Goal: Task Accomplishment & Management: Manage account settings

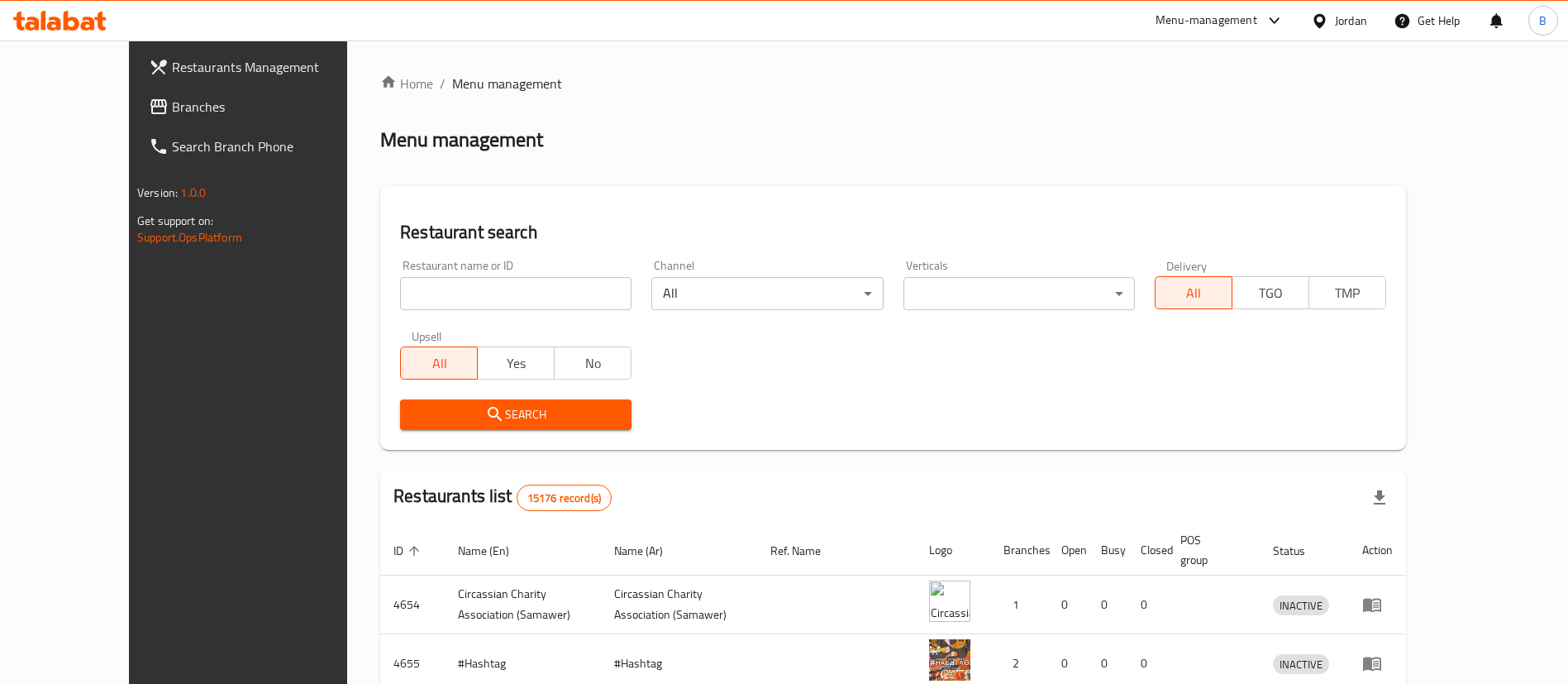
click at [172, 115] on span "Branches" at bounding box center [275, 106] width 206 height 20
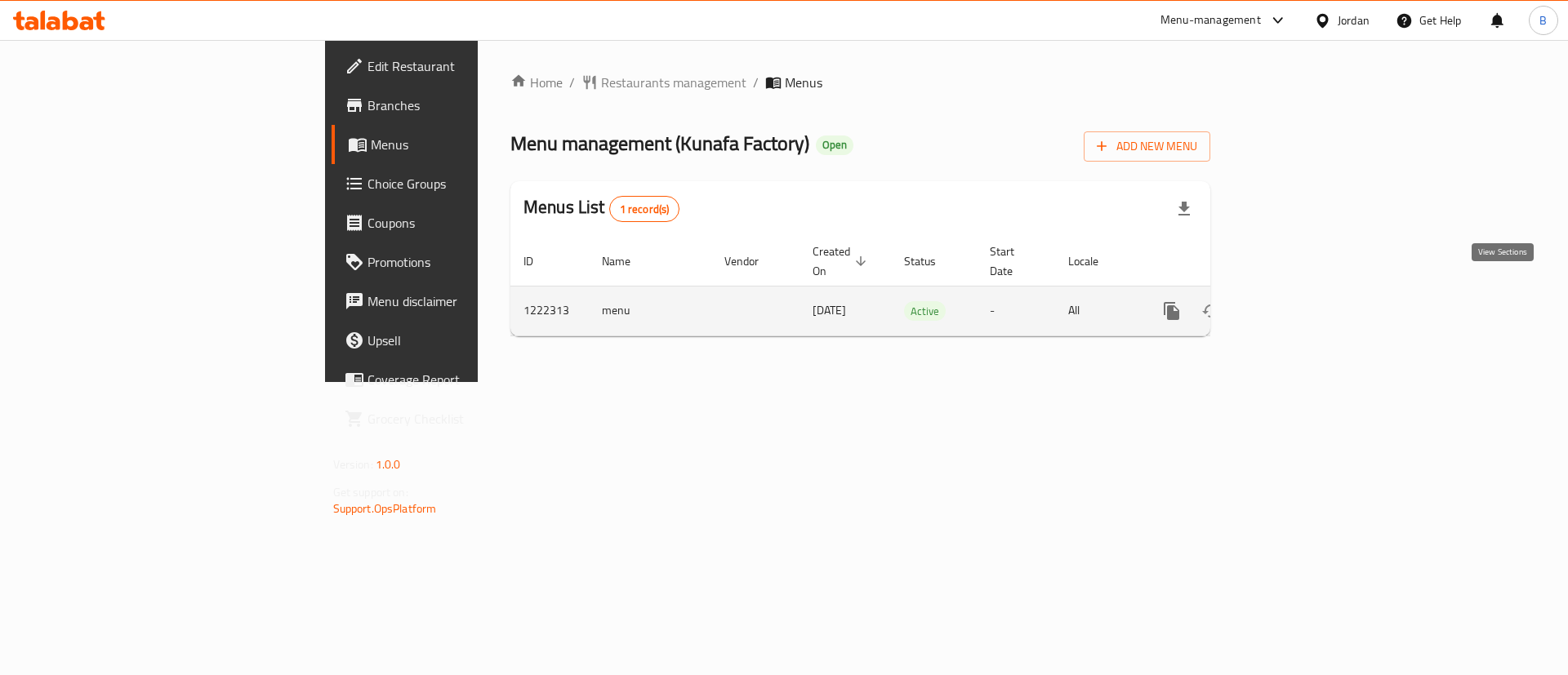
click at [1299, 301] on icon "enhanced table" at bounding box center [1288, 310] width 19 height 19
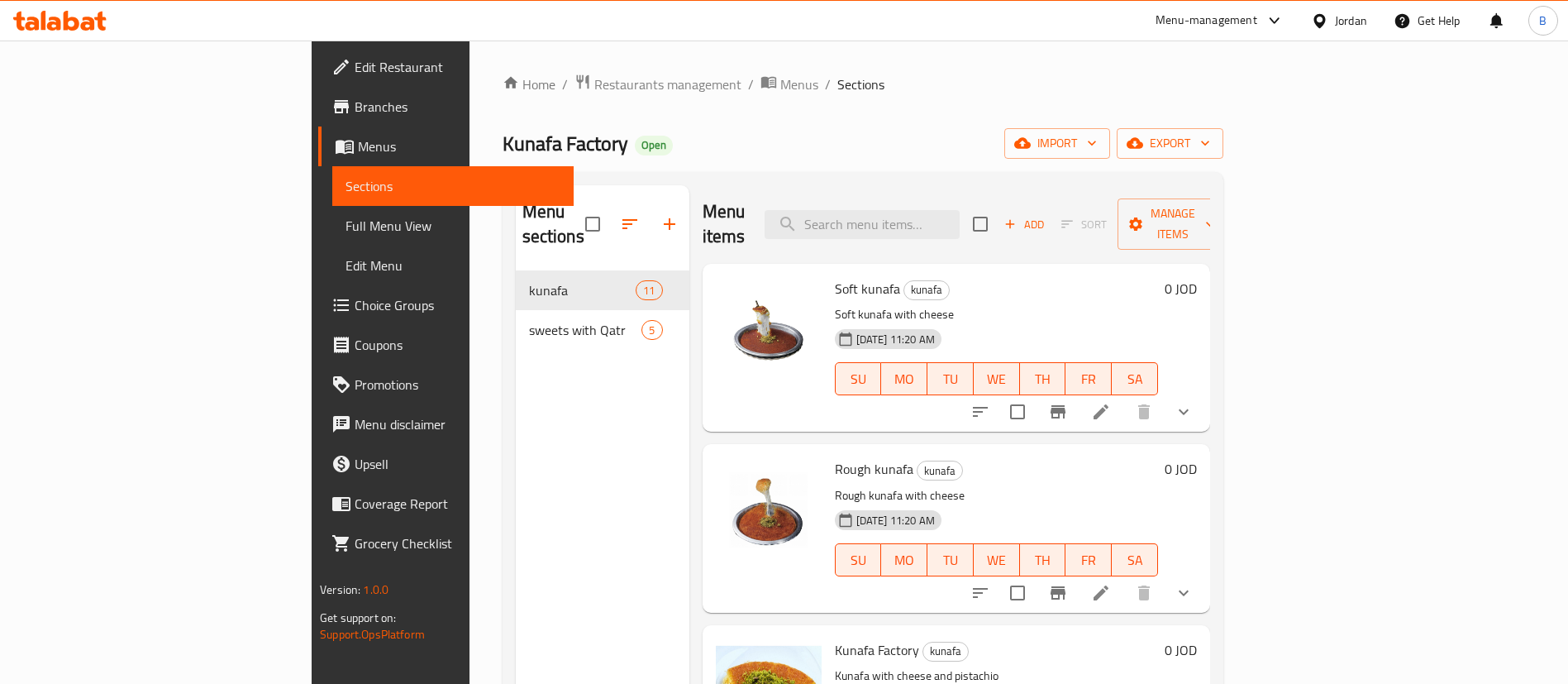
click at [1204, 404] on button "show more" at bounding box center [1184, 412] width 39 height 39
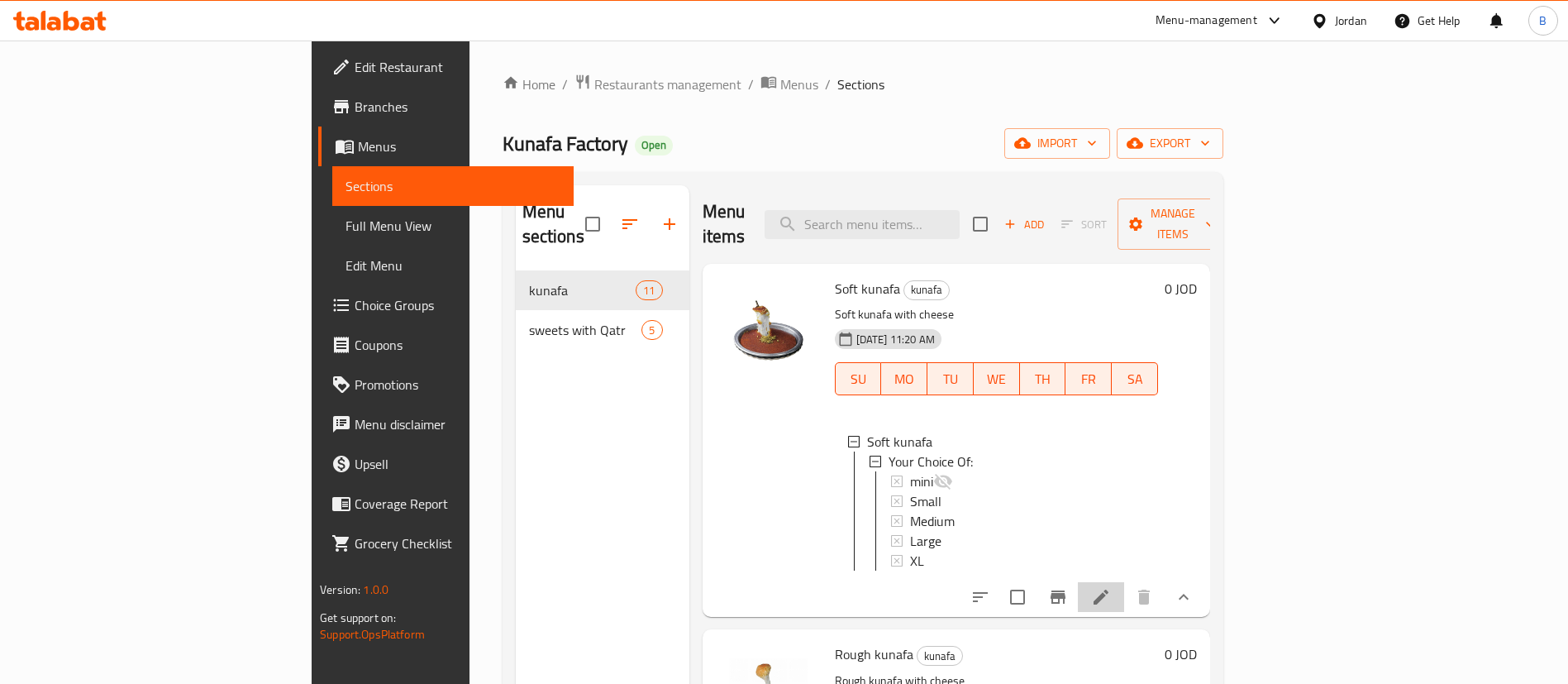
click at [1124, 598] on li at bounding box center [1101, 598] width 46 height 30
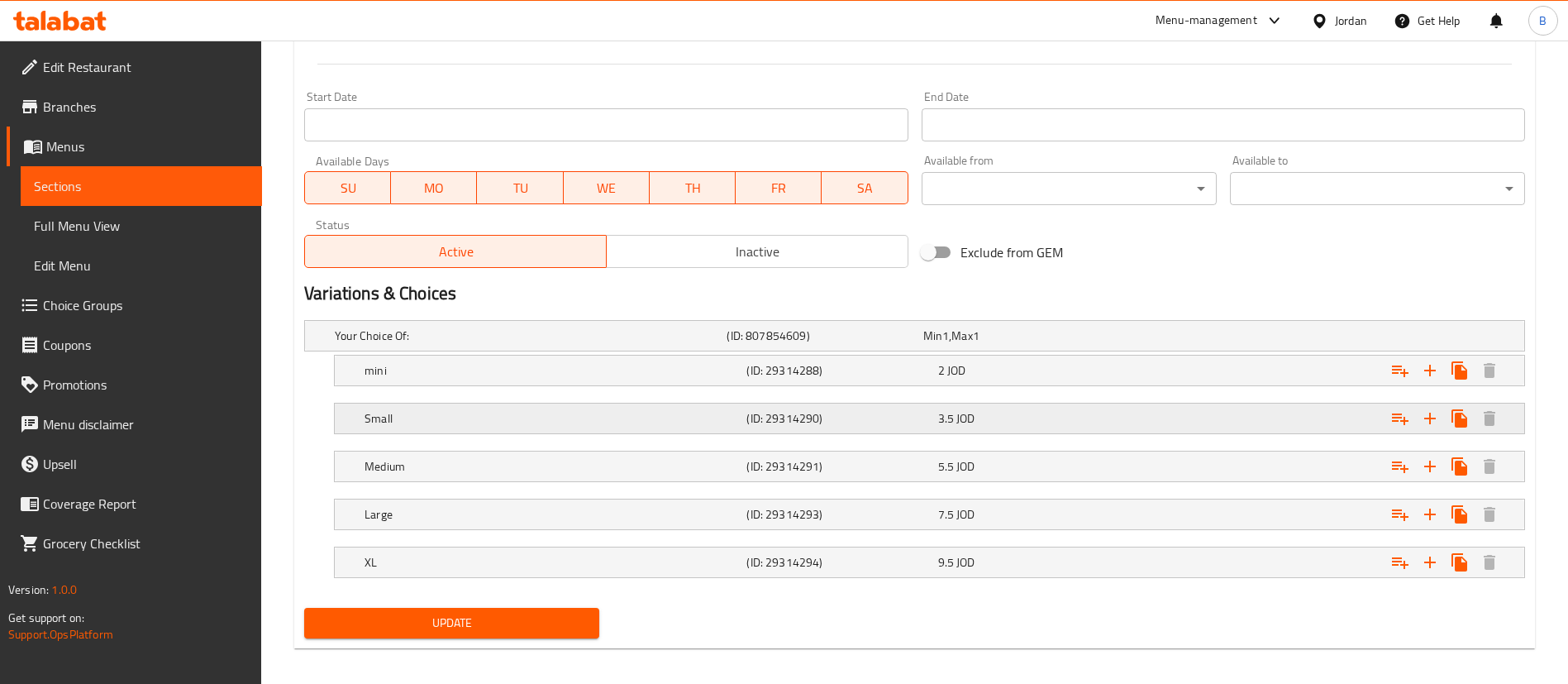
scroll to position [690, 0]
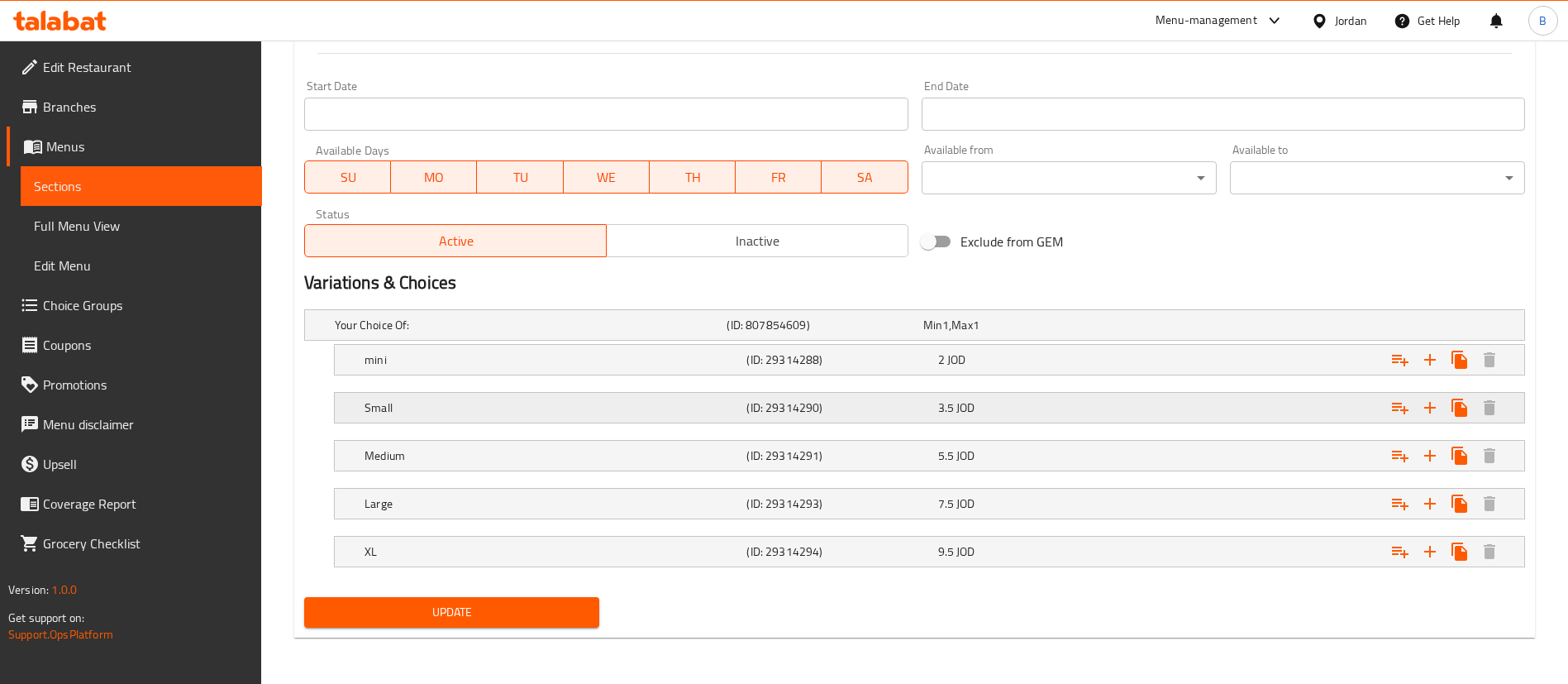
click at [995, 333] on div "3.5 JOD" at bounding box center [1018, 326] width 189 height 17
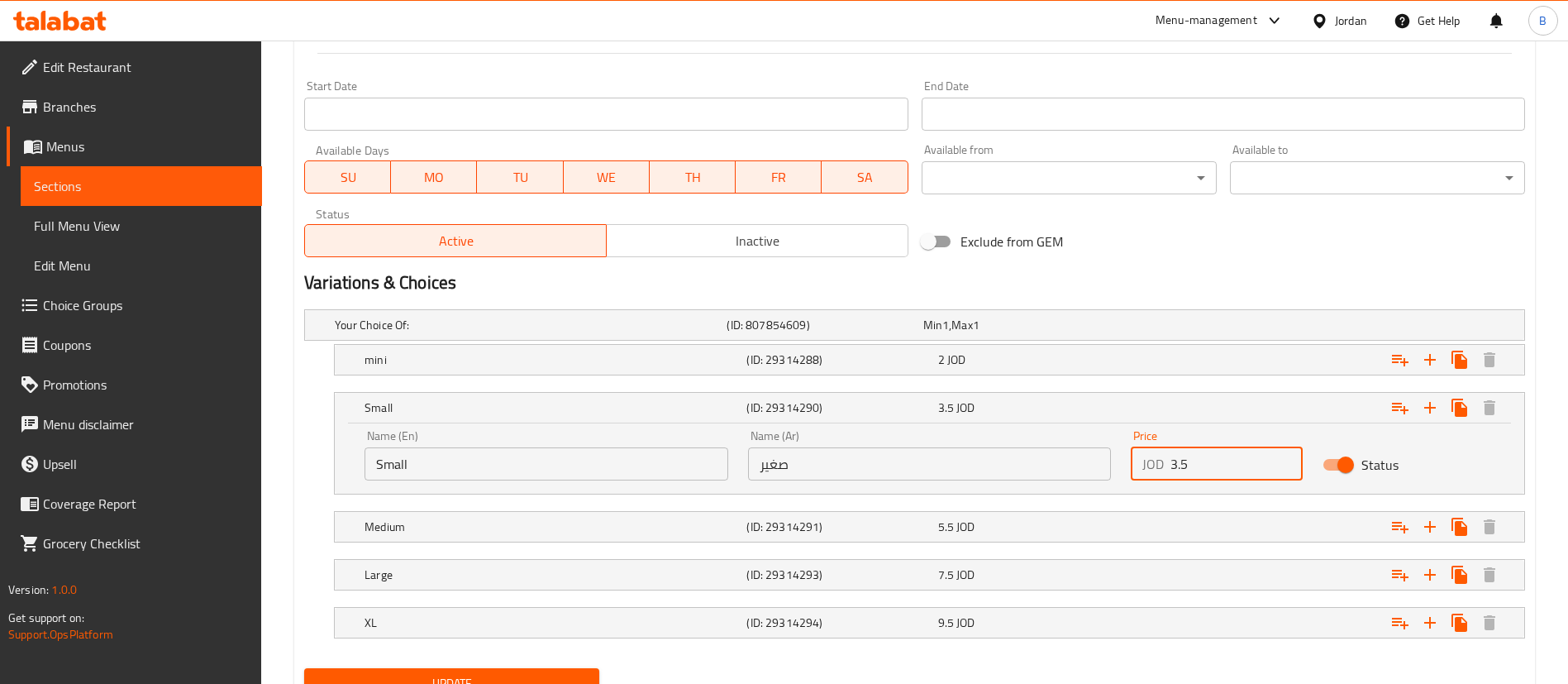
drag, startPoint x: 1177, startPoint y: 464, endPoint x: 1101, endPoint y: 464, distance: 76.0
click at [1101, 464] on div "Name (En) Small Name (En) Name (Ar) صغير Name (Ar) Price JOD 3.5 Price Status" at bounding box center [929, 455] width 1150 height 70
type input "4.5"
click at [1016, 333] on div "5.5 JOD" at bounding box center [1018, 326] width 189 height 17
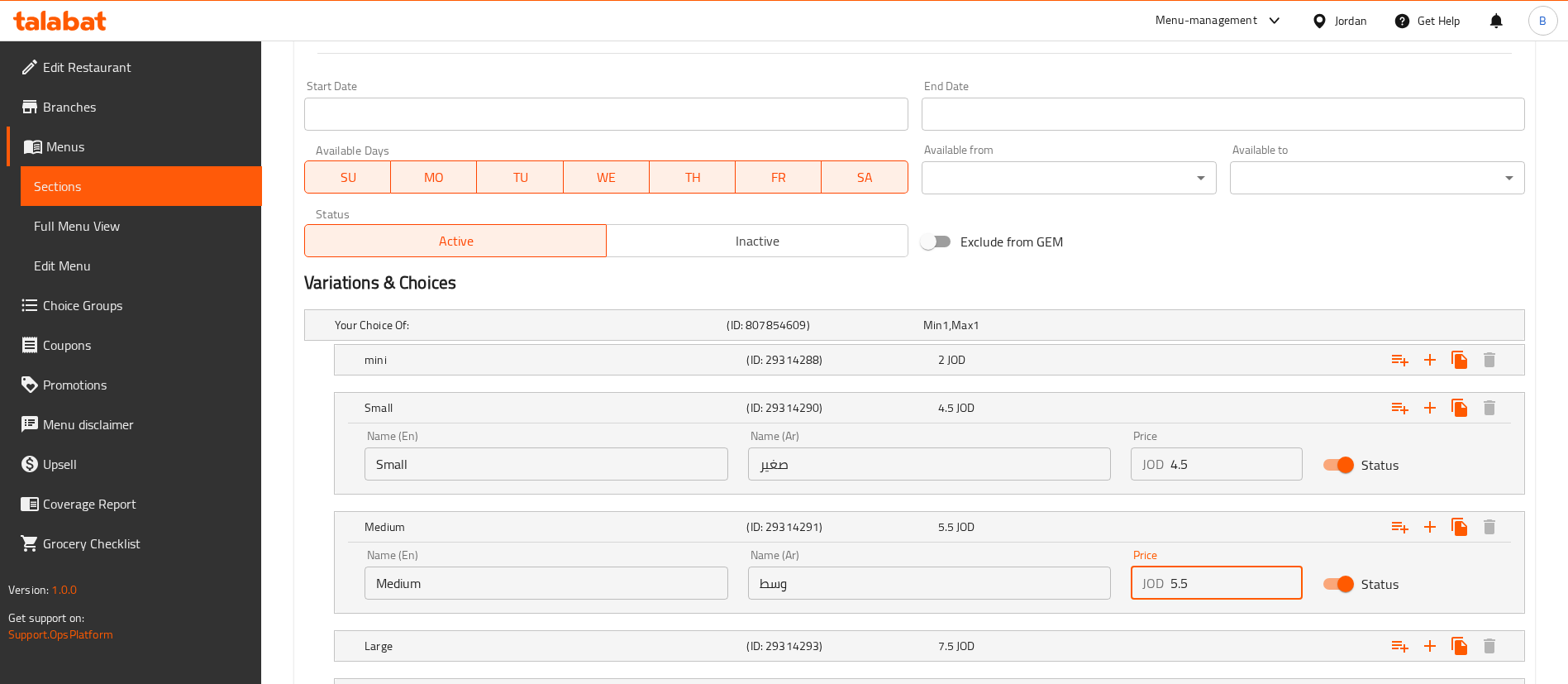
drag, startPoint x: 1177, startPoint y: 585, endPoint x: 1104, endPoint y: 570, distance: 74.5
click at [1104, 570] on div "Name (En) Medium Name (En) Name (Ar) وسط Name (Ar) Price JOD 5.5 Price Status" at bounding box center [929, 574] width 1150 height 70
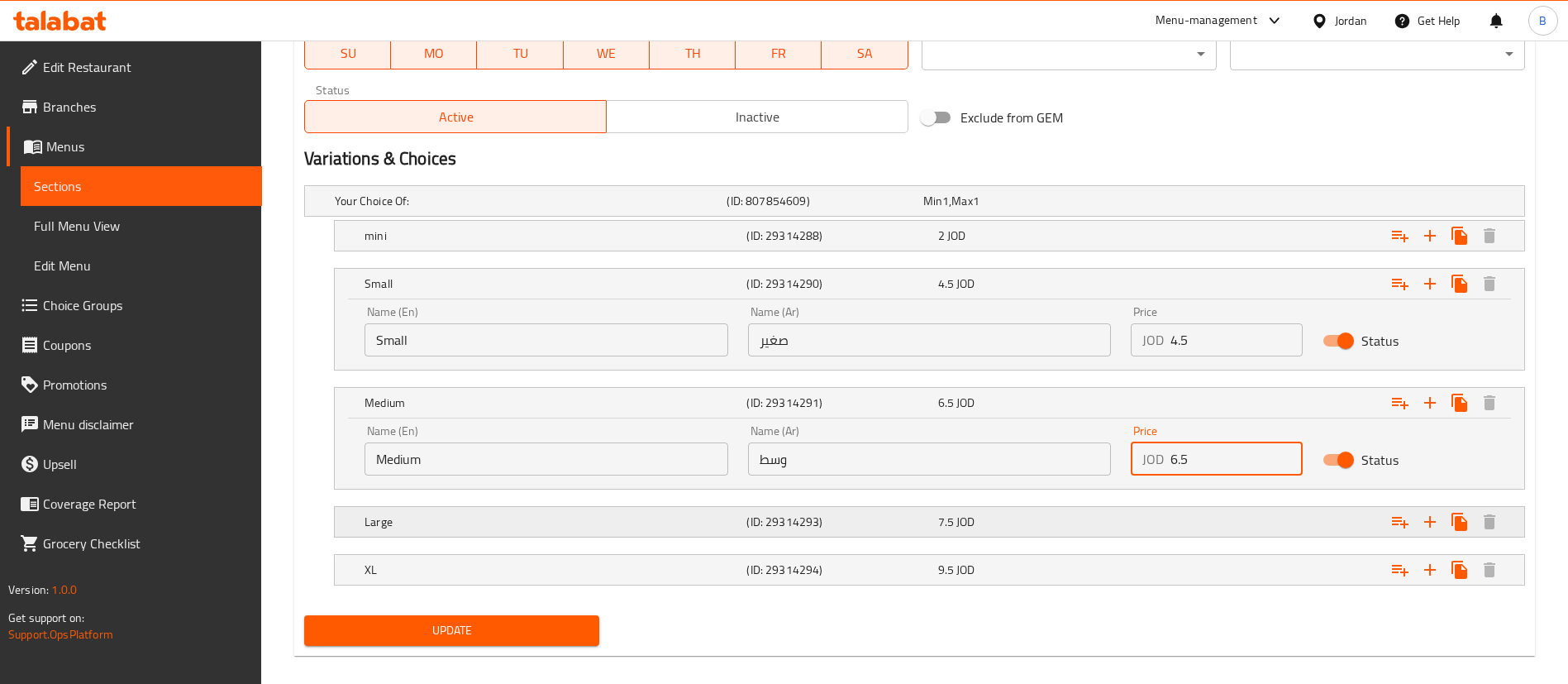
type input "6.5"
click at [949, 212] on span "JOD" at bounding box center [945, 201] width 7 height 22
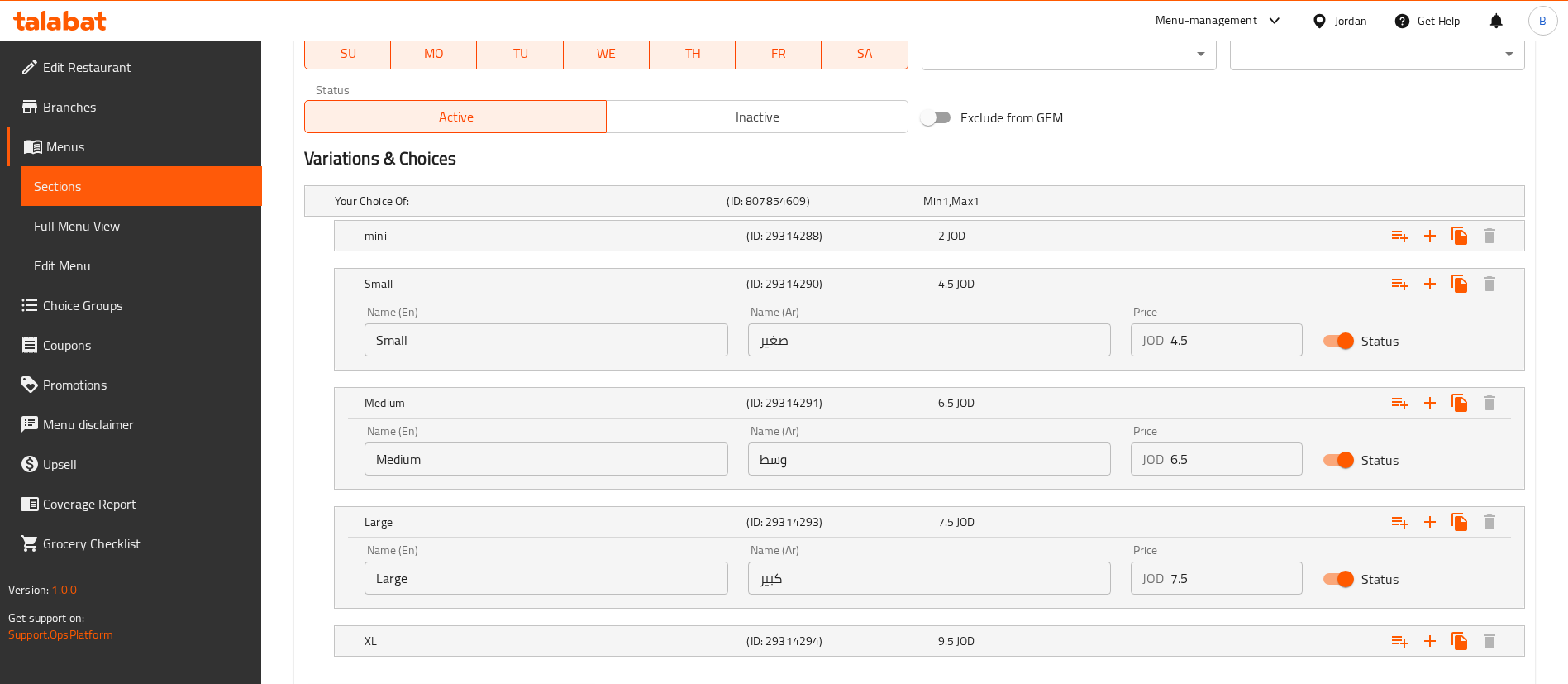
drag, startPoint x: 1194, startPoint y: 584, endPoint x: 1037, endPoint y: 570, distance: 157.6
click at [1059, 570] on div "Name (En) Large Name (En) Name (Ar) كبير Name (Ar) Price JOD 7.5 Price Status" at bounding box center [929, 570] width 1150 height 70
type input "8"
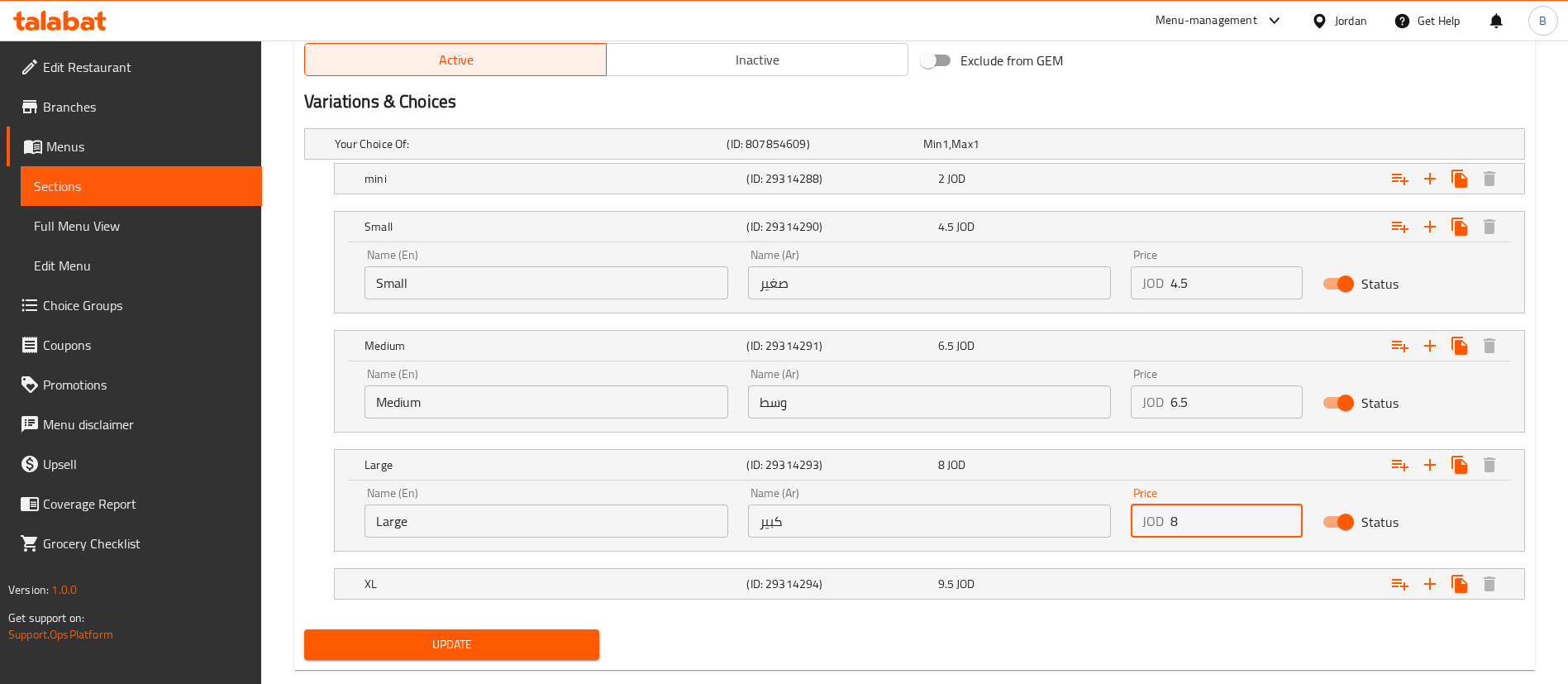
scroll to position [904, 0]
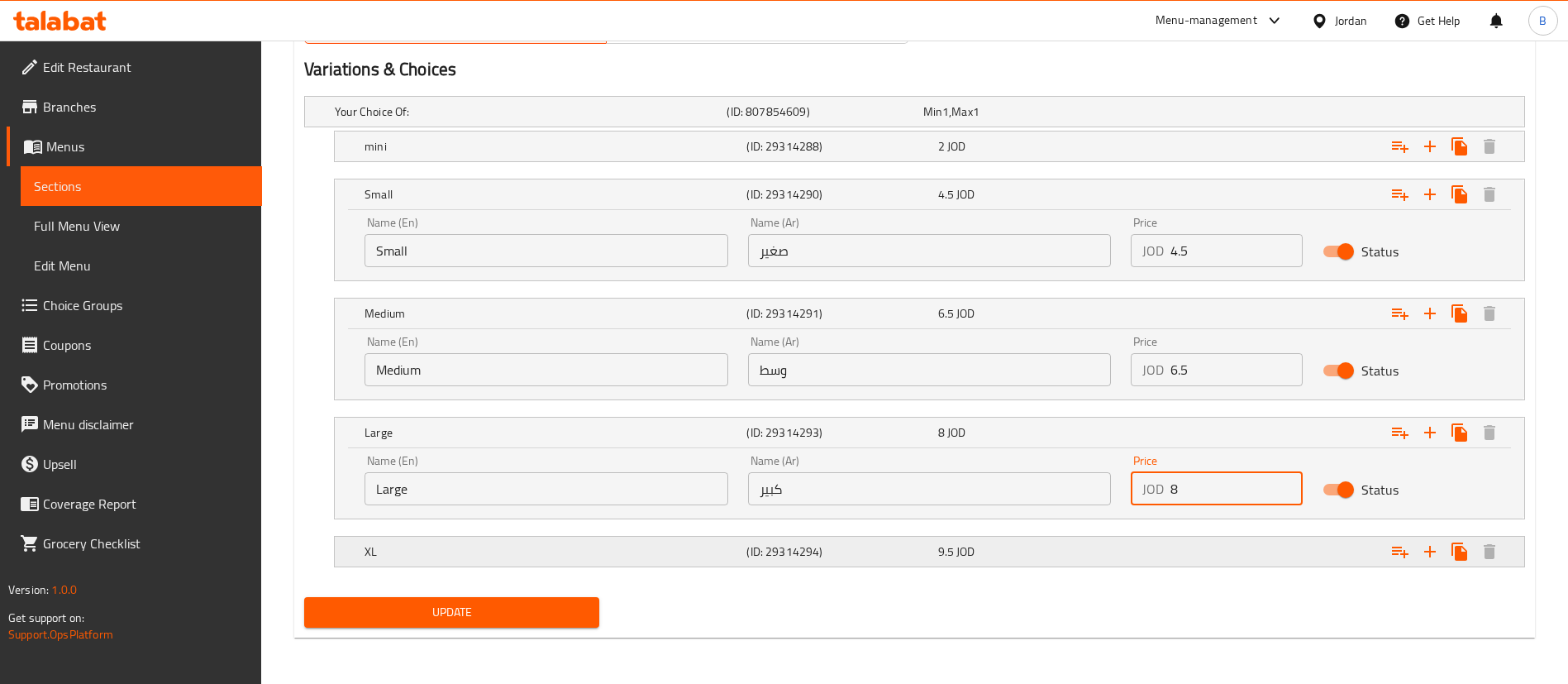
click at [1127, 115] on div "Expand" at bounding box center [1312, 111] width 392 height 7
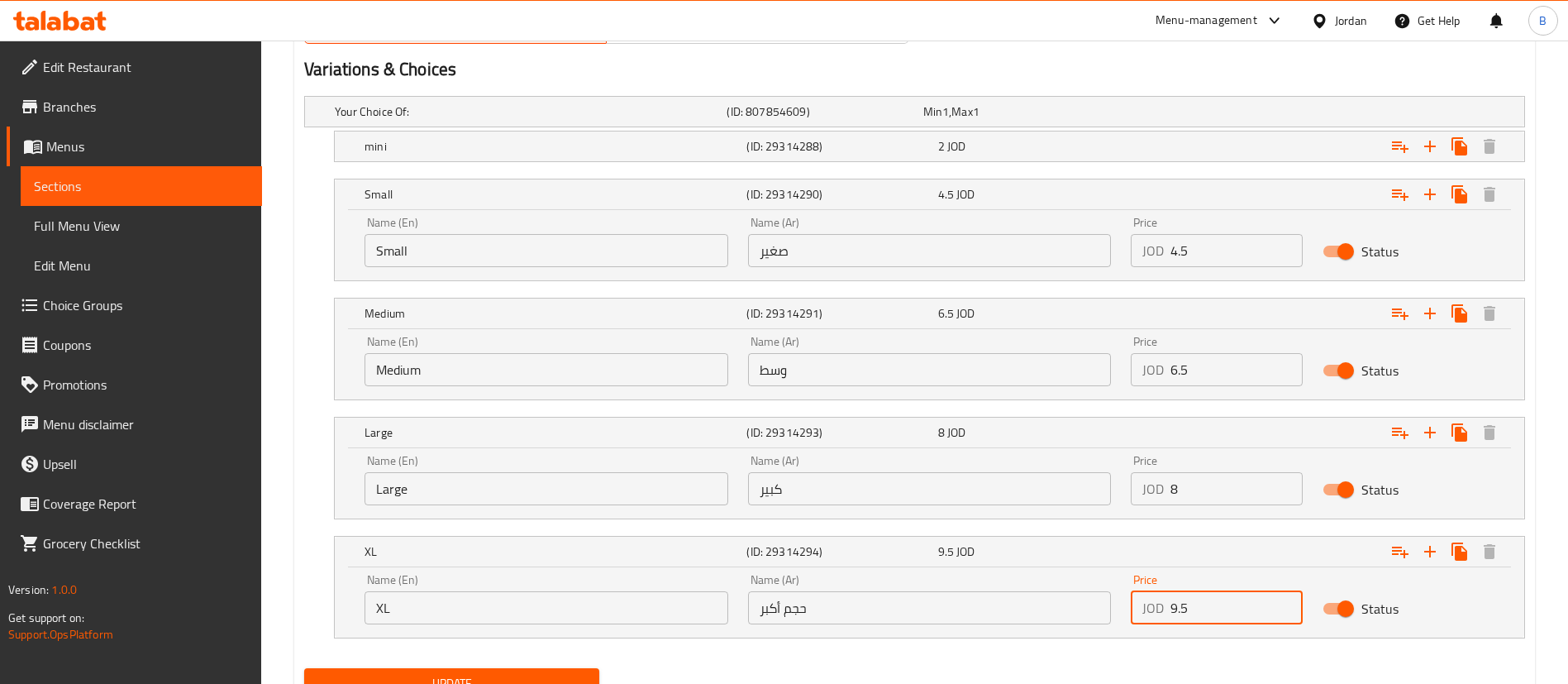
drag, startPoint x: 1220, startPoint y: 616, endPoint x: 963, endPoint y: 612, distance: 257.0
click at [1002, 612] on div "Name (En) XL Name (En) Name (Ar) حجم أكبر Name (Ar) Price JOD 9.5 Price Status" at bounding box center [929, 599] width 1150 height 70
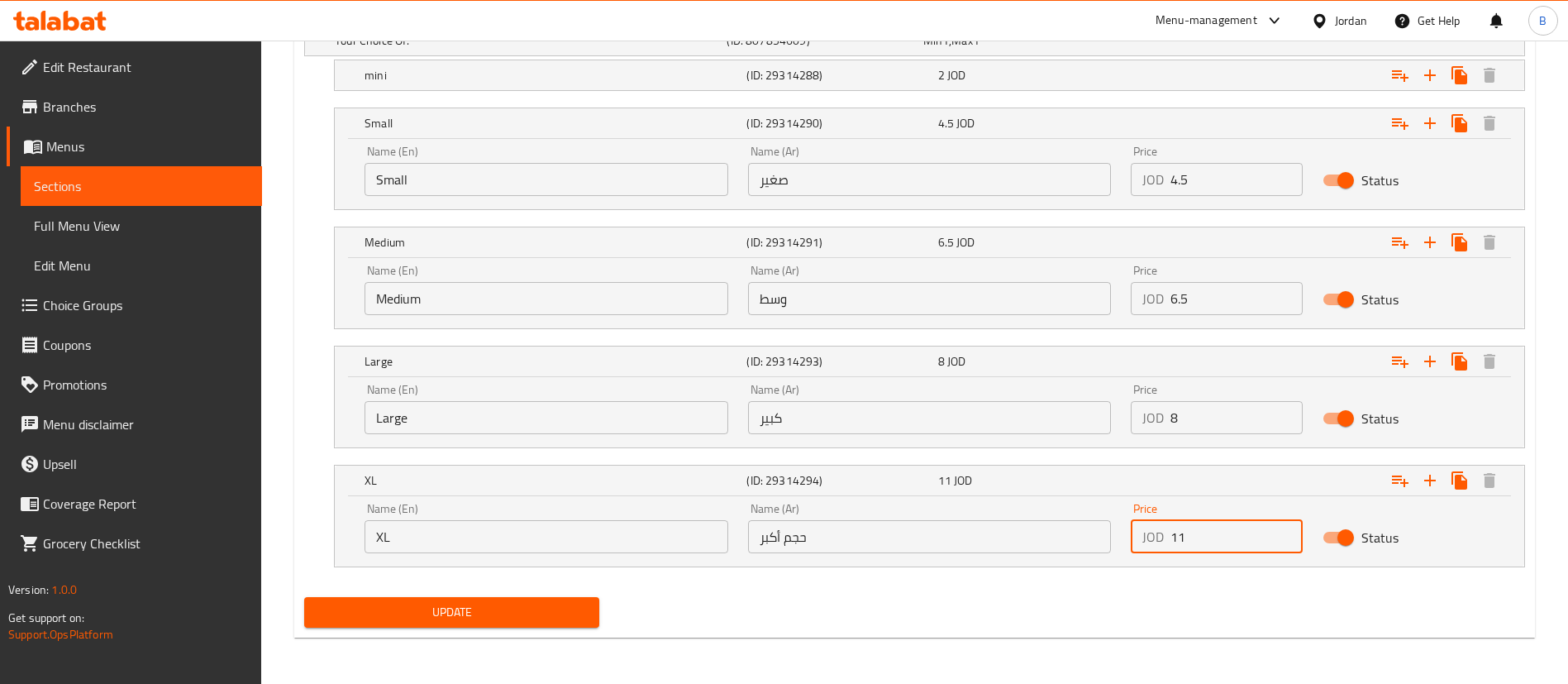
type input "11"
click at [510, 603] on span "Update" at bounding box center [452, 613] width 269 height 21
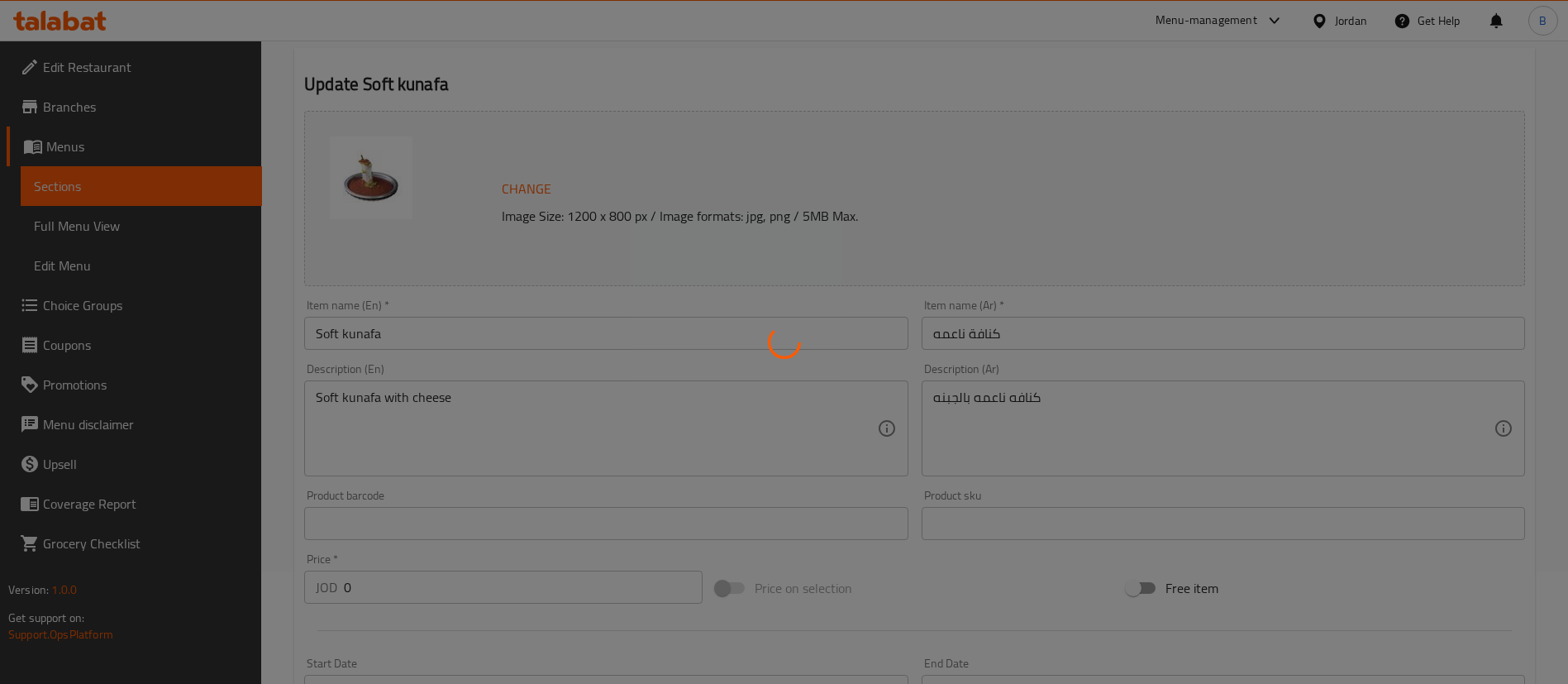
scroll to position [0, 0]
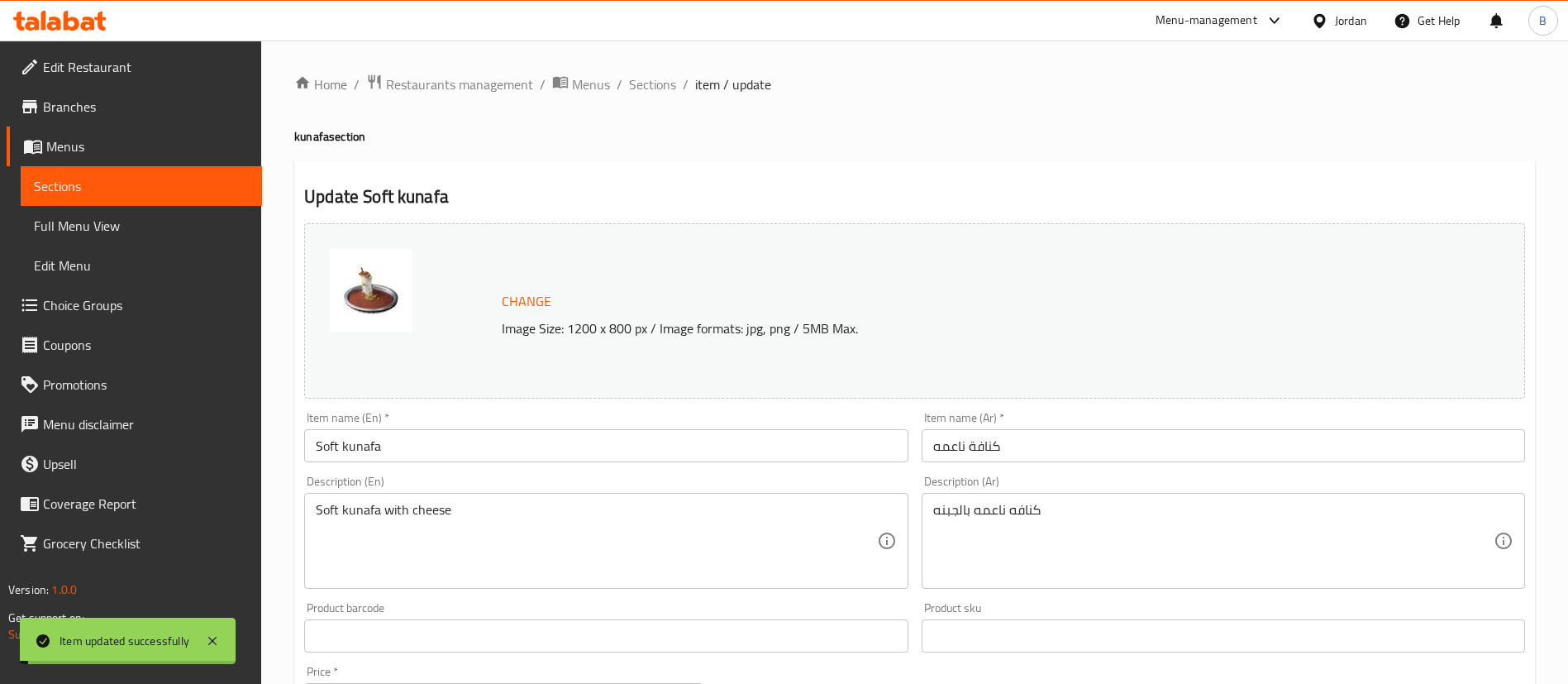
click at [650, 83] on span "Sections" at bounding box center [653, 84] width 47 height 20
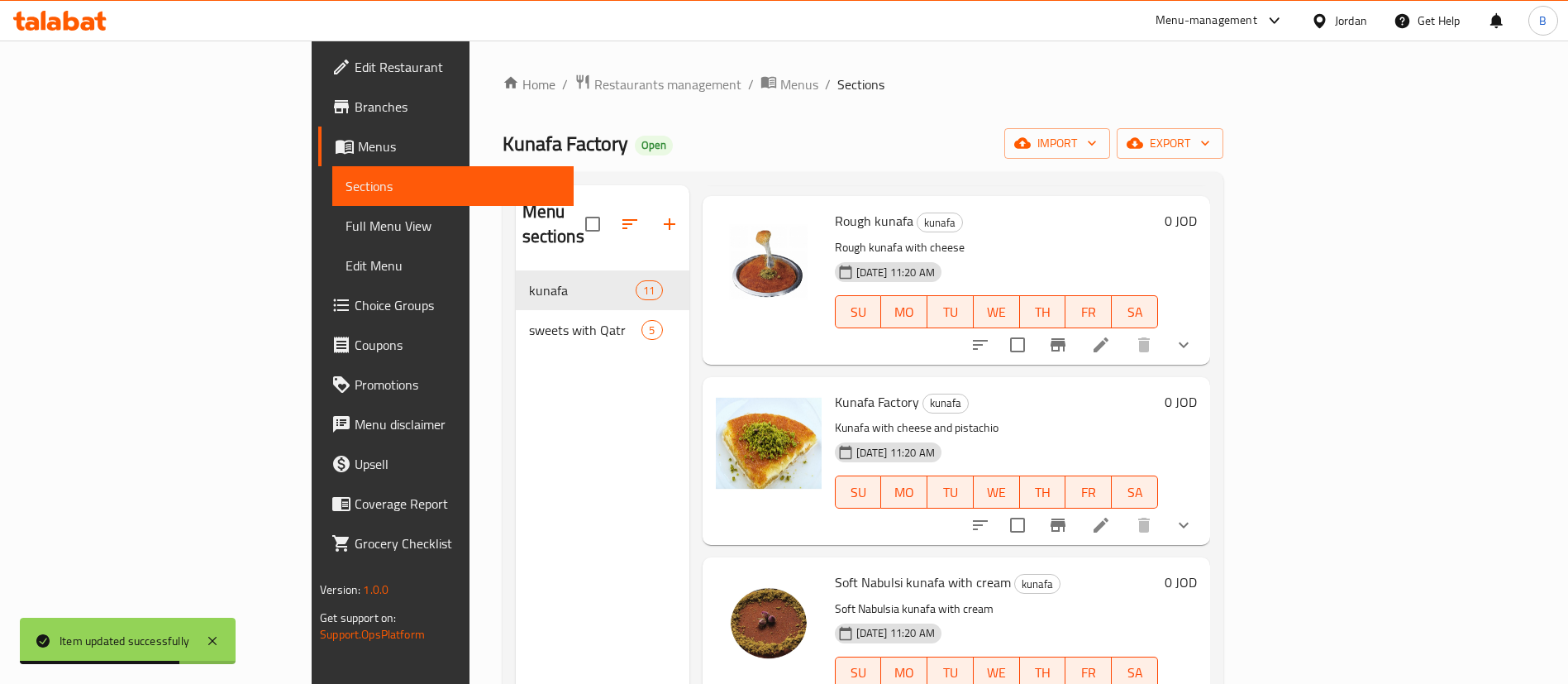
scroll to position [372, 0]
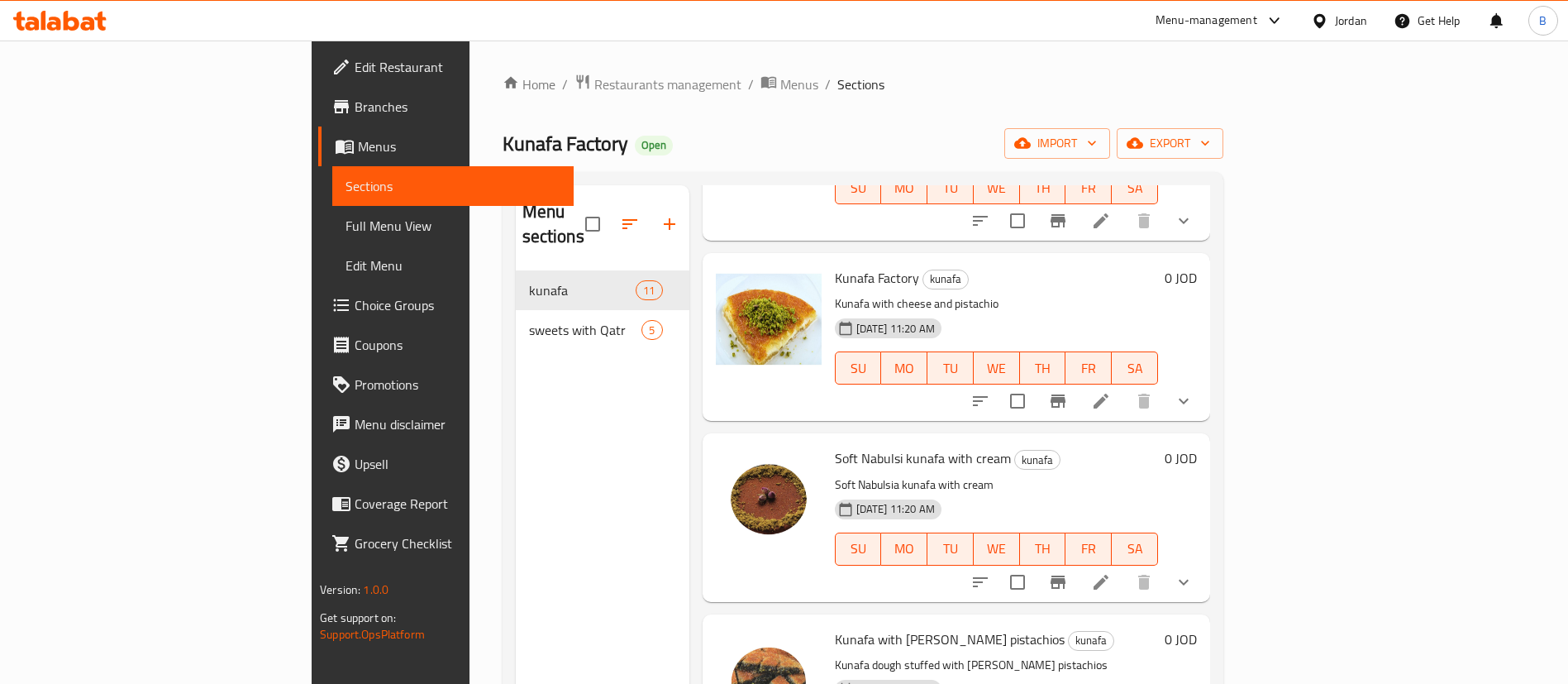
click at [1124, 568] on li at bounding box center [1101, 583] width 46 height 30
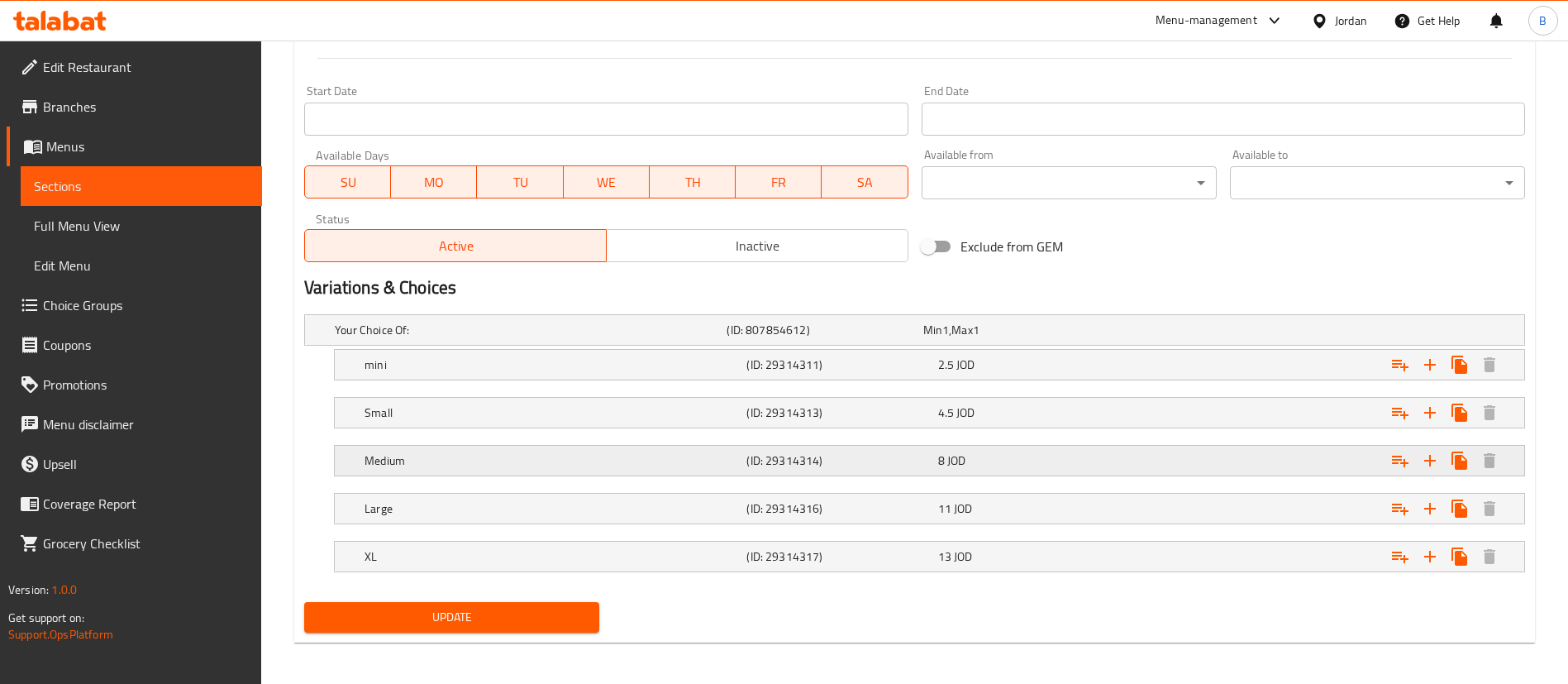
scroll to position [690, 0]
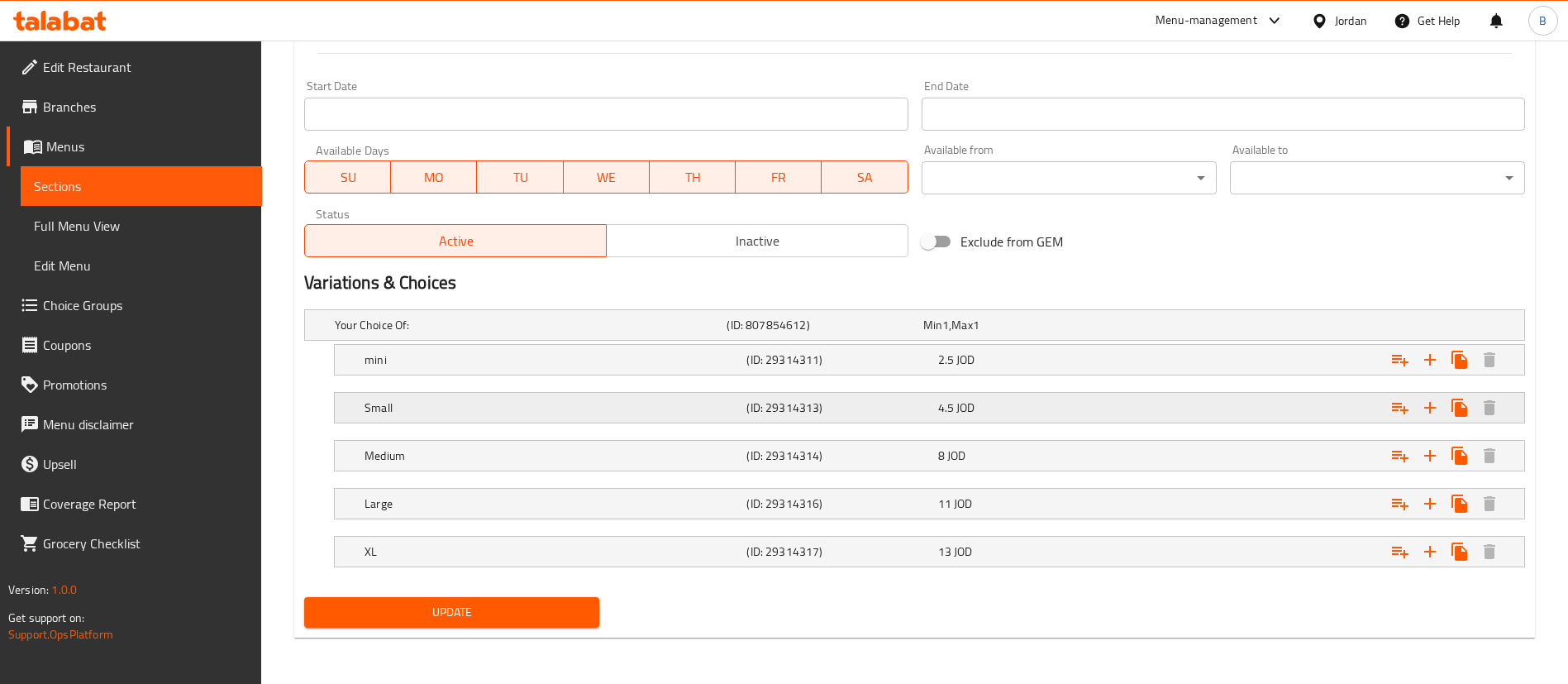
click at [919, 337] on div "(ID: 29314313)" at bounding box center [821, 325] width 196 height 23
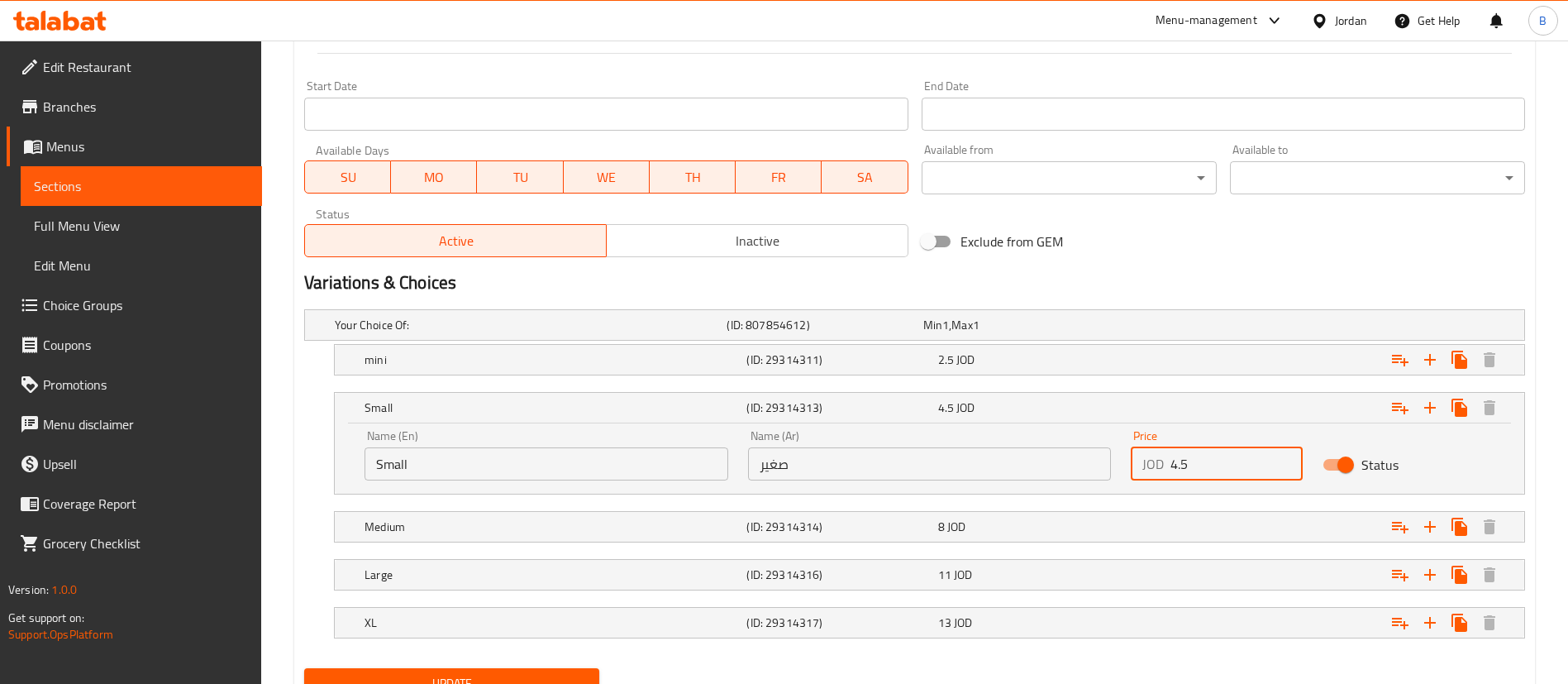
drag, startPoint x: 1208, startPoint y: 476, endPoint x: 1050, endPoint y: 468, distance: 158.2
click at [1073, 468] on div "Name (En) Small Name (En) Name (Ar) صغير Name (Ar) Price JOD 4.5 Price Status" at bounding box center [929, 455] width 1150 height 70
type input "5"
click at [1025, 337] on div "8 JOD" at bounding box center [1018, 325] width 196 height 23
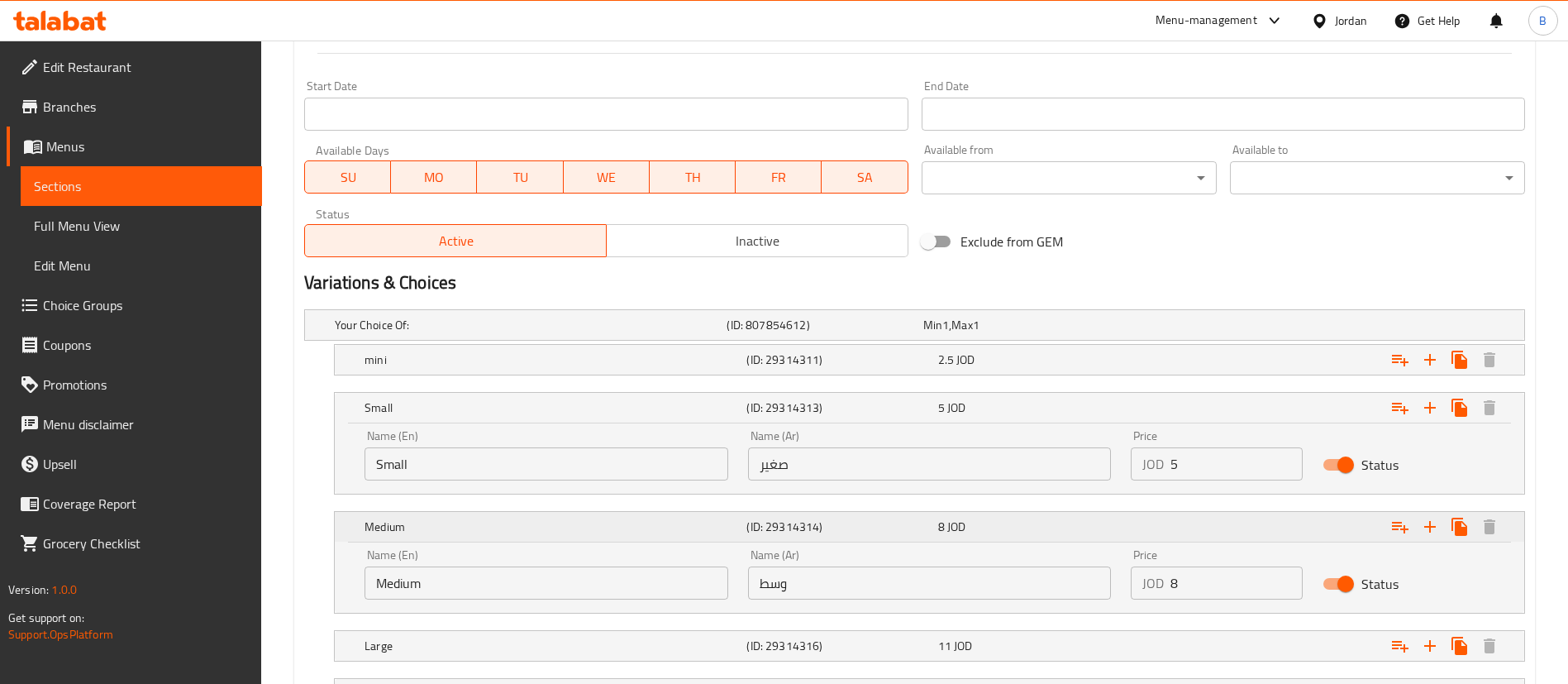
click at [1025, 419] on div "8 JOD" at bounding box center [1031, 407] width 191 height 23
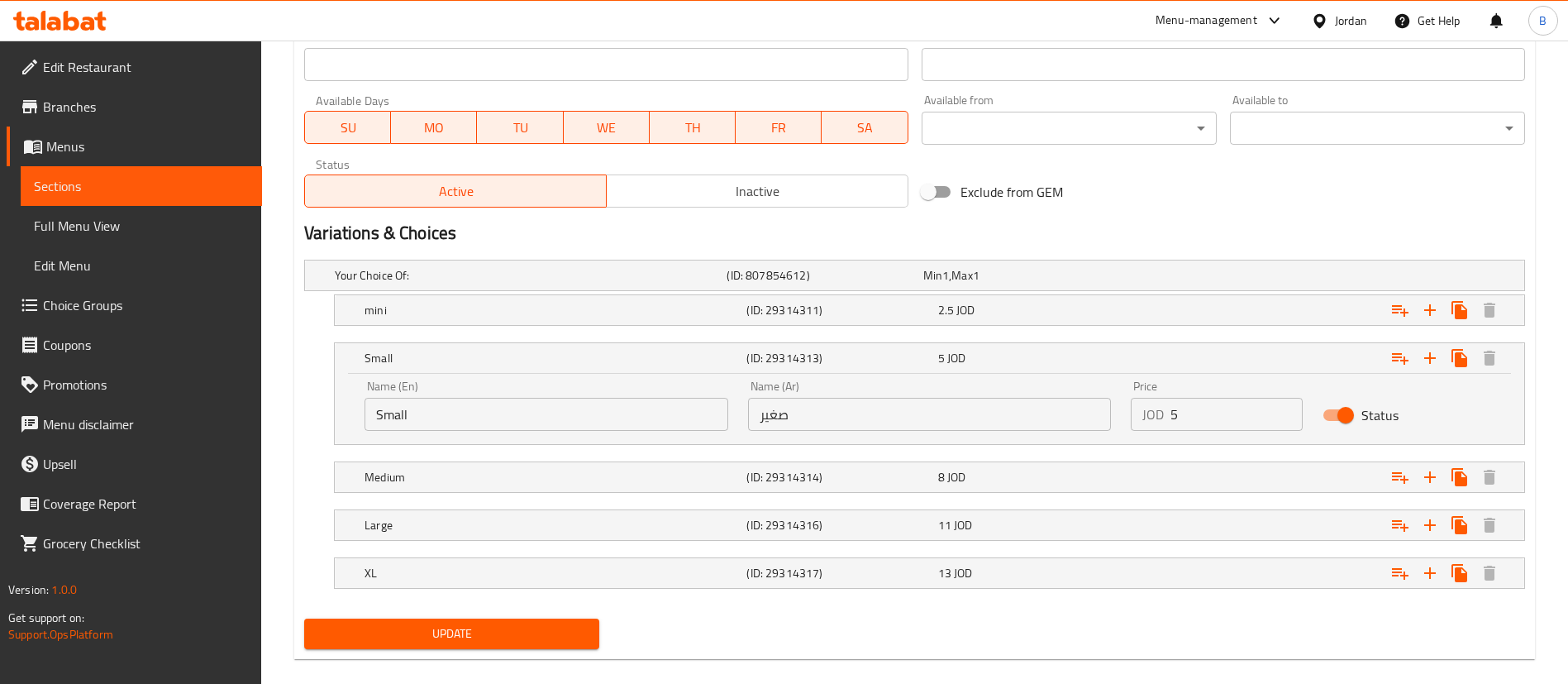
scroll to position [761, 0]
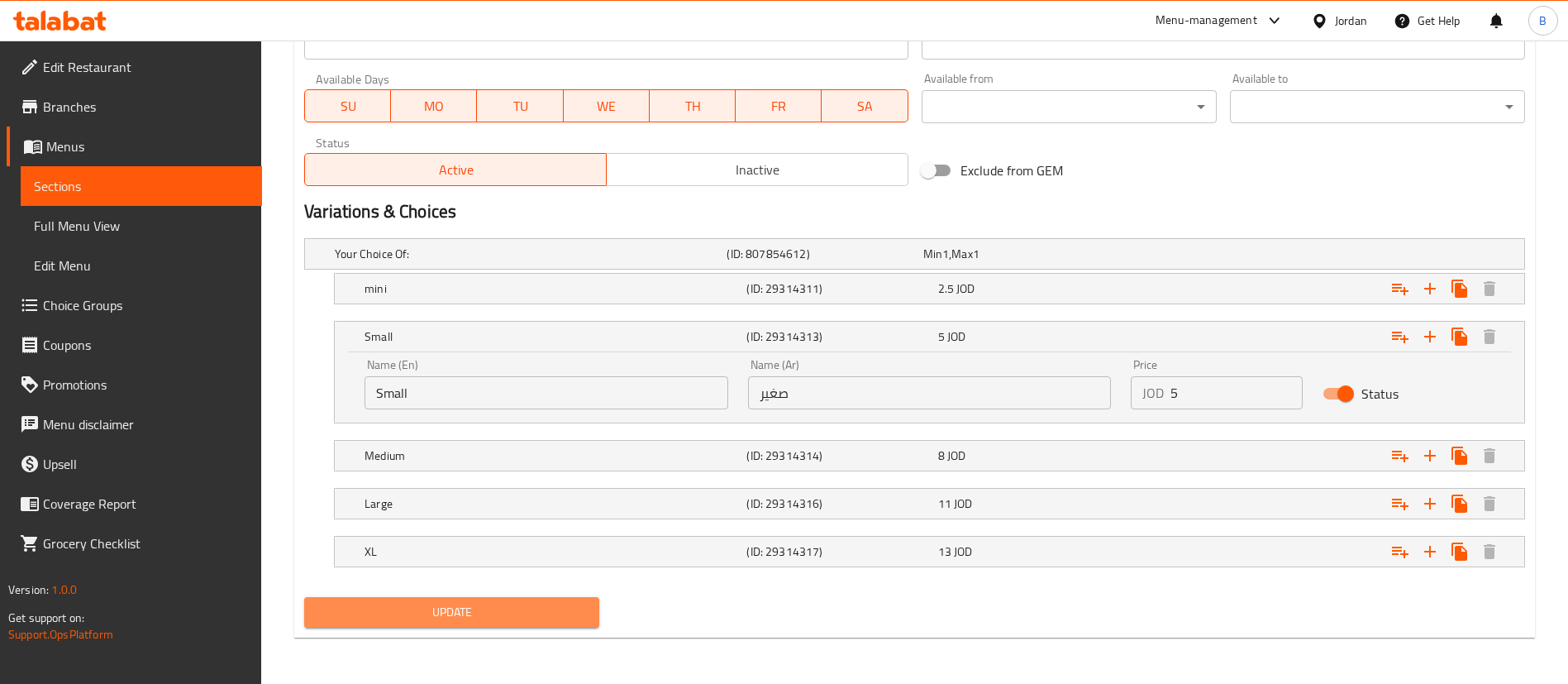
click at [524, 607] on span "Update" at bounding box center [452, 613] width 269 height 21
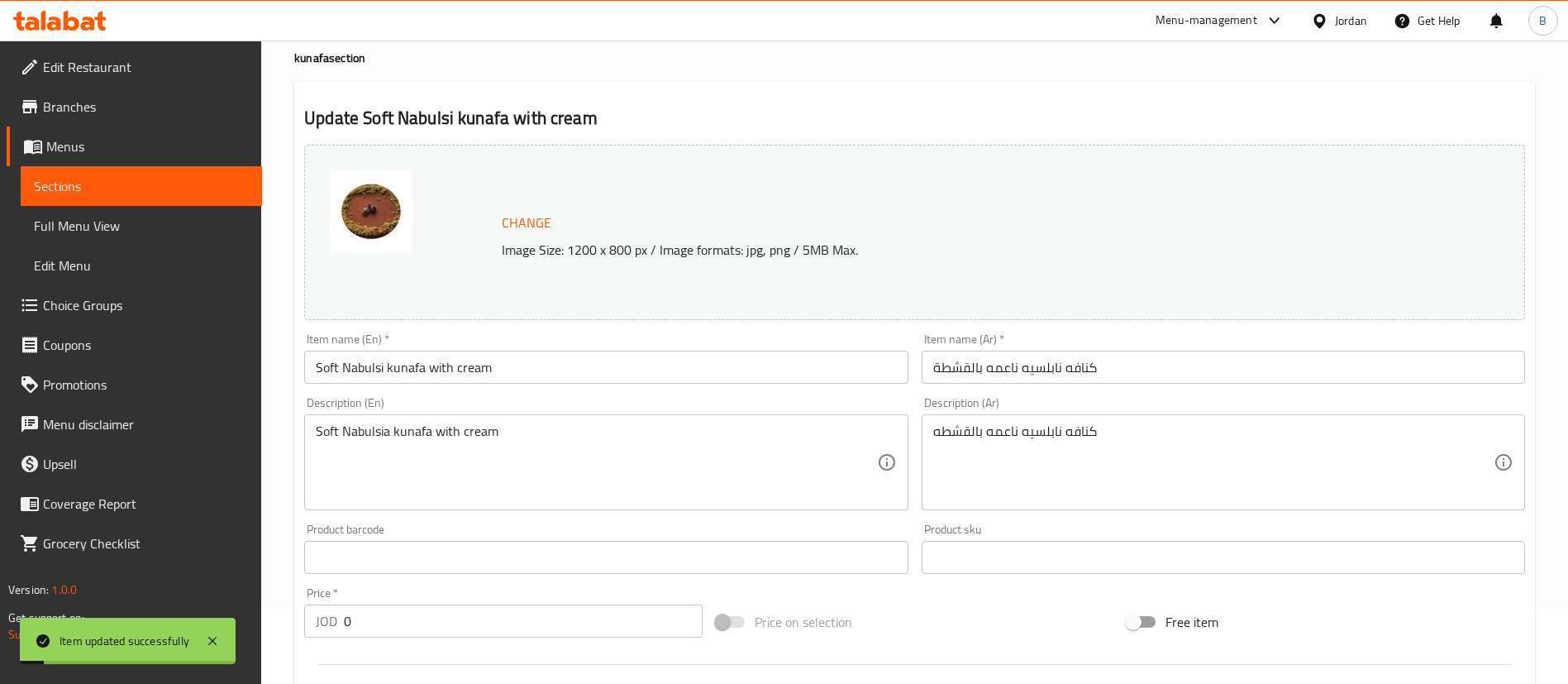
scroll to position [0, 0]
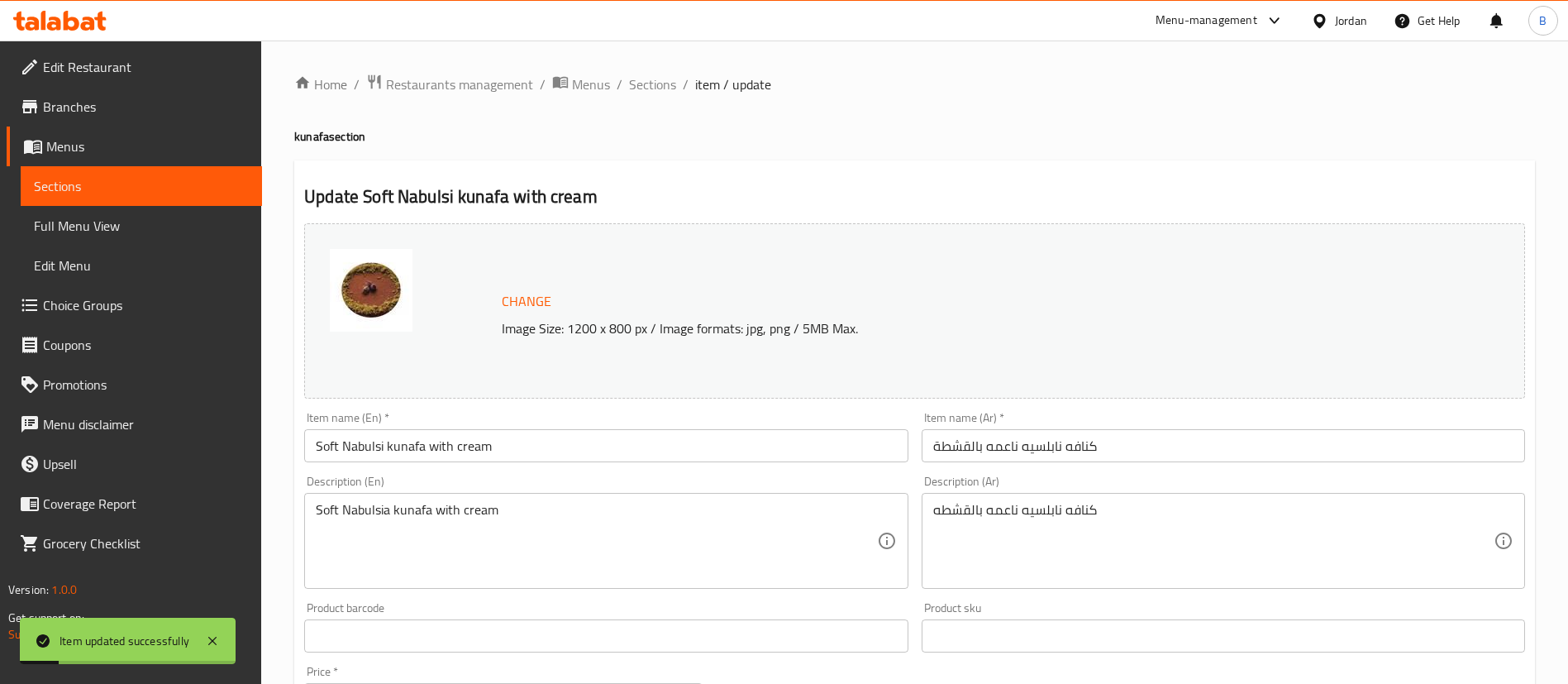
click at [653, 87] on span "Sections" at bounding box center [653, 84] width 47 height 20
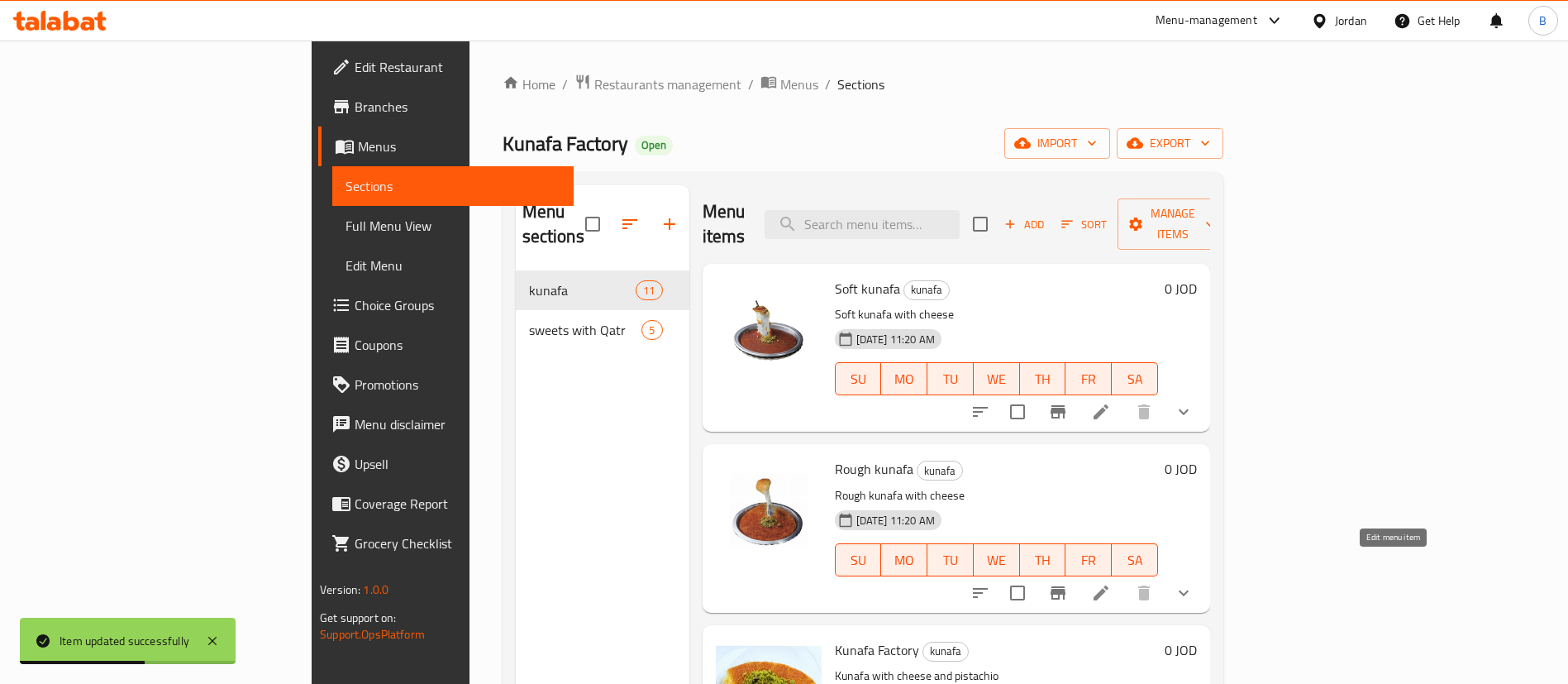
click at [1111, 584] on icon at bounding box center [1101, 593] width 20 height 20
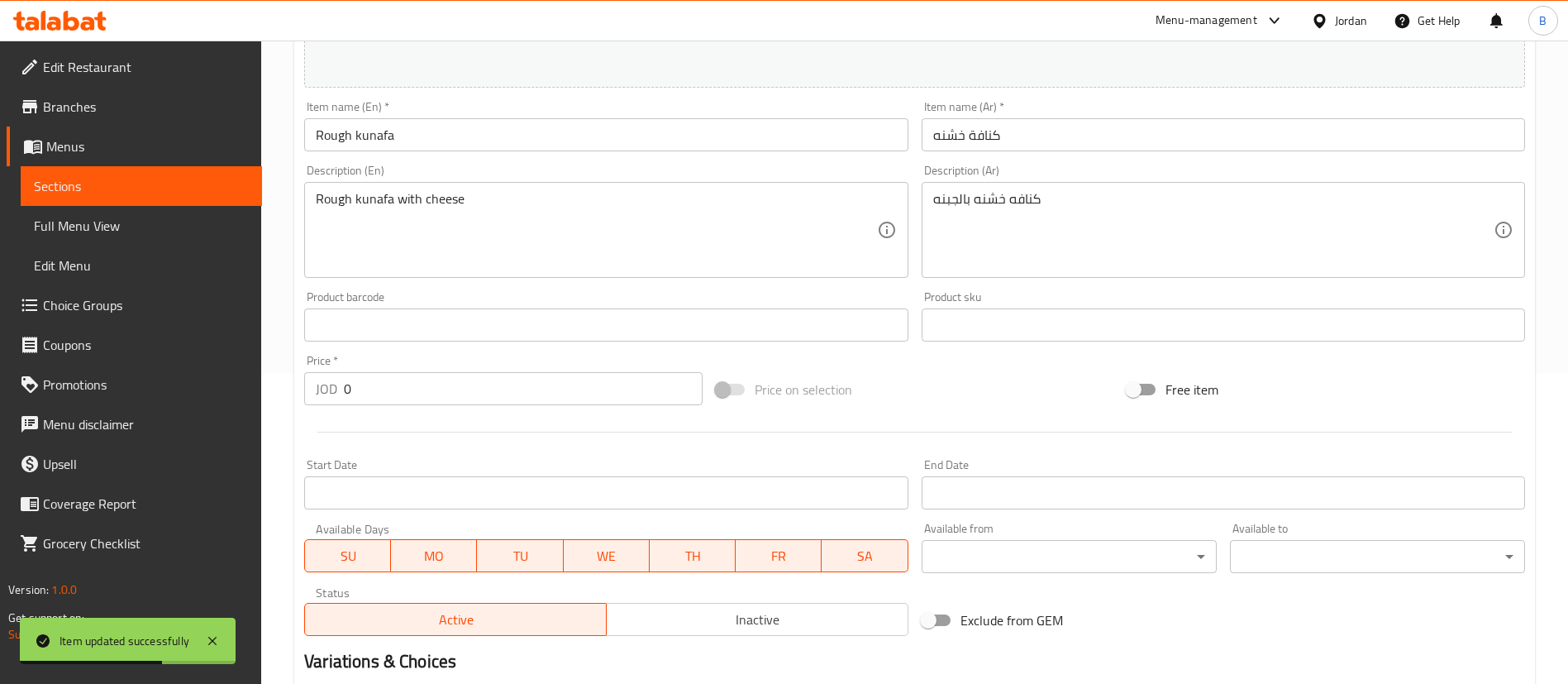
scroll to position [690, 0]
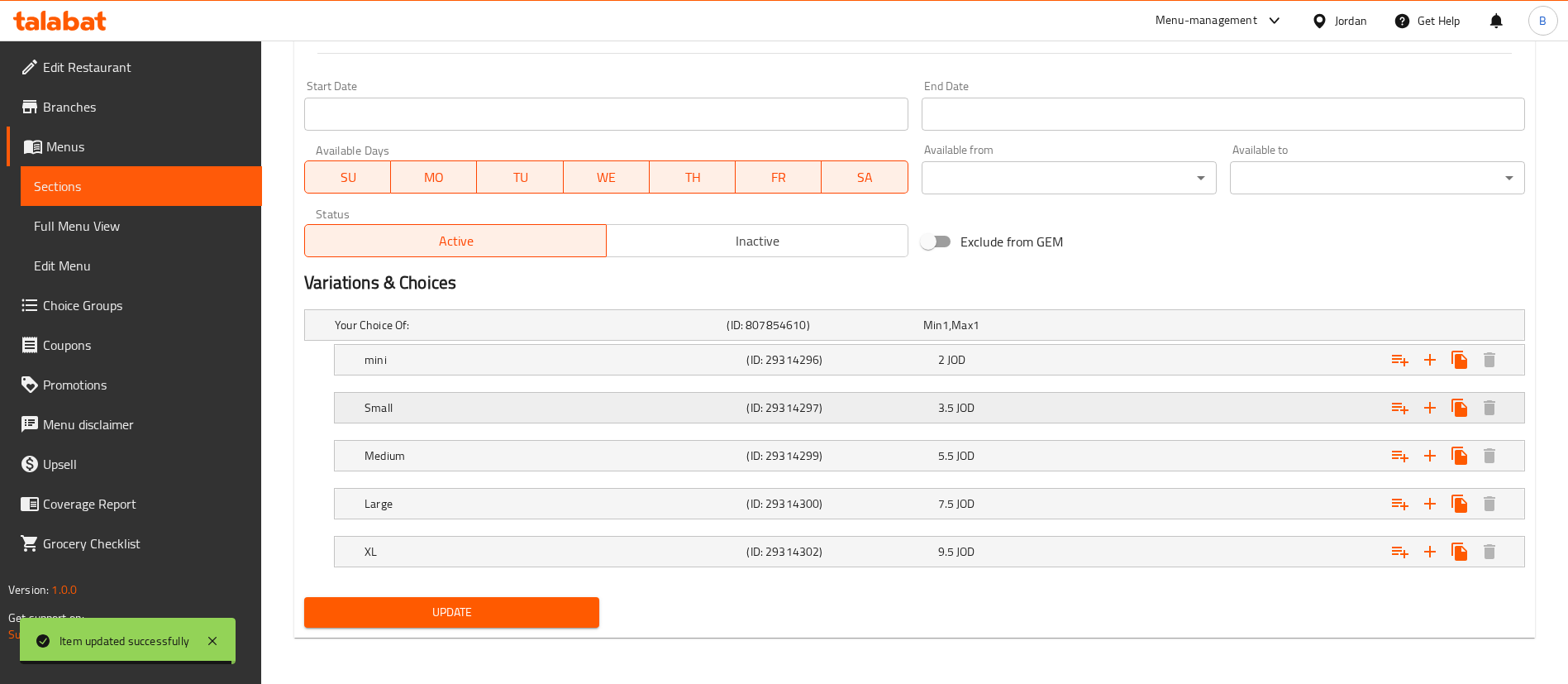
click at [942, 336] on span "3.5" at bounding box center [933, 325] width 19 height 22
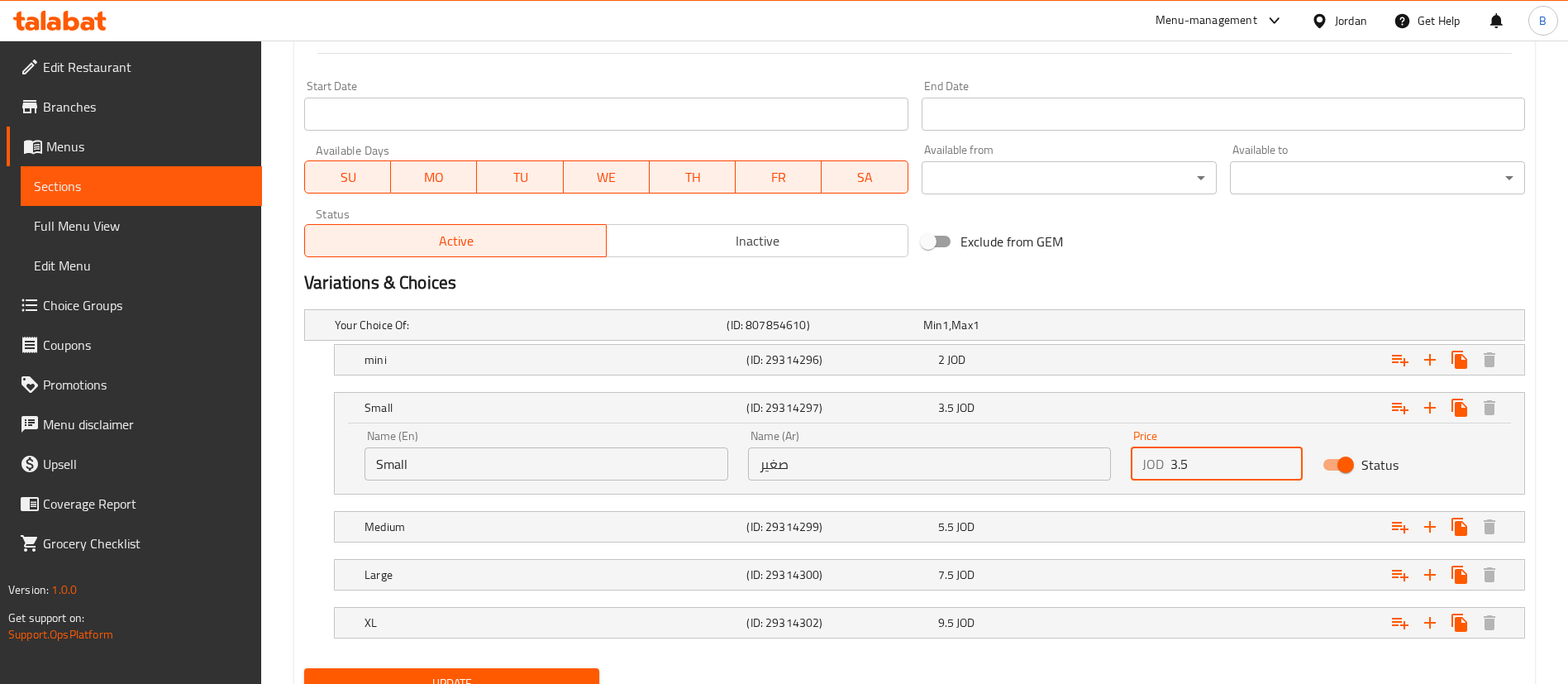
drag, startPoint x: 1176, startPoint y: 462, endPoint x: 1153, endPoint y: 461, distance: 23.0
click at [1154, 461] on div "JOD 3.5 Price" at bounding box center [1216, 464] width 172 height 33
type input "4.5"
click at [942, 336] on span "5.5" at bounding box center [933, 325] width 19 height 22
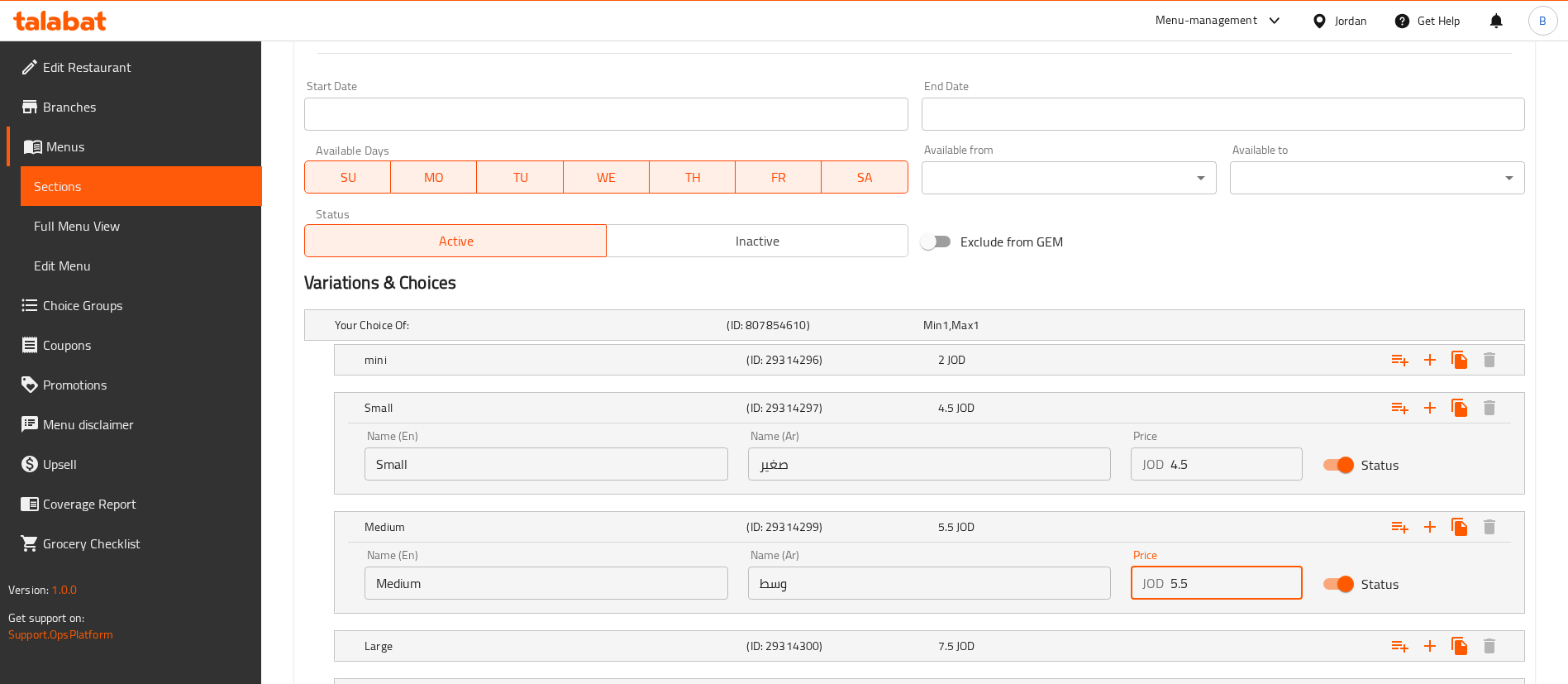
drag, startPoint x: 1173, startPoint y: 584, endPoint x: 1148, endPoint y: 580, distance: 25.3
click at [1148, 580] on div "JOD 5.5 Price" at bounding box center [1216, 583] width 172 height 33
drag, startPoint x: 1177, startPoint y: 590, endPoint x: 1168, endPoint y: 585, distance: 10.3
click at [1168, 585] on div "JOD 5.5 Price" at bounding box center [1216, 583] width 172 height 33
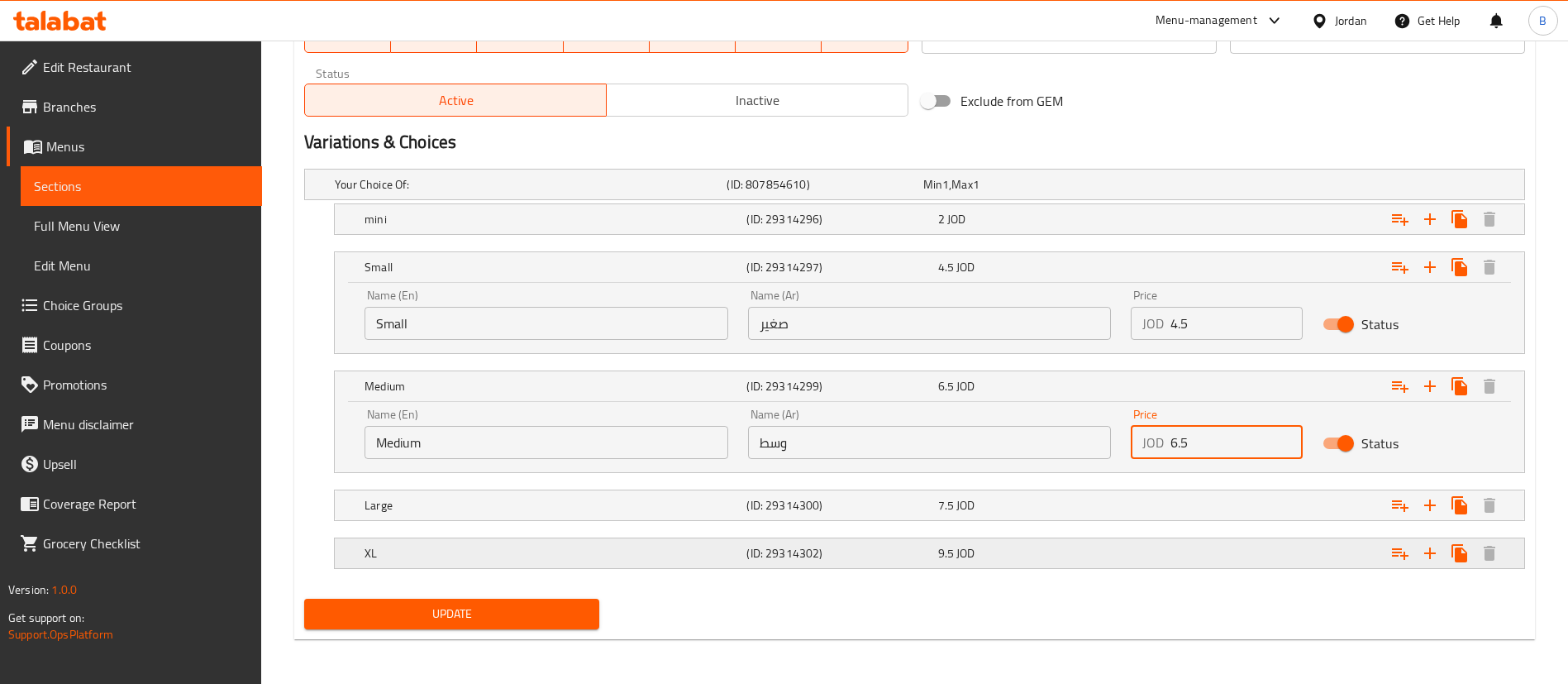
scroll to position [832, 0]
type input "6.5"
click at [988, 191] on div "7.5 JOD" at bounding box center [1018, 183] width 189 height 17
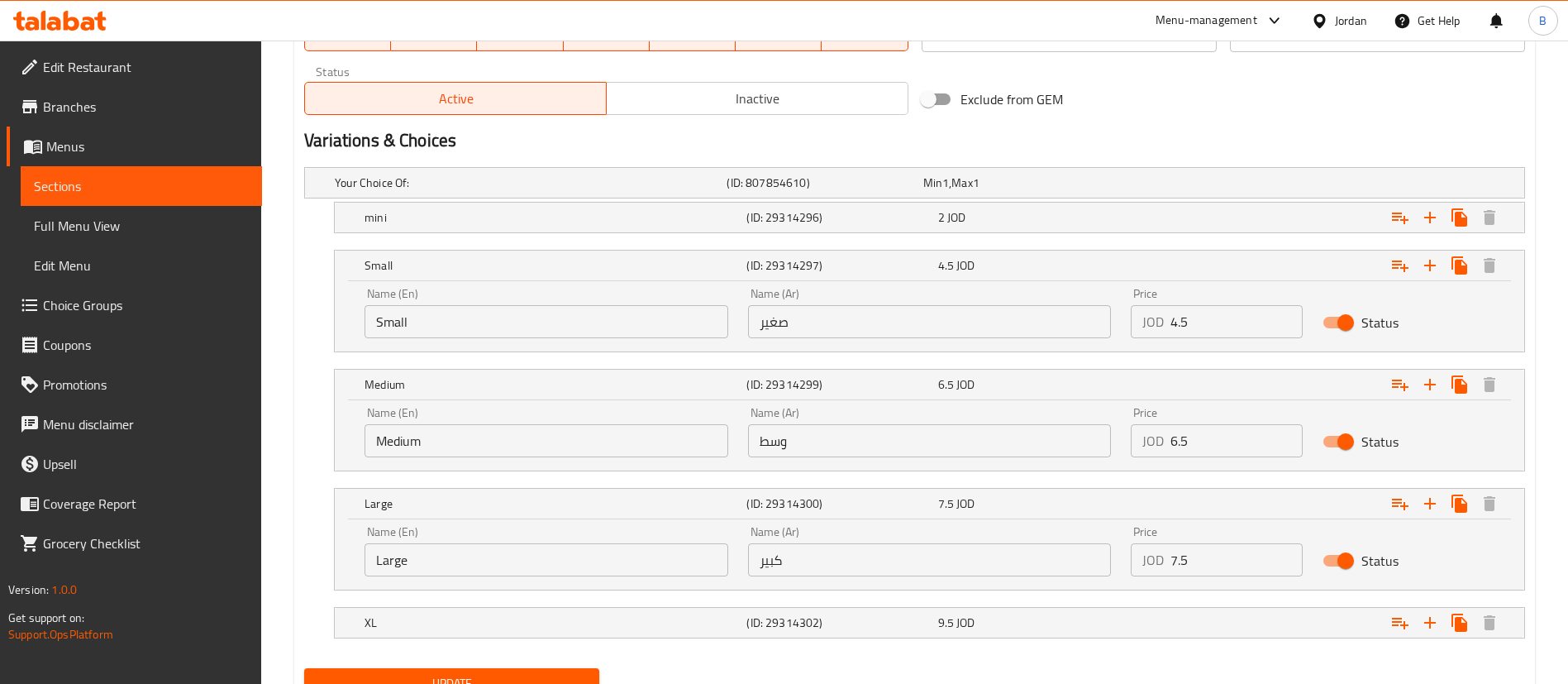
click at [1012, 561] on div "Name (En) Large Name (En) Name (Ar) كبير Name (Ar) Price JOD 7.5 Price Status" at bounding box center [929, 551] width 1150 height 70
drag, startPoint x: 1219, startPoint y: 551, endPoint x: 1052, endPoint y: 558, distance: 167.1
click at [1118, 551] on div "Name (En) Large Name (En) Name (Ar) كبير Name (Ar) Price JOD 85 Price Status" at bounding box center [929, 551] width 1150 height 70
type input "8"
drag, startPoint x: 1083, startPoint y: 617, endPoint x: 1100, endPoint y: 642, distance: 30.2
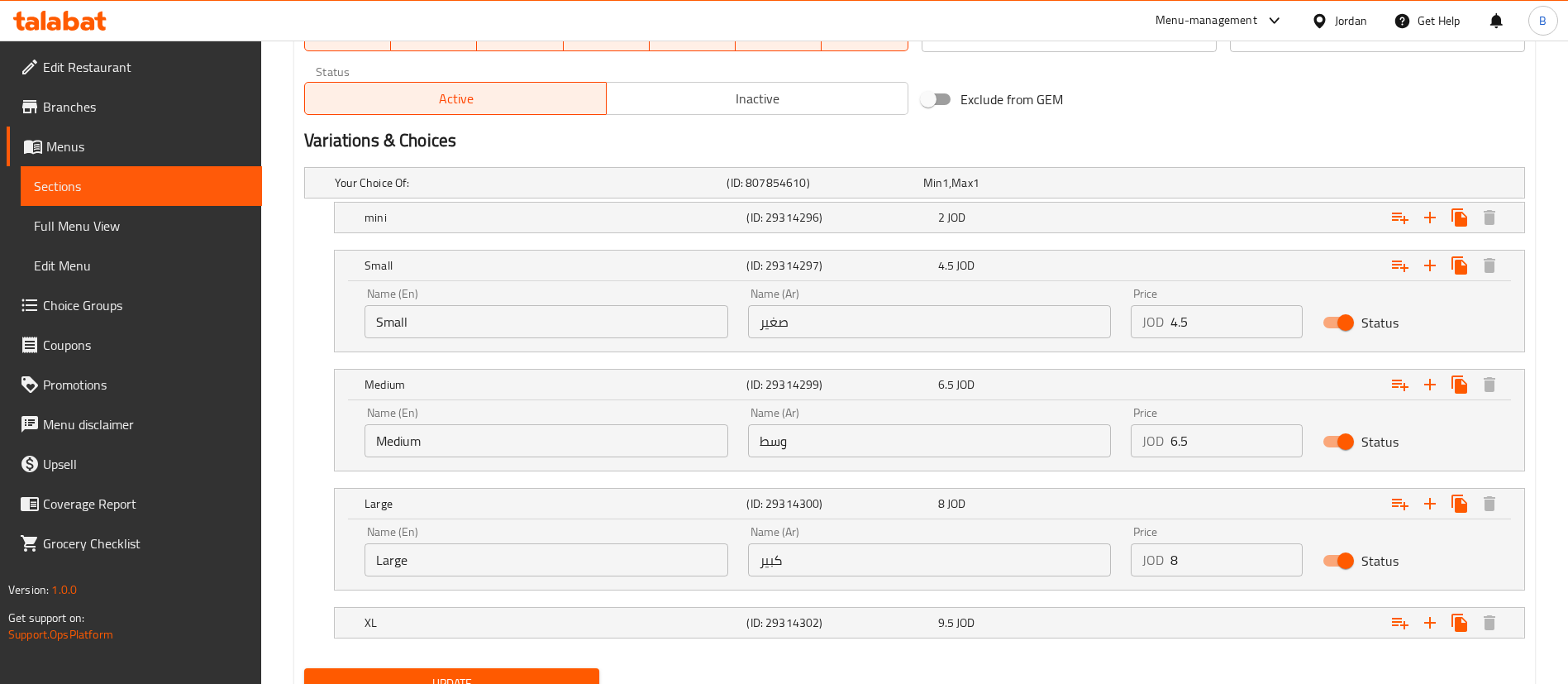
click at [1086, 191] on div "9.5 JOD" at bounding box center [1018, 183] width 189 height 17
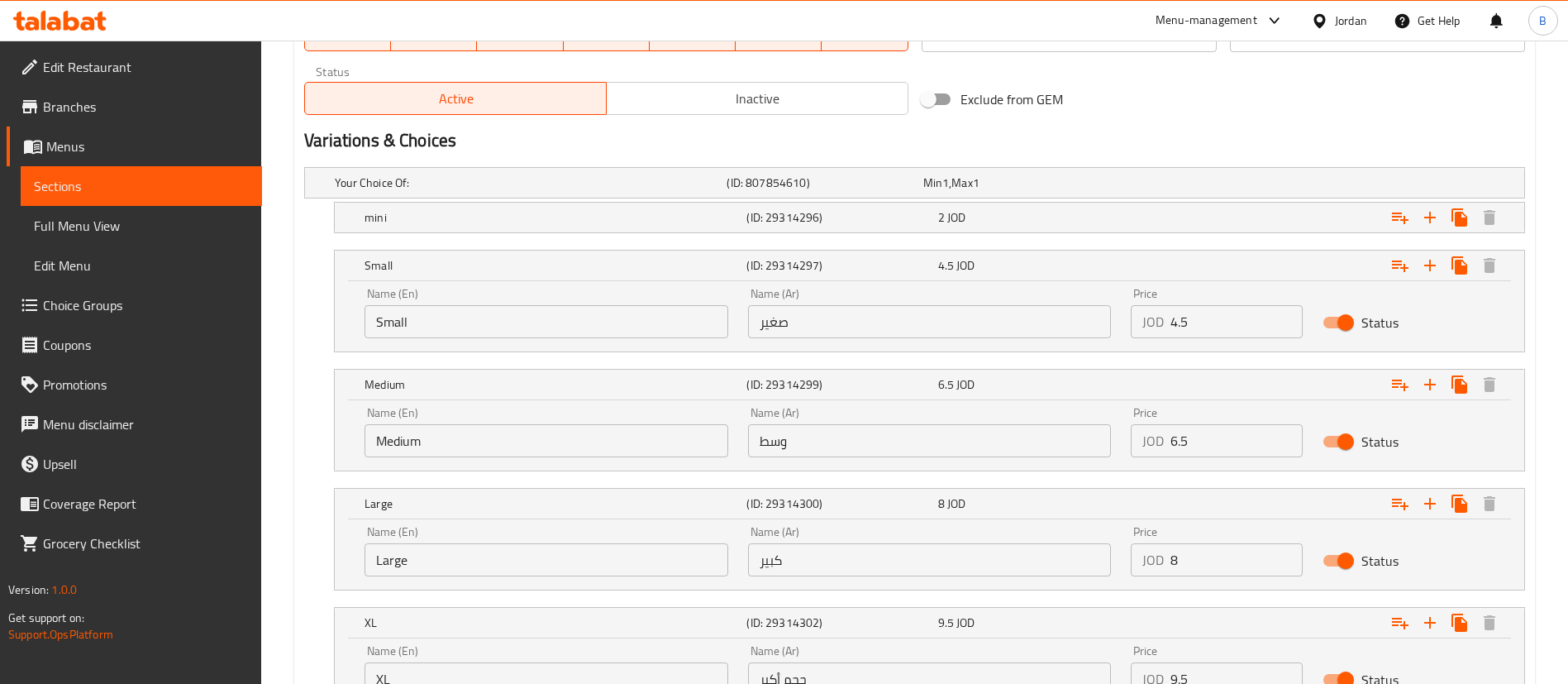
scroll to position [956, 0]
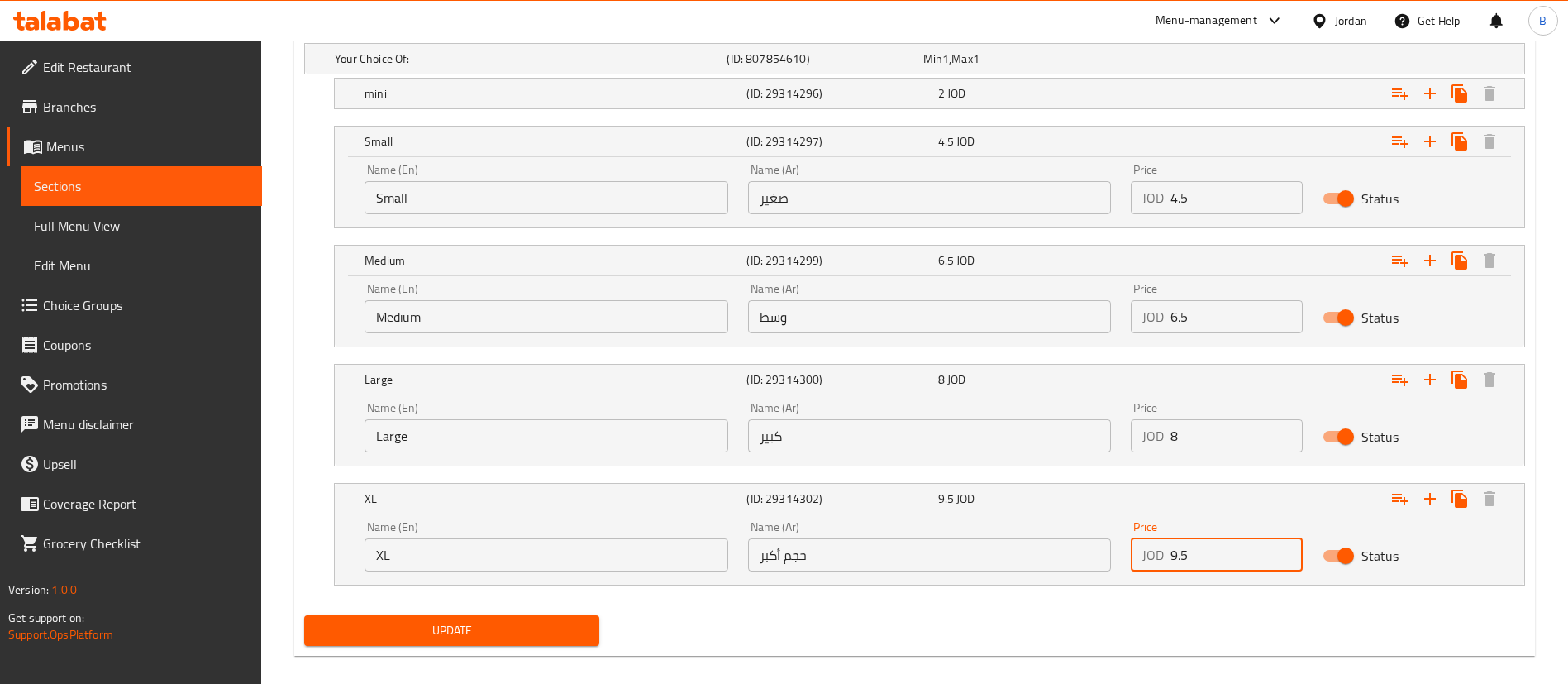
drag, startPoint x: 1214, startPoint y: 555, endPoint x: 1048, endPoint y: 542, distance: 166.5
click at [1106, 541] on div "Name (En) XL Name (En) Name (Ar) حجم أكبر Name (Ar) Price JOD 9.5 Price Status" at bounding box center [929, 546] width 1150 height 70
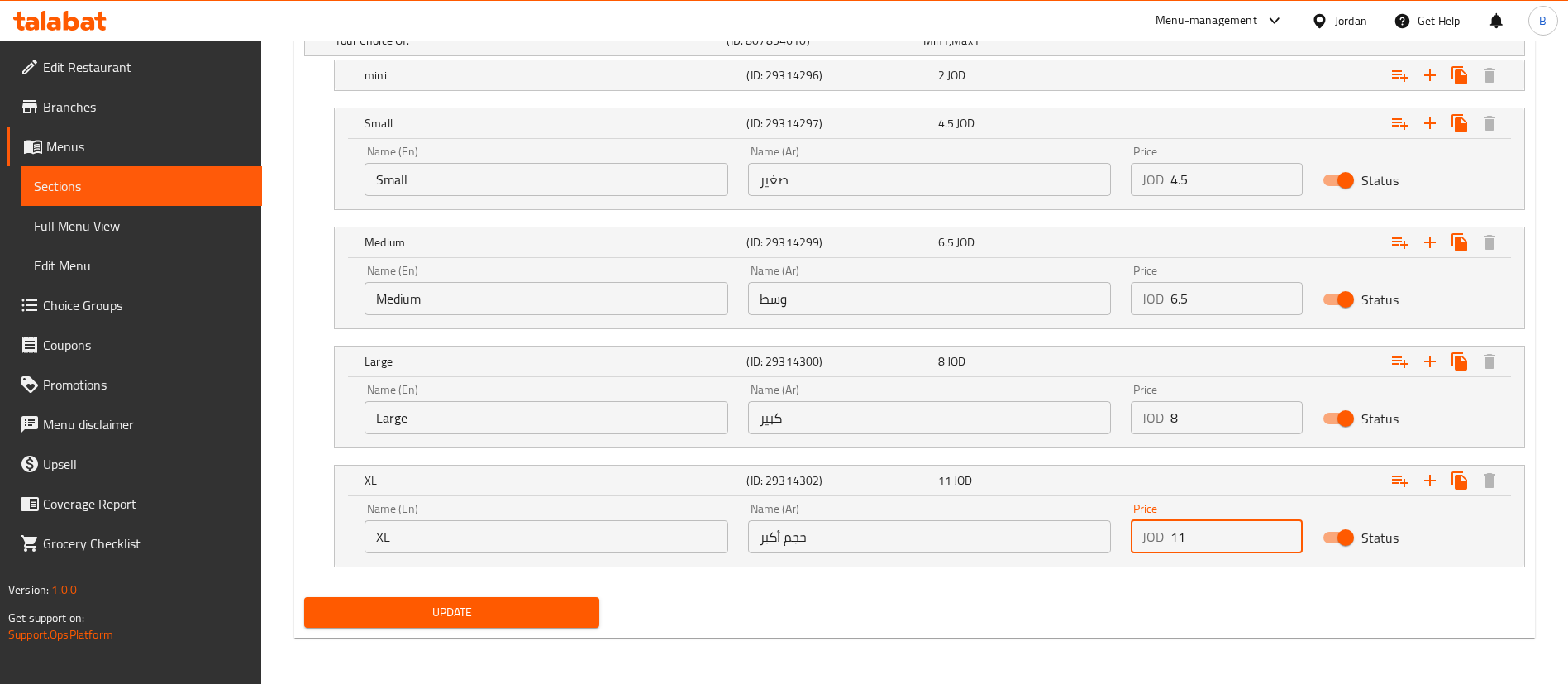
type input "11"
click at [525, 624] on button "Update" at bounding box center [451, 613] width 295 height 31
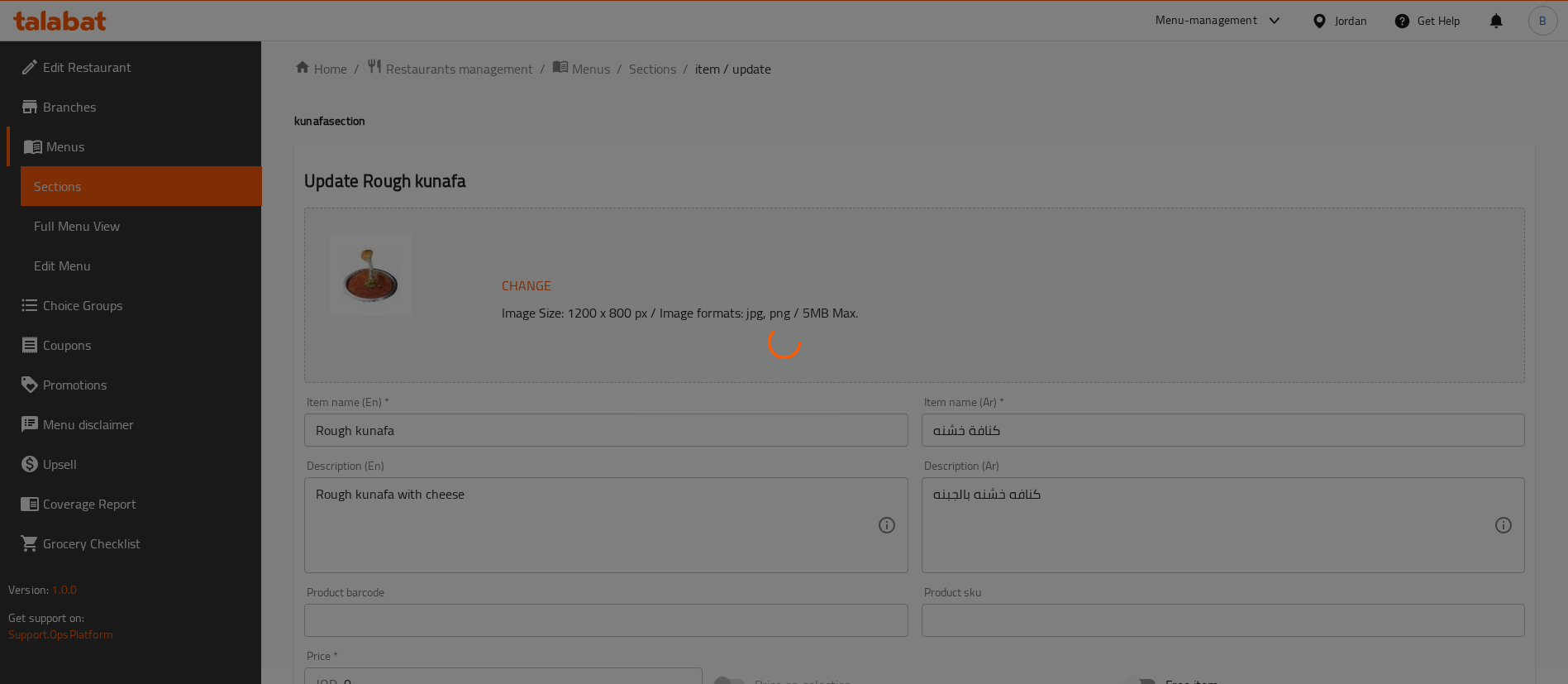
scroll to position [0, 0]
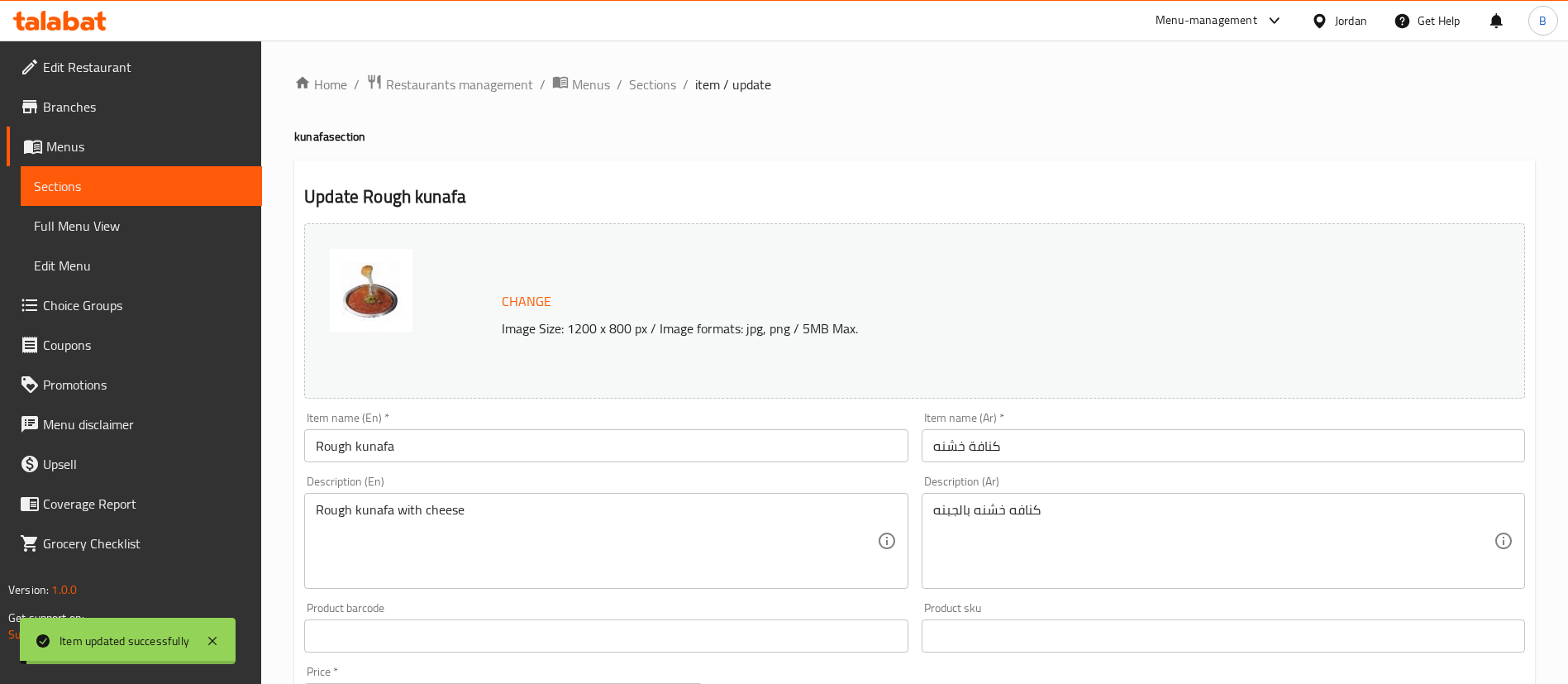
click at [662, 87] on span "Sections" at bounding box center [653, 84] width 47 height 20
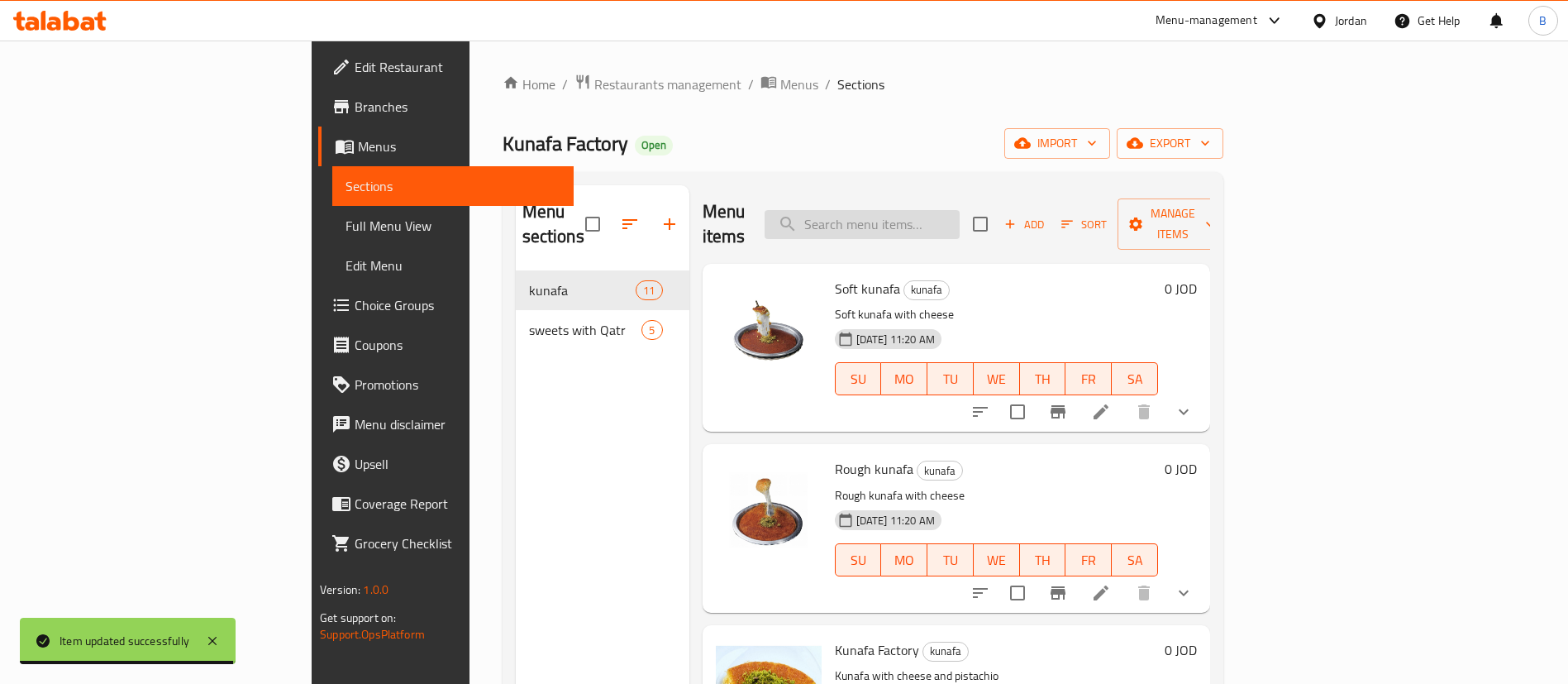
click at [960, 210] on input "search" at bounding box center [862, 224] width 195 height 29
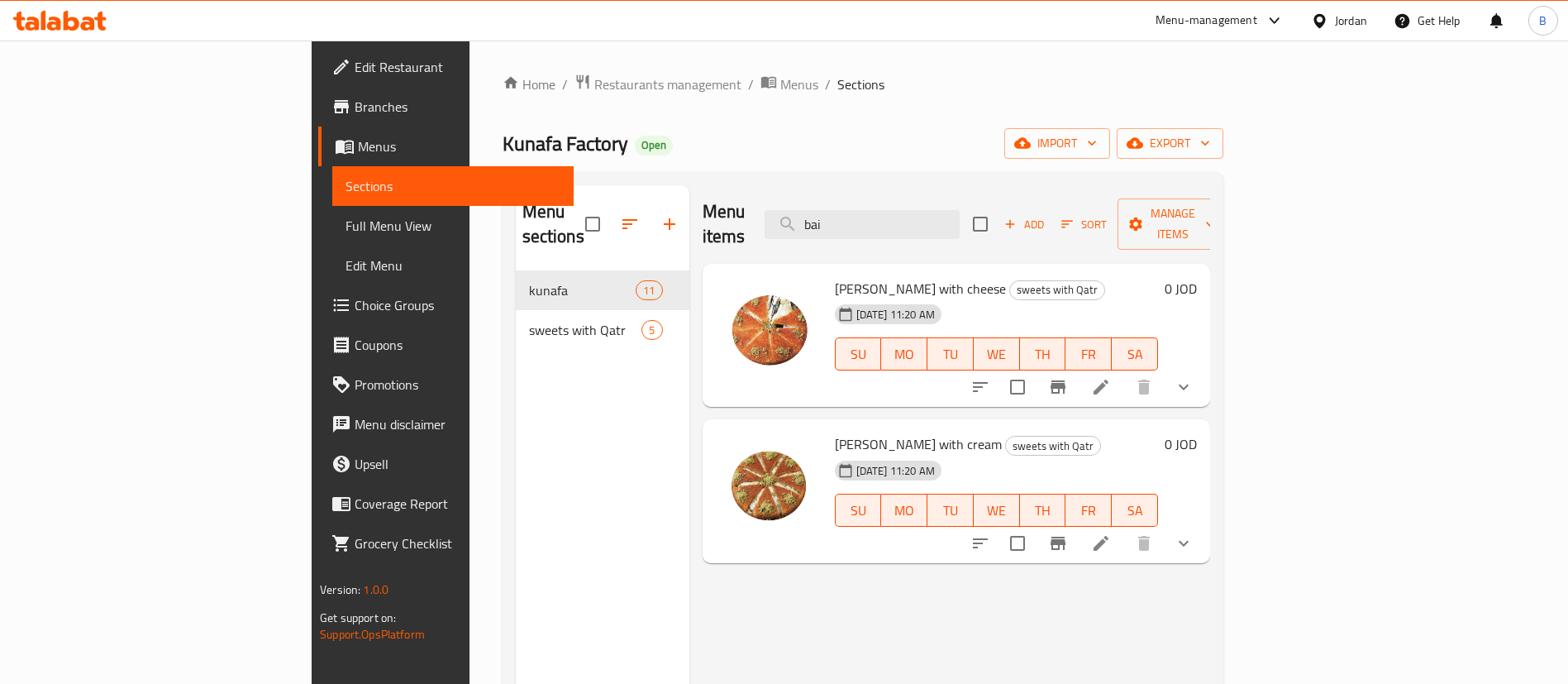
type input "bai"
click at [1111, 377] on icon at bounding box center [1101, 387] width 20 height 20
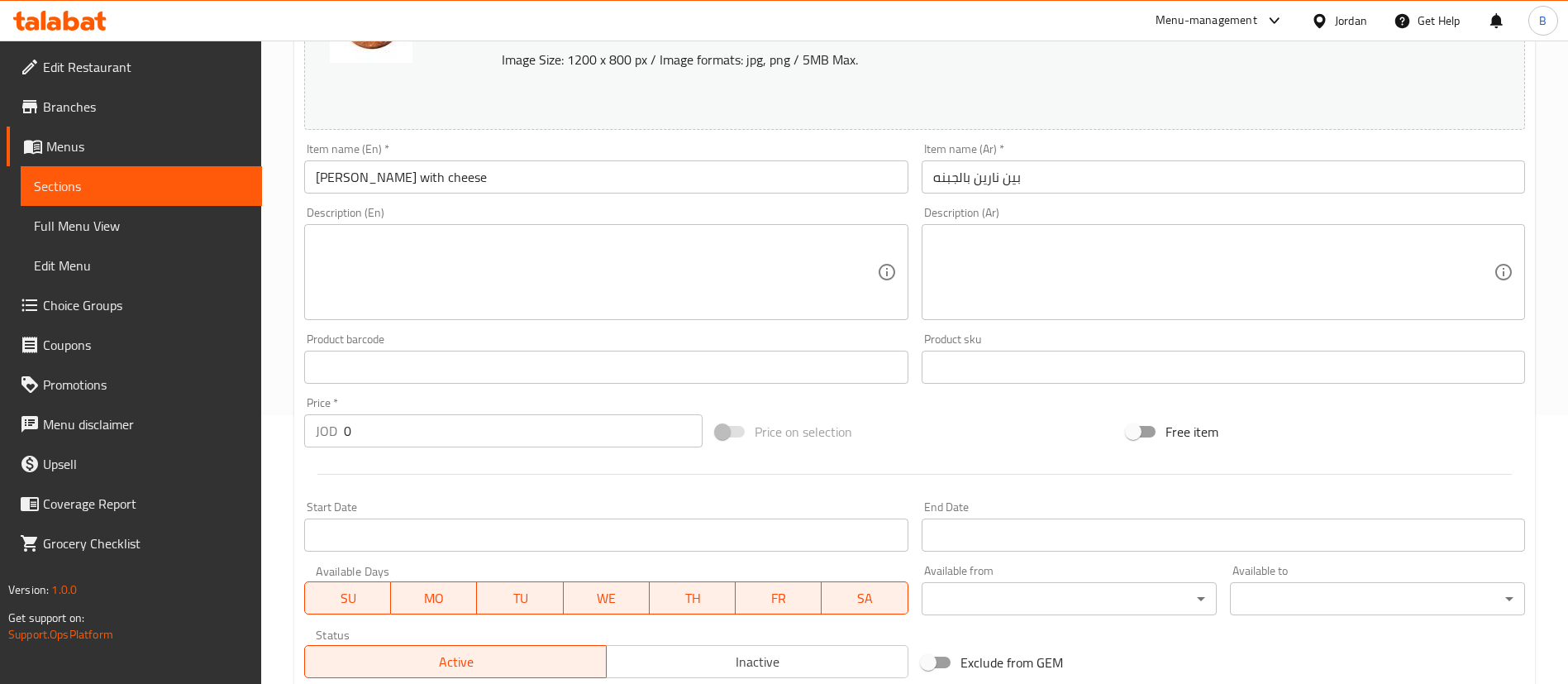
scroll to position [690, 0]
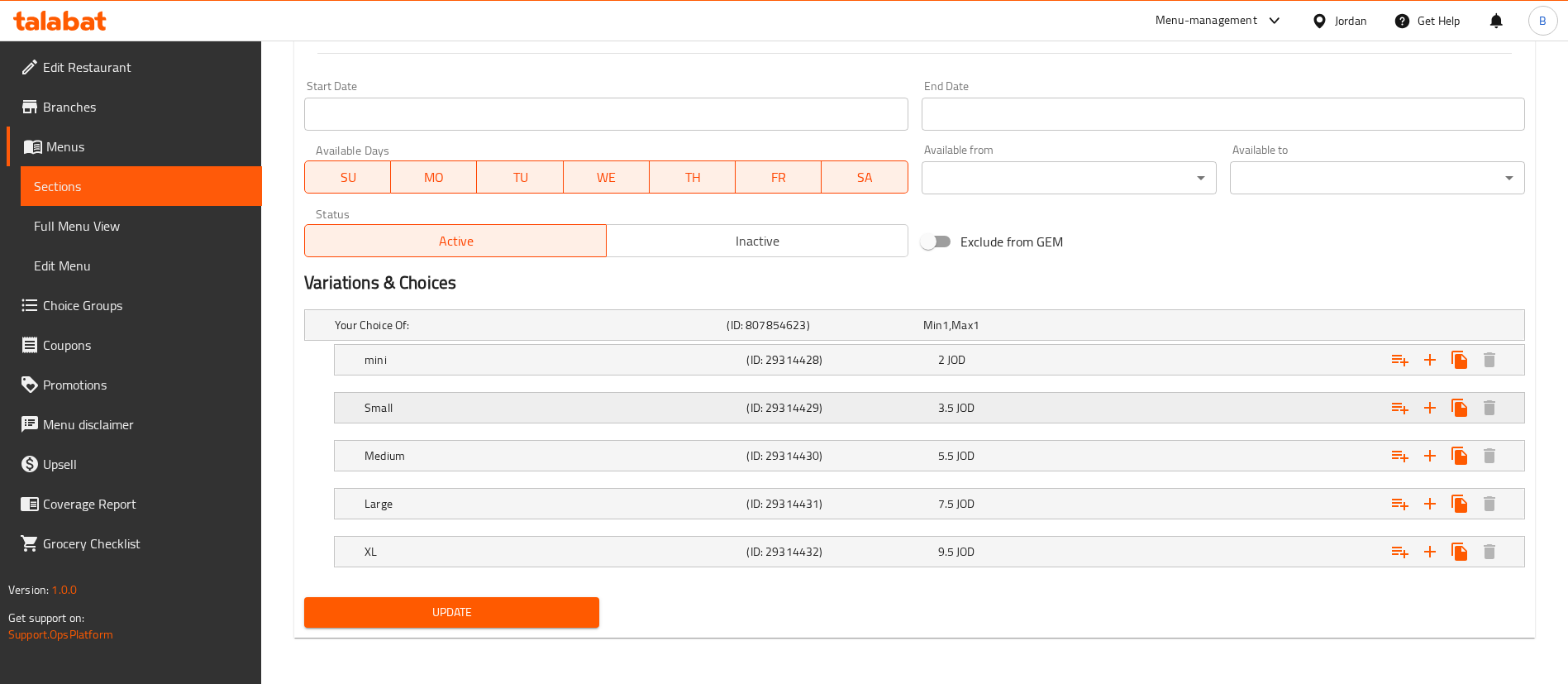
click at [942, 336] on span "3.5" at bounding box center [933, 325] width 19 height 22
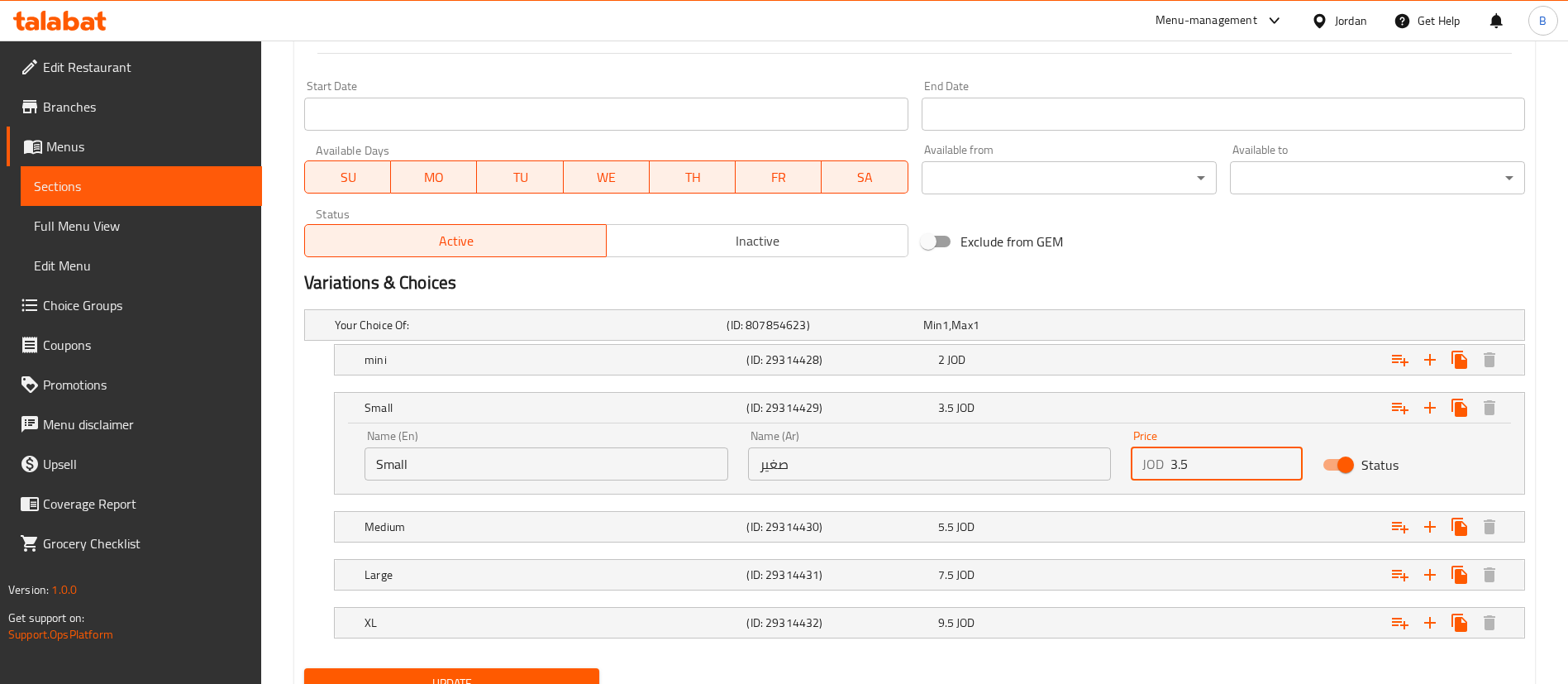
click at [1176, 461] on input "3.5" at bounding box center [1236, 464] width 132 height 33
type input "4.5"
click at [992, 337] on div "5.5 JOD" at bounding box center [1018, 325] width 196 height 23
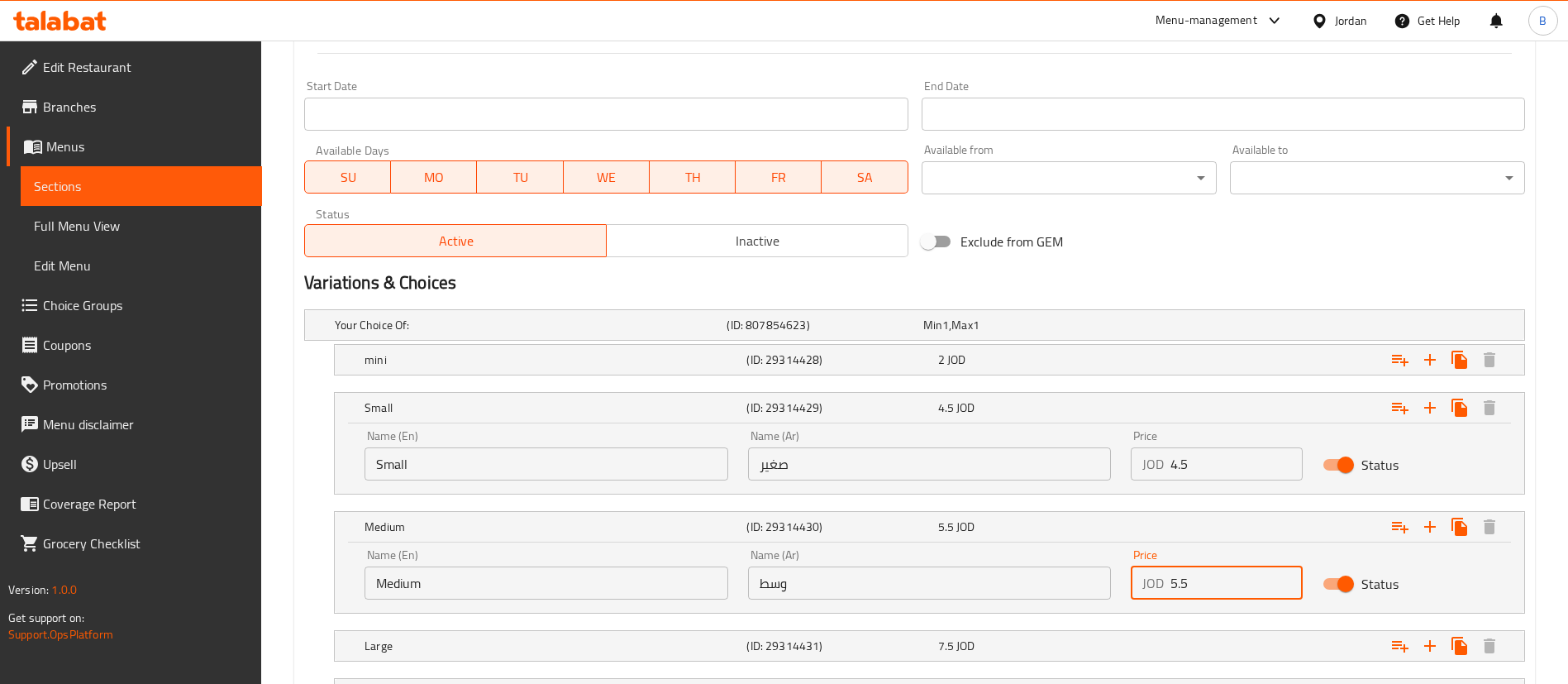
drag, startPoint x: 1176, startPoint y: 574, endPoint x: 1156, endPoint y: 574, distance: 20.0
click at [1156, 574] on div "JOD 5.5 Price" at bounding box center [1216, 583] width 172 height 33
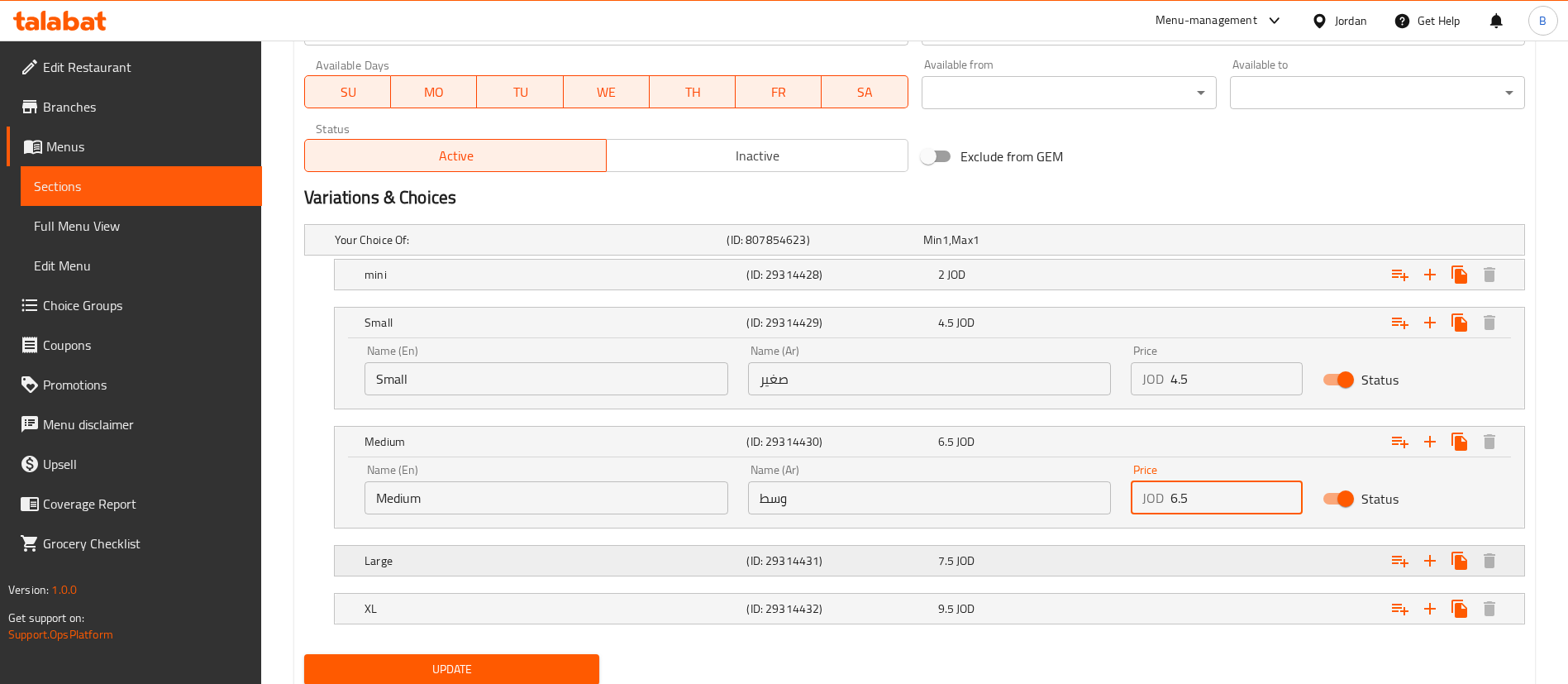
scroll to position [814, 0]
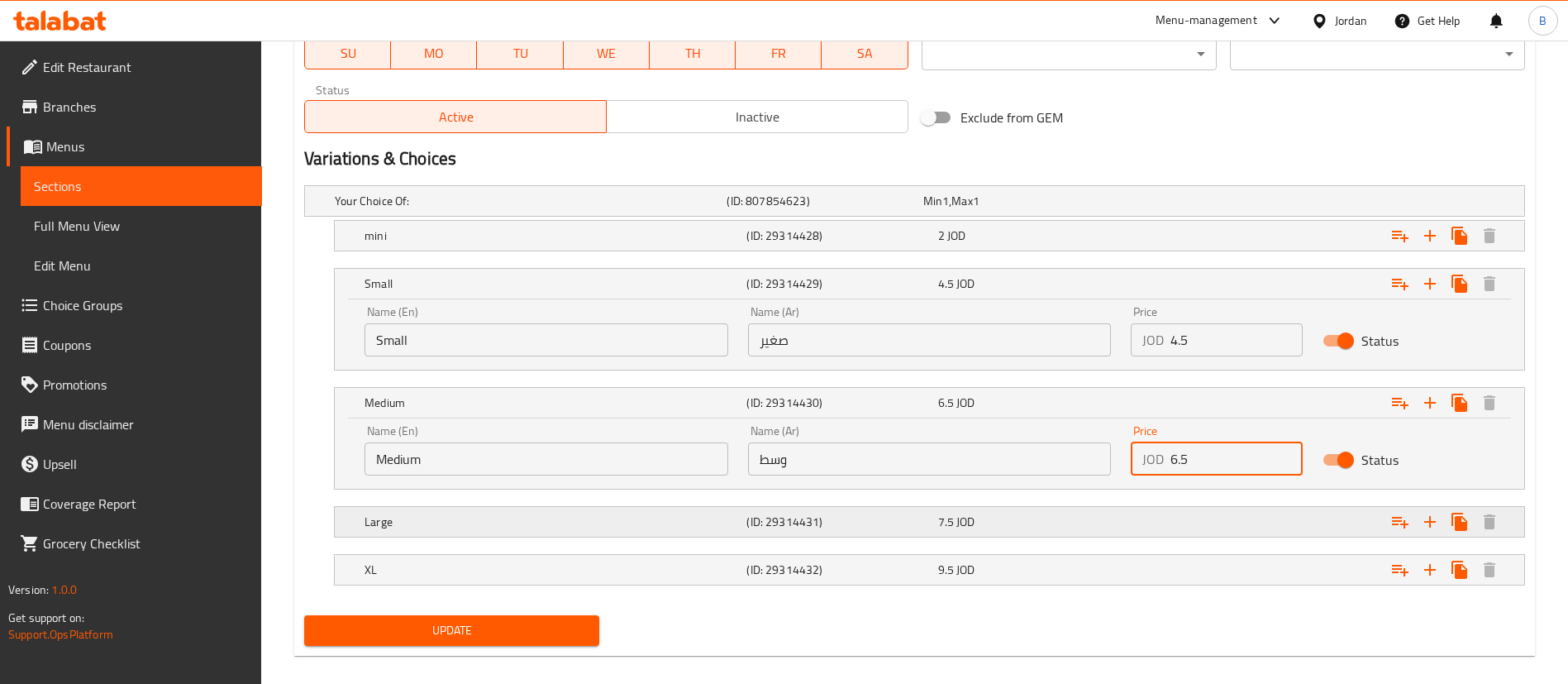
type input "6.5"
click at [978, 209] on div "7.5 JOD" at bounding box center [1018, 201] width 189 height 17
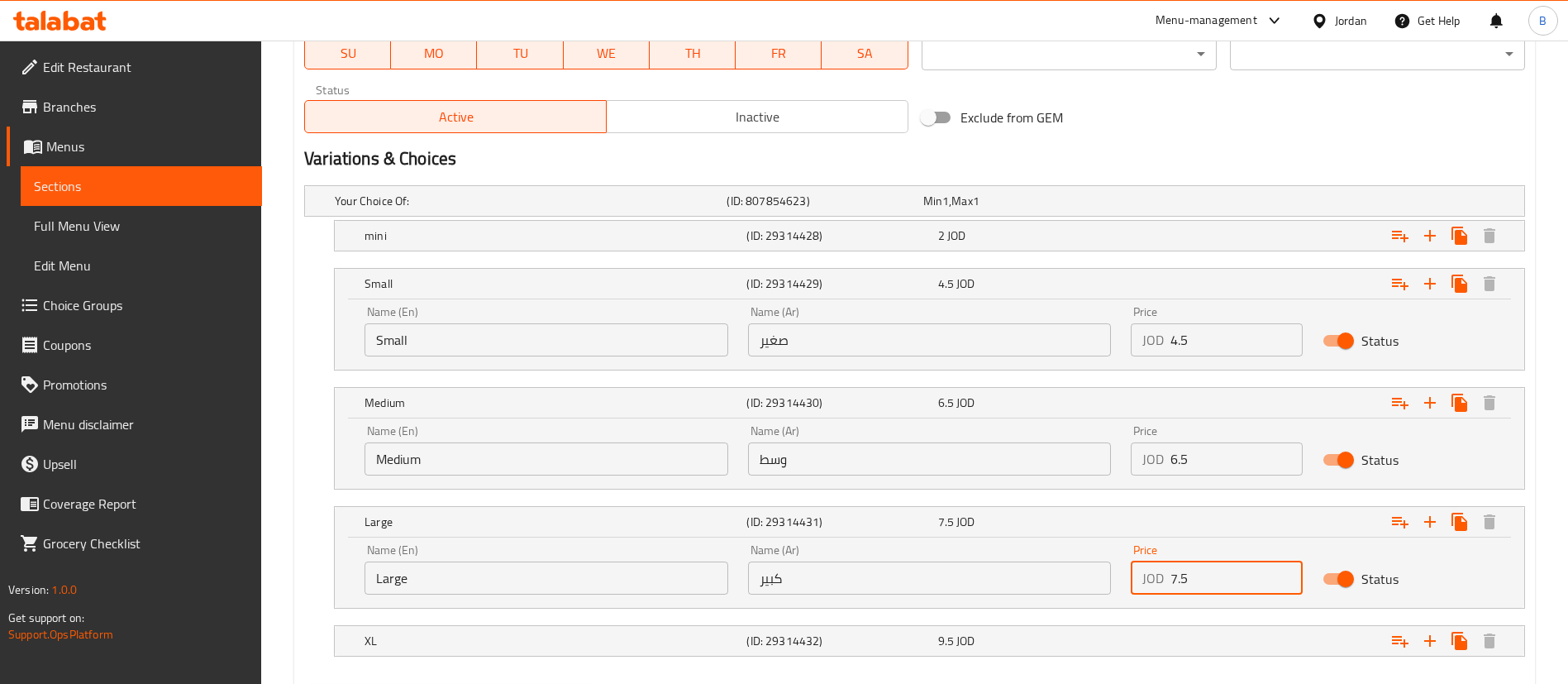
drag, startPoint x: 1217, startPoint y: 584, endPoint x: 927, endPoint y: 582, distance: 290.0
click at [952, 582] on div "Name (En) Large Name (En) Name (Ar) كبير Name (Ar) Price JOD 7.5 Price Status" at bounding box center [929, 570] width 1150 height 70
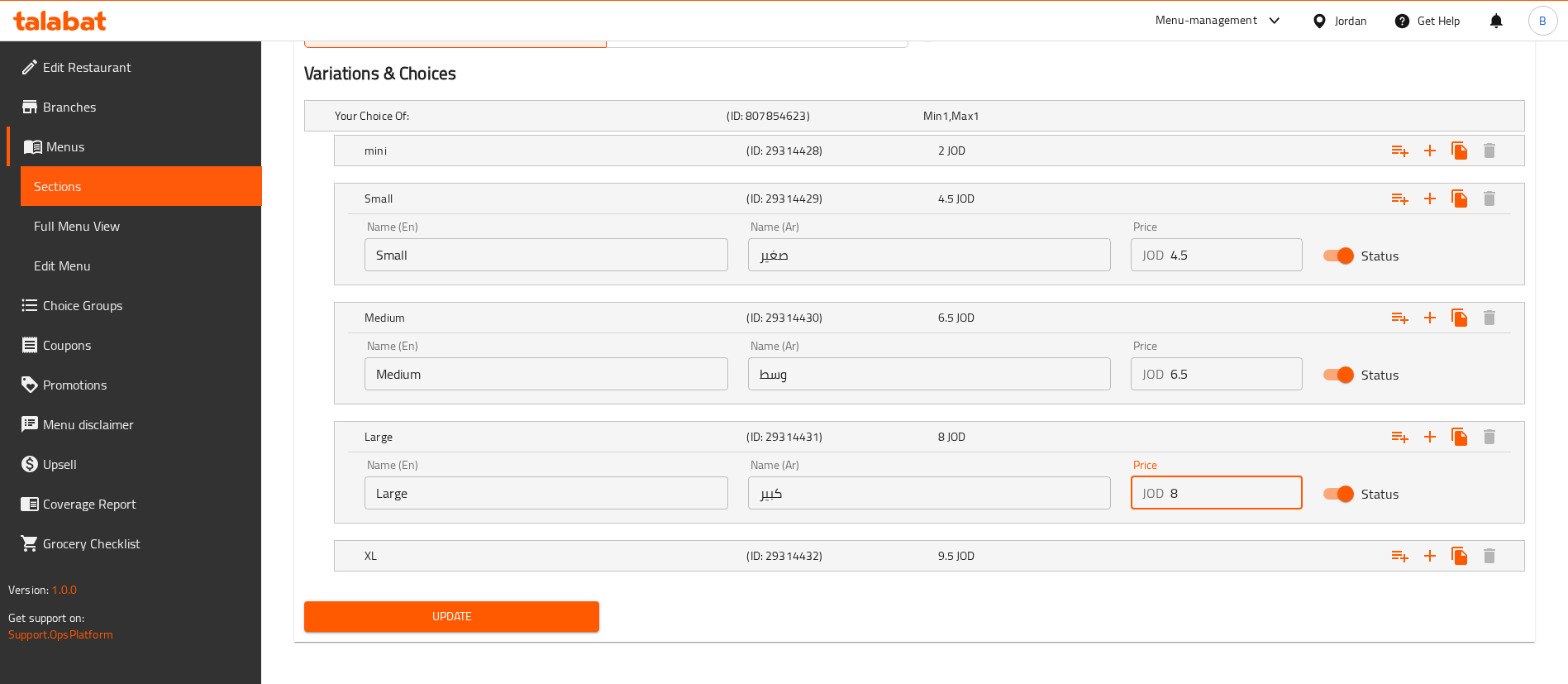
scroll to position [904, 0]
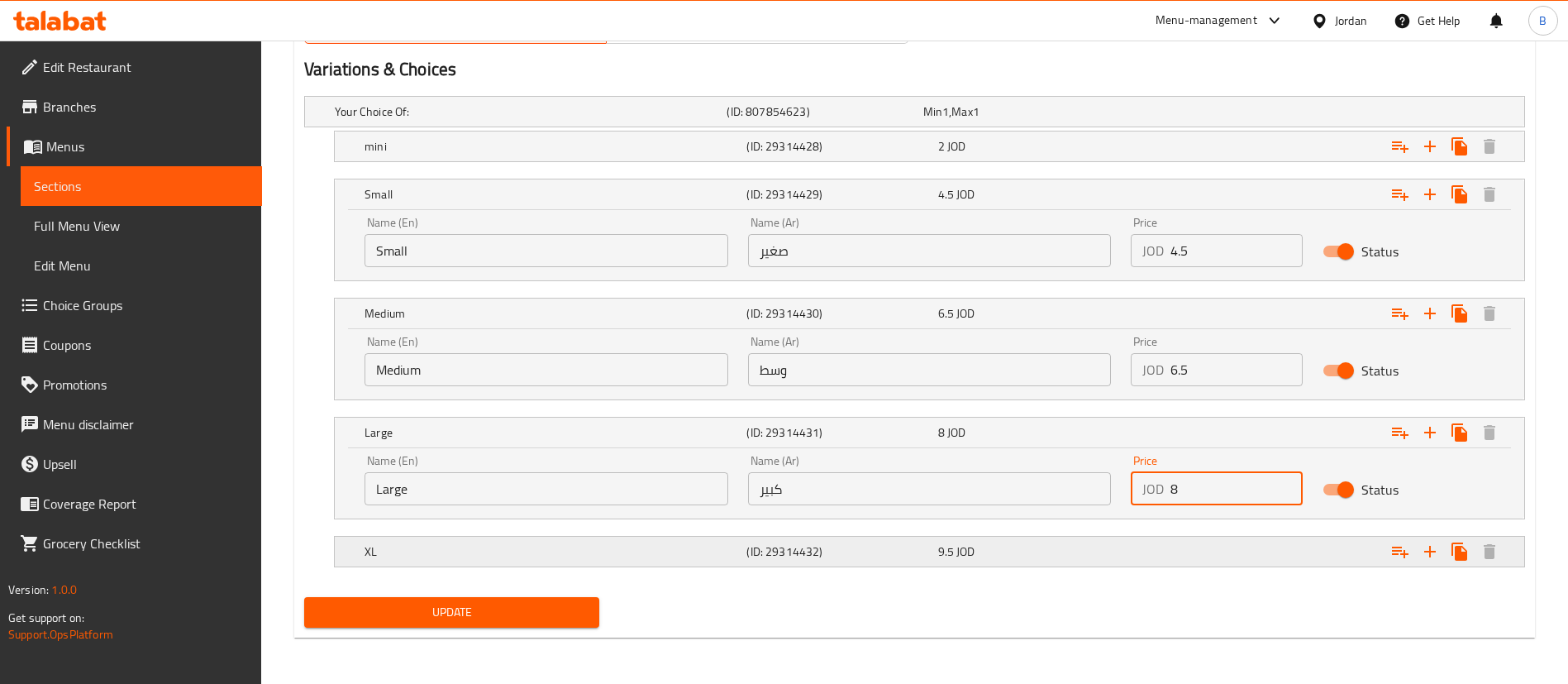
type input "8"
click at [909, 120] on h5 "(ID: 29314432)" at bounding box center [822, 112] width 189 height 17
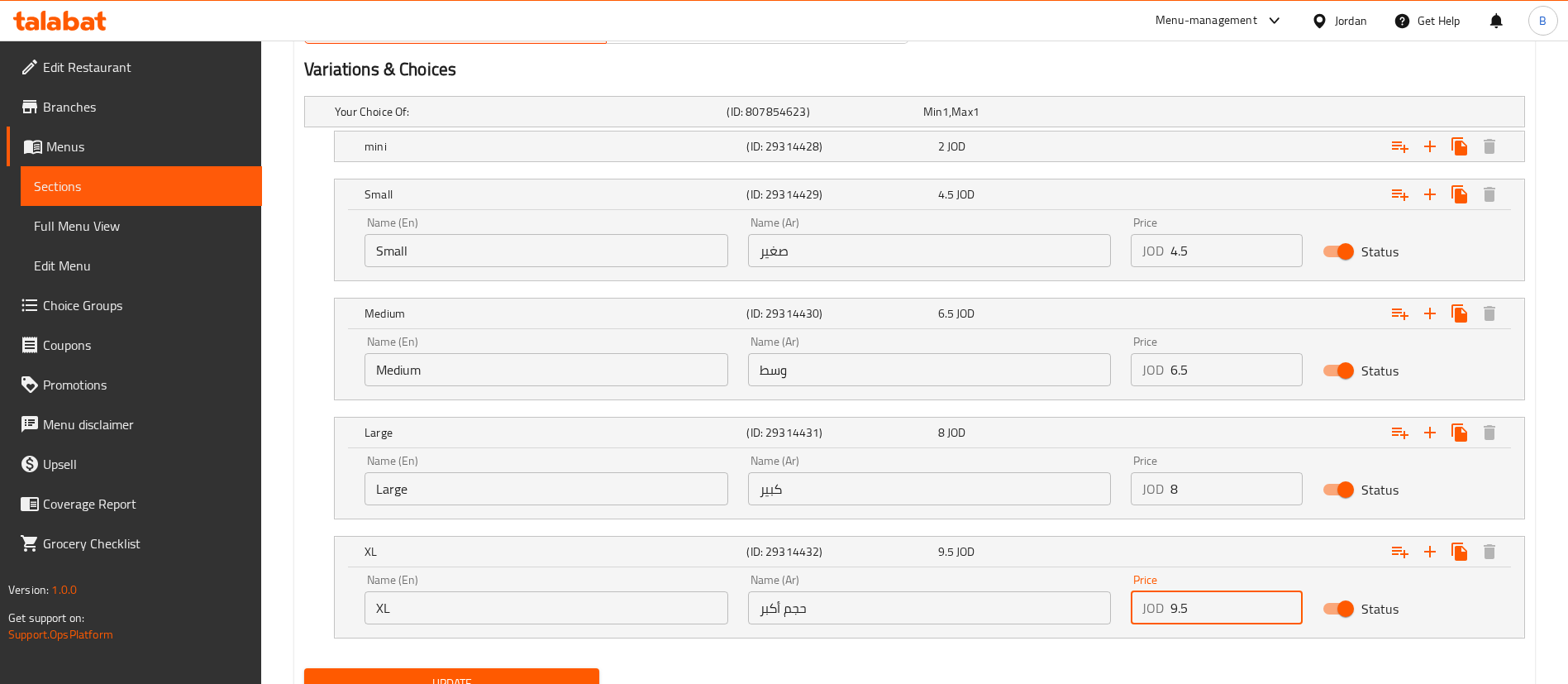
drag, startPoint x: 1226, startPoint y: 597, endPoint x: 1060, endPoint y: 610, distance: 166.5
click at [1079, 604] on div "Name (En) XL Name (En) Name (Ar) حجم أكبر Name (Ar) Price JOD 9.5 Price Status" at bounding box center [929, 599] width 1150 height 70
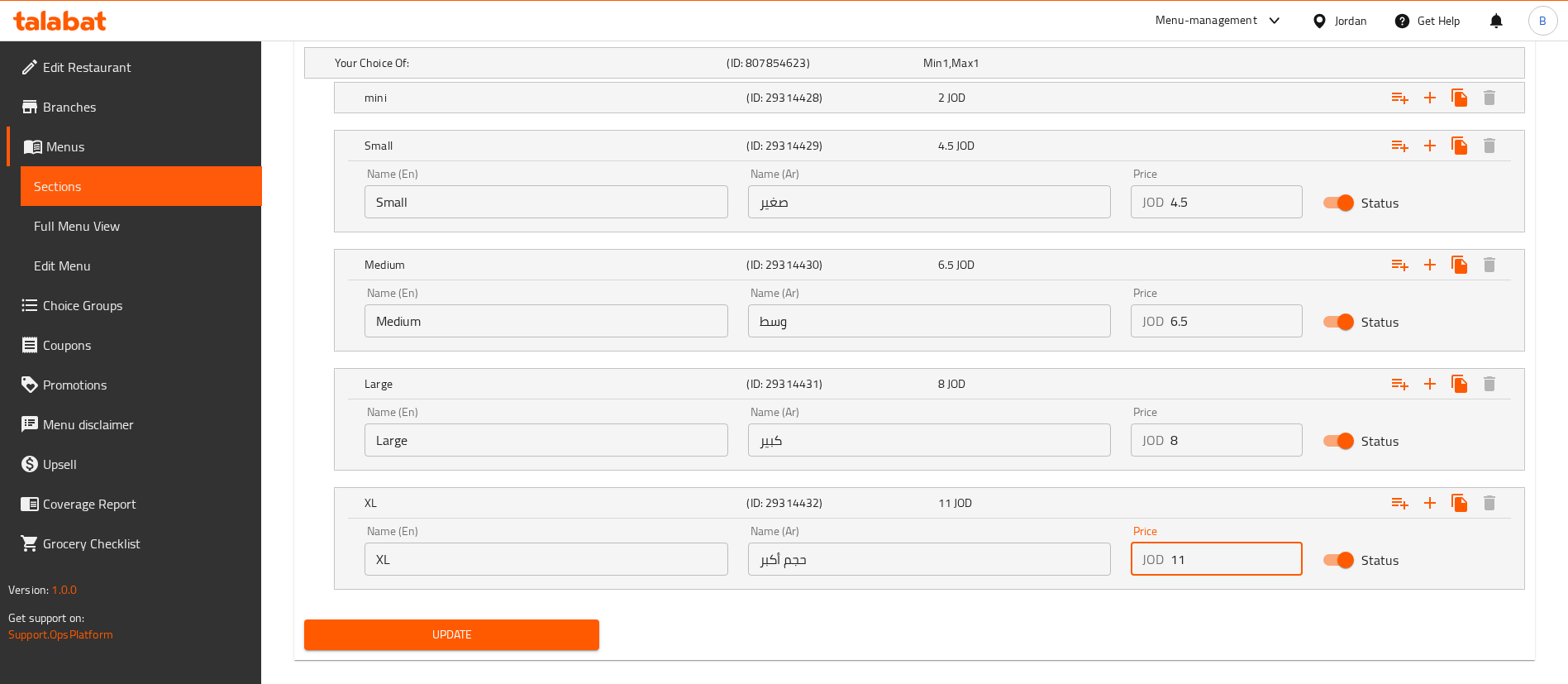
scroll to position [975, 0]
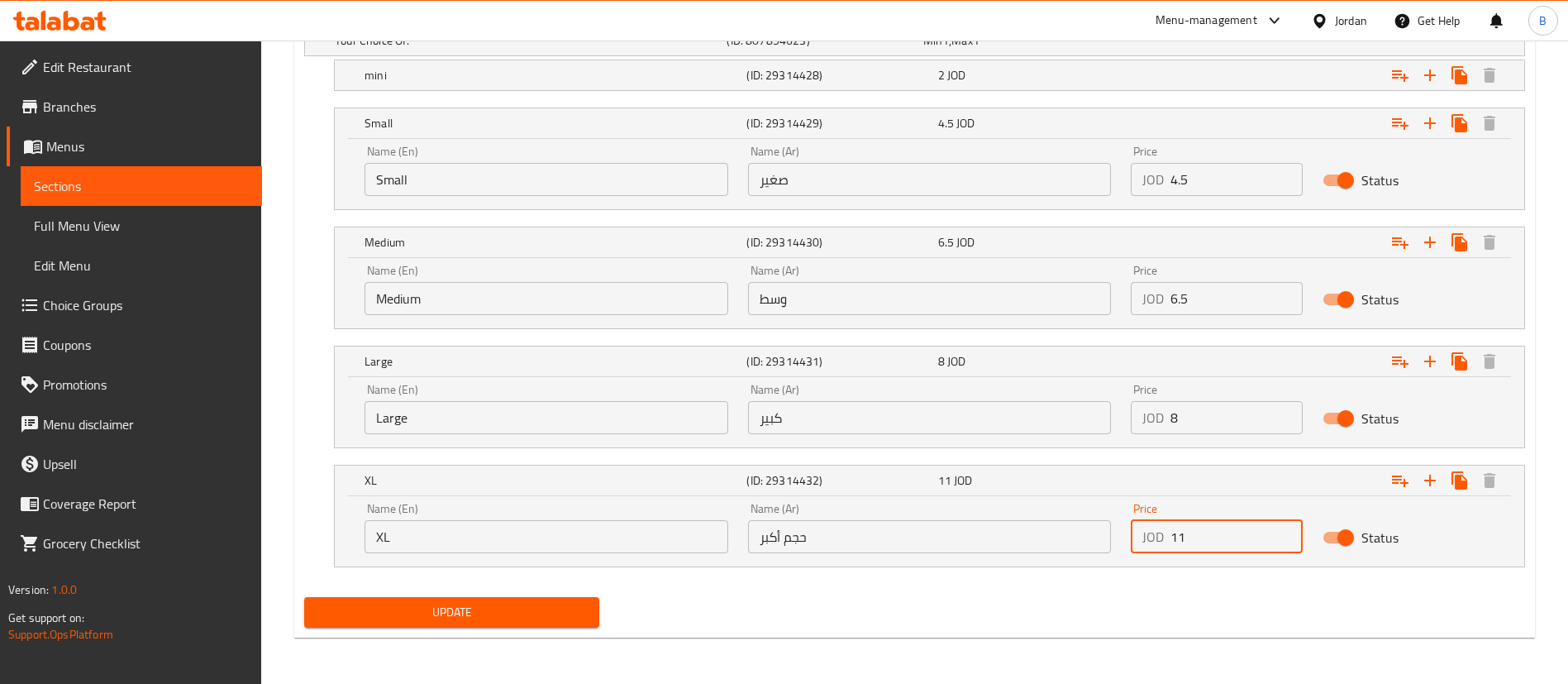
type input "11"
click at [540, 619] on span "Update" at bounding box center [452, 613] width 269 height 21
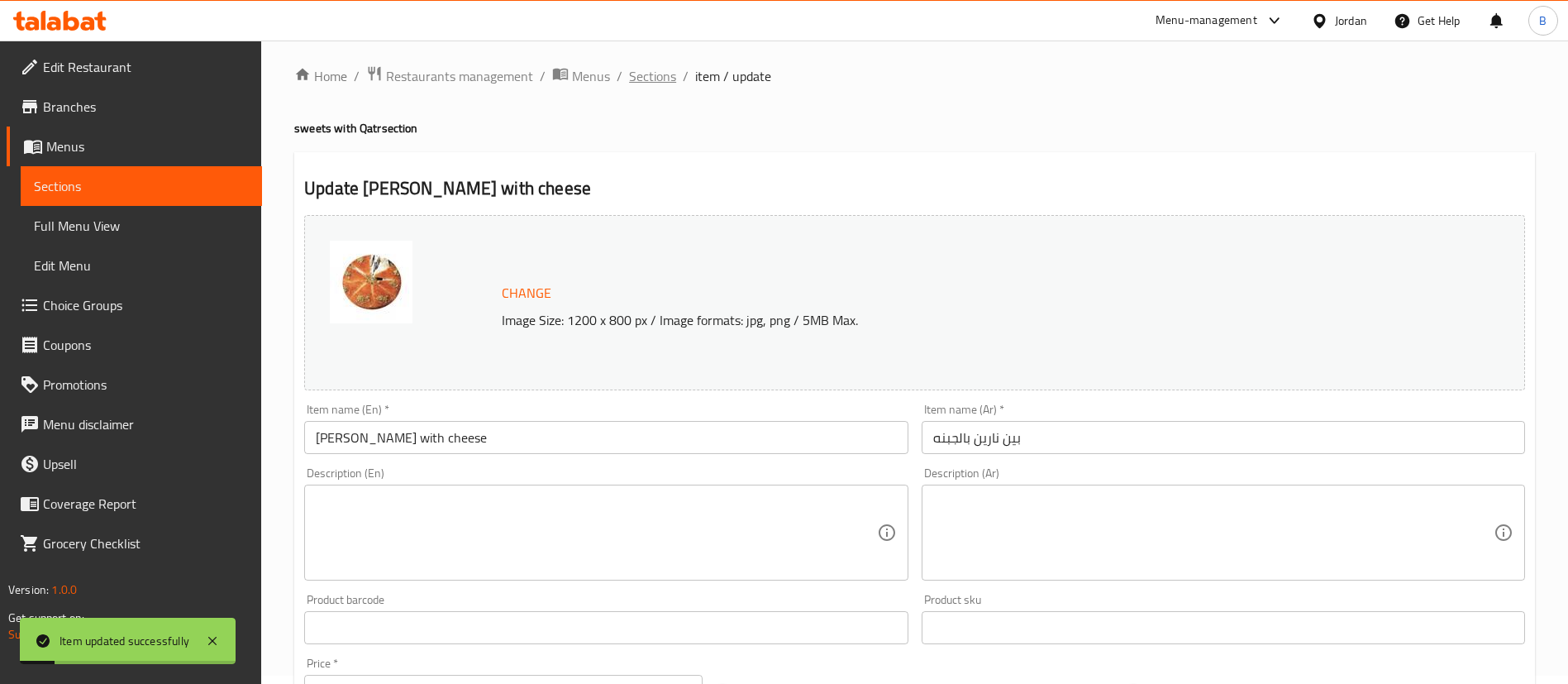
scroll to position [0, 0]
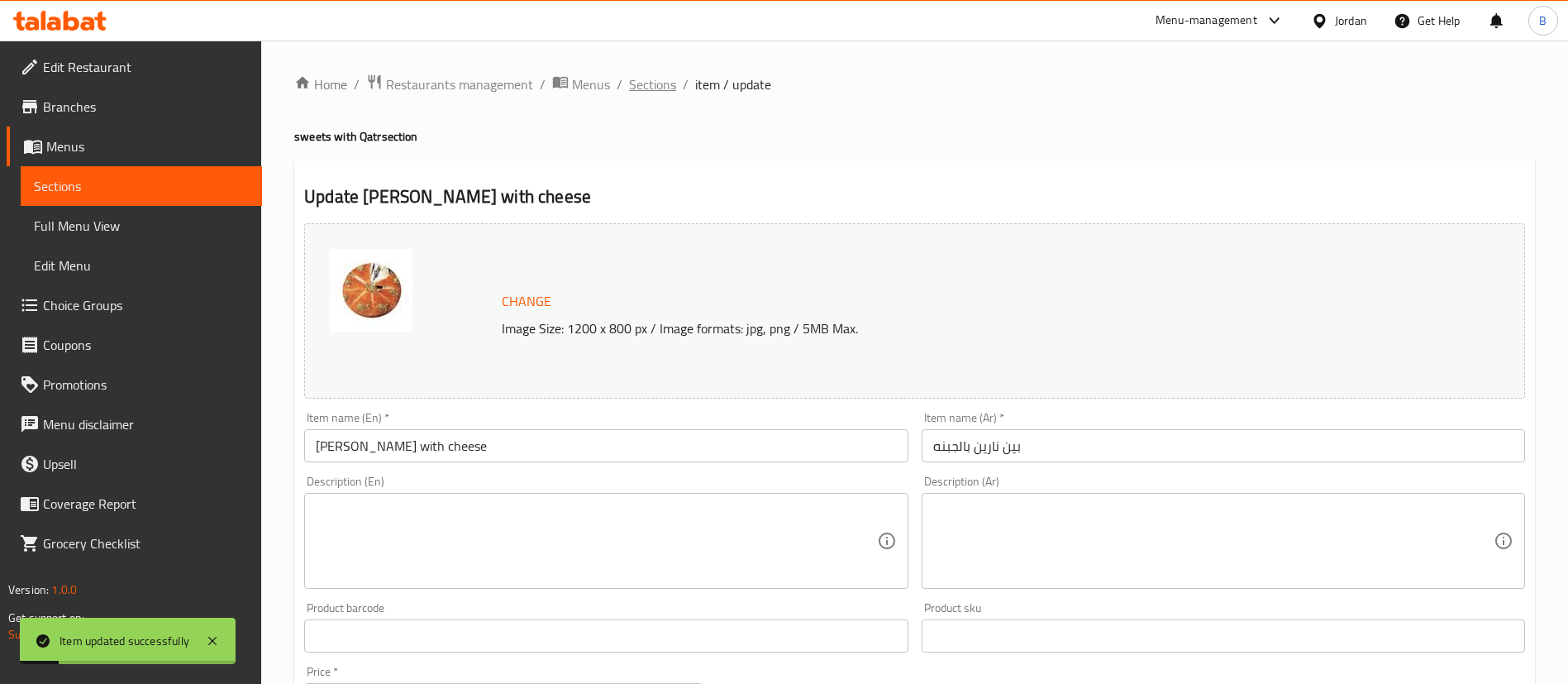
click at [653, 81] on span "Sections" at bounding box center [653, 84] width 47 height 20
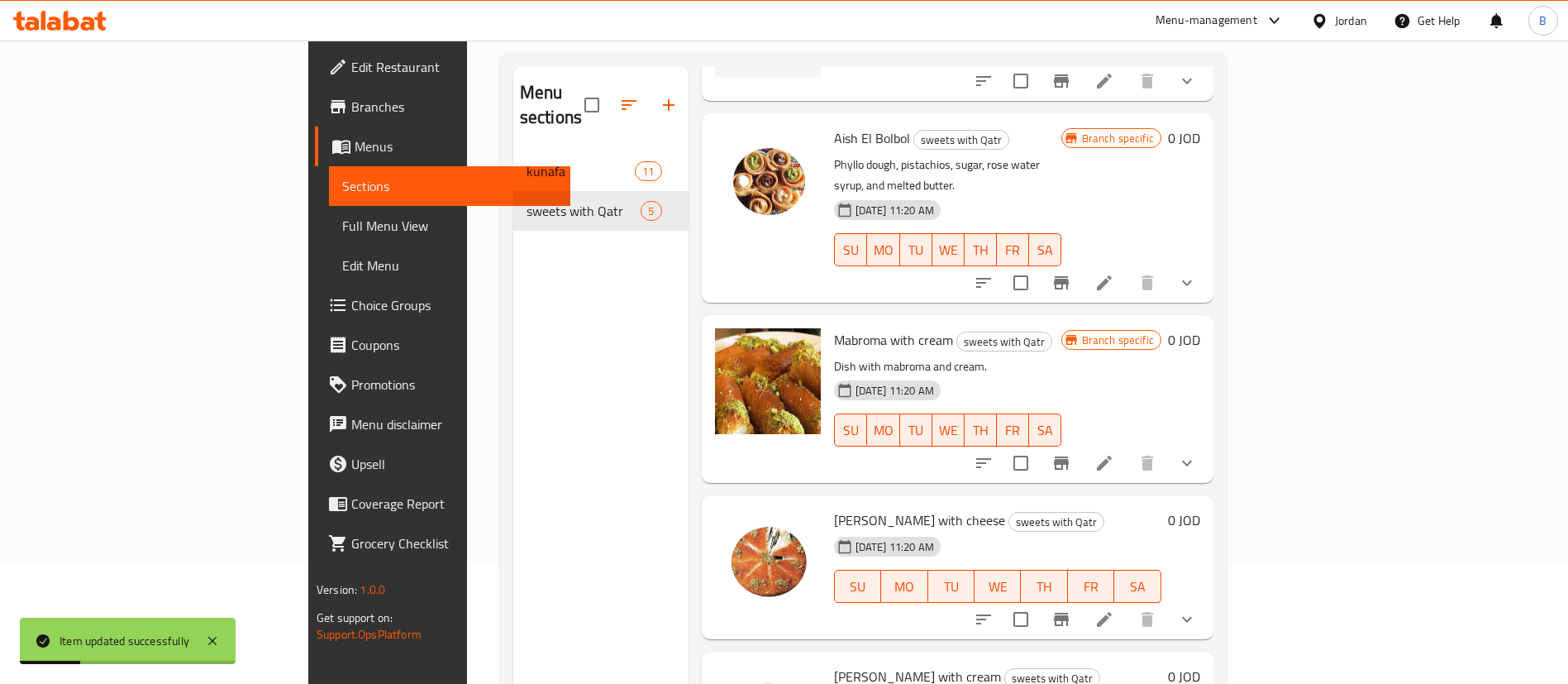
scroll to position [232, 0]
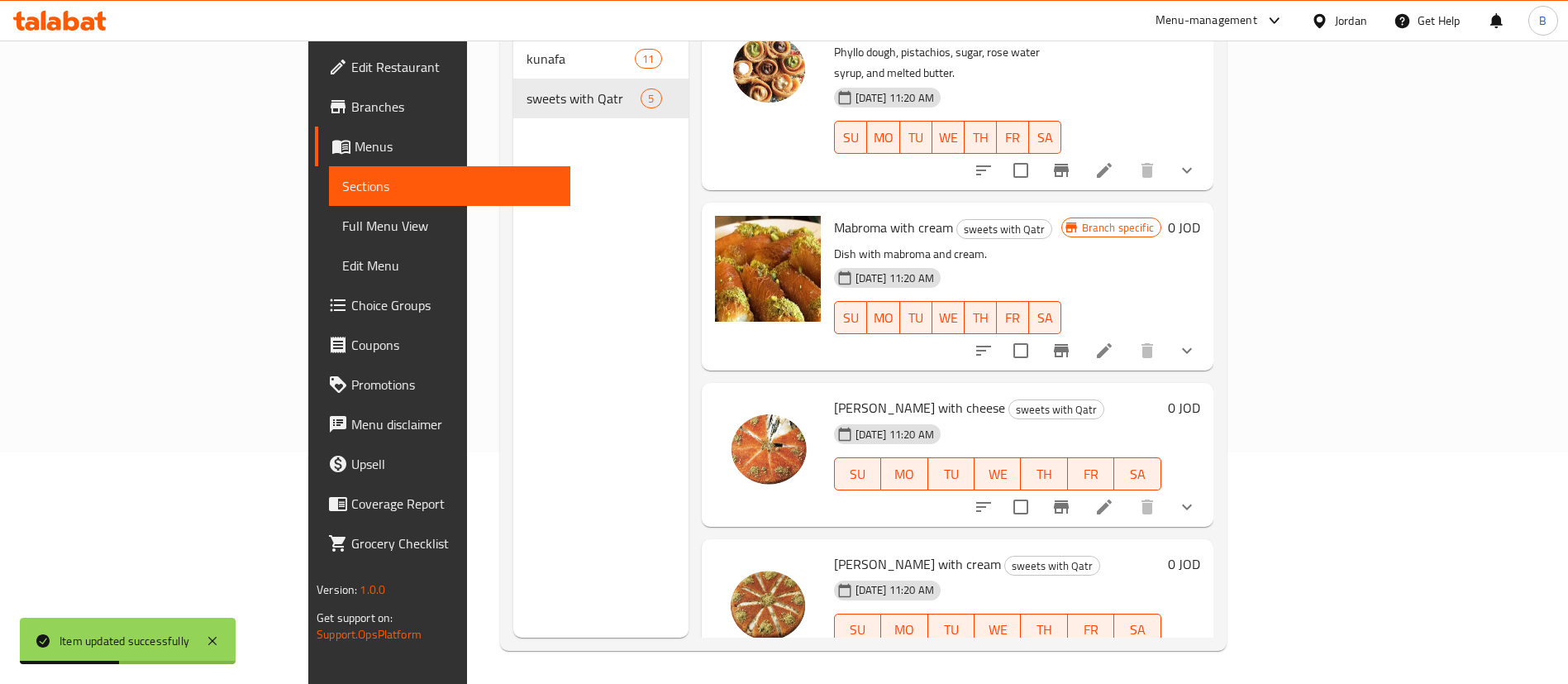
click at [1114, 653] on icon at bounding box center [1104, 662] width 20 height 20
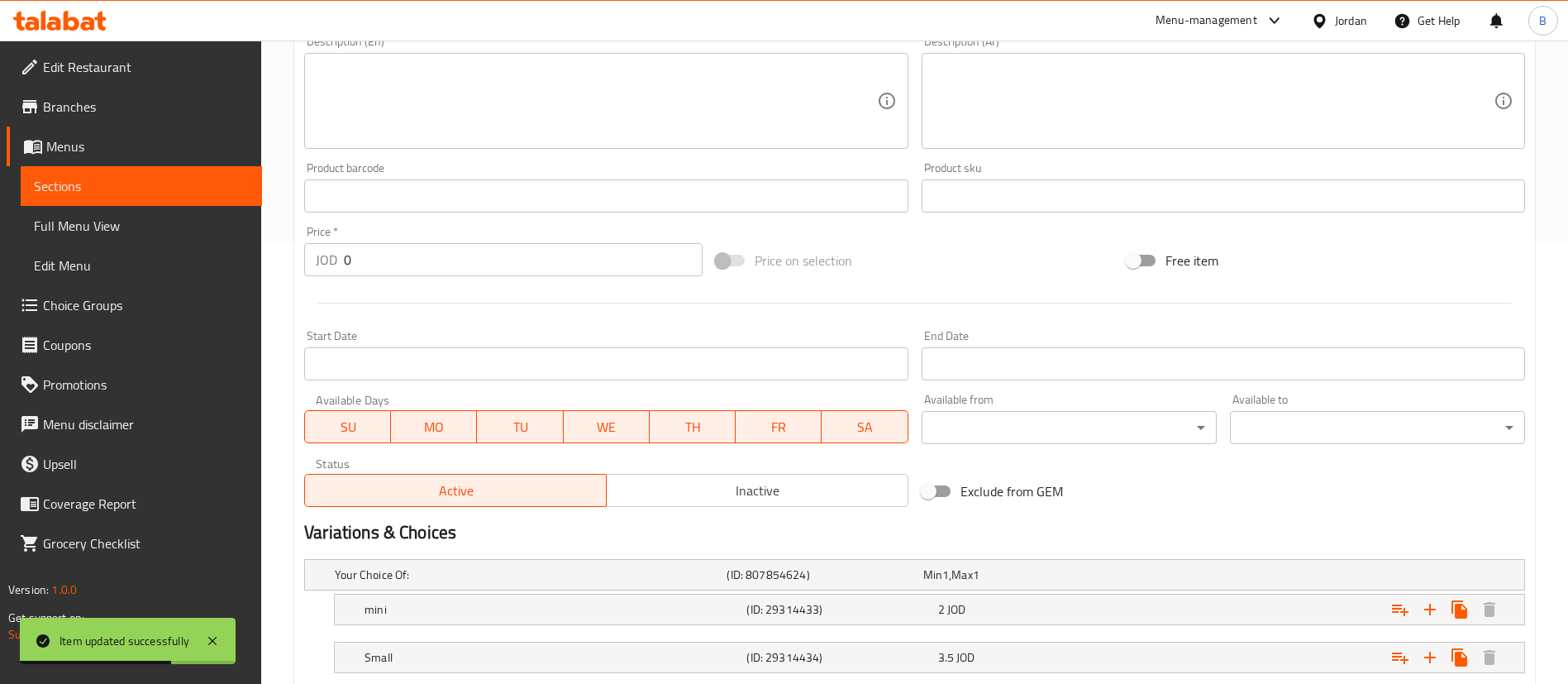
scroll to position [690, 0]
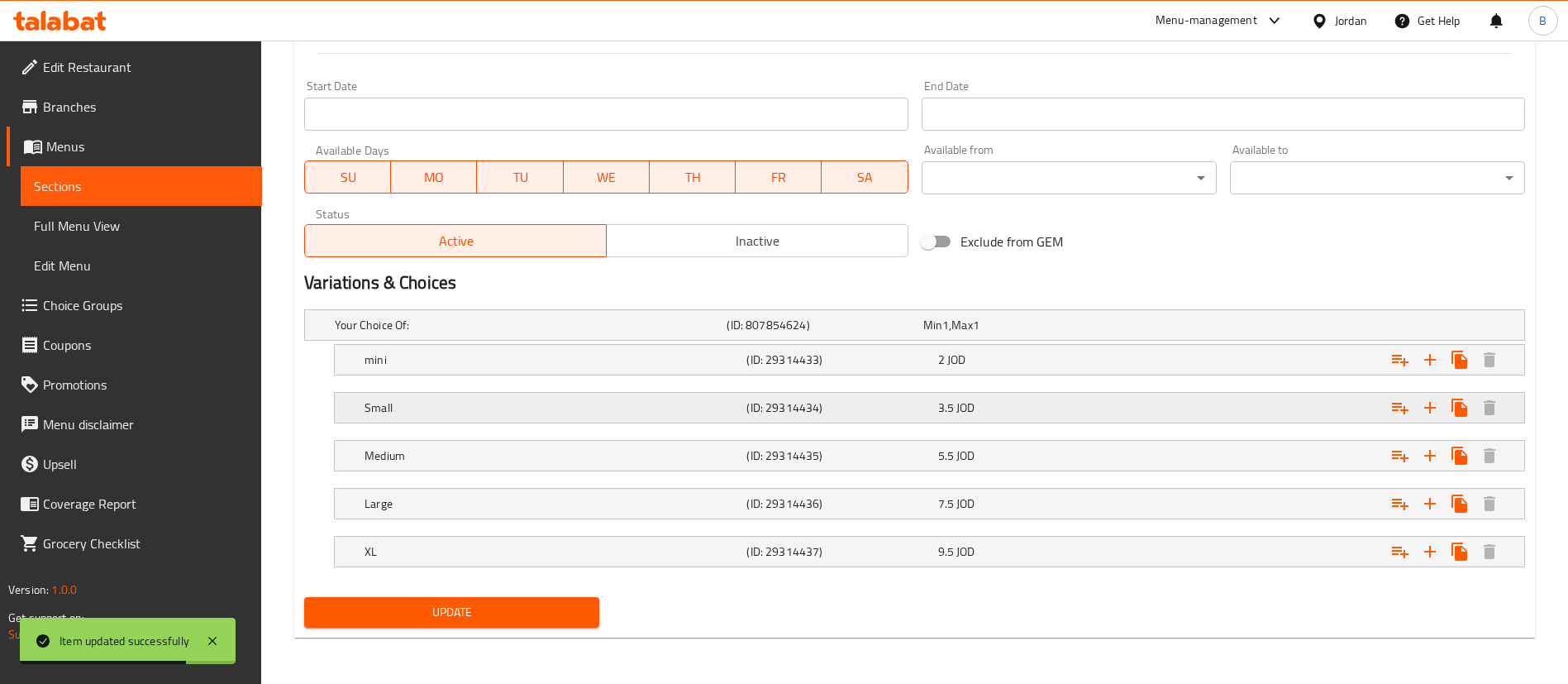
click at [942, 336] on span "3.5" at bounding box center [933, 325] width 19 height 22
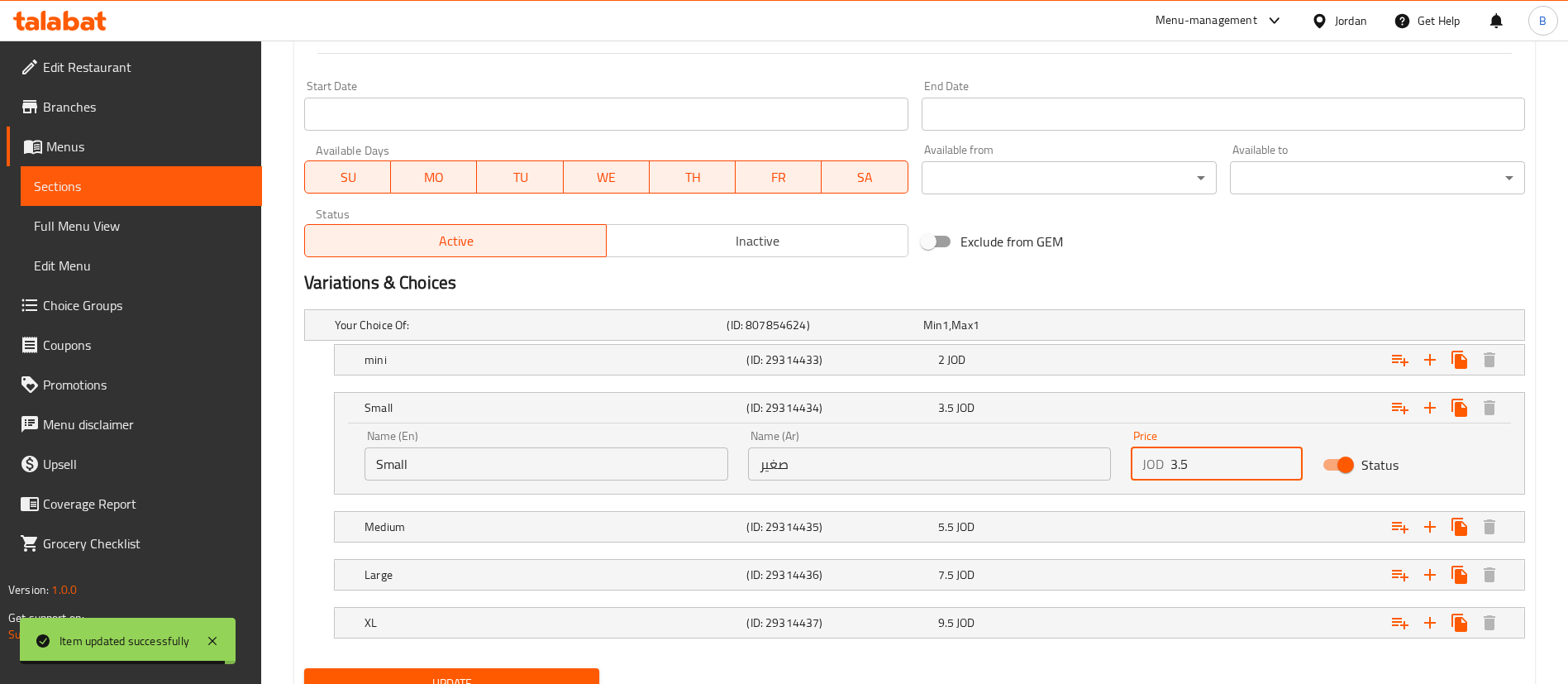
click at [1175, 464] on input "3.5" at bounding box center [1236, 464] width 132 height 33
type input "4.5"
click at [1023, 333] on div "5.5 JOD" at bounding box center [1018, 326] width 189 height 17
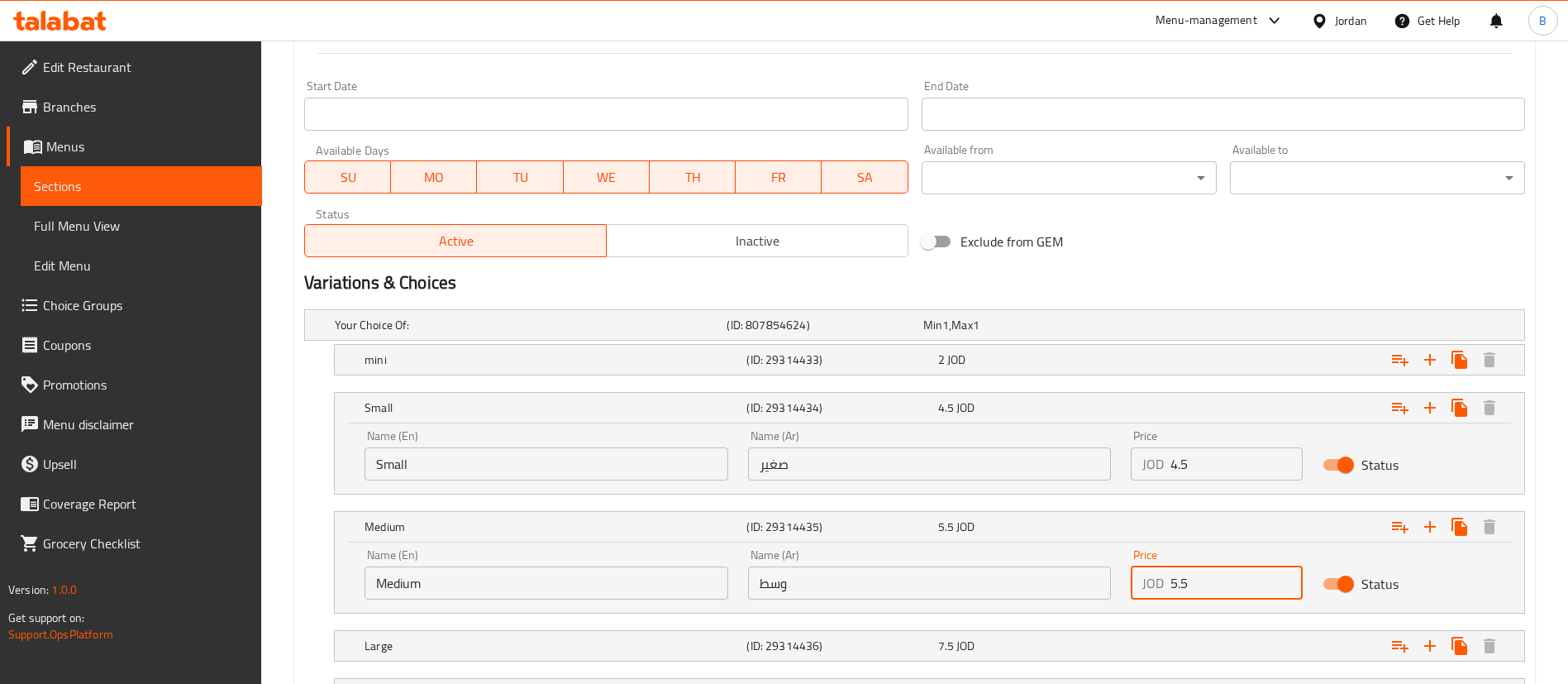
drag, startPoint x: 1177, startPoint y: 578, endPoint x: 1129, endPoint y: 573, distance: 48.3
click at [1129, 573] on div "Price JOD 5.5 Price" at bounding box center [1216, 574] width 192 height 70
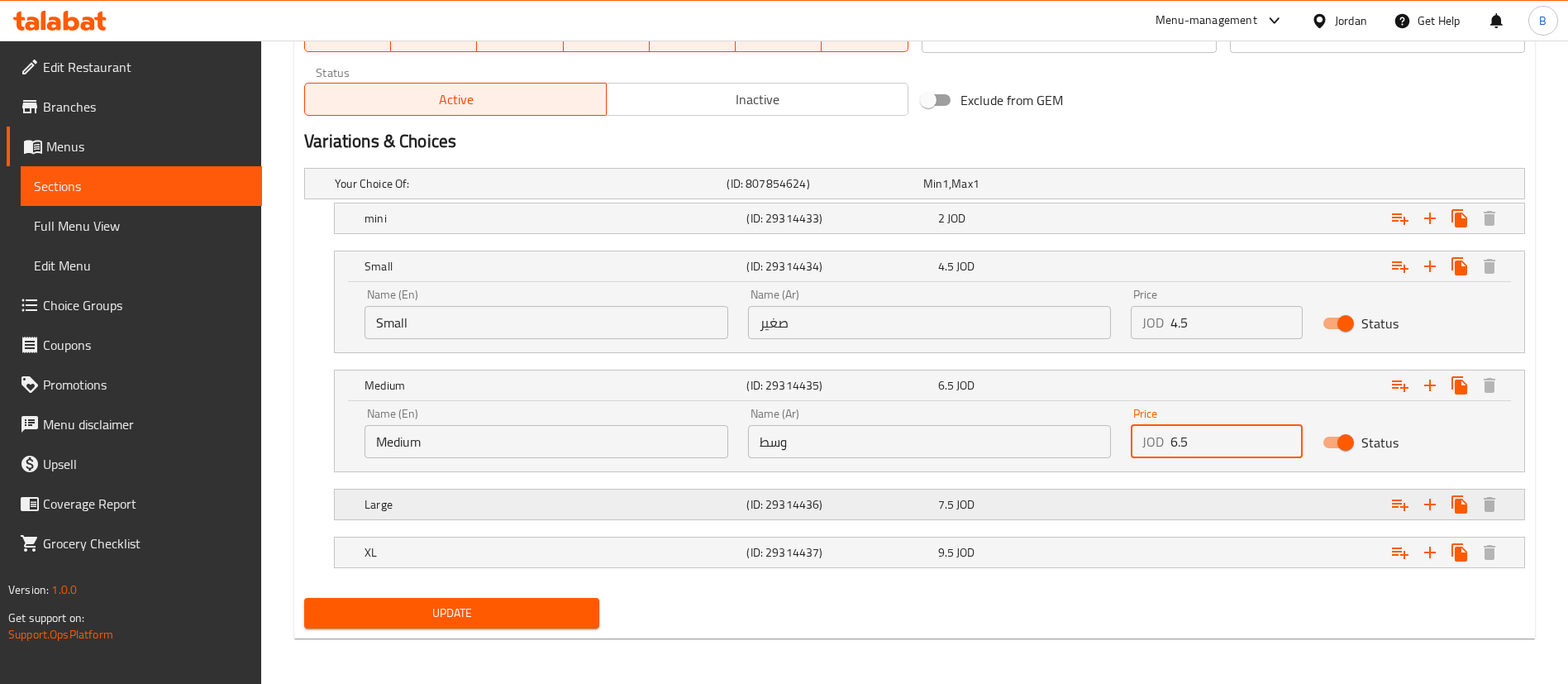
scroll to position [832, 0]
type input "6.5"
drag, startPoint x: 960, startPoint y: 499, endPoint x: 1007, endPoint y: 521, distance: 51.9
click at [949, 193] on span "JOD" at bounding box center [945, 182] width 7 height 22
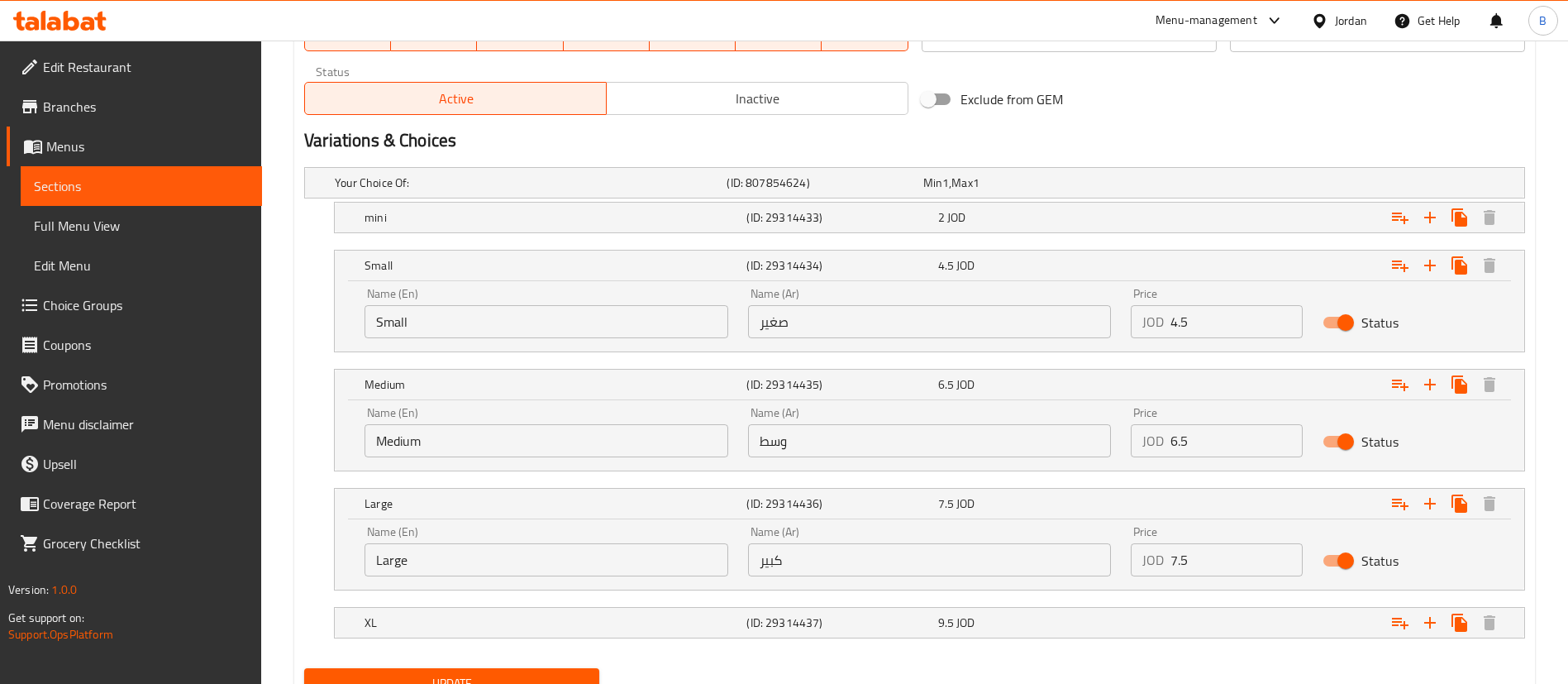
click at [1220, 570] on input "7.5" at bounding box center [1236, 559] width 132 height 33
drag, startPoint x: 1220, startPoint y: 570, endPoint x: 960, endPoint y: 547, distance: 261.0
click at [961, 548] on div "Name (En) Large Name (En) Name (Ar) كبير Name (Ar) Price JOD 7.5 Price Status" at bounding box center [929, 551] width 1150 height 70
type input "8"
click at [949, 193] on span "JOD" at bounding box center [945, 182] width 7 height 22
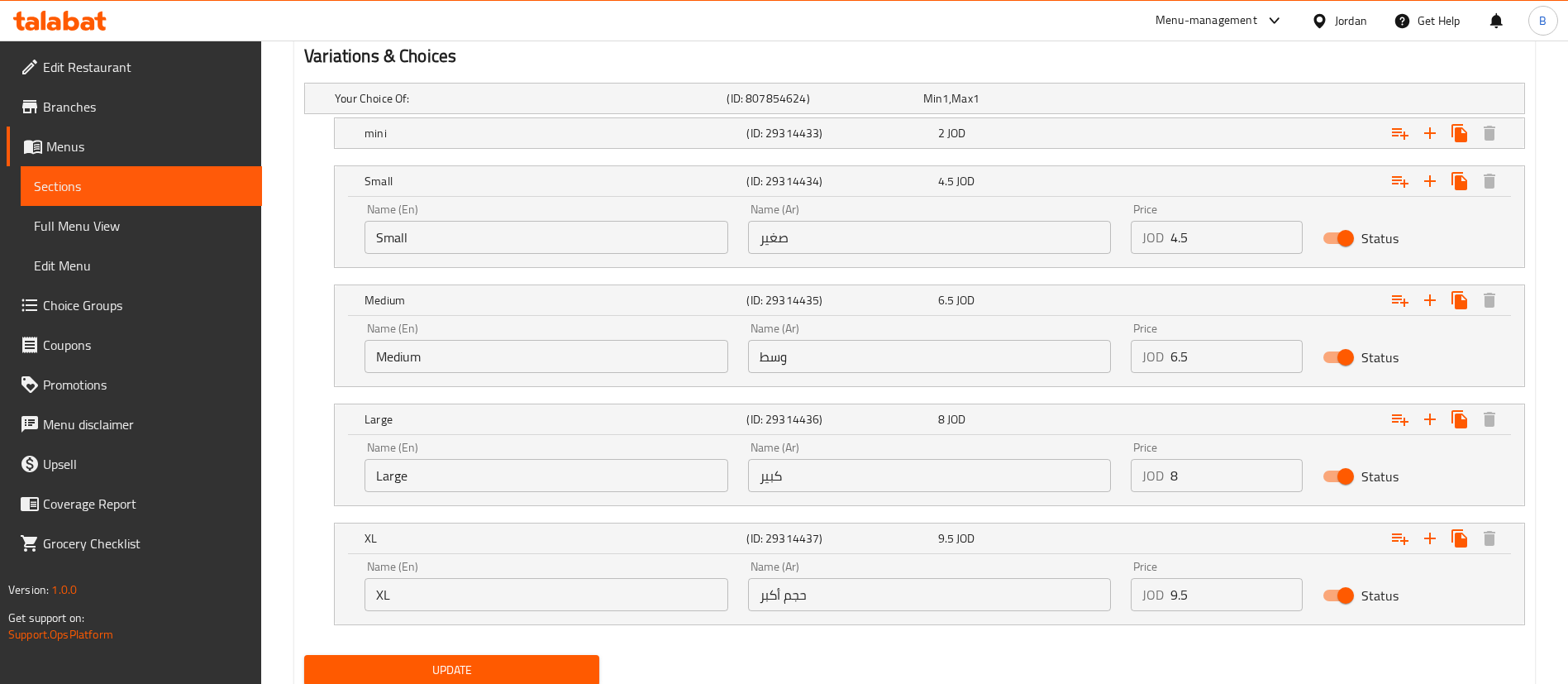
scroll to position [956, 0]
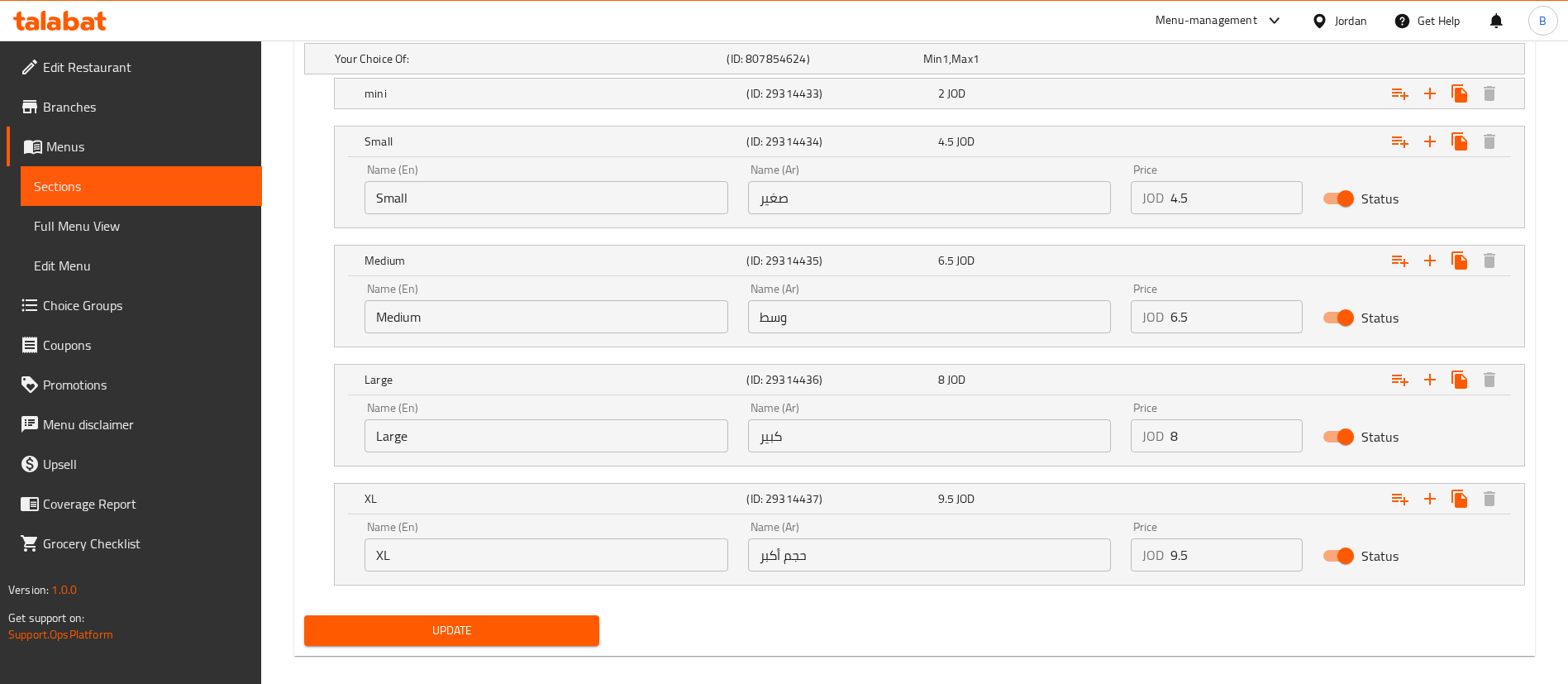
drag, startPoint x: 1211, startPoint y: 550, endPoint x: 1009, endPoint y: 549, distance: 202.0
click at [1012, 549] on div "Name (En) XL Name (En) Name (Ar) حجم أكبر Name (Ar) Price JOD 9.5 Price Status" at bounding box center [929, 546] width 1150 height 70
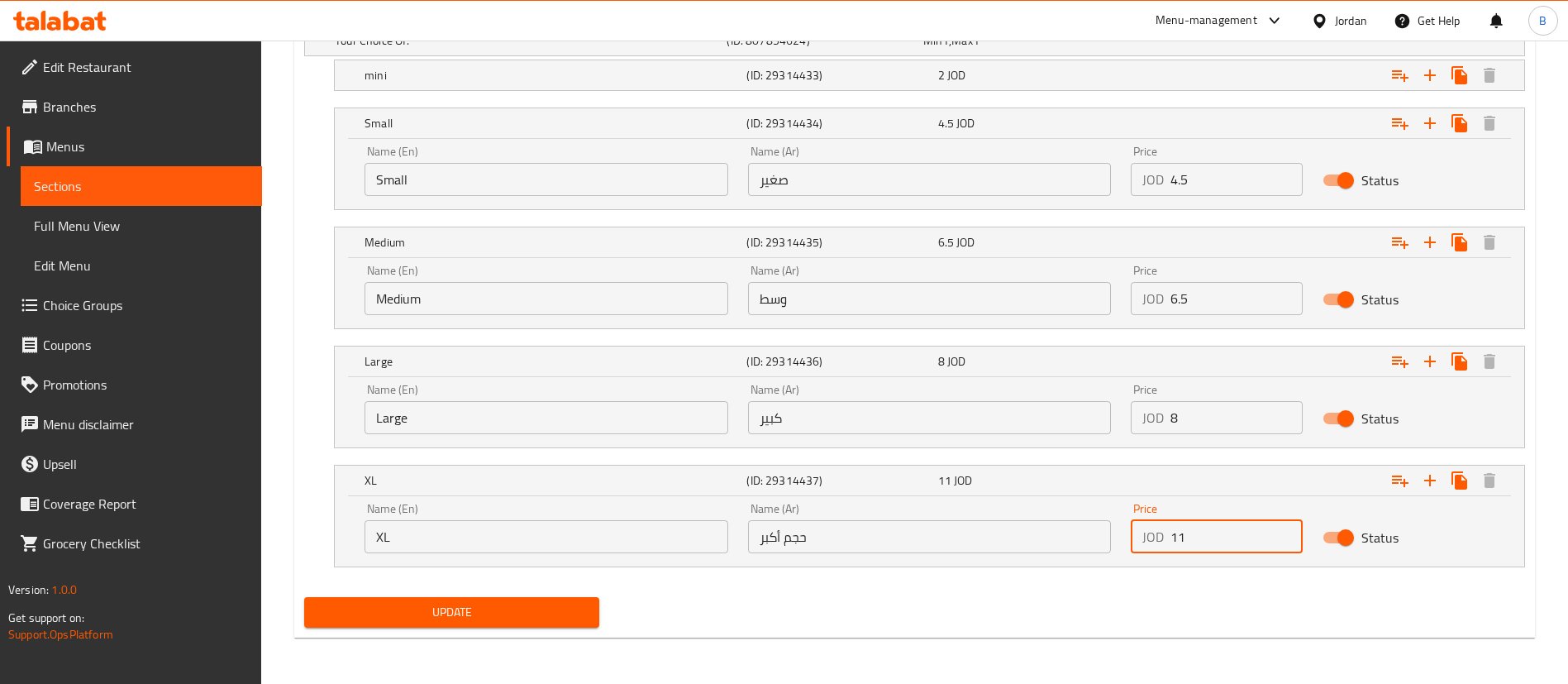
type input "11"
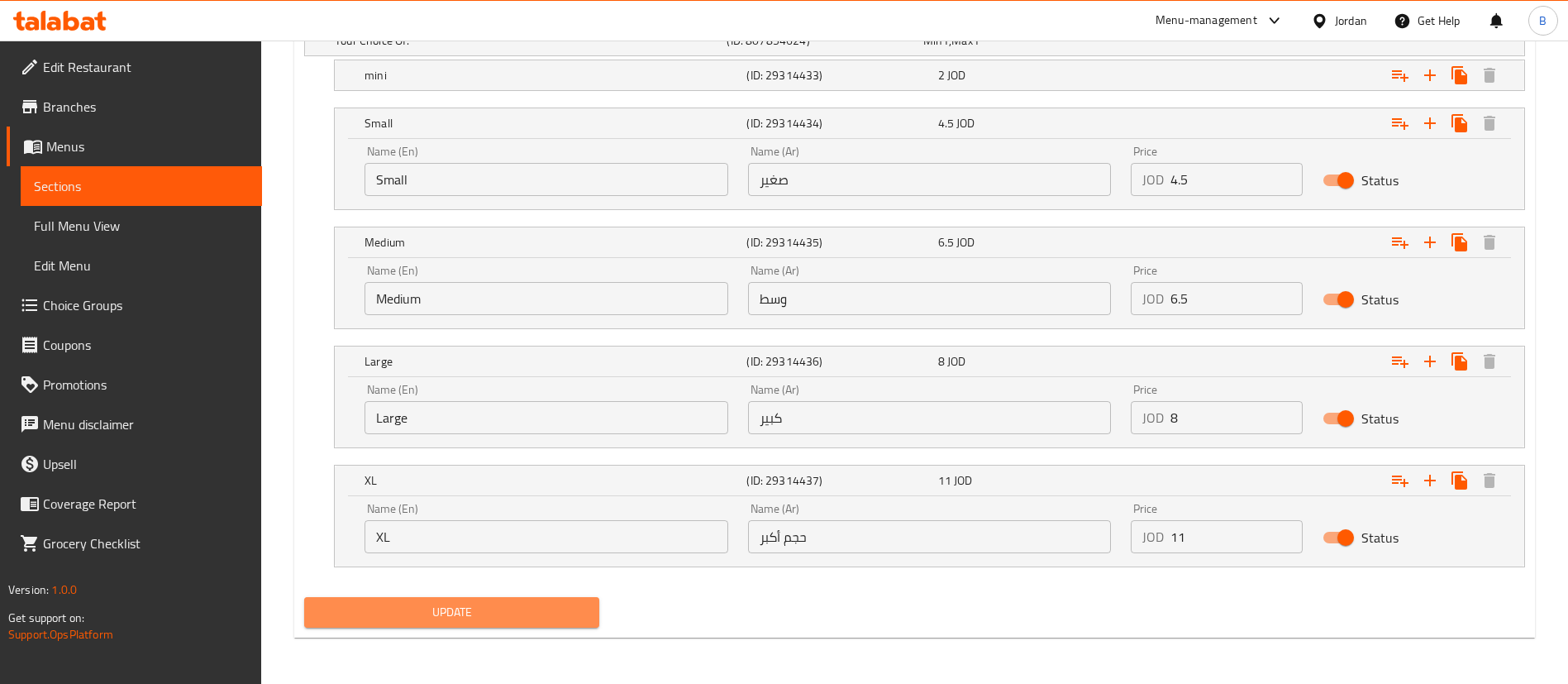
click at [555, 607] on span "Update" at bounding box center [452, 613] width 269 height 21
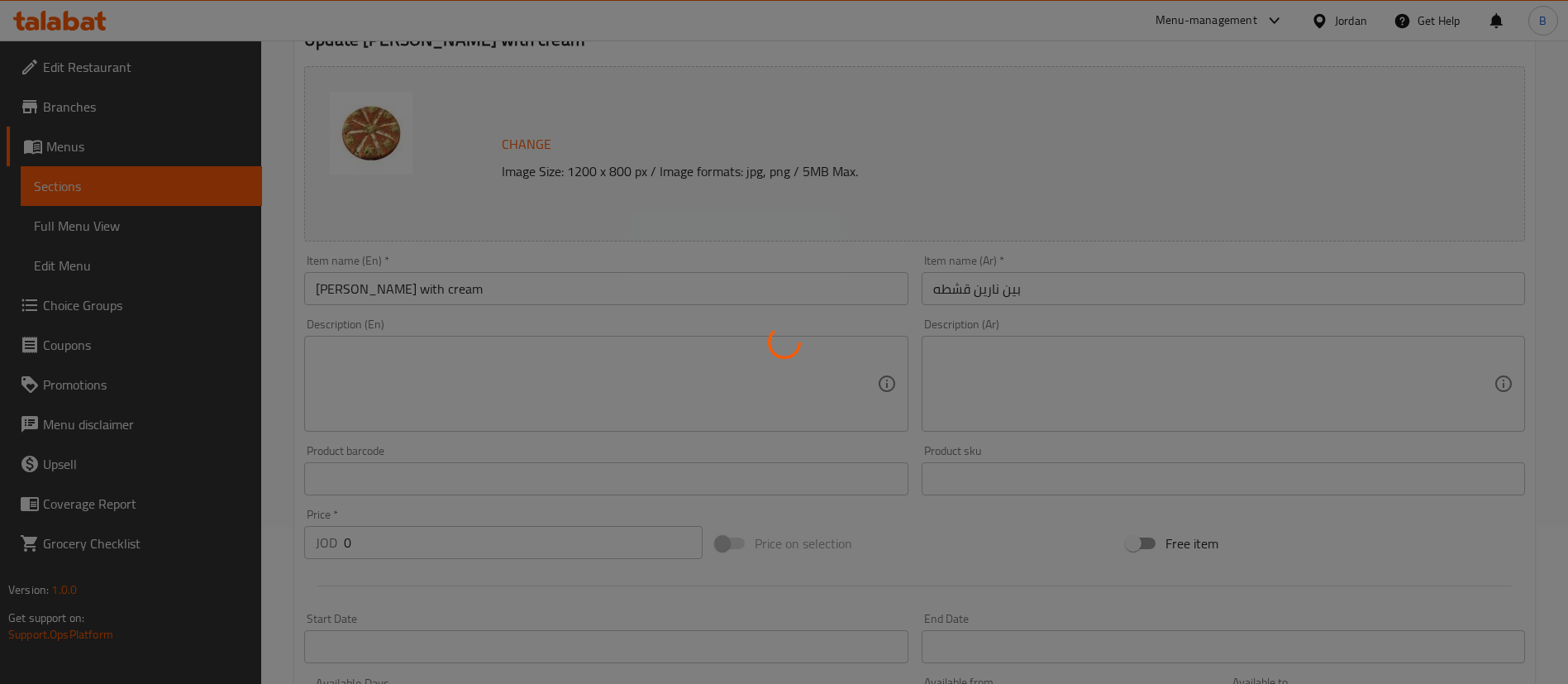
scroll to position [0, 0]
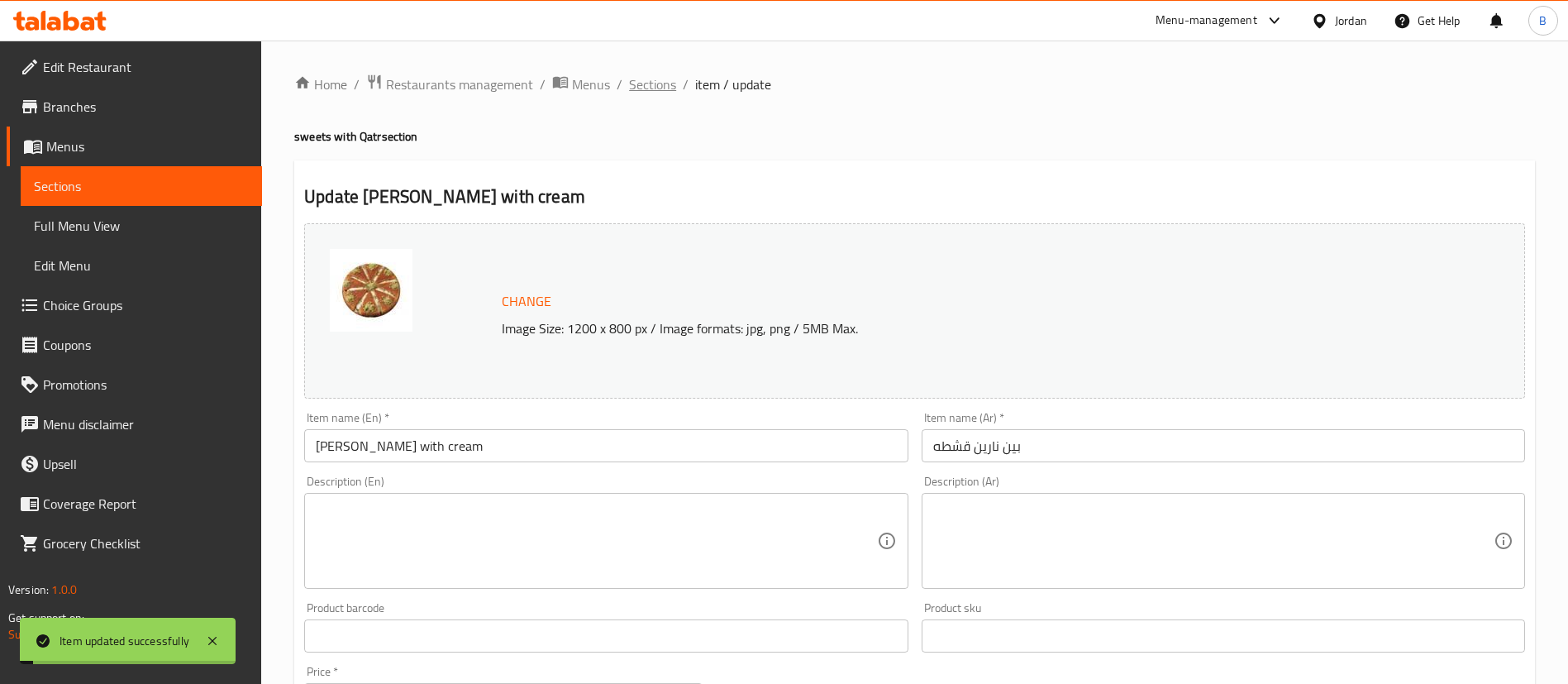
click at [648, 84] on span "Sections" at bounding box center [653, 84] width 47 height 20
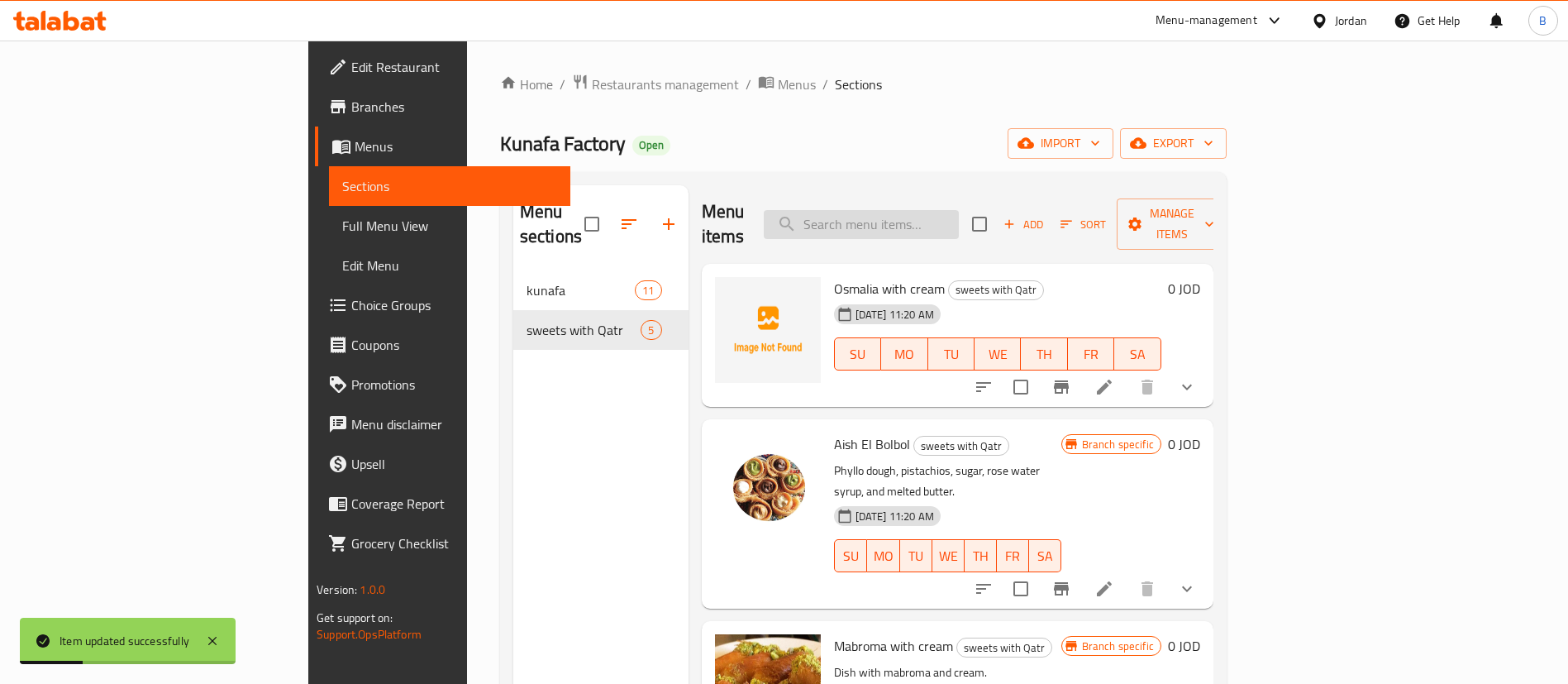
click at [959, 224] on input "search" at bounding box center [862, 224] width 195 height 29
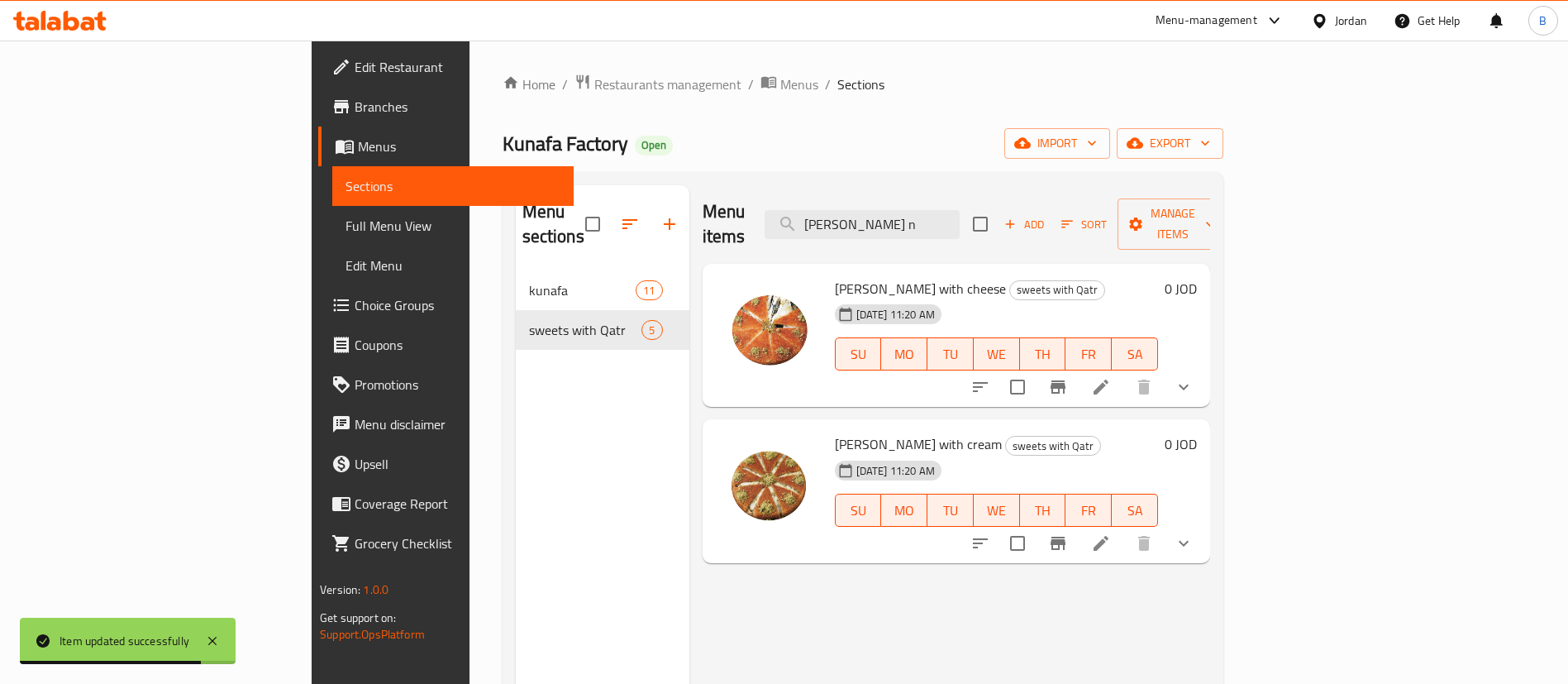
click at [1194, 534] on icon "show more" at bounding box center [1184, 543] width 20 height 20
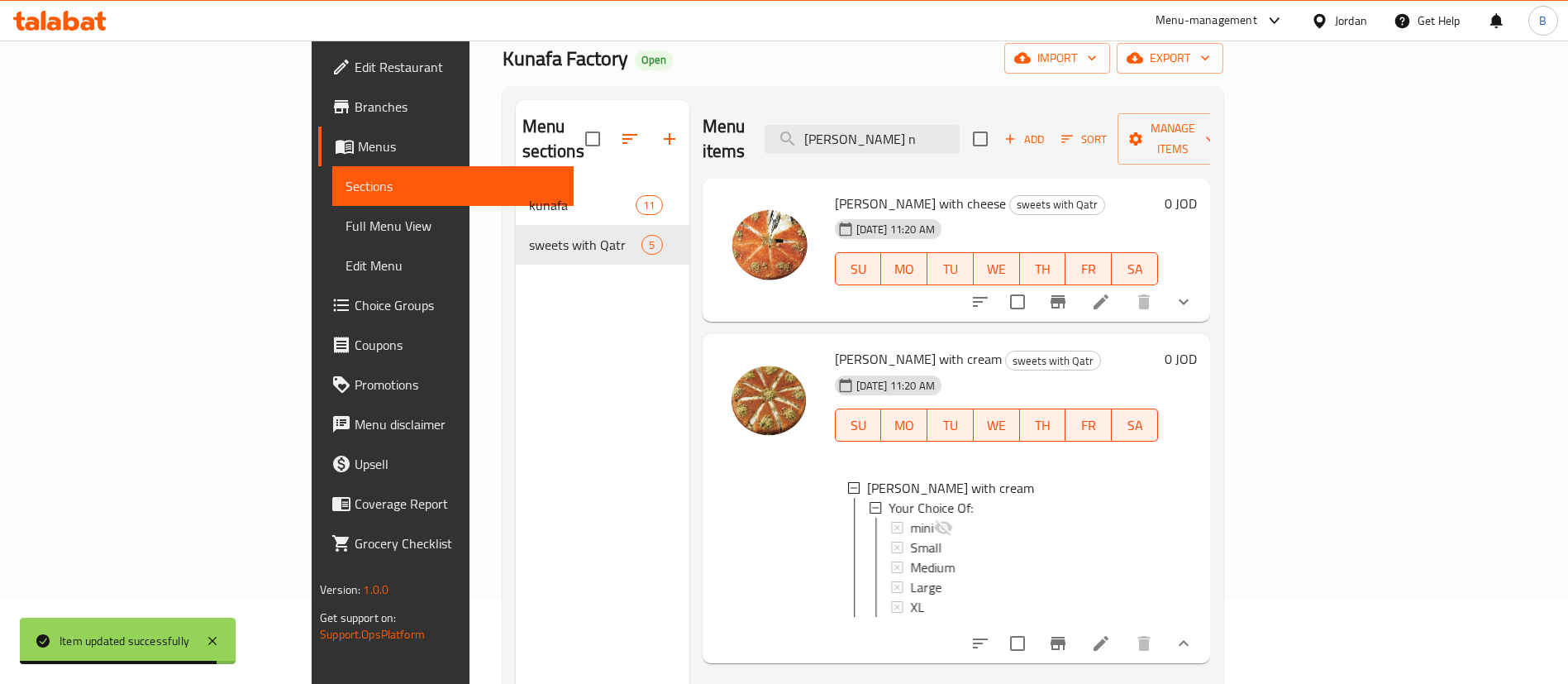
scroll to position [124, 0]
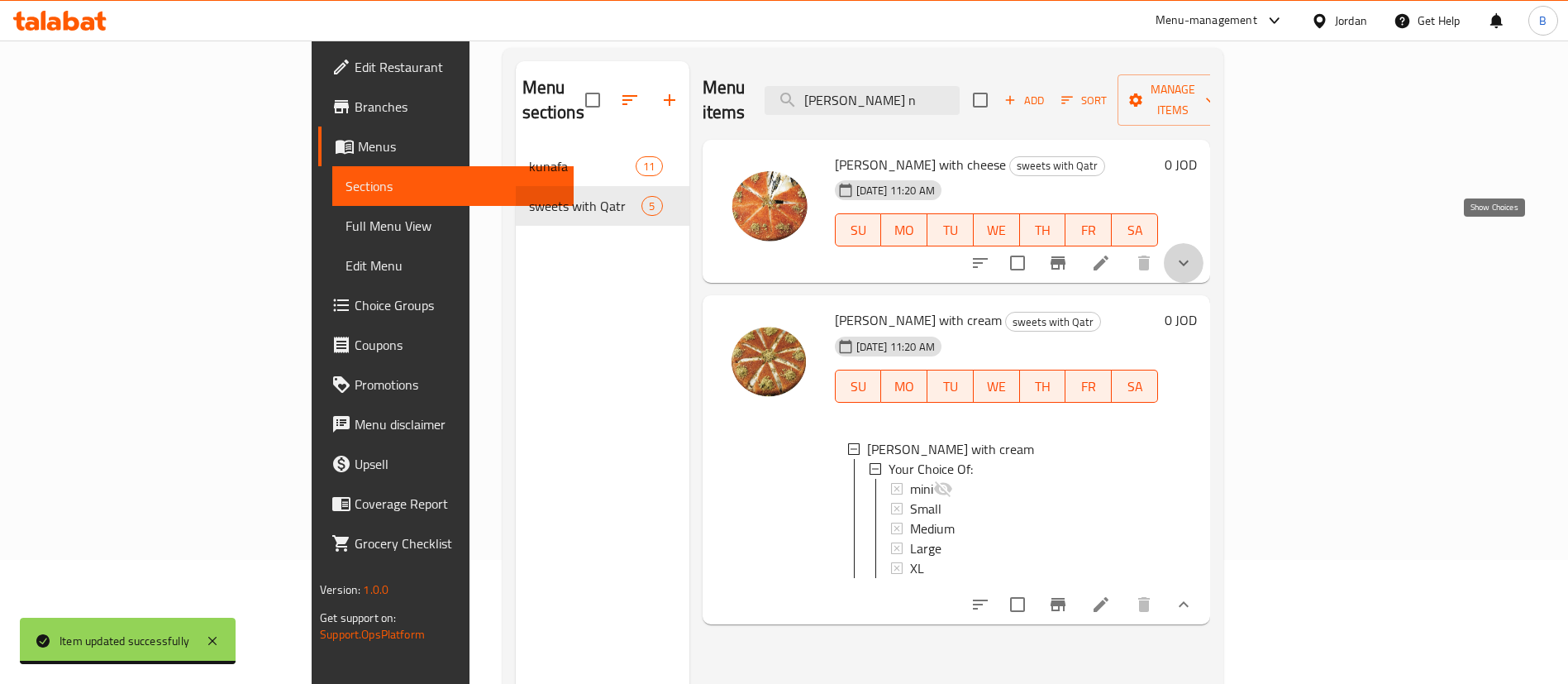
click at [1194, 253] on icon "show more" at bounding box center [1184, 263] width 20 height 20
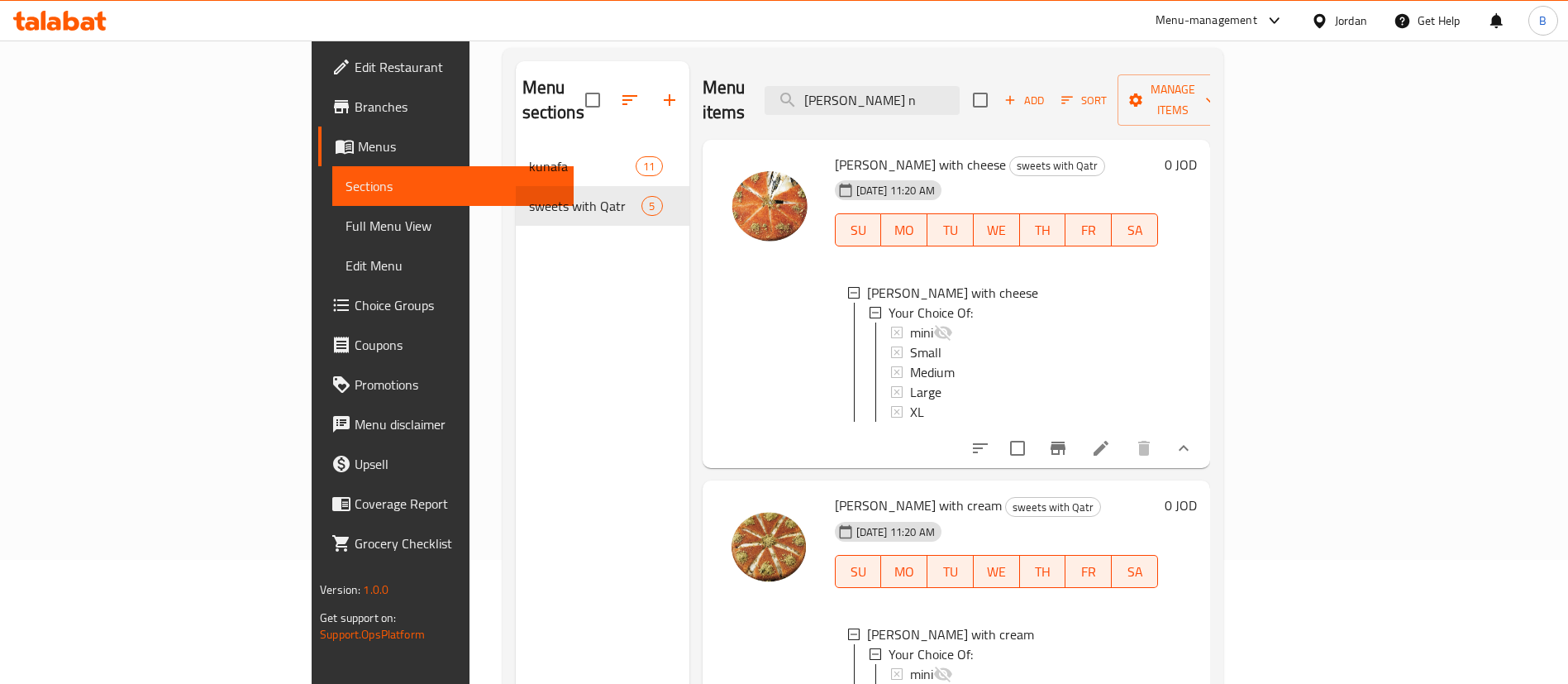
drag, startPoint x: 970, startPoint y: 88, endPoint x: 735, endPoint y: 67, distance: 235.9
click at [739, 67] on div "Menu items bain n Add Sort Manage items" at bounding box center [956, 100] width 507 height 79
type input "بين نارين"
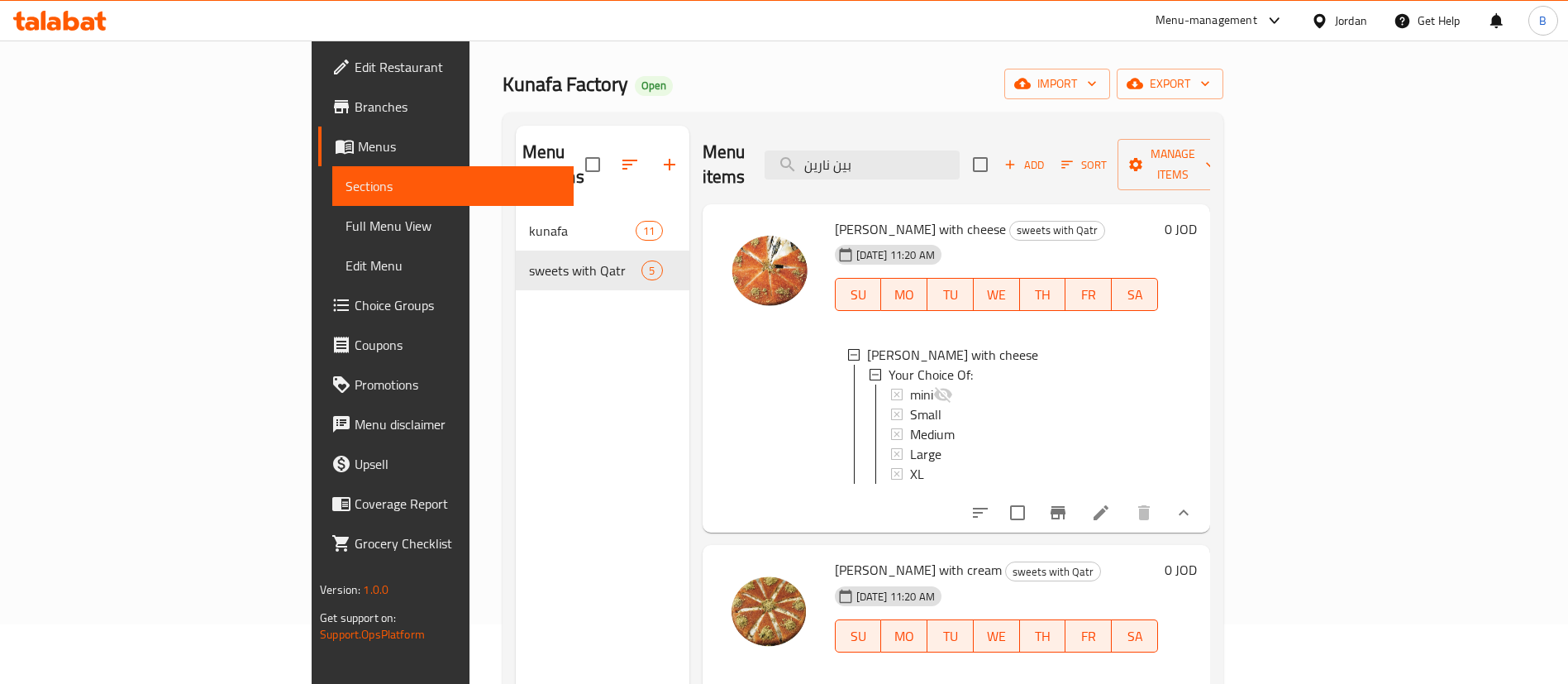
scroll to position [0, 0]
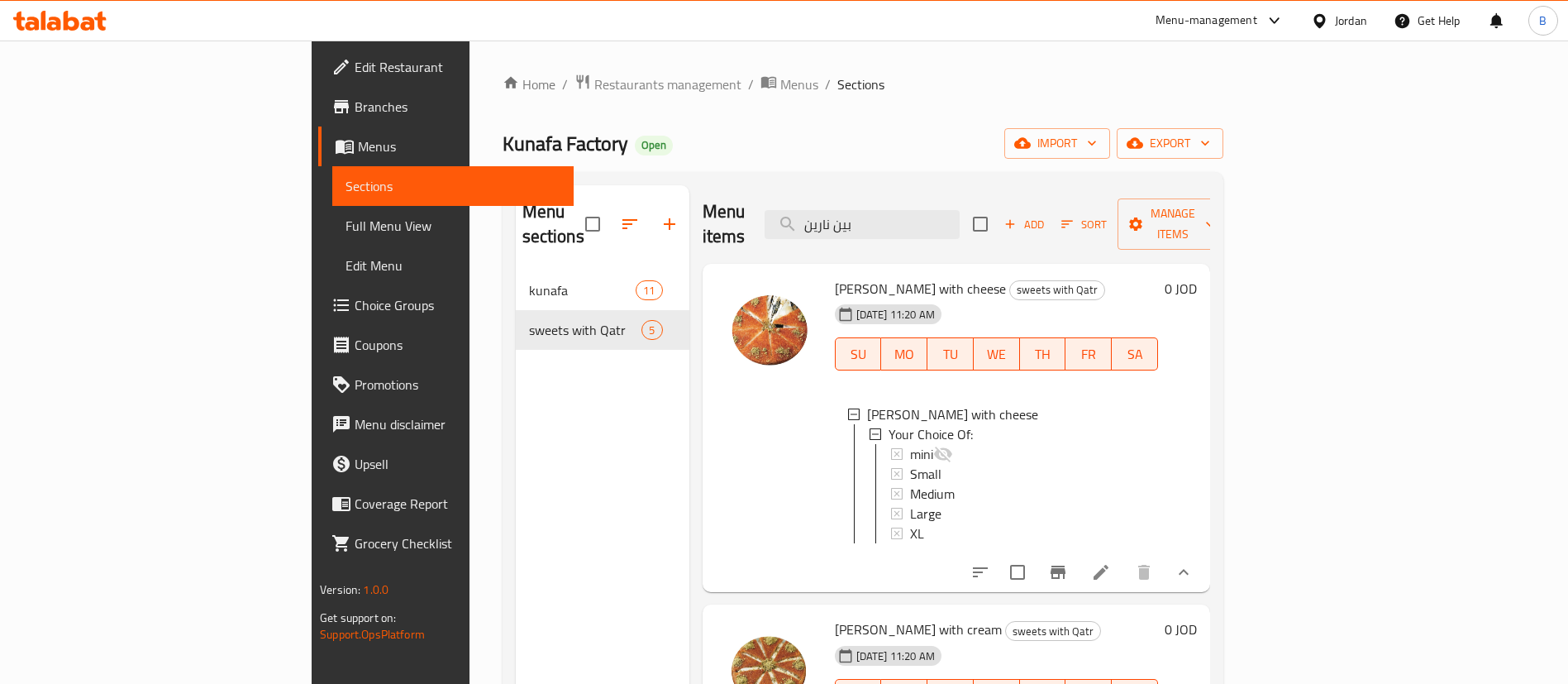
drag, startPoint x: 1009, startPoint y: 202, endPoint x: 716, endPoint y: 198, distance: 293.0
click at [737, 198] on div "Menu items بين نارين Add Sort Manage items" at bounding box center [956, 224] width 507 height 79
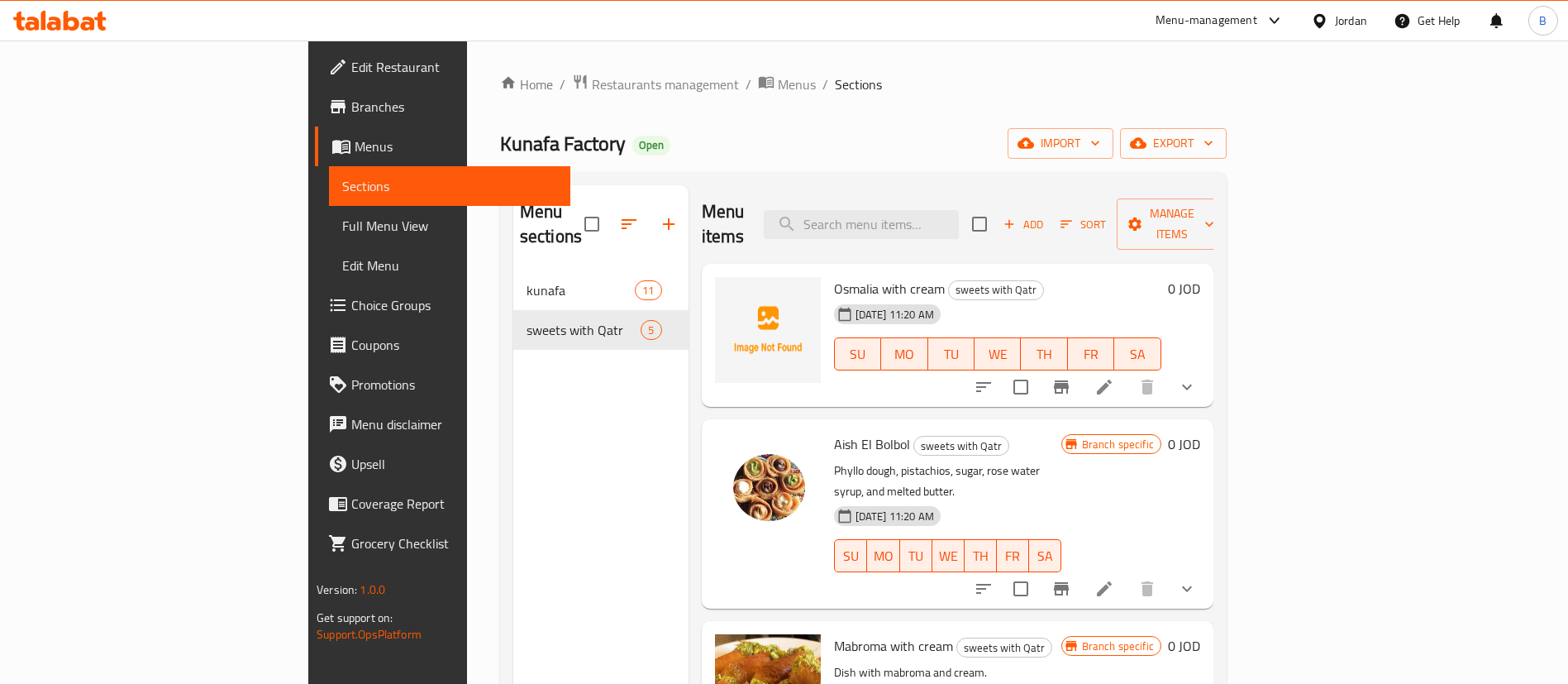
type input "خ"
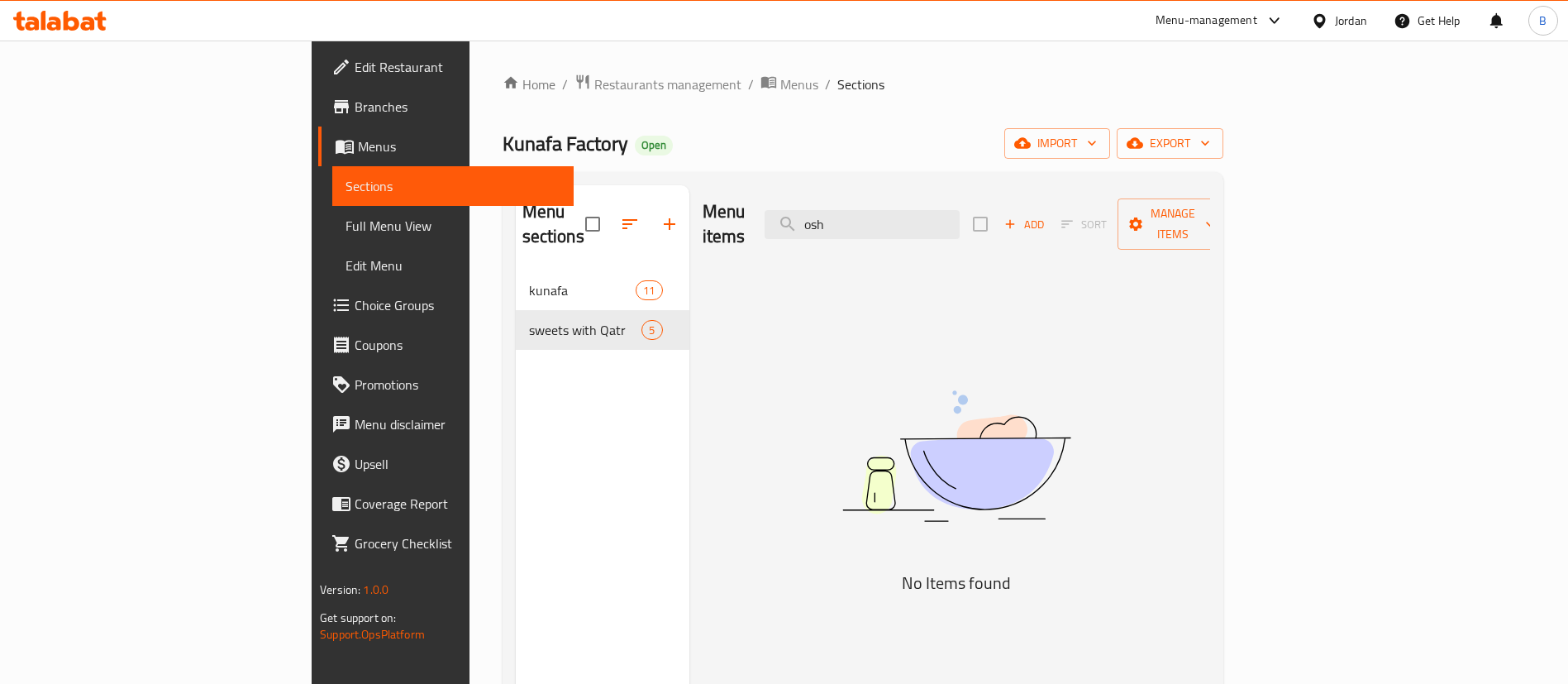
drag, startPoint x: 957, startPoint y: 200, endPoint x: 614, endPoint y: 227, distance: 344.1
click at [702, 223] on div "Menu items osh Add Sort Manage items" at bounding box center [956, 224] width 507 height 79
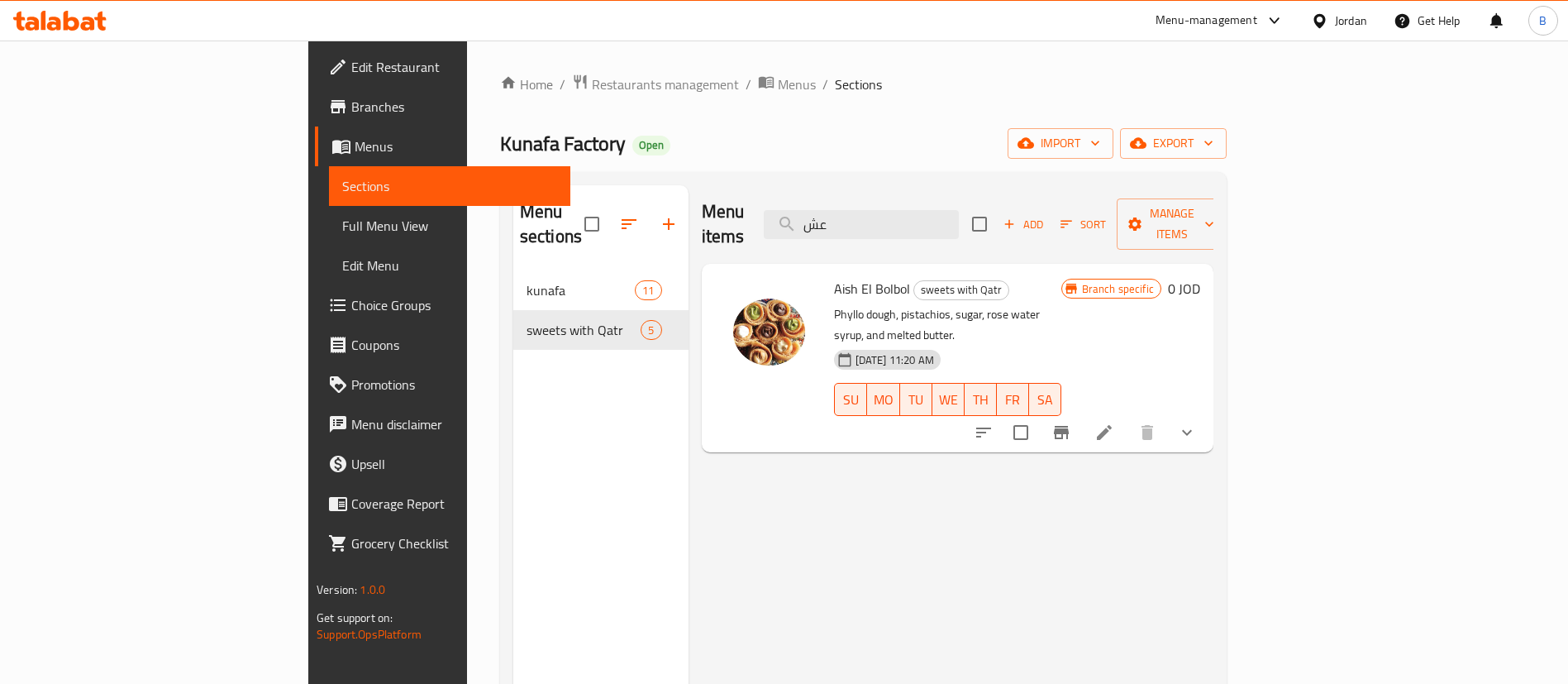
type input "عش"
click at [1114, 423] on icon at bounding box center [1104, 433] width 20 height 20
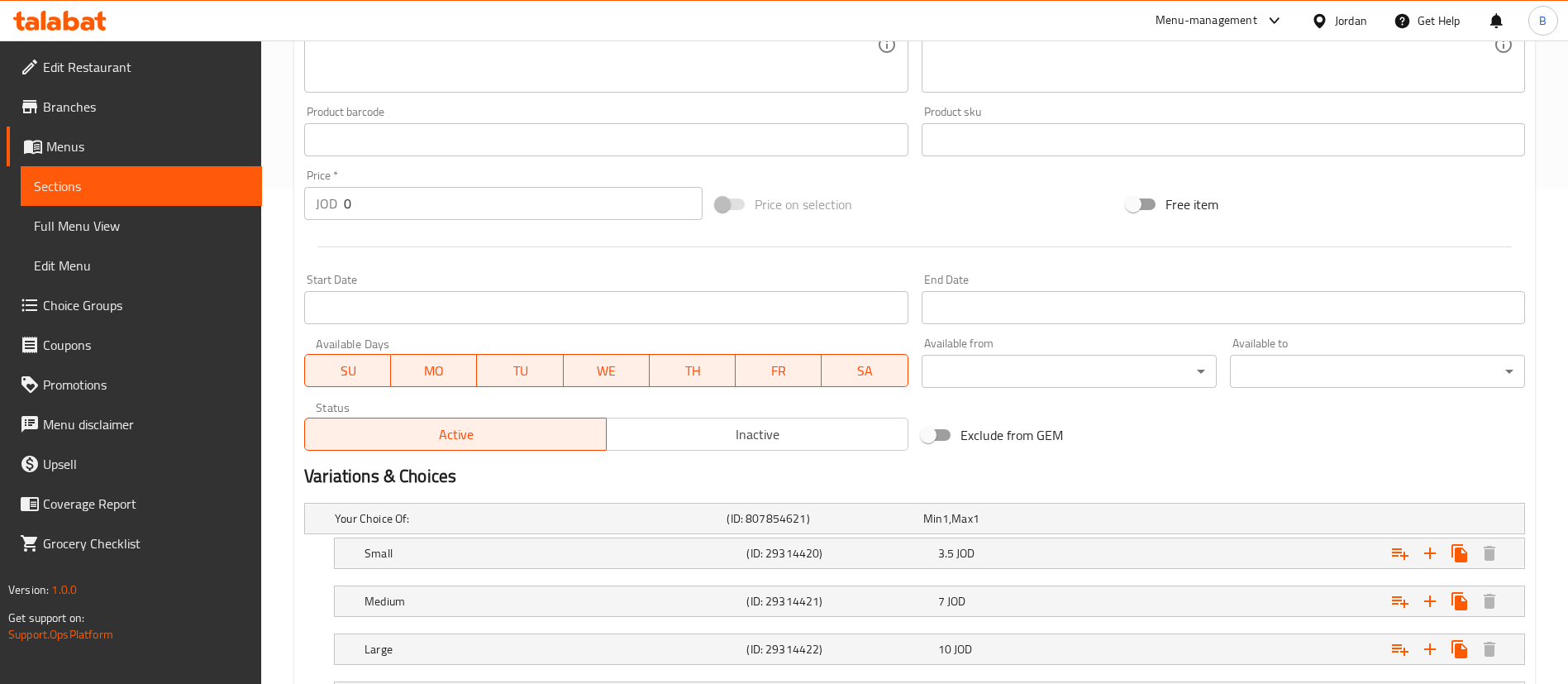
scroll to position [620, 0]
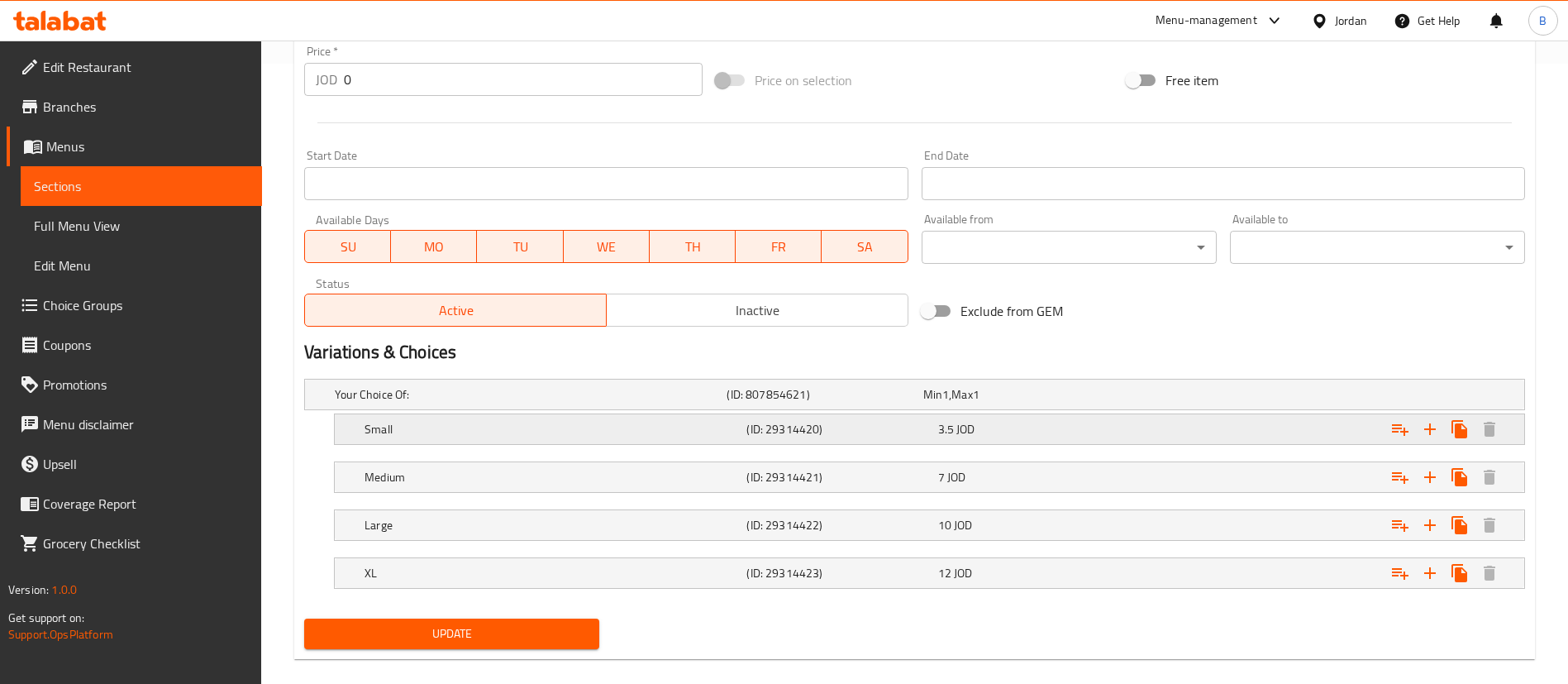
click at [886, 403] on h5 "(ID: 29314420)" at bounding box center [822, 395] width 189 height 17
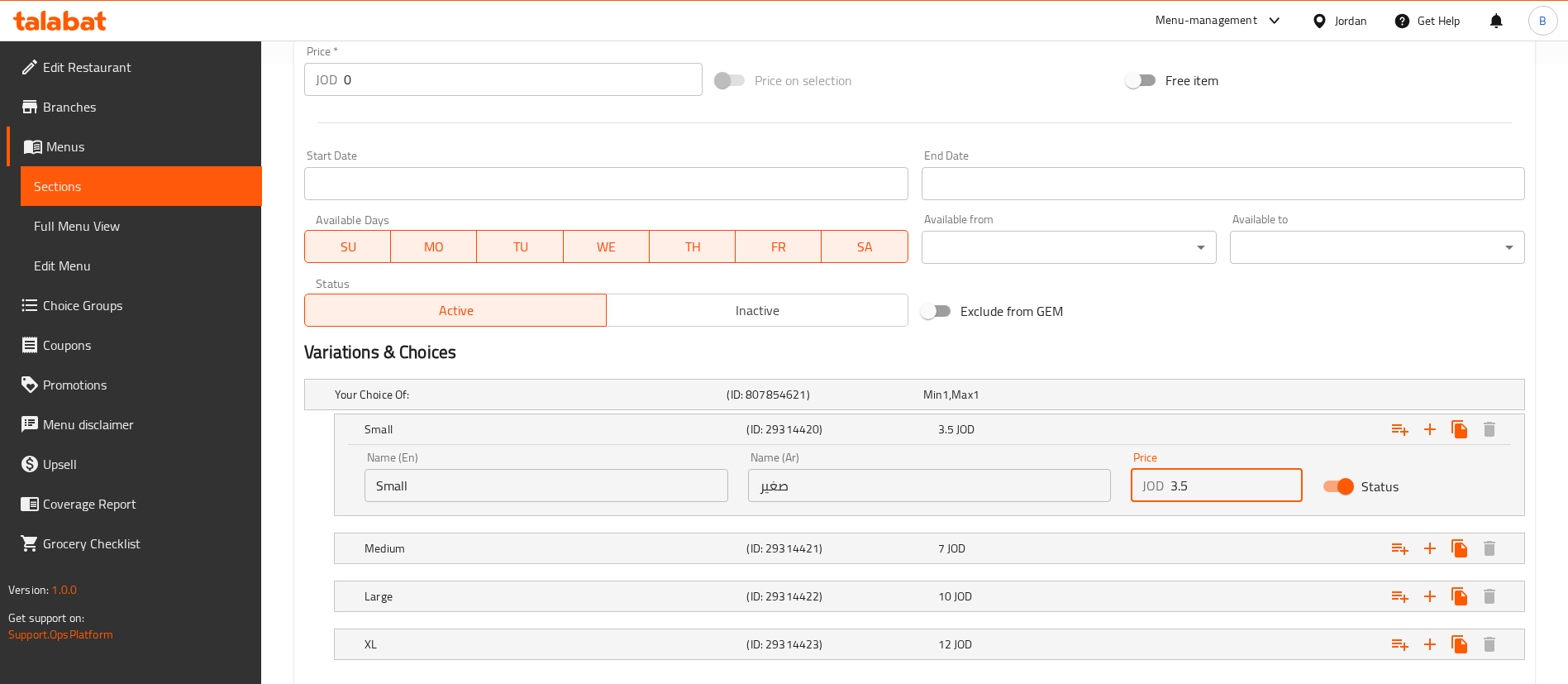
click at [1177, 482] on input "3.5" at bounding box center [1236, 485] width 132 height 33
type input "4.5"
click at [949, 405] on span "JOD" at bounding box center [945, 394] width 7 height 22
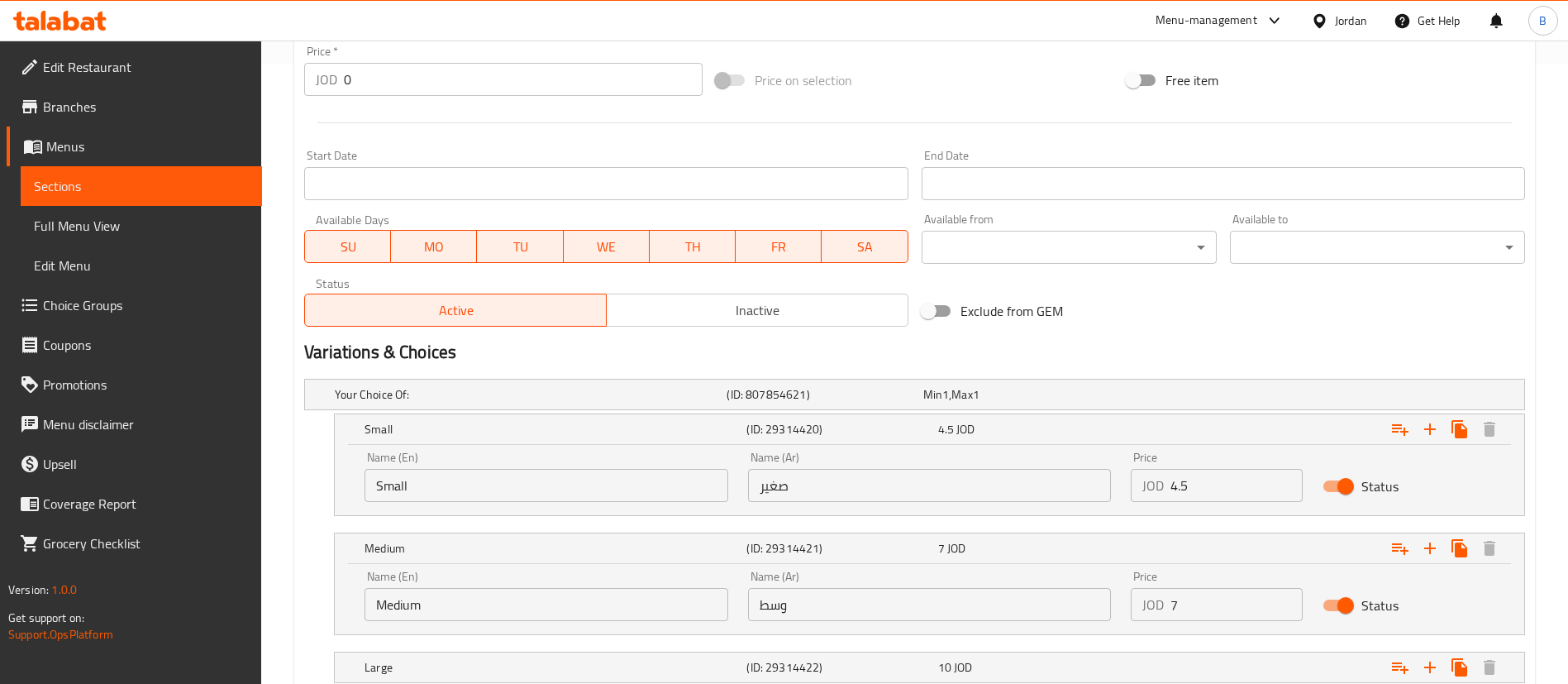
click at [1207, 614] on input "7" at bounding box center [1236, 604] width 132 height 33
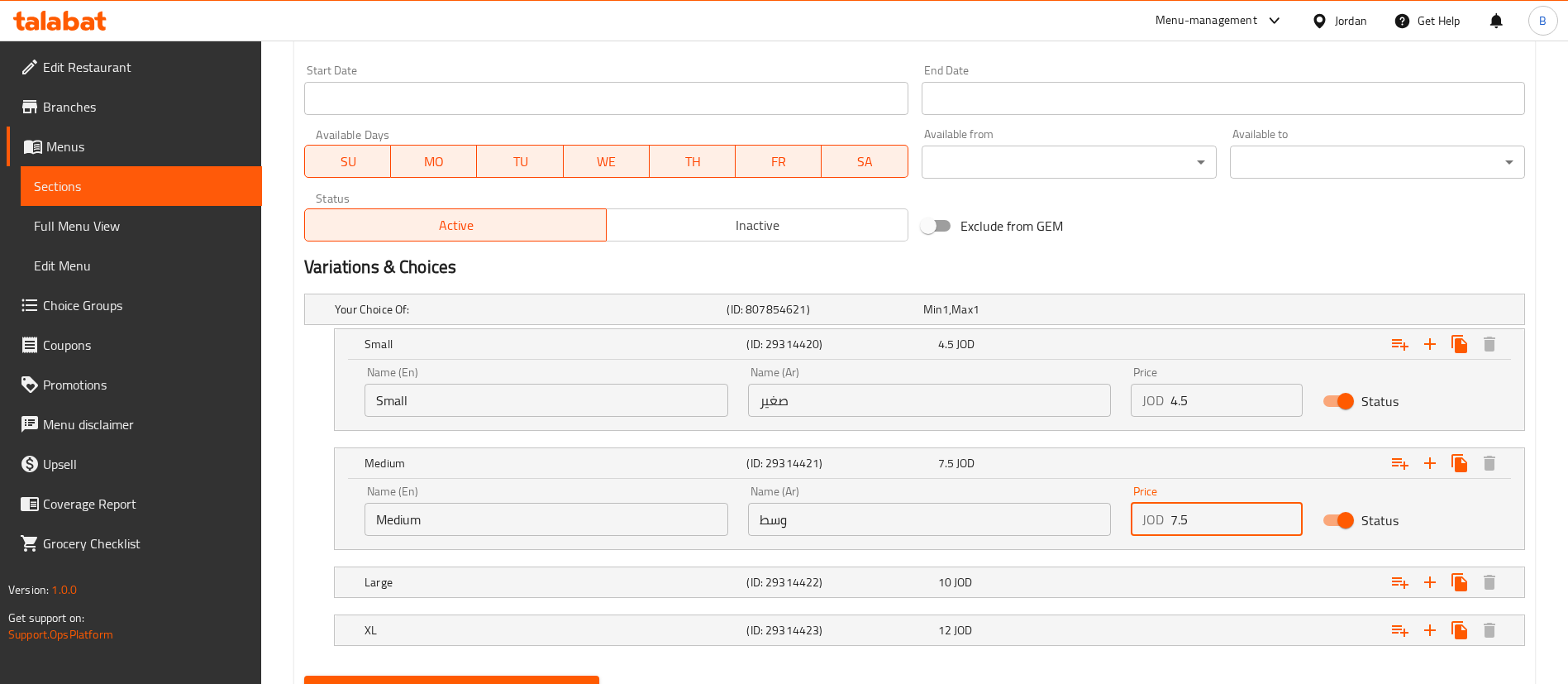
scroll to position [744, 0]
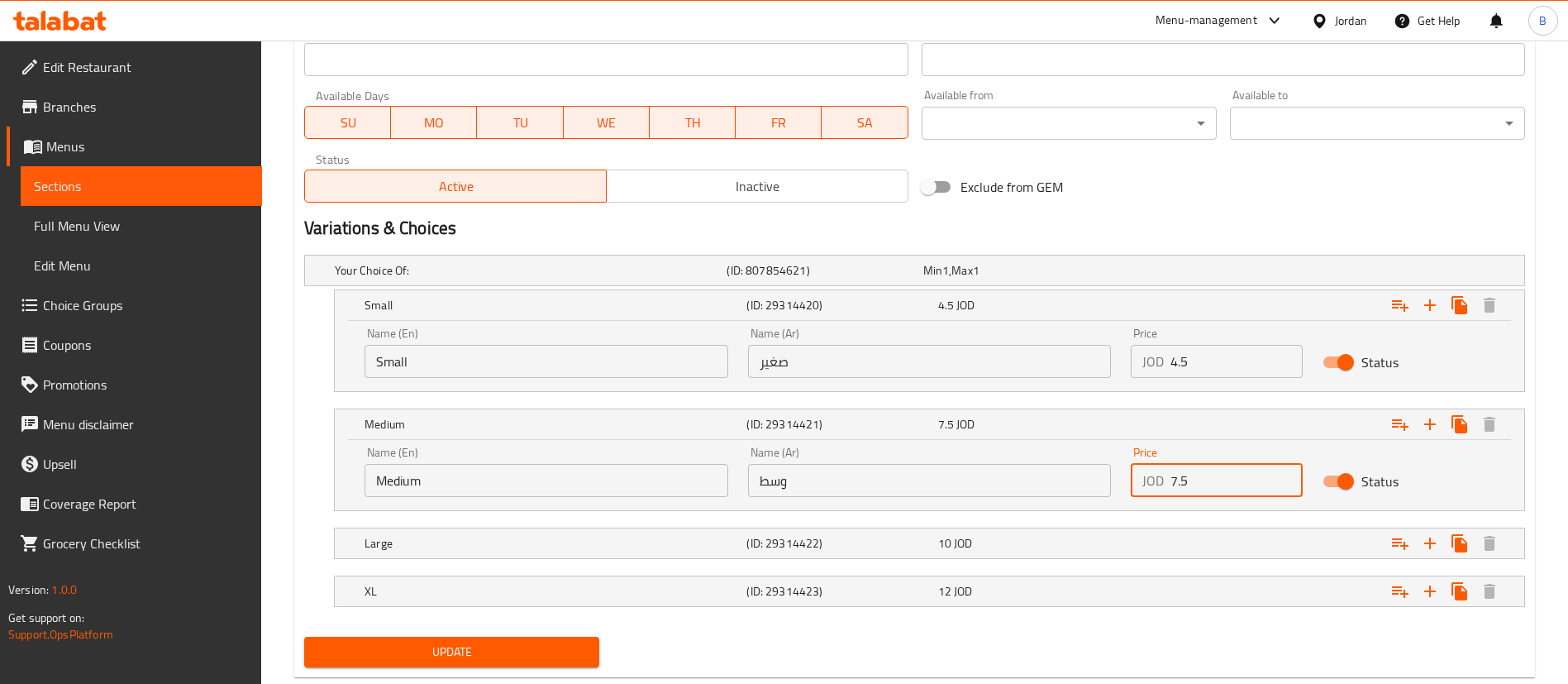
type input "7.5"
click at [986, 279] on div "12 JOD" at bounding box center [1018, 270] width 189 height 17
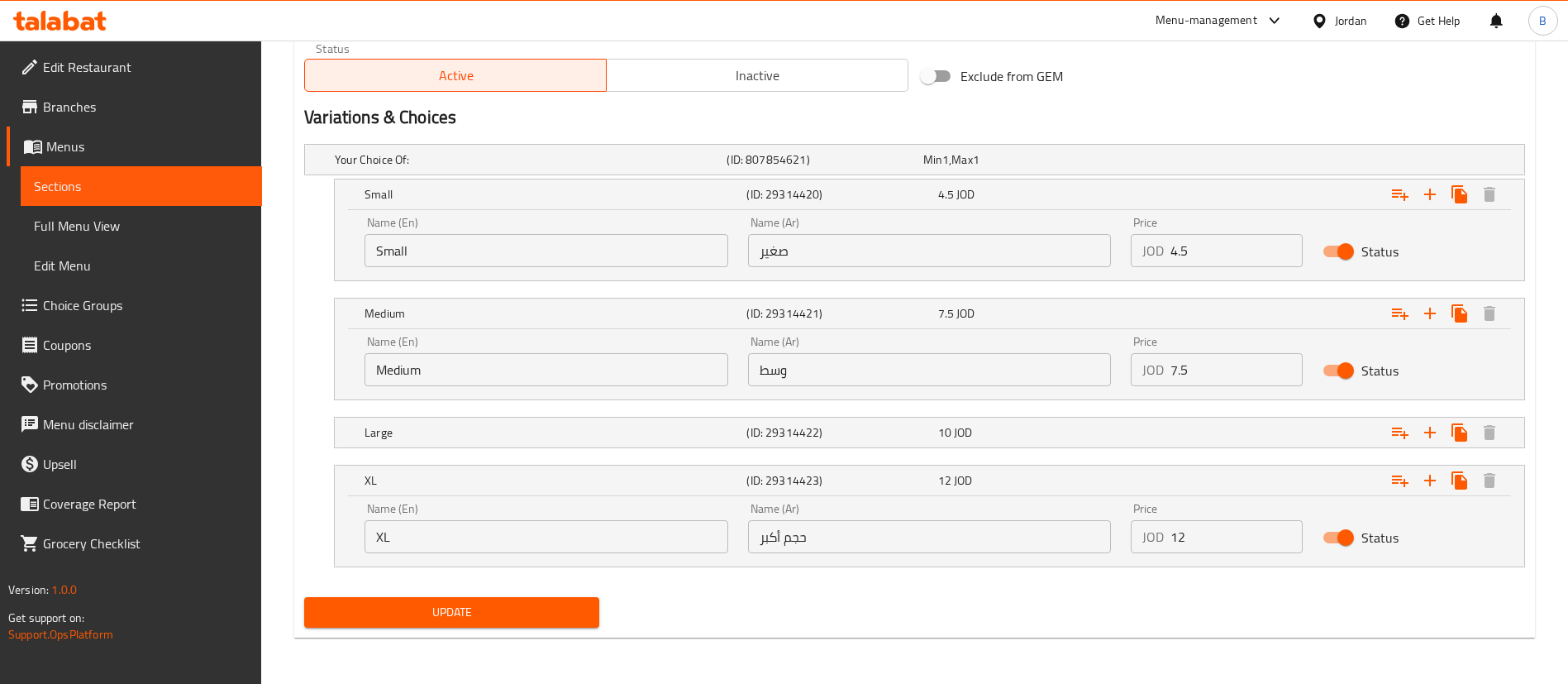
click at [495, 610] on span "Update" at bounding box center [452, 613] width 269 height 21
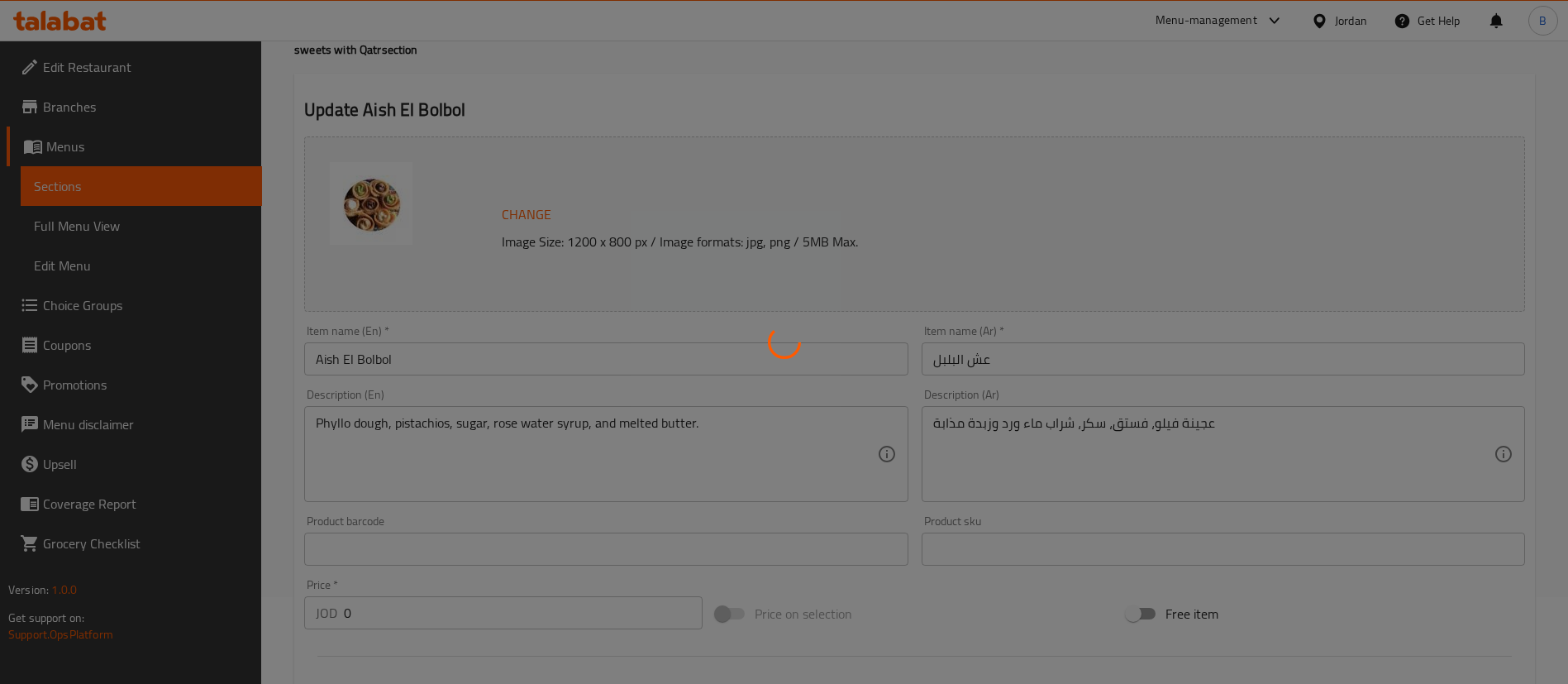
scroll to position [0, 0]
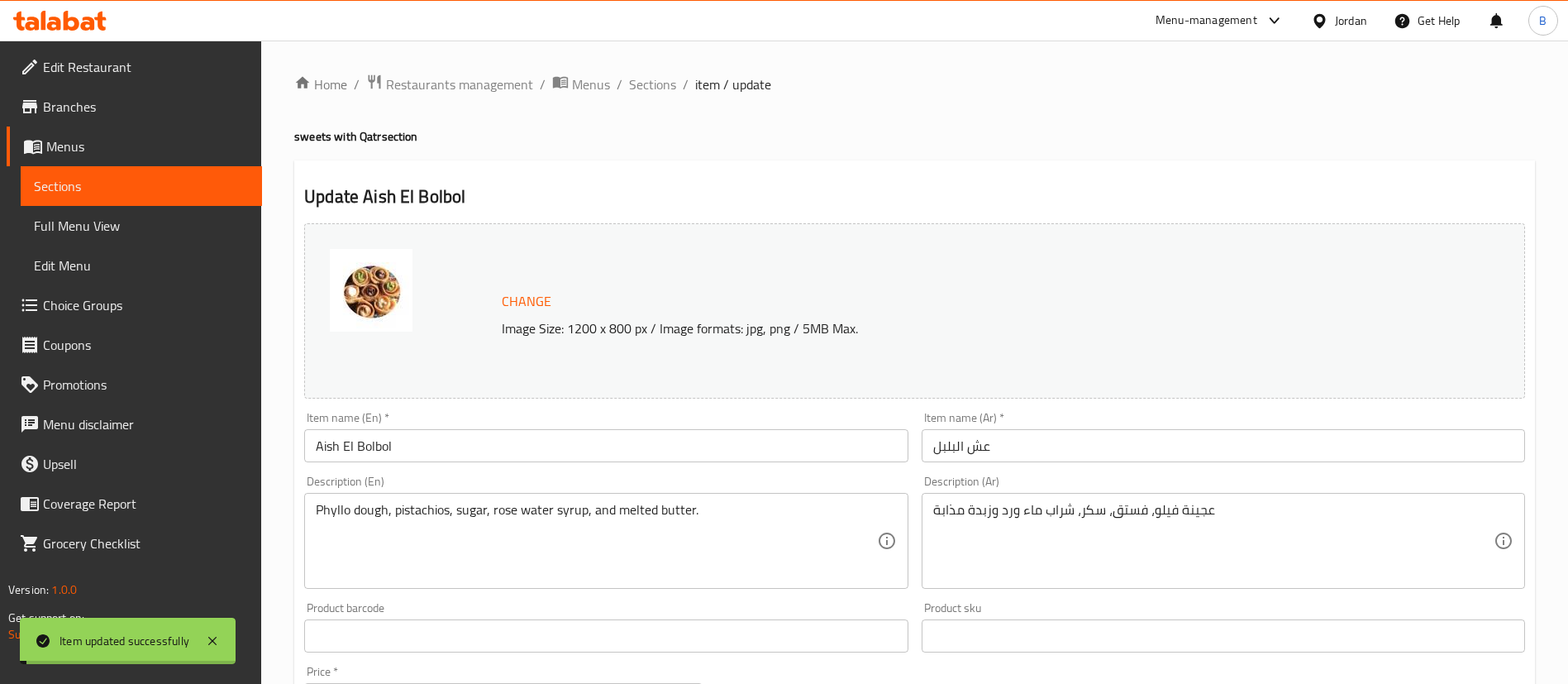
click at [657, 84] on span "Sections" at bounding box center [653, 84] width 47 height 20
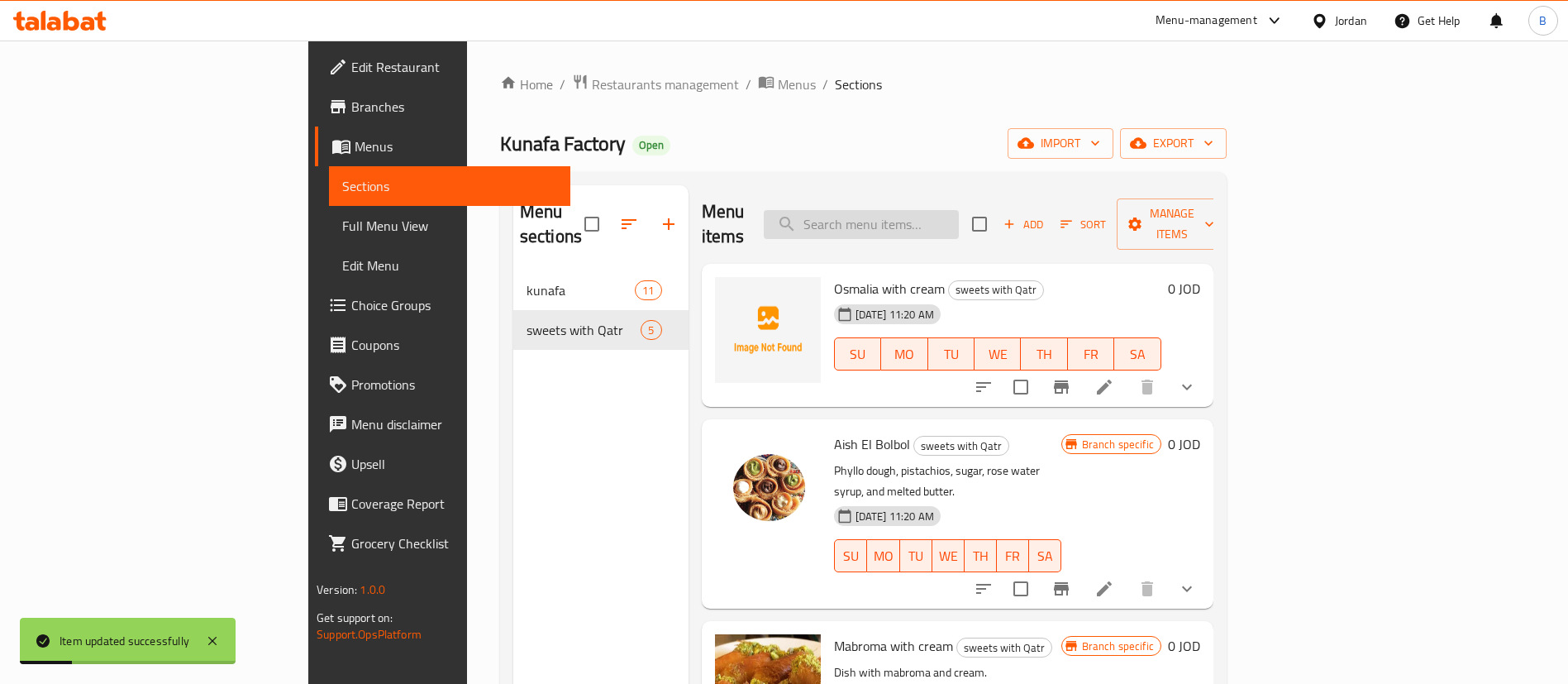
click at [942, 217] on input "search" at bounding box center [862, 224] width 195 height 29
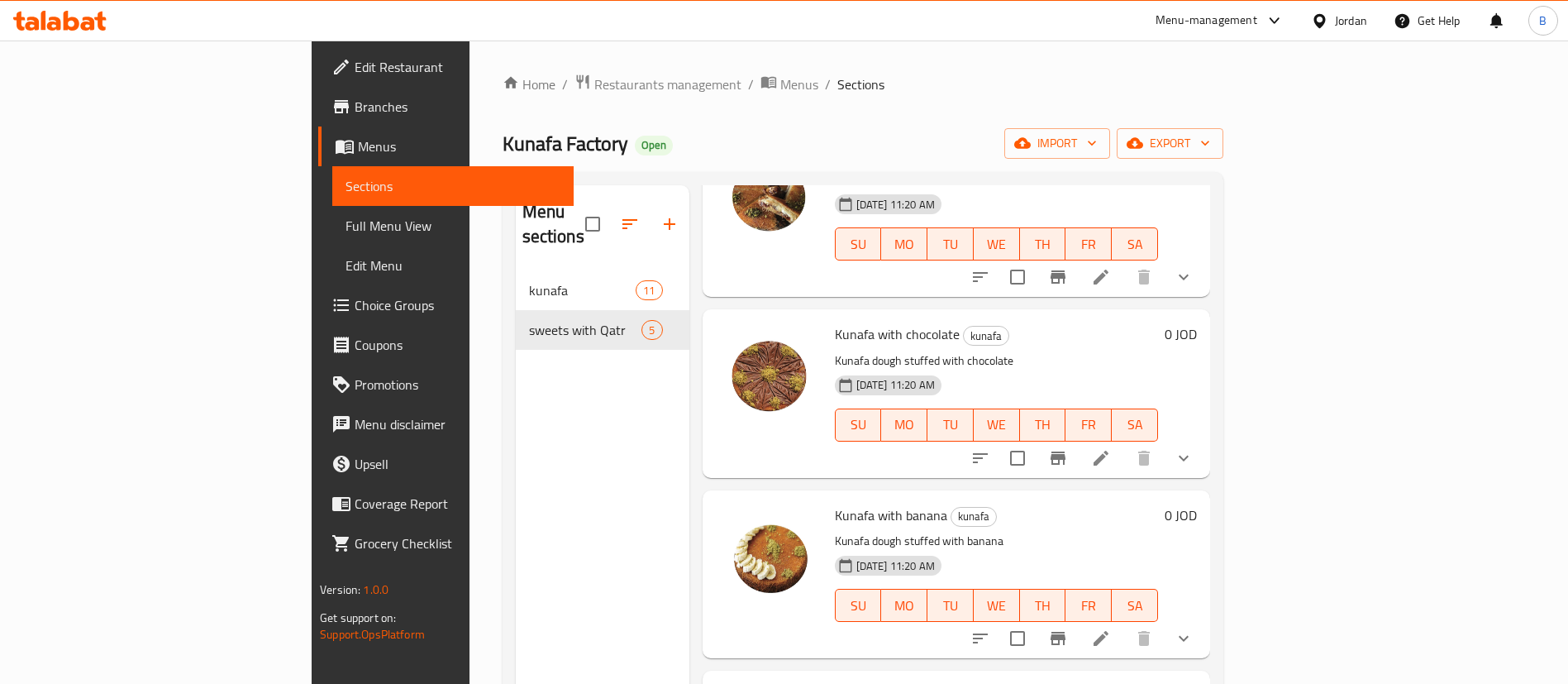
scroll to position [1345, 0]
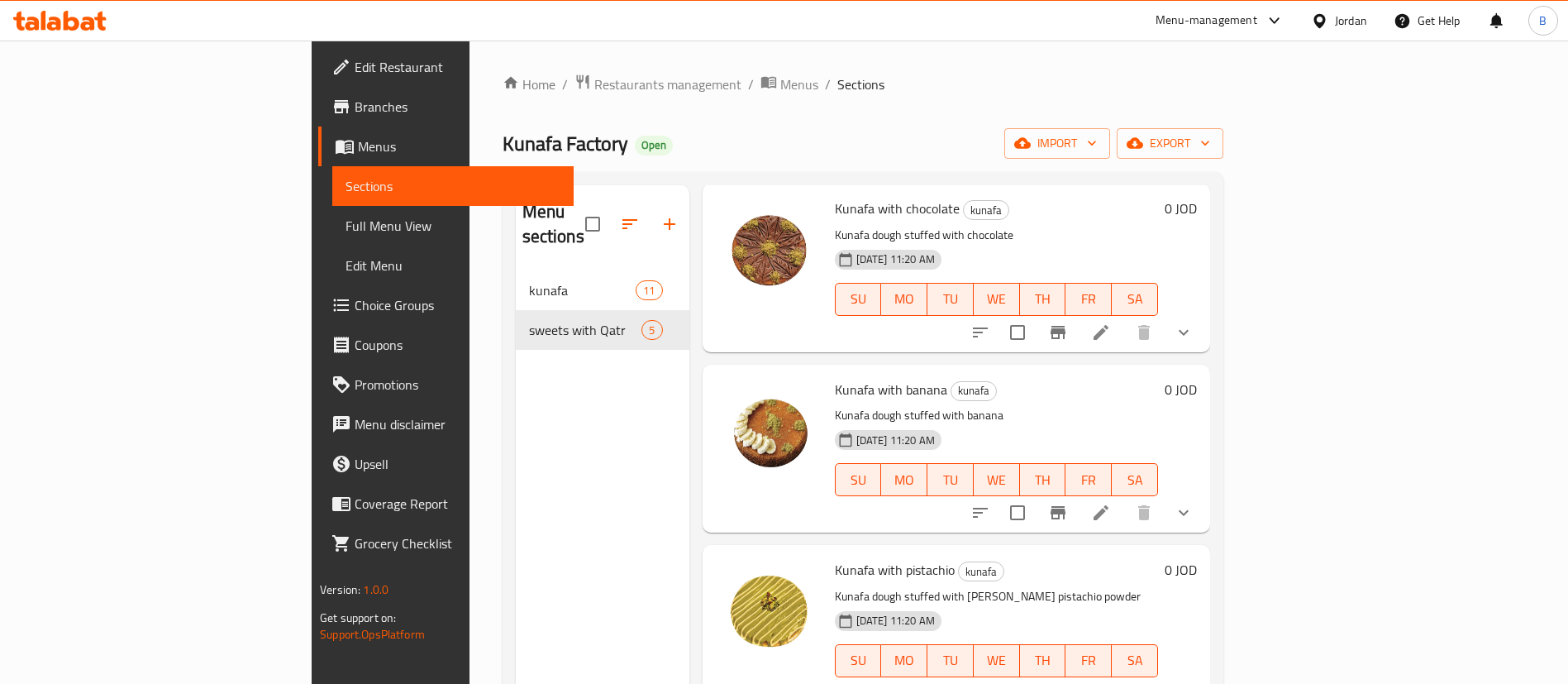
type input "kuna"
click at [1111, 503] on icon at bounding box center [1101, 512] width 20 height 20
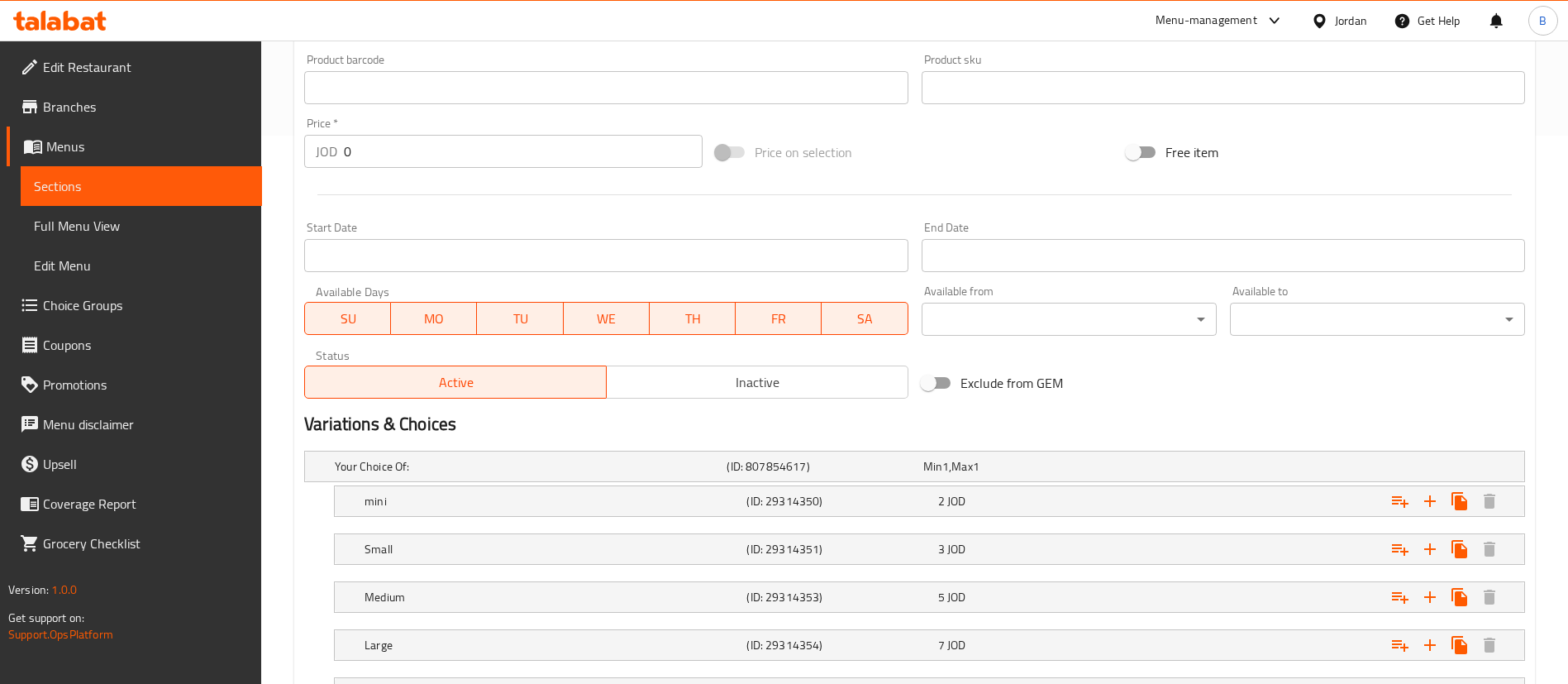
scroll to position [620, 0]
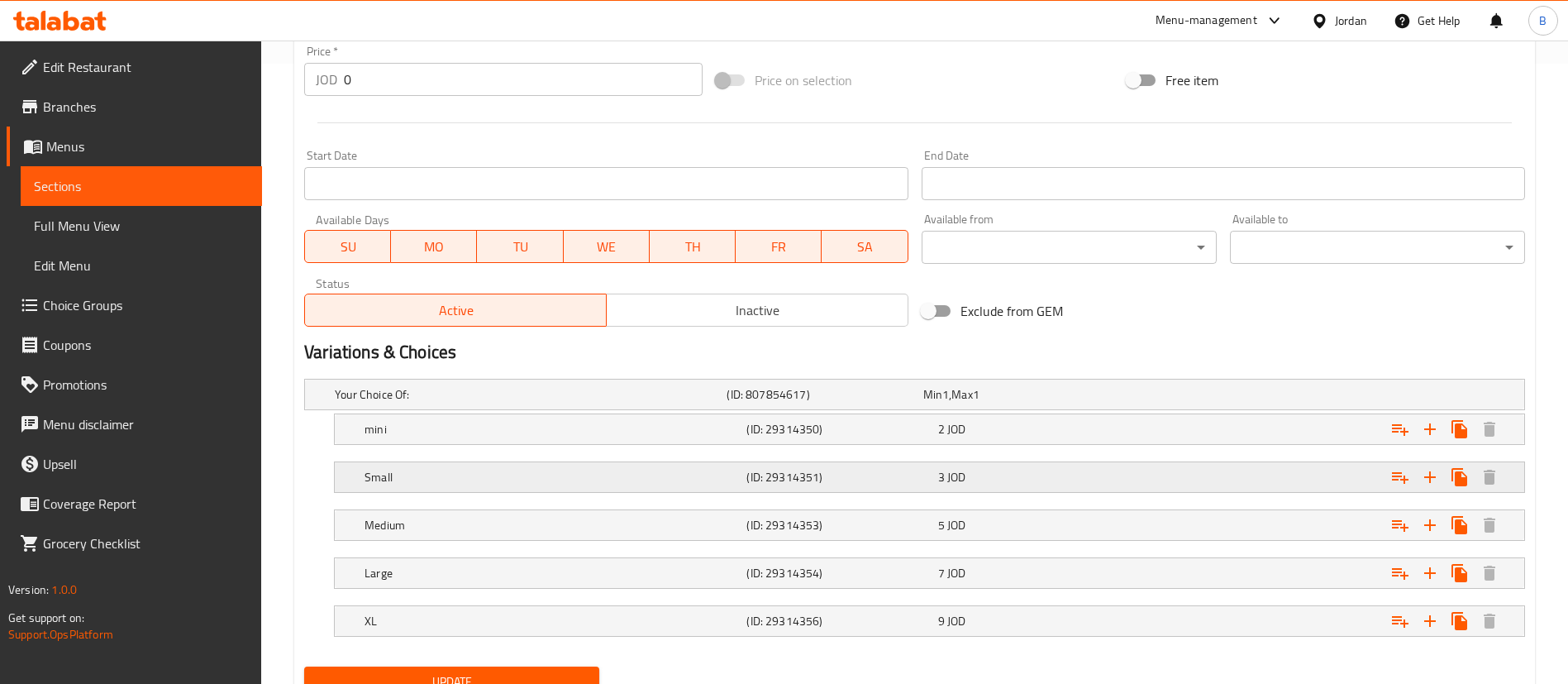
click at [834, 403] on h5 "(ID: 29314351)" at bounding box center [822, 395] width 189 height 17
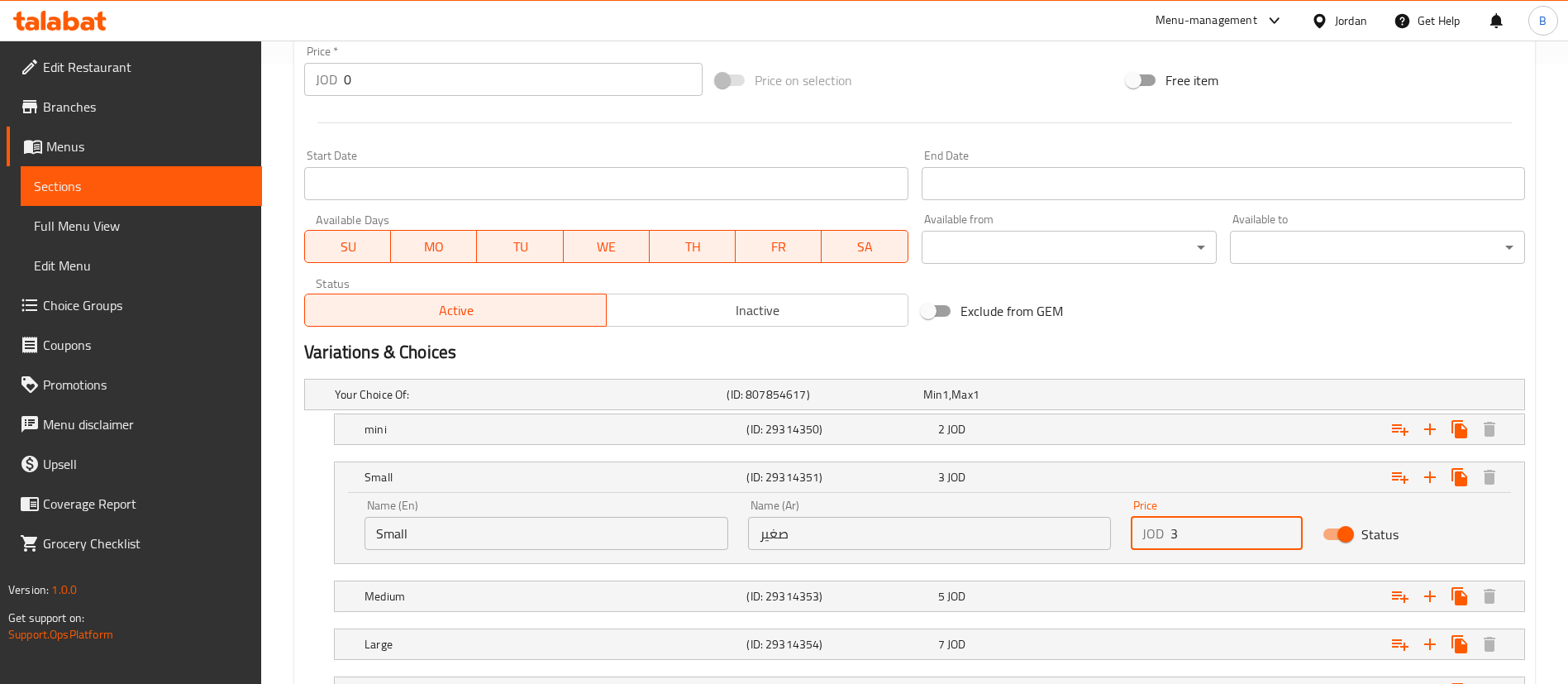
drag, startPoint x: 1184, startPoint y: 534, endPoint x: 881, endPoint y: 528, distance: 303.1
click at [1023, 527] on div "Name (En) Small Name (En) Name (Ar) صغير Name (Ar) Price JOD 3 Price Status" at bounding box center [929, 524] width 1150 height 70
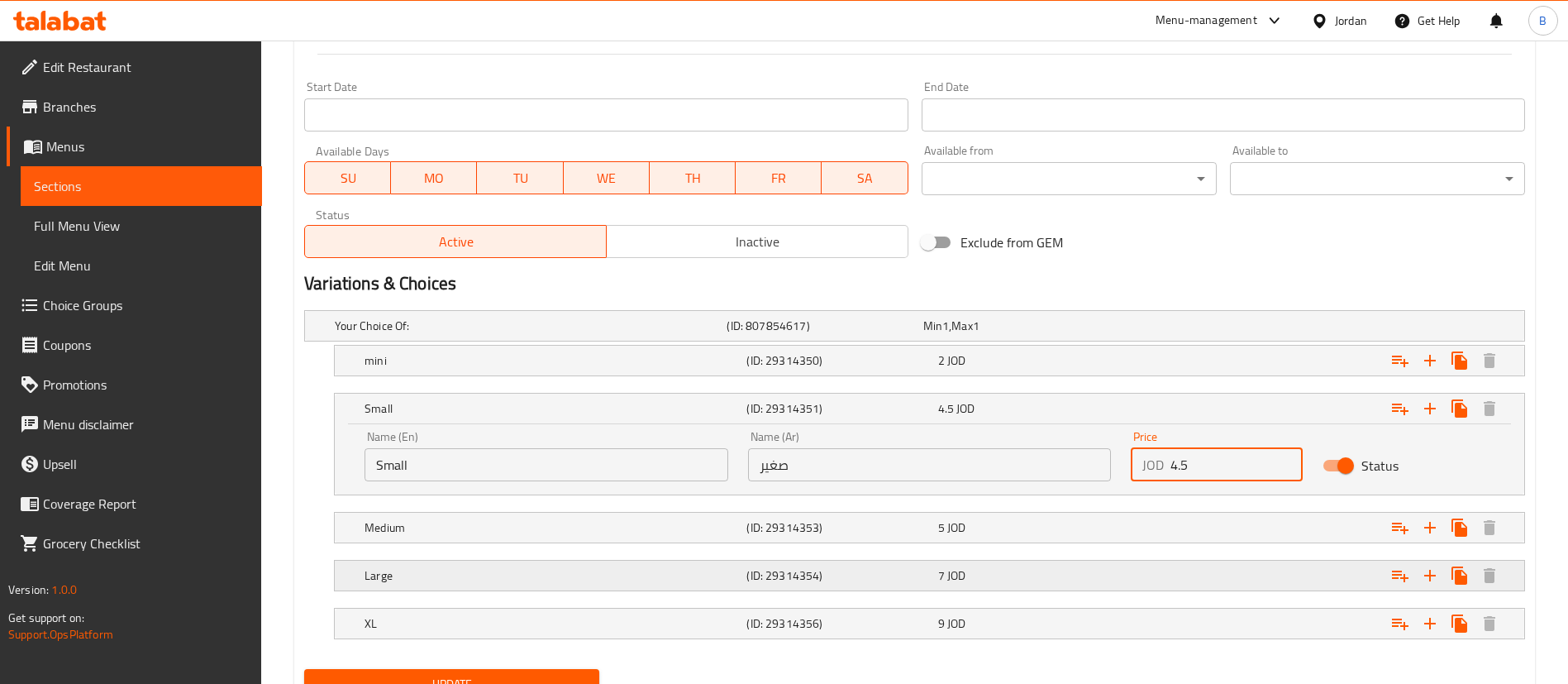
scroll to position [744, 0]
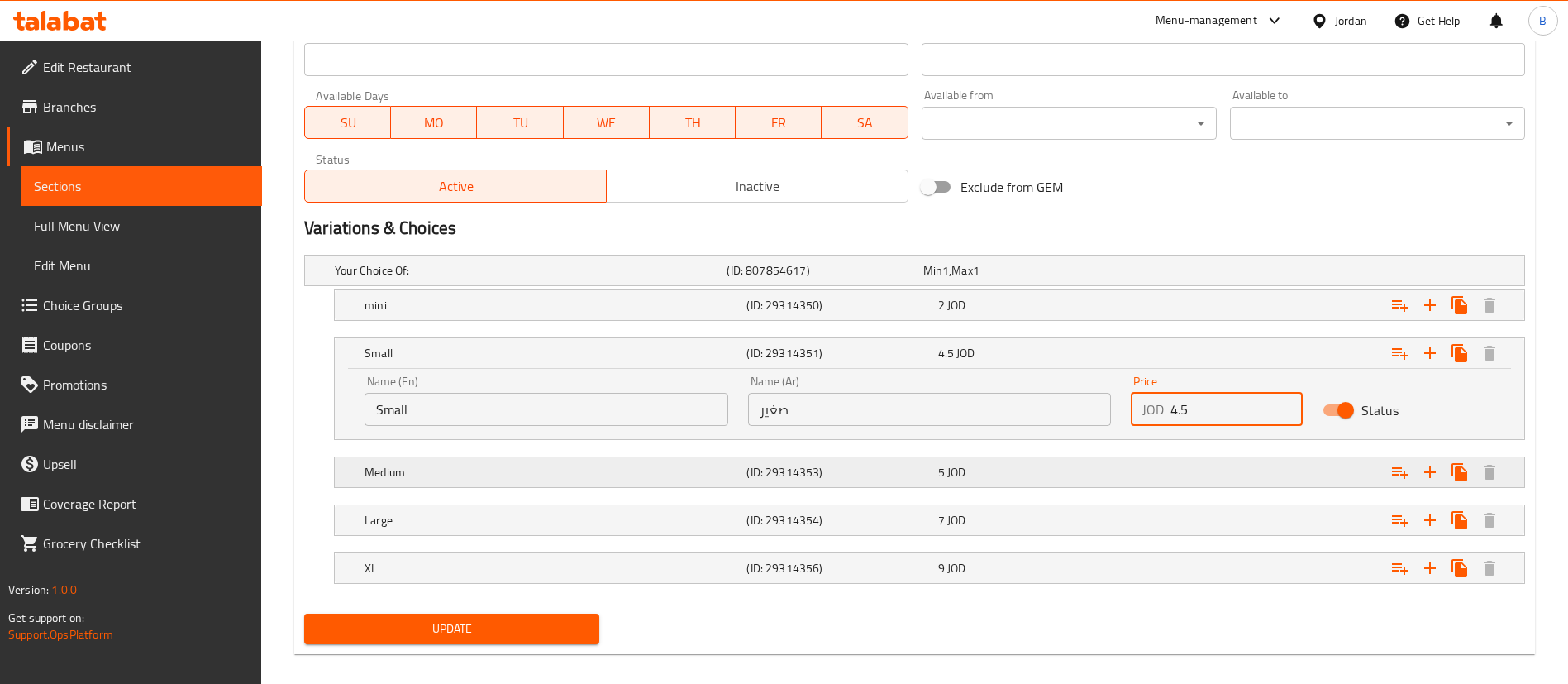
type input "4.5"
click at [981, 289] on div "Medium (ID: 29314353) 5 JOD" at bounding box center [920, 270] width 1177 height 37
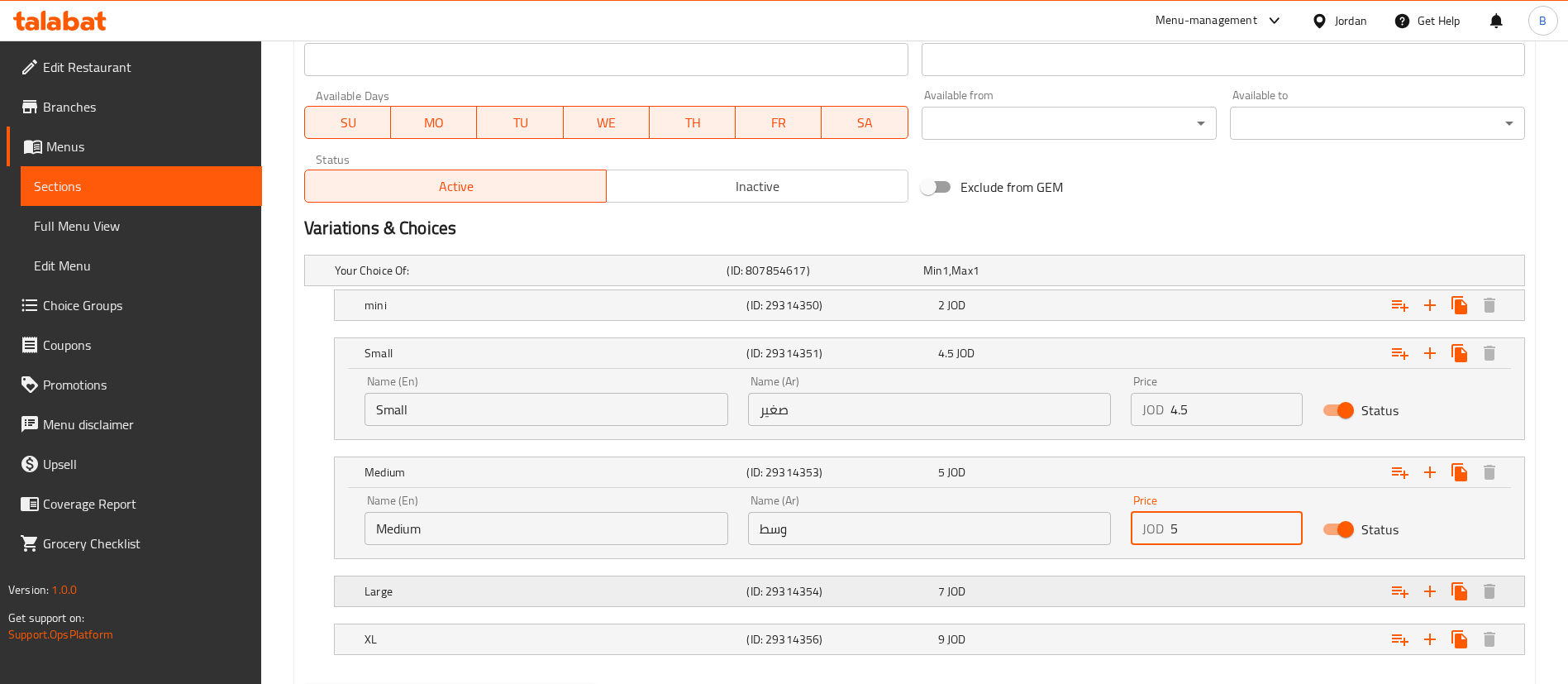
drag, startPoint x: 1212, startPoint y: 539, endPoint x: 1115, endPoint y: 577, distance: 104.2
click at [1080, 537] on div "Name (En) Medium Name (En) Name (Ar) وسط Name (Ar) Price JOD 5 Price Status" at bounding box center [929, 520] width 1150 height 70
type input "6.5"
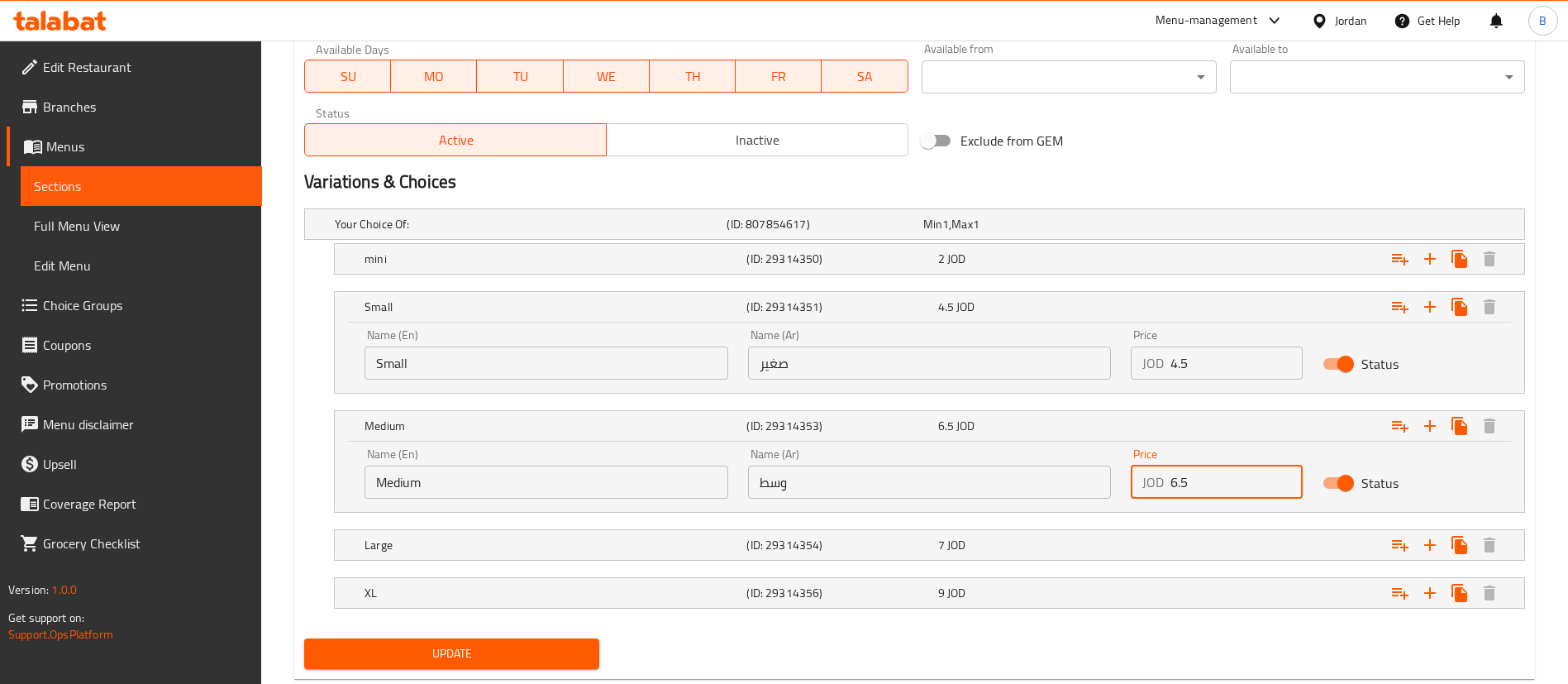
scroll to position [832, 0]
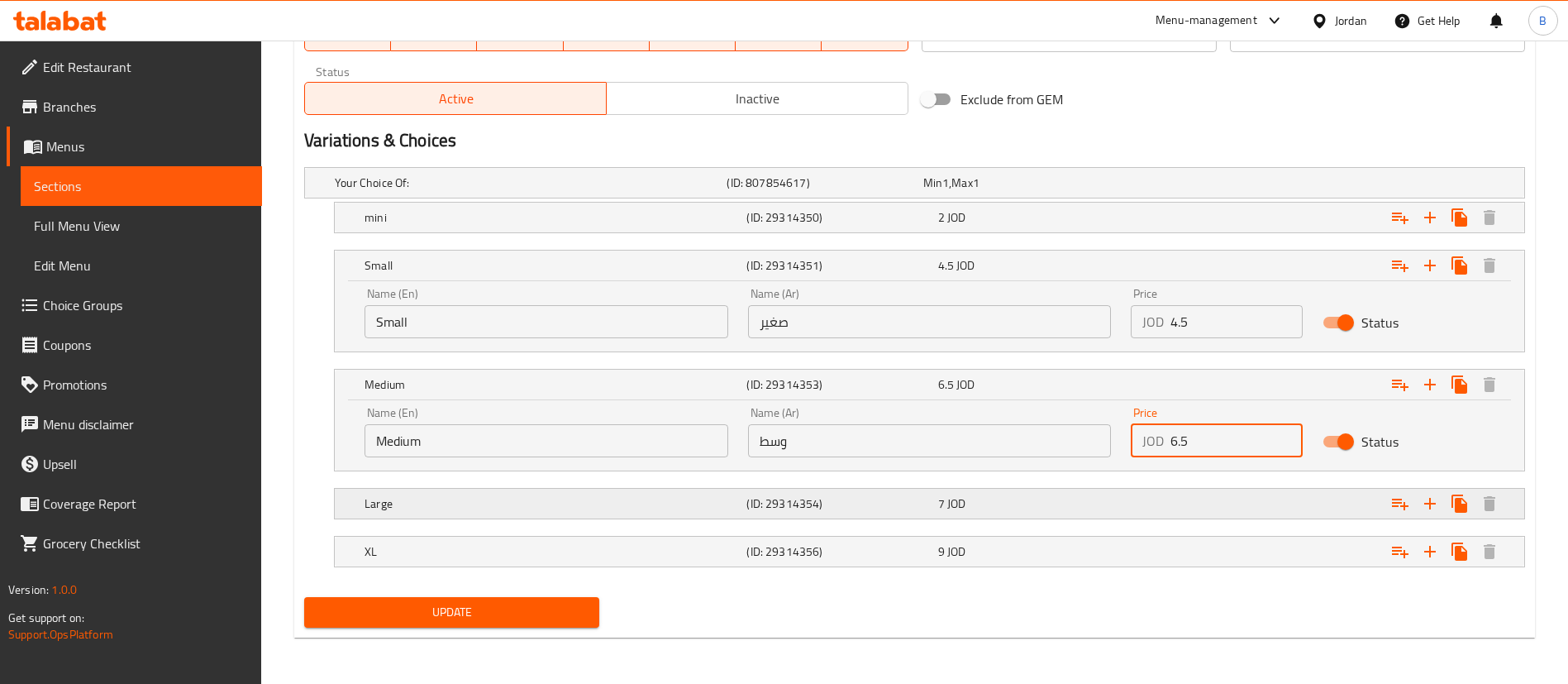
click at [981, 201] on div "Large (ID: 29314354) 7 JOD" at bounding box center [920, 182] width 1177 height 37
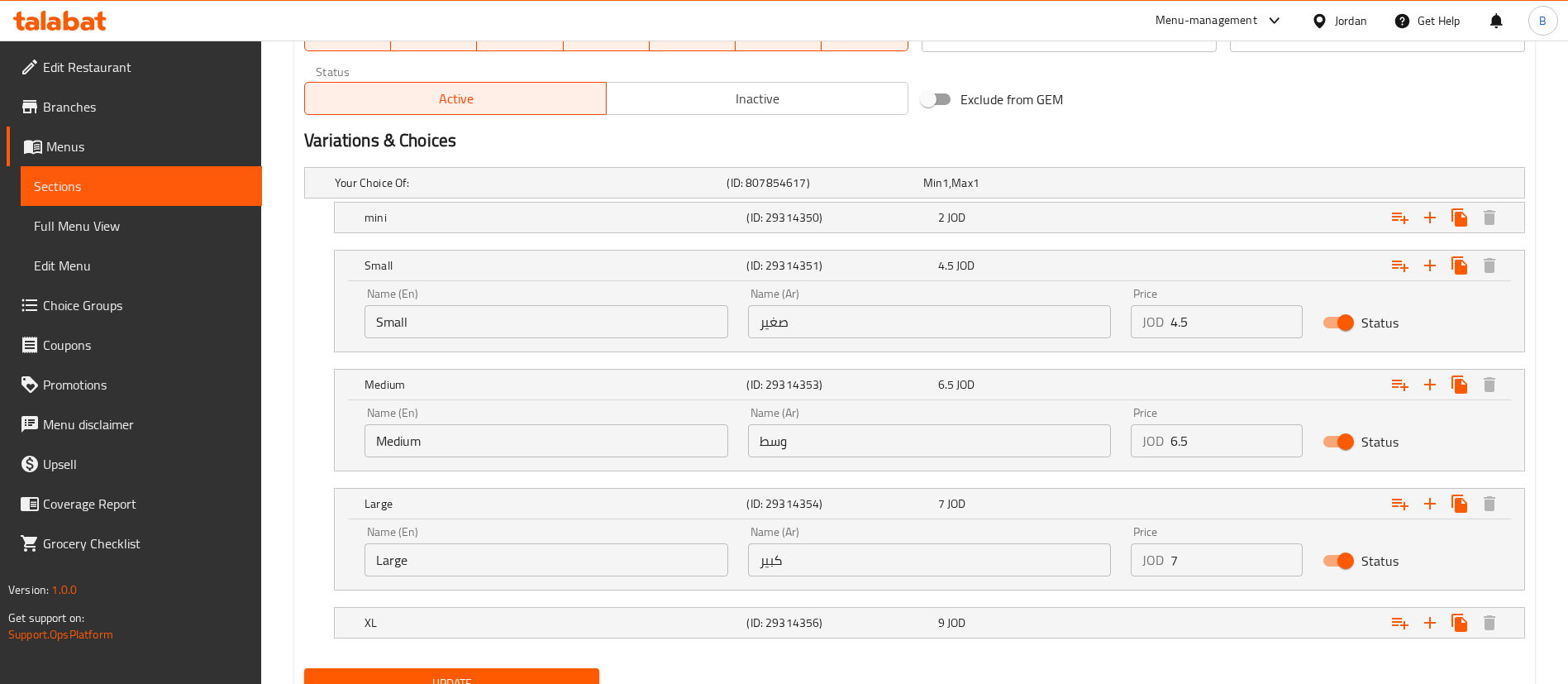
drag, startPoint x: 1244, startPoint y: 571, endPoint x: 928, endPoint y: 539, distance: 317.6
click at [946, 539] on div "Name (En) Large Name (En) Name (Ar) كبير Name (Ar) Price JOD 7 Price Status" at bounding box center [929, 551] width 1150 height 70
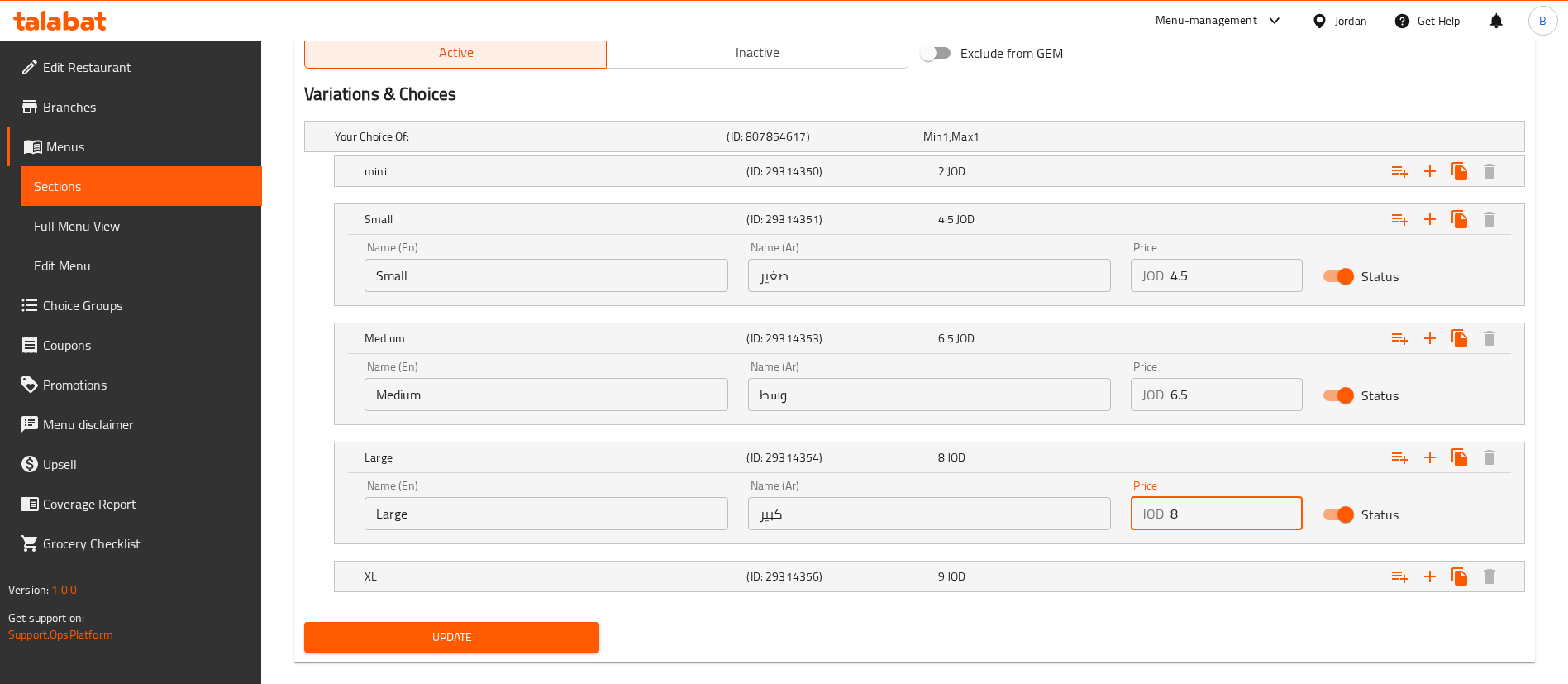
scroll to position [904, 0]
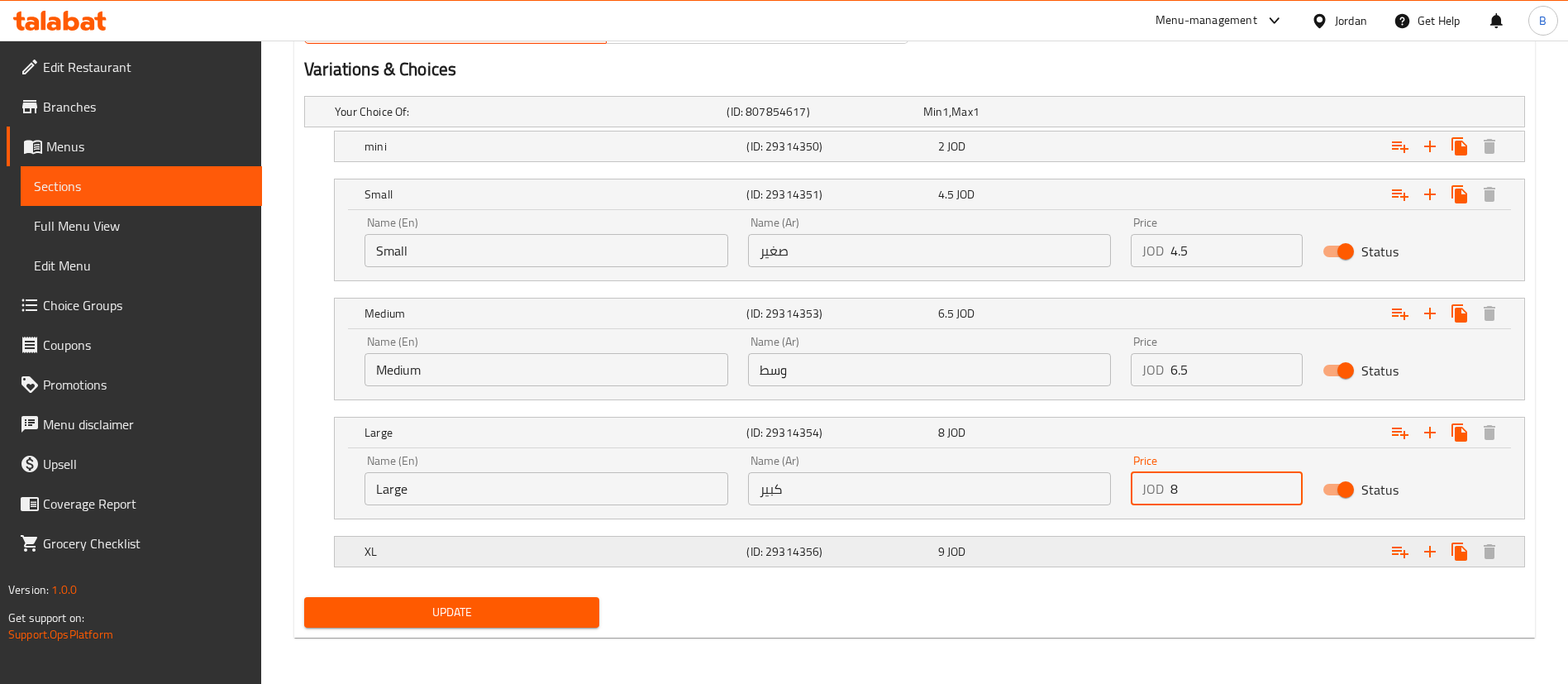
type input "8"
click at [946, 129] on div "XL (ID: 29314356) 9 JOD" at bounding box center [920, 112] width 1177 height 37
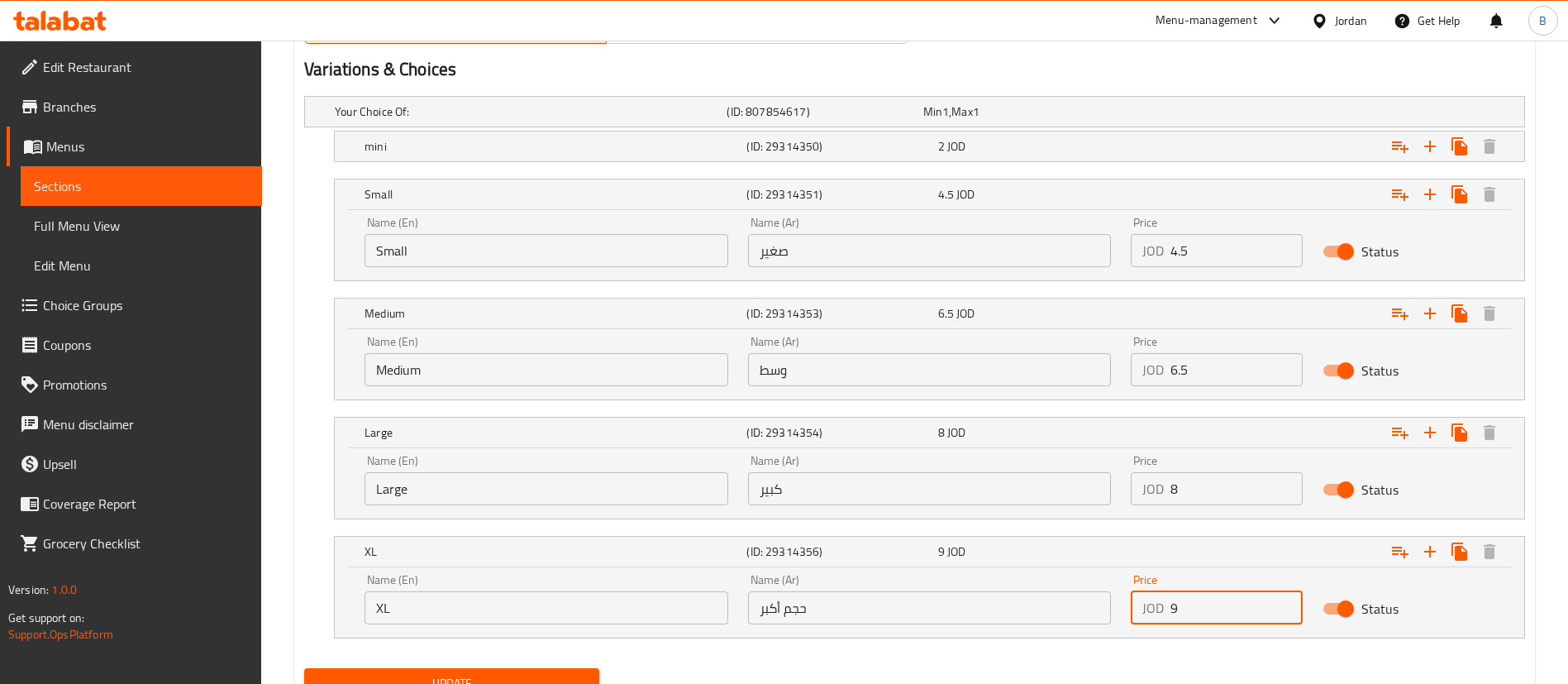
drag, startPoint x: 1211, startPoint y: 607, endPoint x: 1019, endPoint y: 607, distance: 192.0
click at [1023, 607] on div "Name (En) XL Name (En) Name (Ar) حجم أكبر Name (Ar) Price JOD 9 Price Status" at bounding box center [929, 599] width 1150 height 70
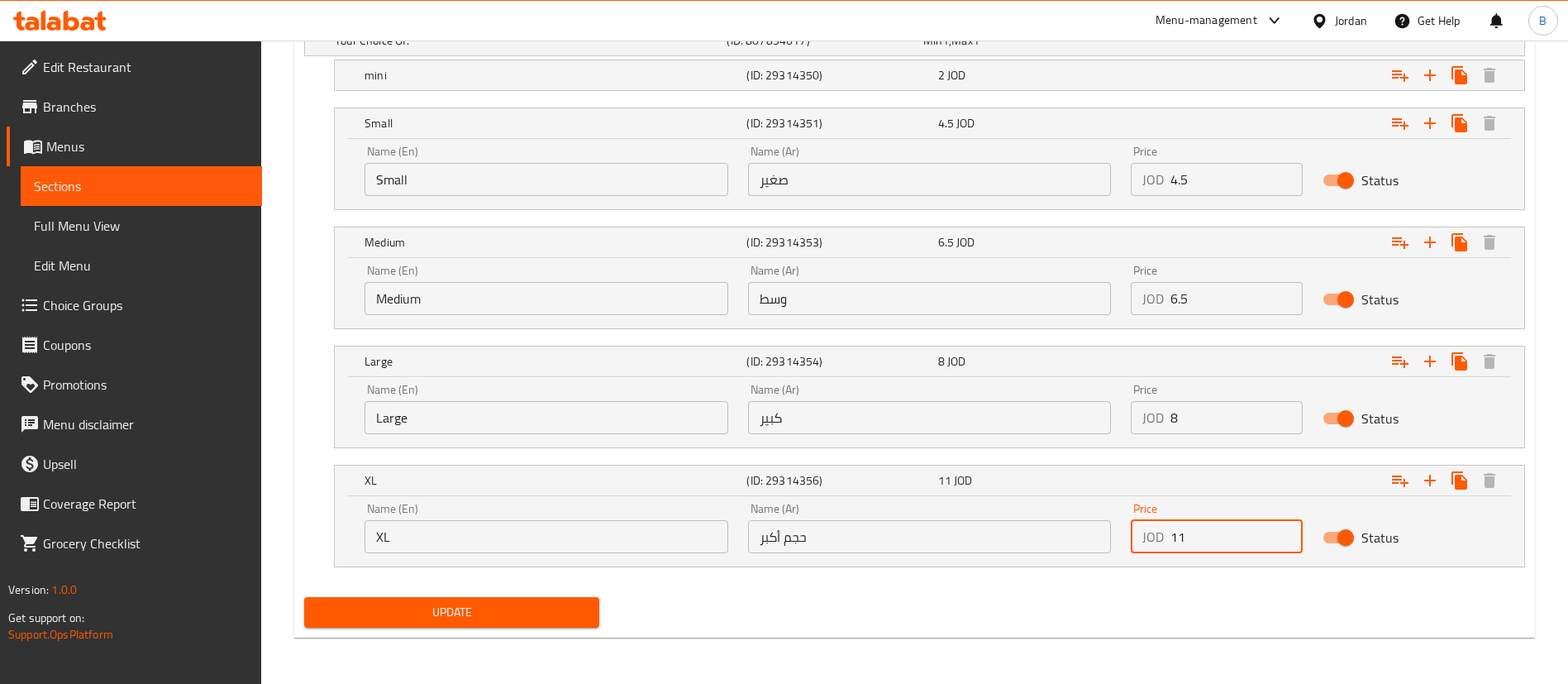
type input "11"
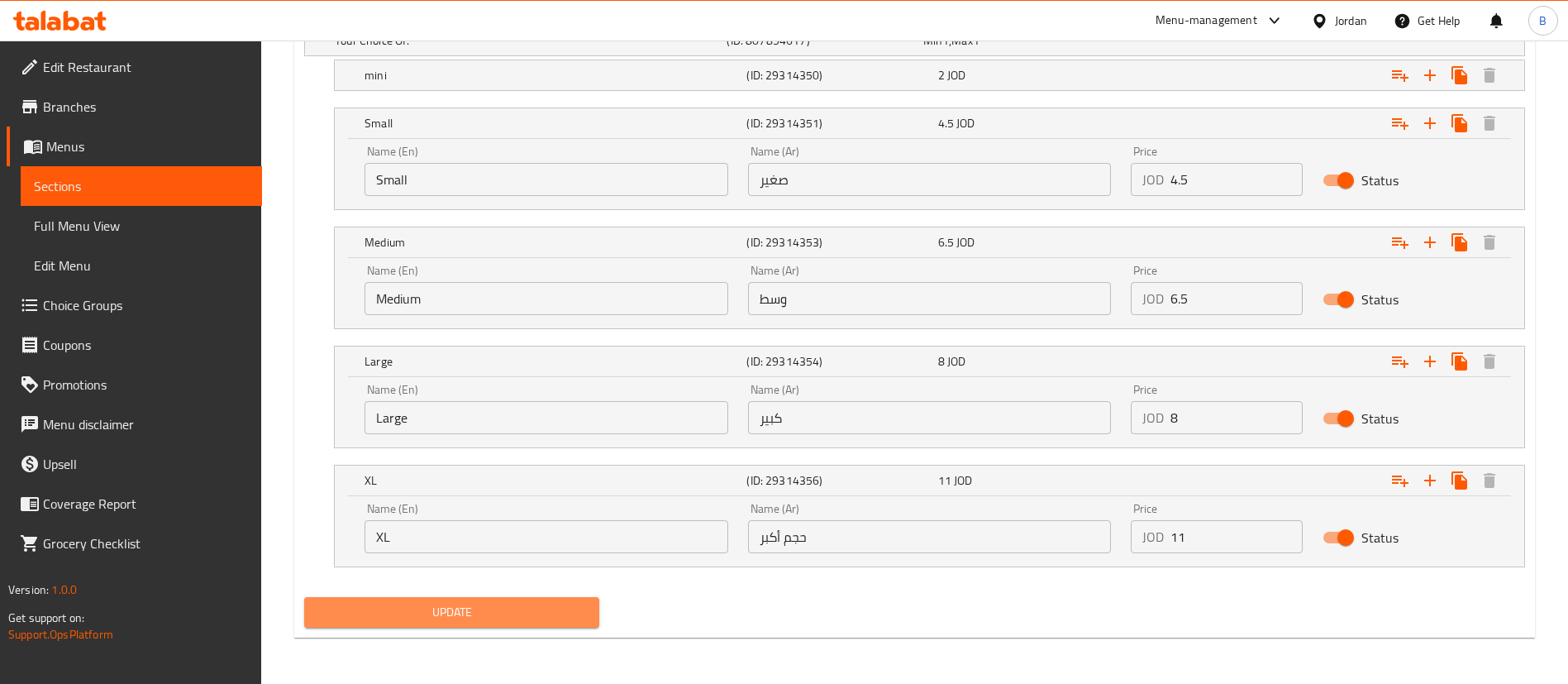
click at [522, 614] on span "Update" at bounding box center [452, 613] width 269 height 21
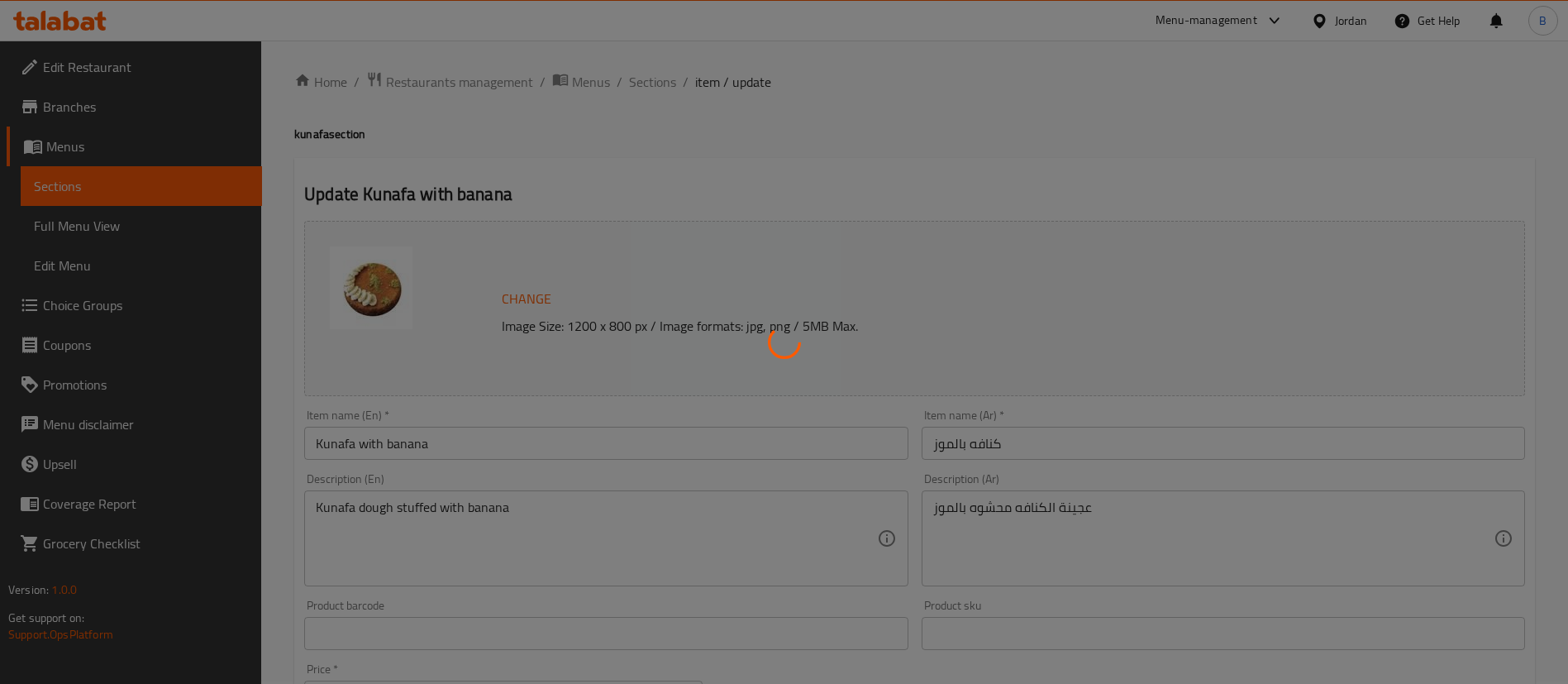
scroll to position [0, 0]
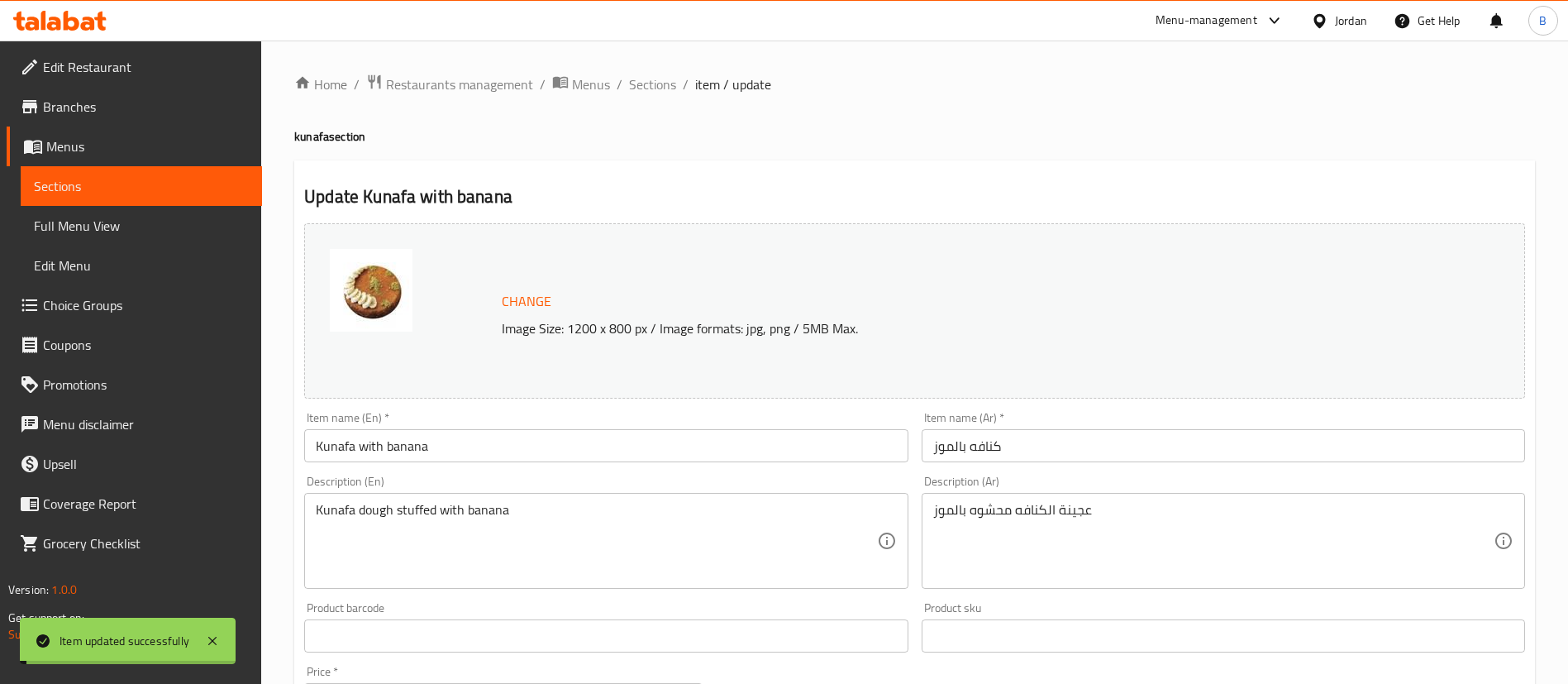
click at [653, 86] on span "Sections" at bounding box center [653, 84] width 47 height 20
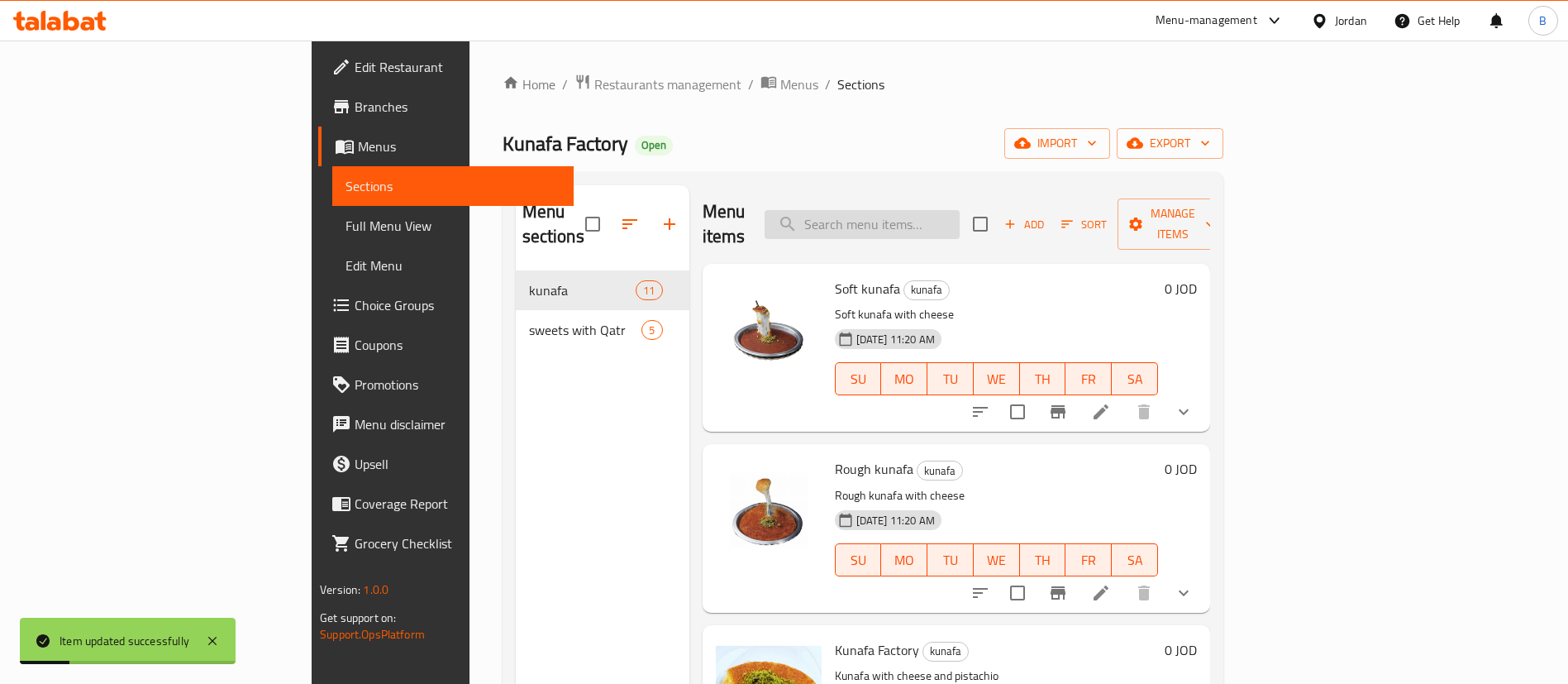
click at [960, 219] on input "search" at bounding box center [862, 224] width 195 height 29
type input "date"
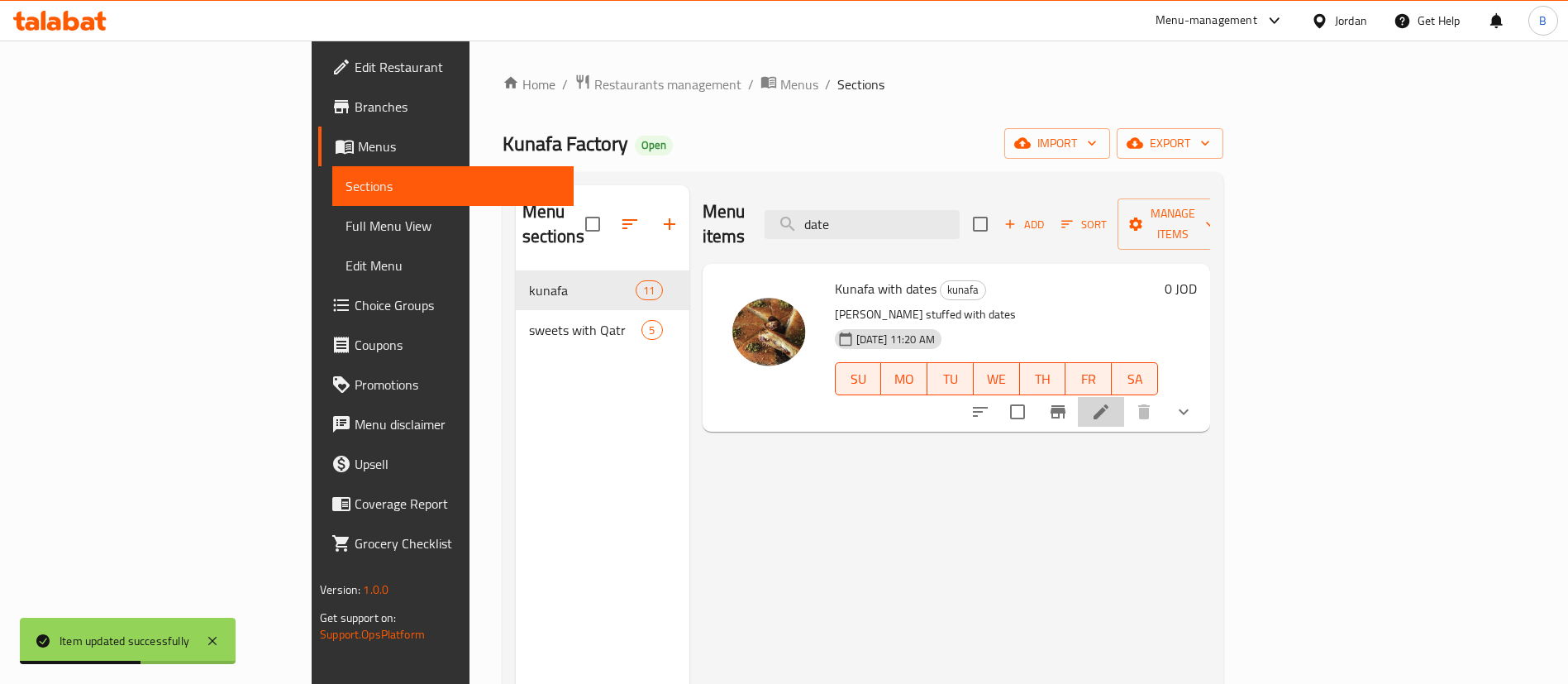
click at [1124, 397] on li at bounding box center [1101, 412] width 46 height 30
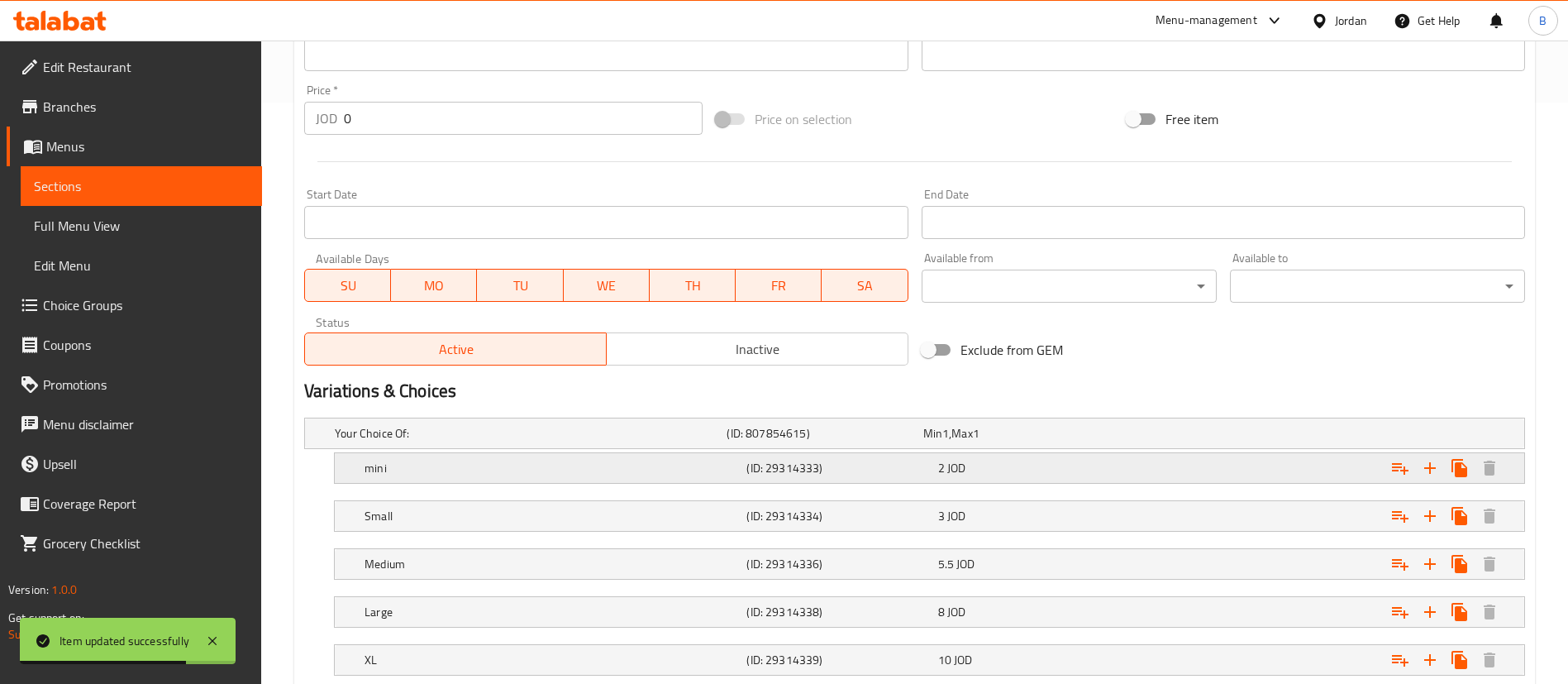
scroll to position [620, 0]
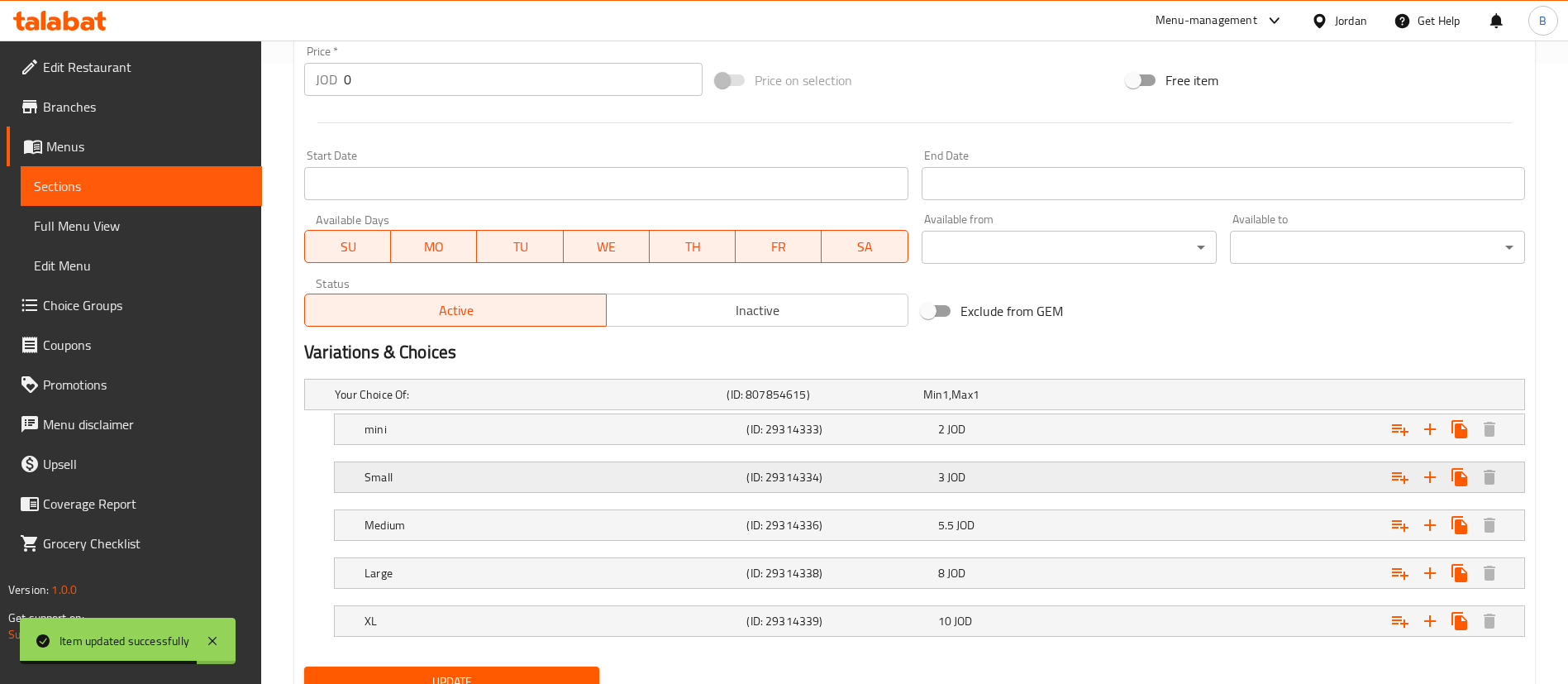
click at [916, 403] on h5 "(ID: 29314334)" at bounding box center [822, 395] width 189 height 17
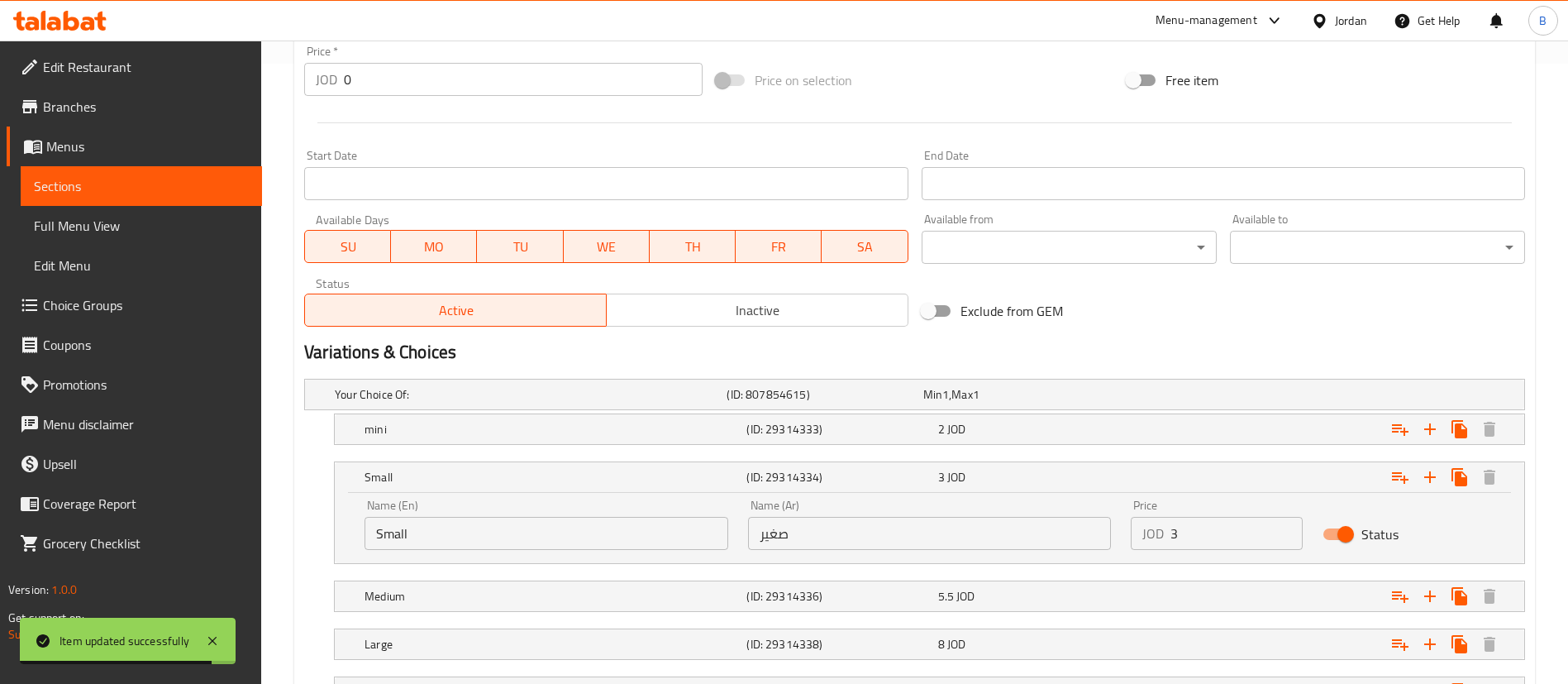
drag, startPoint x: 1233, startPoint y: 544, endPoint x: 1039, endPoint y: 544, distance: 194.0
click at [1044, 544] on div "Name (En) Small Name (En) Name (Ar) صغير Name (Ar) Price JOD 3 Price Status" at bounding box center [929, 524] width 1150 height 70
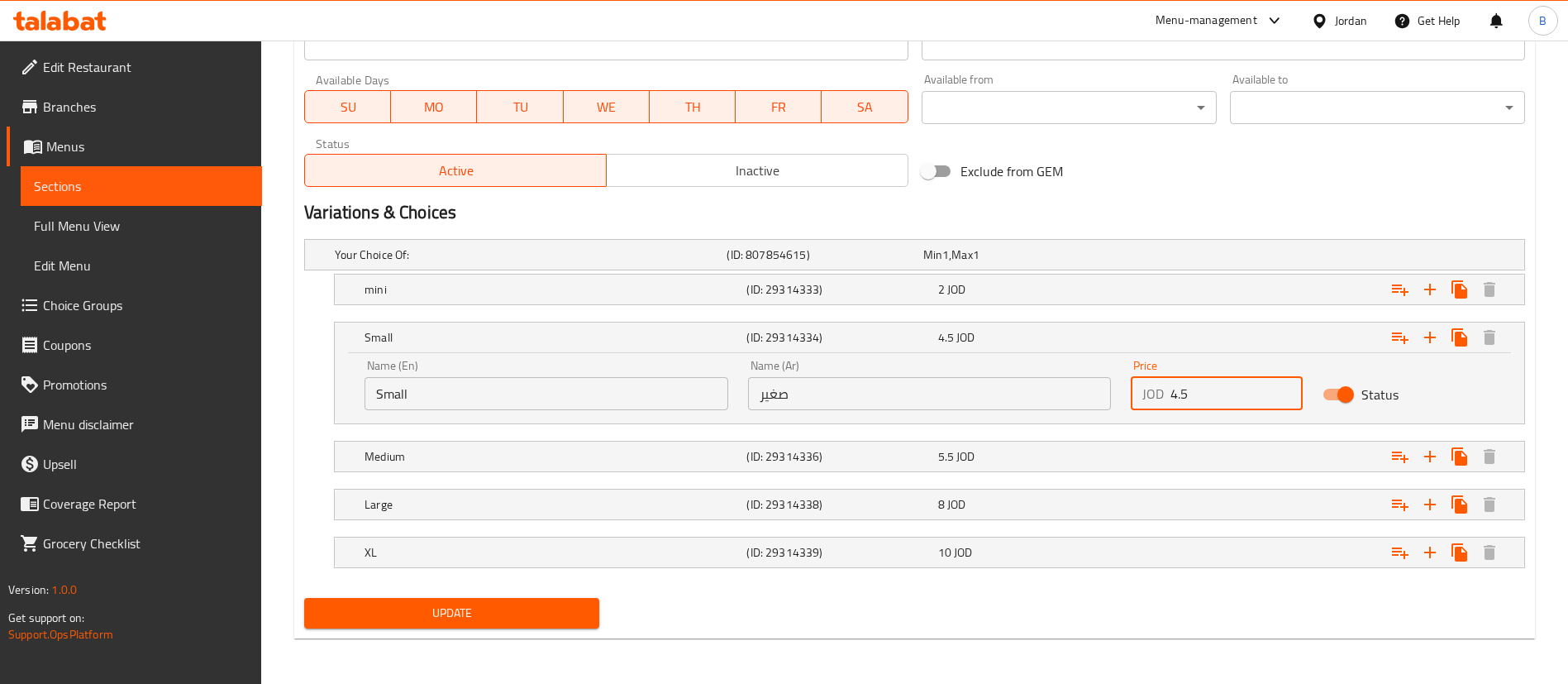
scroll to position [761, 0]
type input "4.5"
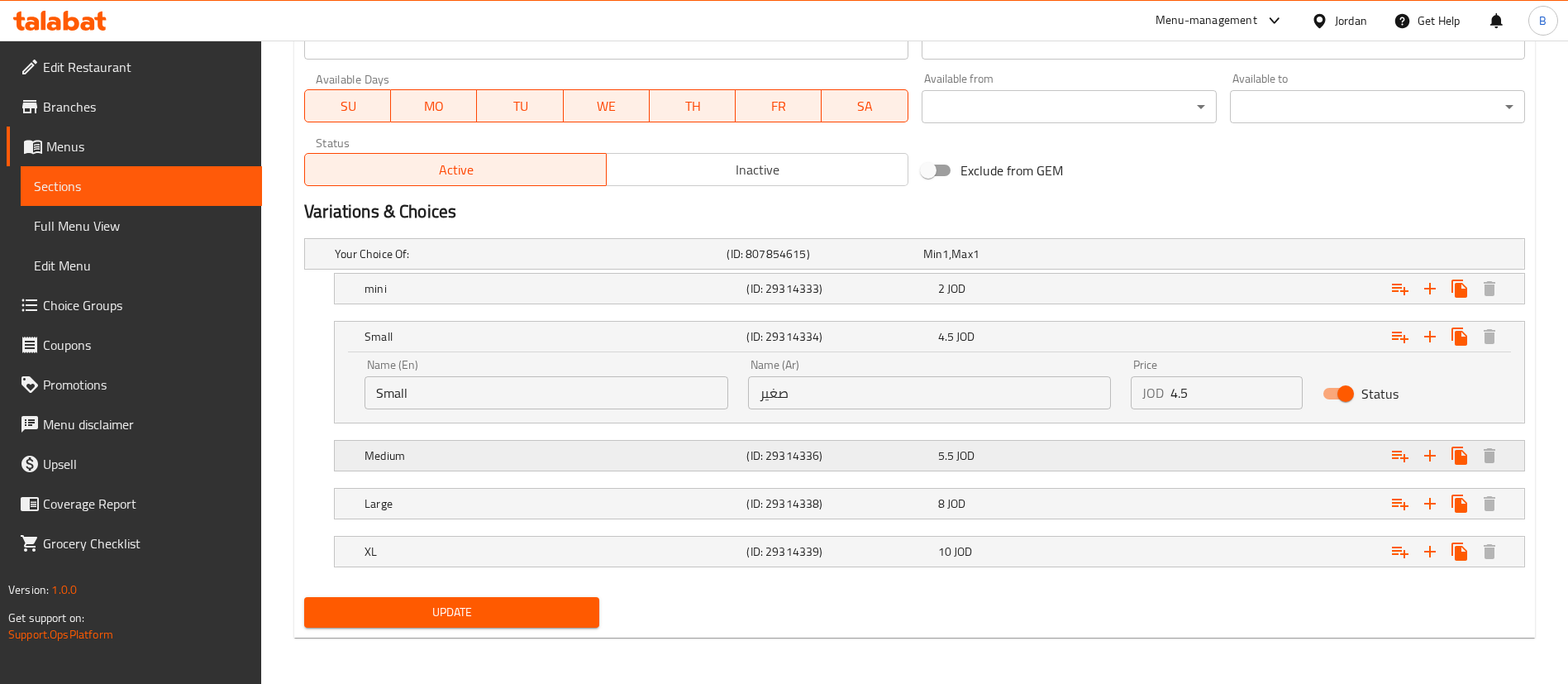
click at [916, 262] on h5 "(ID: 29314336)" at bounding box center [822, 254] width 189 height 17
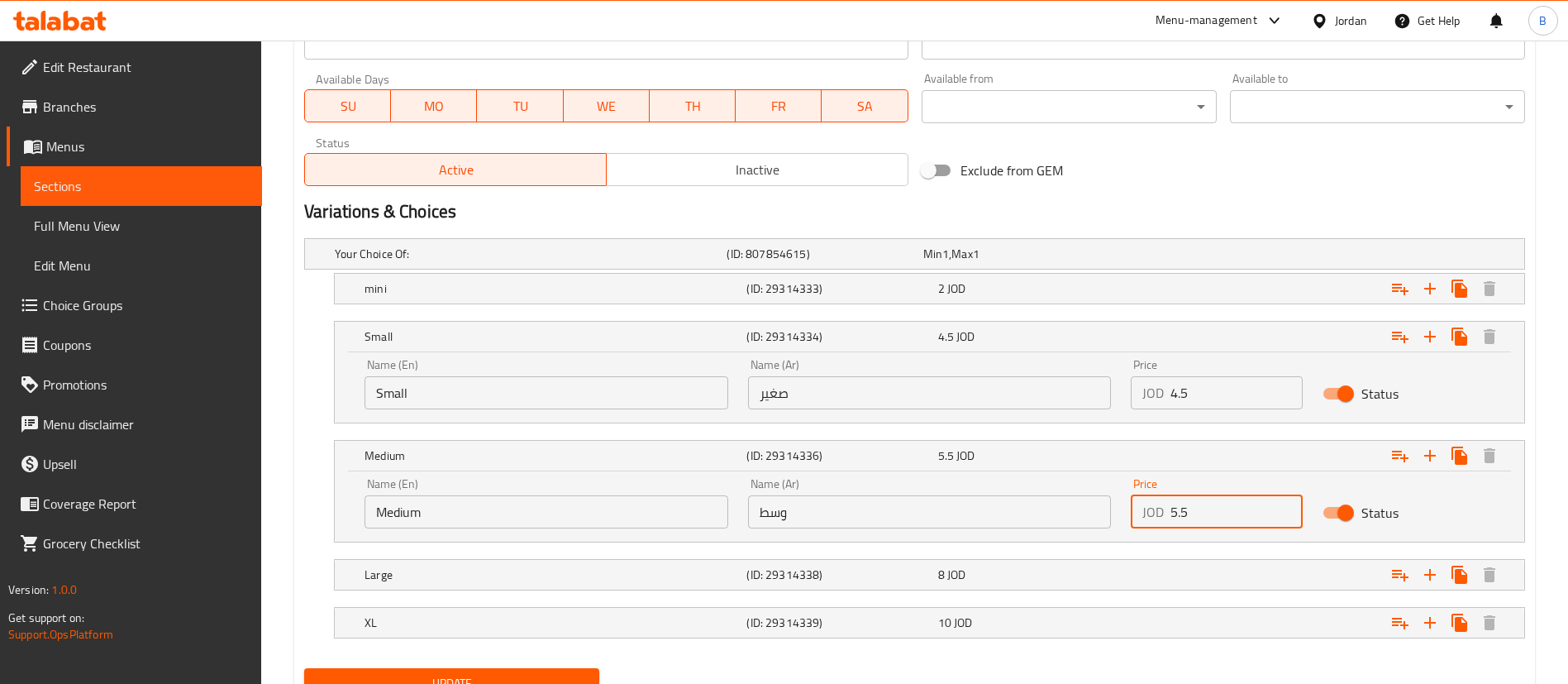
drag, startPoint x: 1177, startPoint y: 506, endPoint x: 1167, endPoint y: 504, distance: 10.2
click at [1167, 504] on div "JOD 5.5 Price" at bounding box center [1216, 511] width 172 height 33
type input "6.5"
click at [988, 262] on div "8 JOD" at bounding box center [1018, 254] width 189 height 17
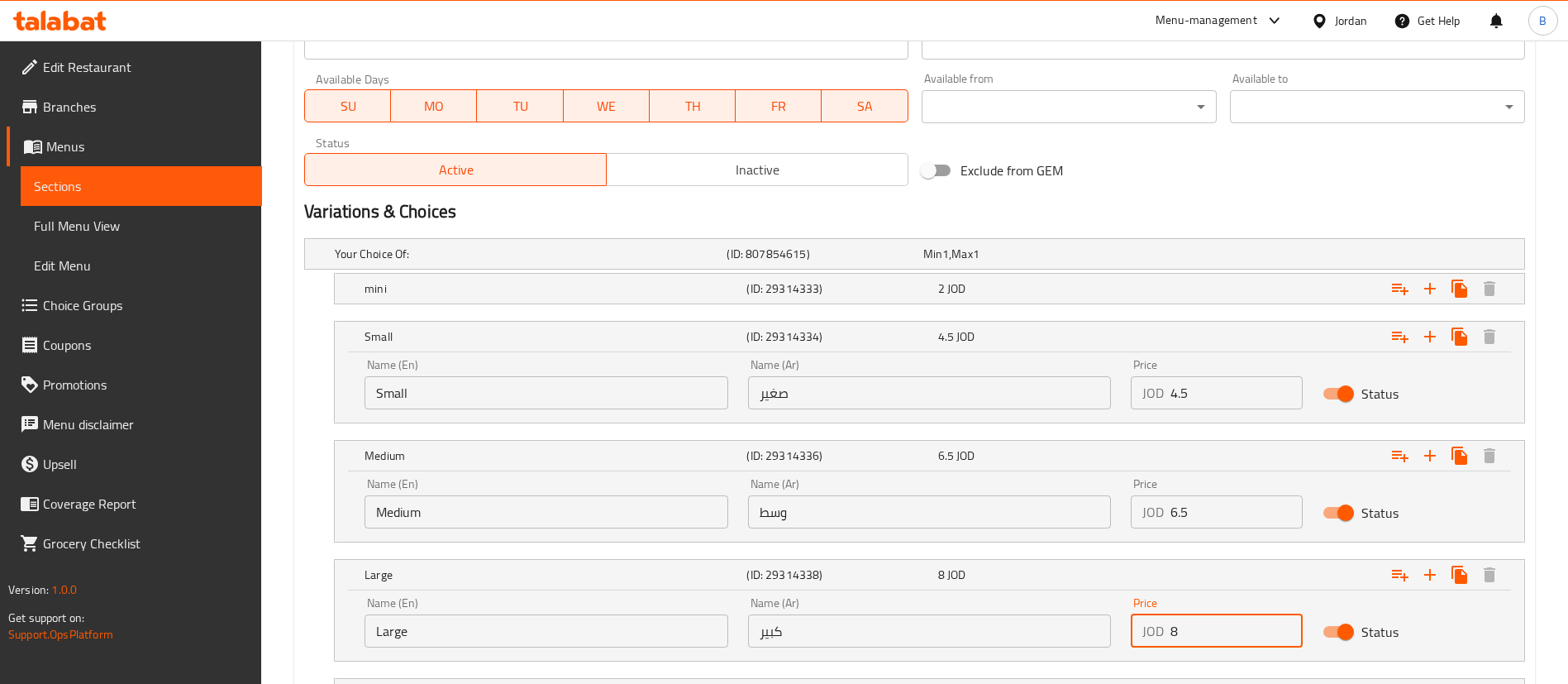
click at [1224, 639] on input "8" at bounding box center [1236, 631] width 132 height 33
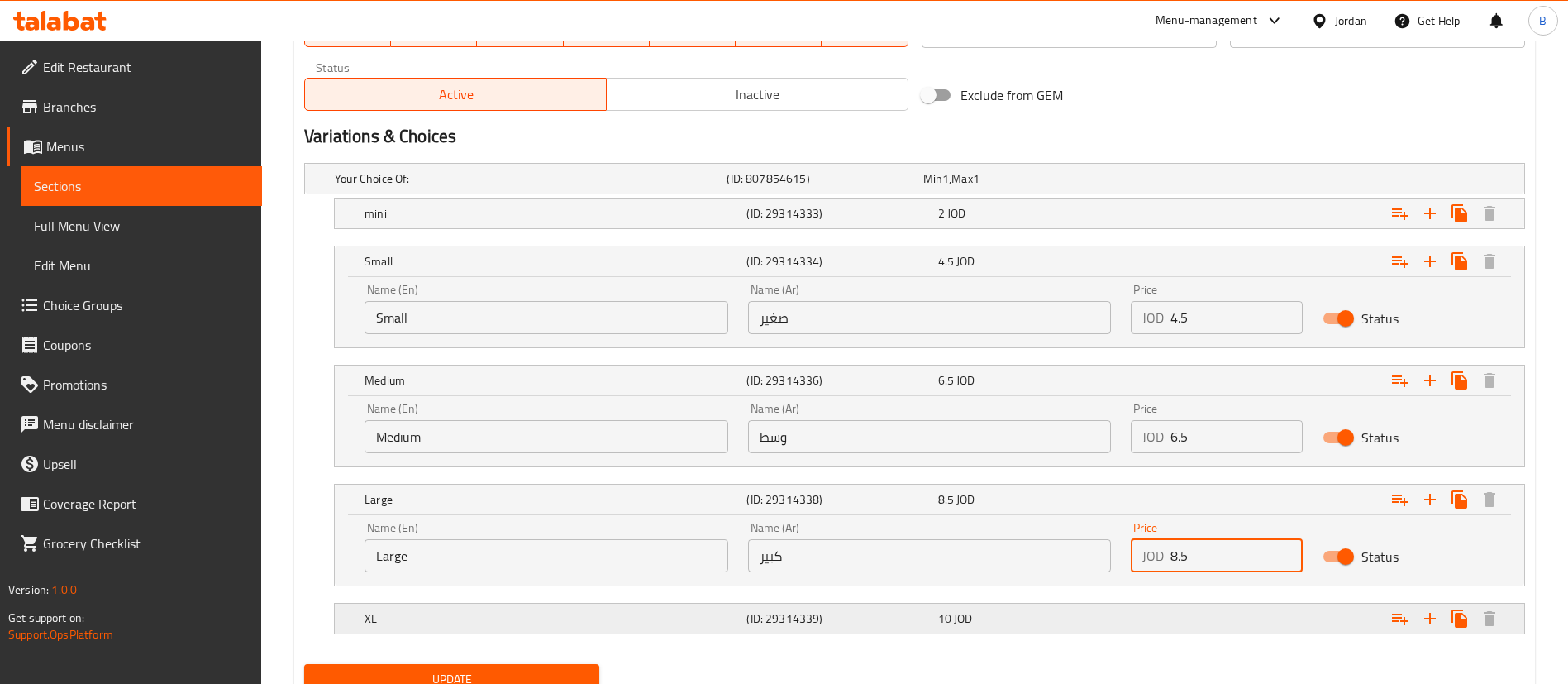
scroll to position [904, 0]
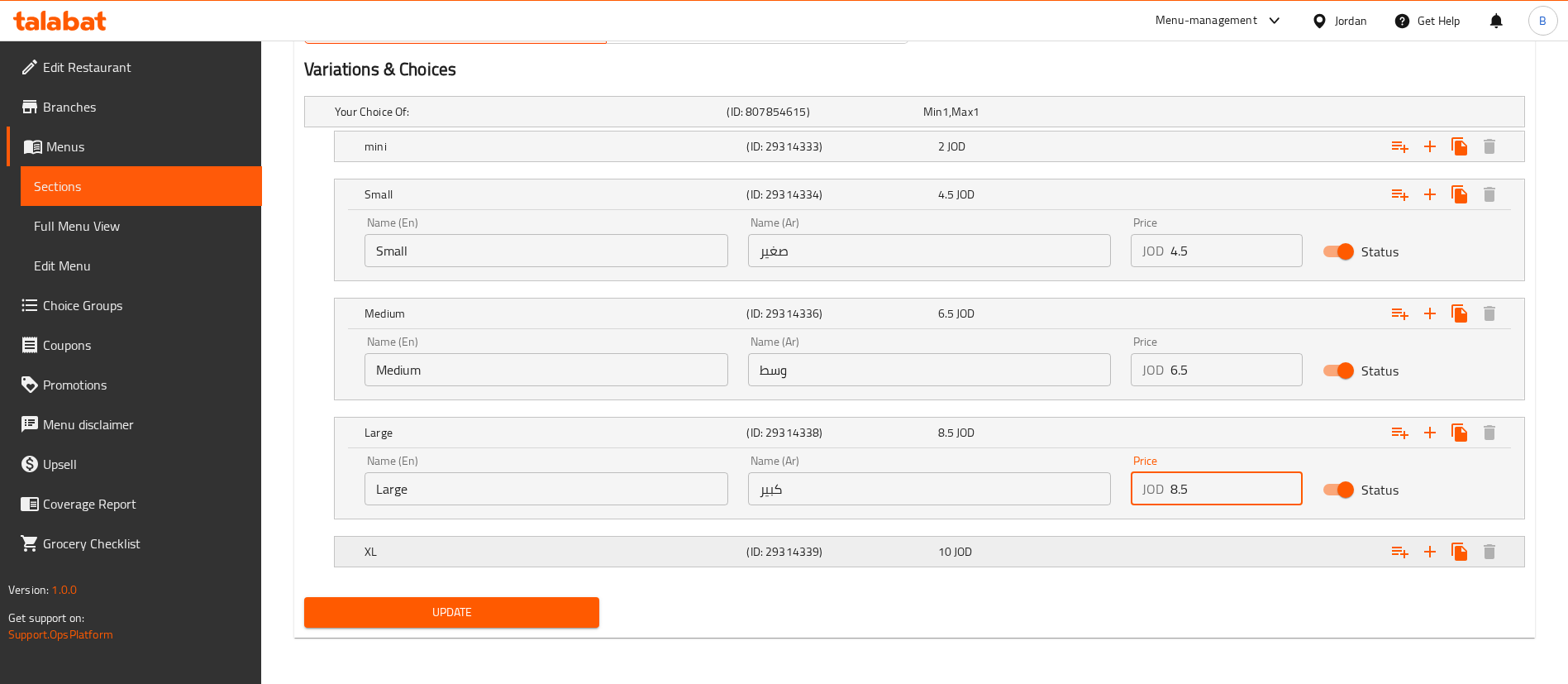
type input "8.5"
click at [925, 129] on div "XL (ID: 29314339) 10 JOD" at bounding box center [920, 112] width 1177 height 37
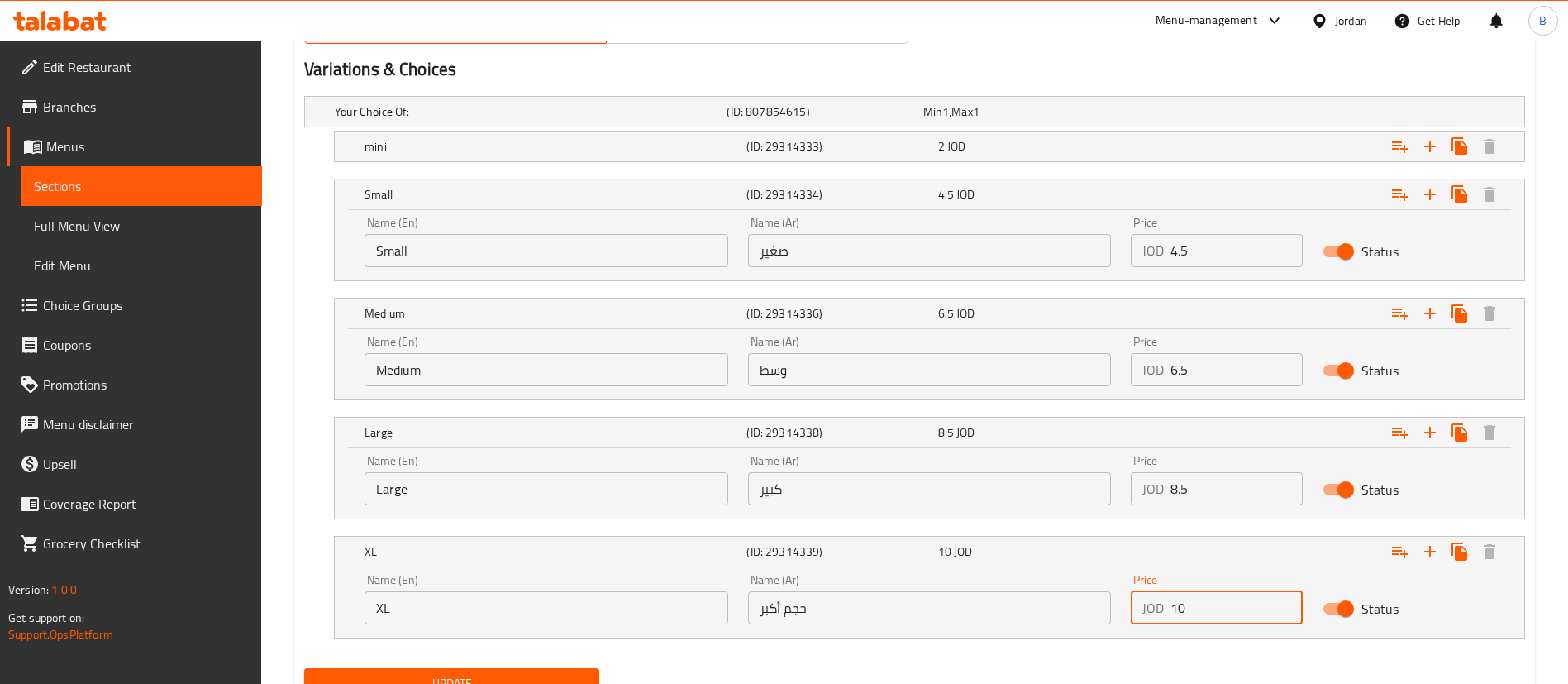
drag, startPoint x: 1205, startPoint y: 612, endPoint x: 1023, endPoint y: 598, distance: 182.5
click at [1052, 598] on div "Name (En) XL Name (En) Name (Ar) حجم أكبر Name (Ar) Price JOD 10 Price Status" at bounding box center [929, 599] width 1150 height 70
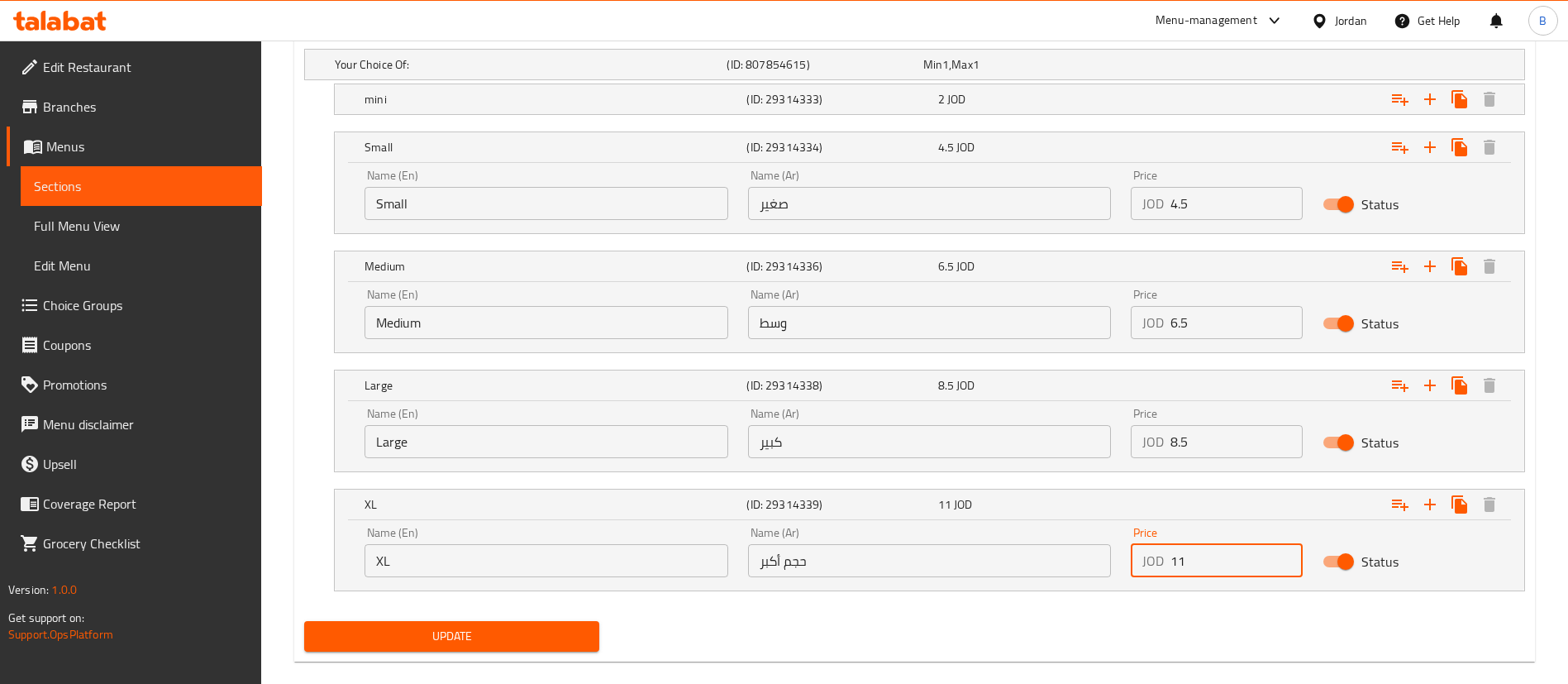
scroll to position [975, 0]
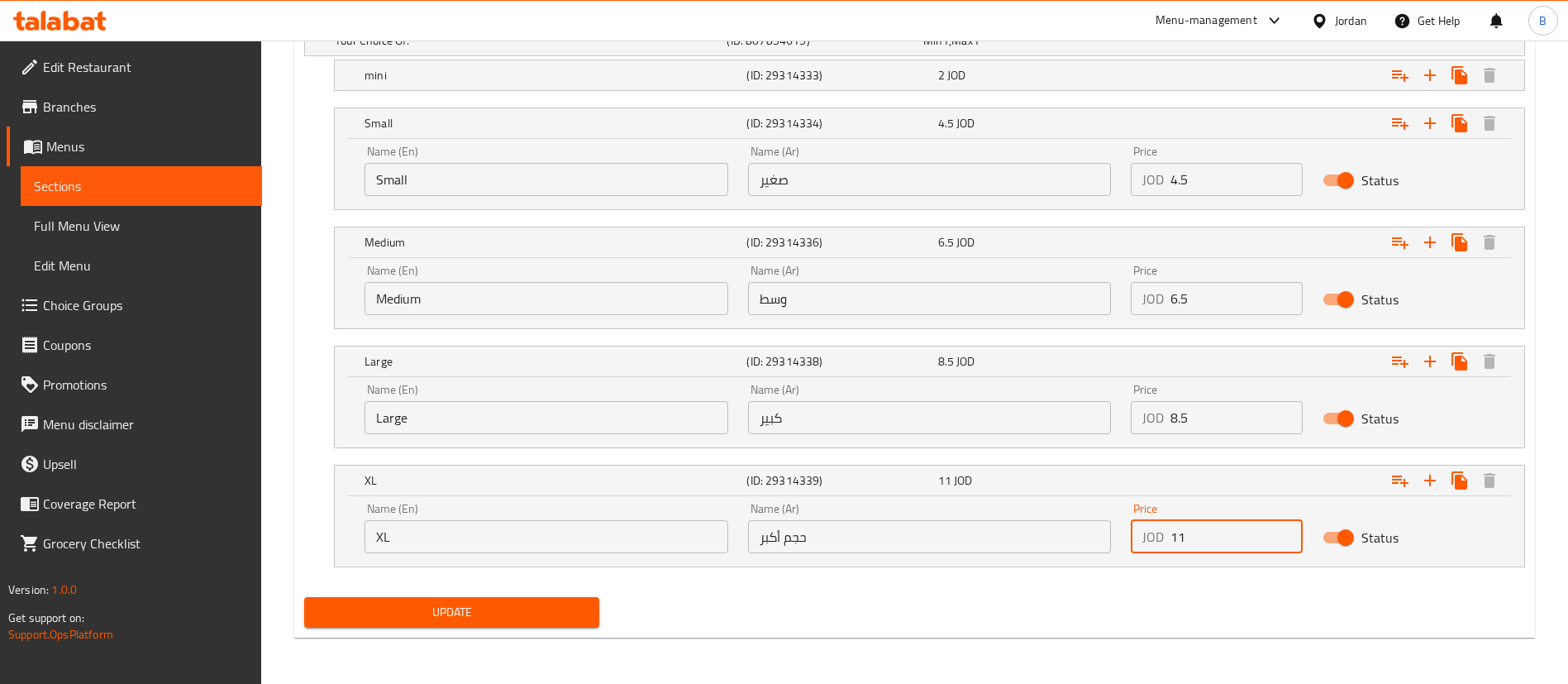
type input "11"
drag, startPoint x: 581, startPoint y: 606, endPoint x: 550, endPoint y: 621, distance: 34.4
click at [571, 608] on span "Update" at bounding box center [452, 613] width 269 height 21
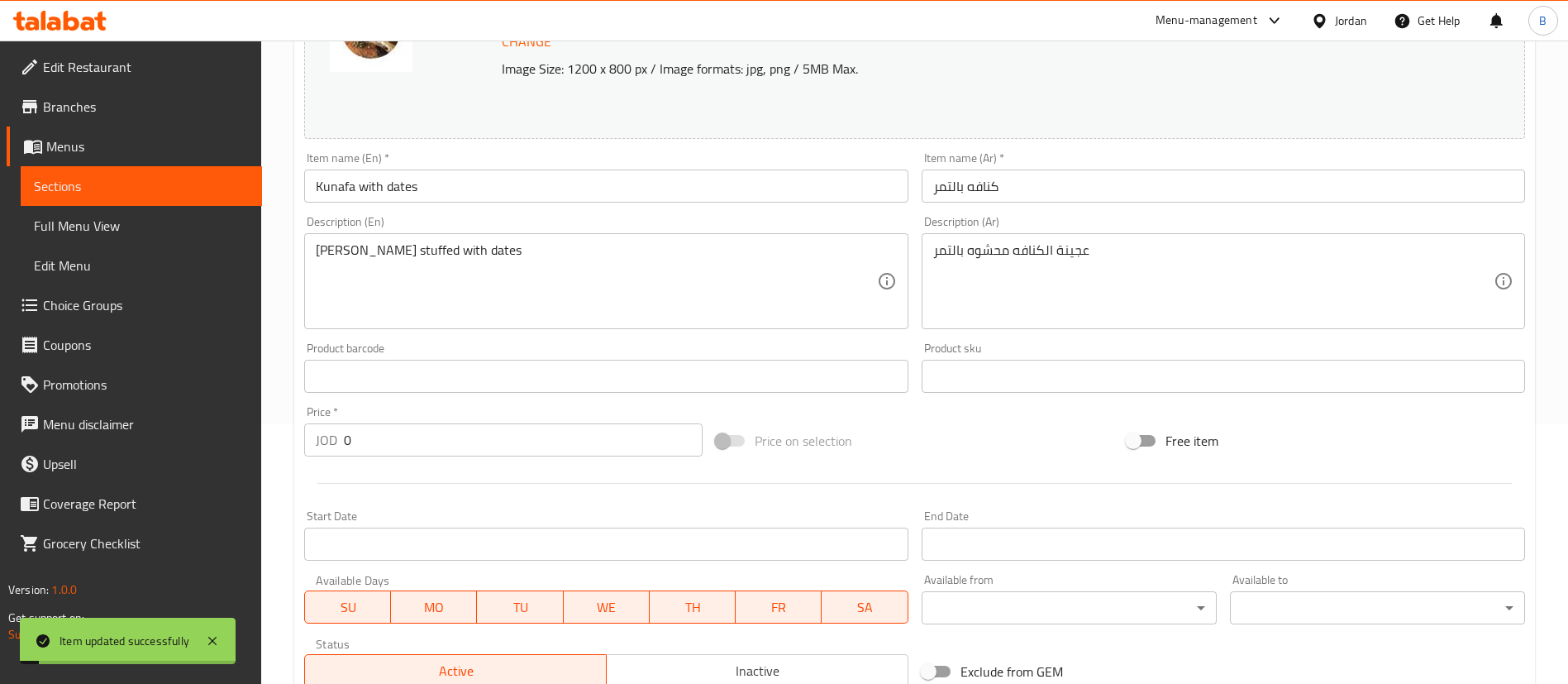
scroll to position [0, 0]
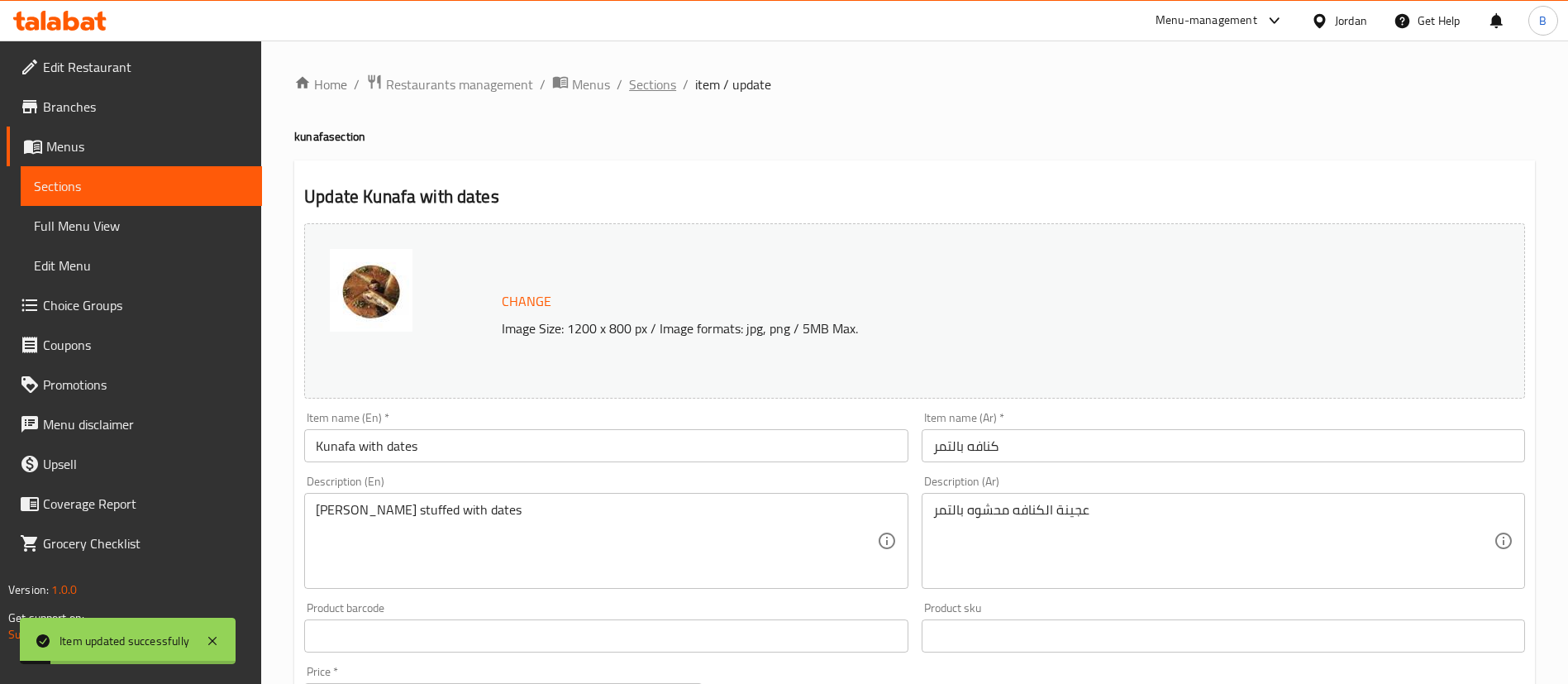
click at [631, 79] on span "Sections" at bounding box center [653, 84] width 47 height 20
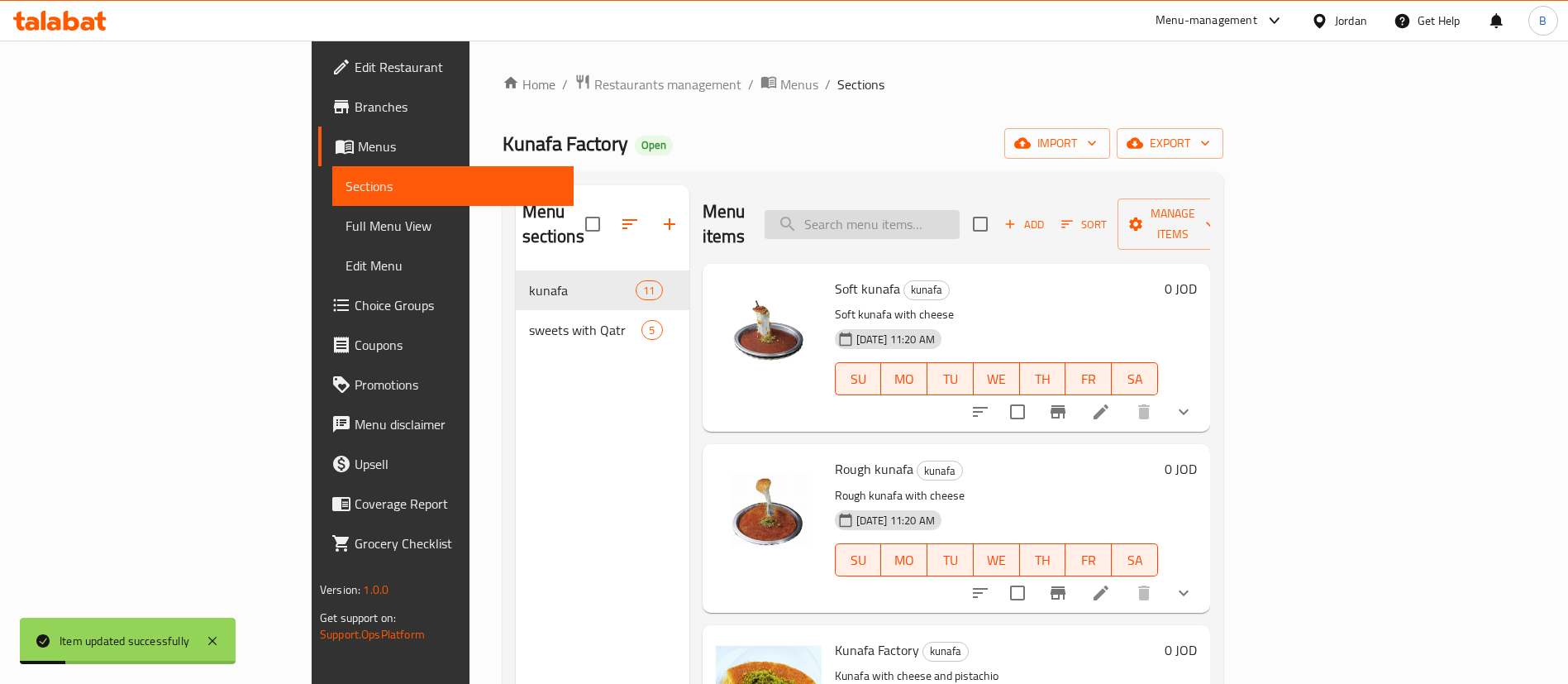
click at [960, 216] on input "search" at bounding box center [862, 224] width 195 height 29
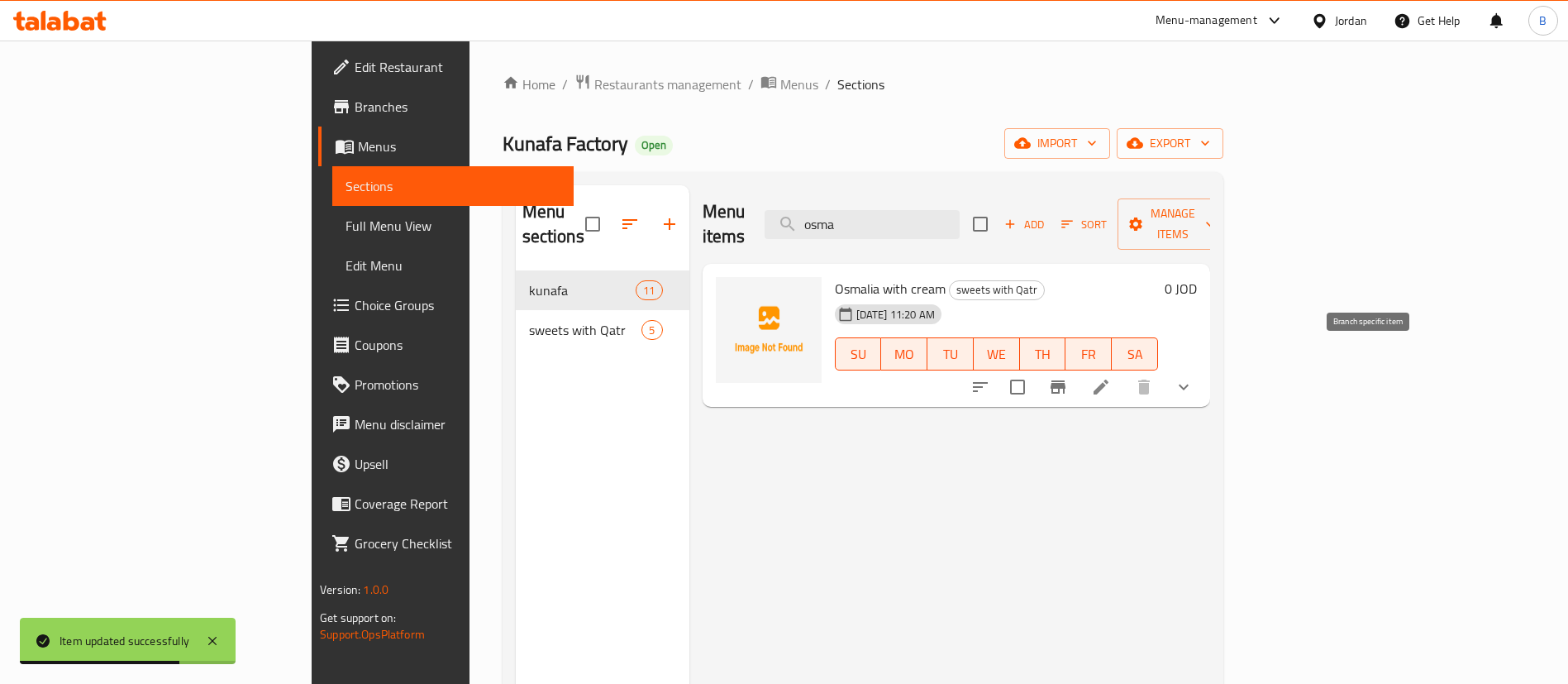
type input "osma"
click at [1124, 372] on li at bounding box center [1101, 388] width 46 height 30
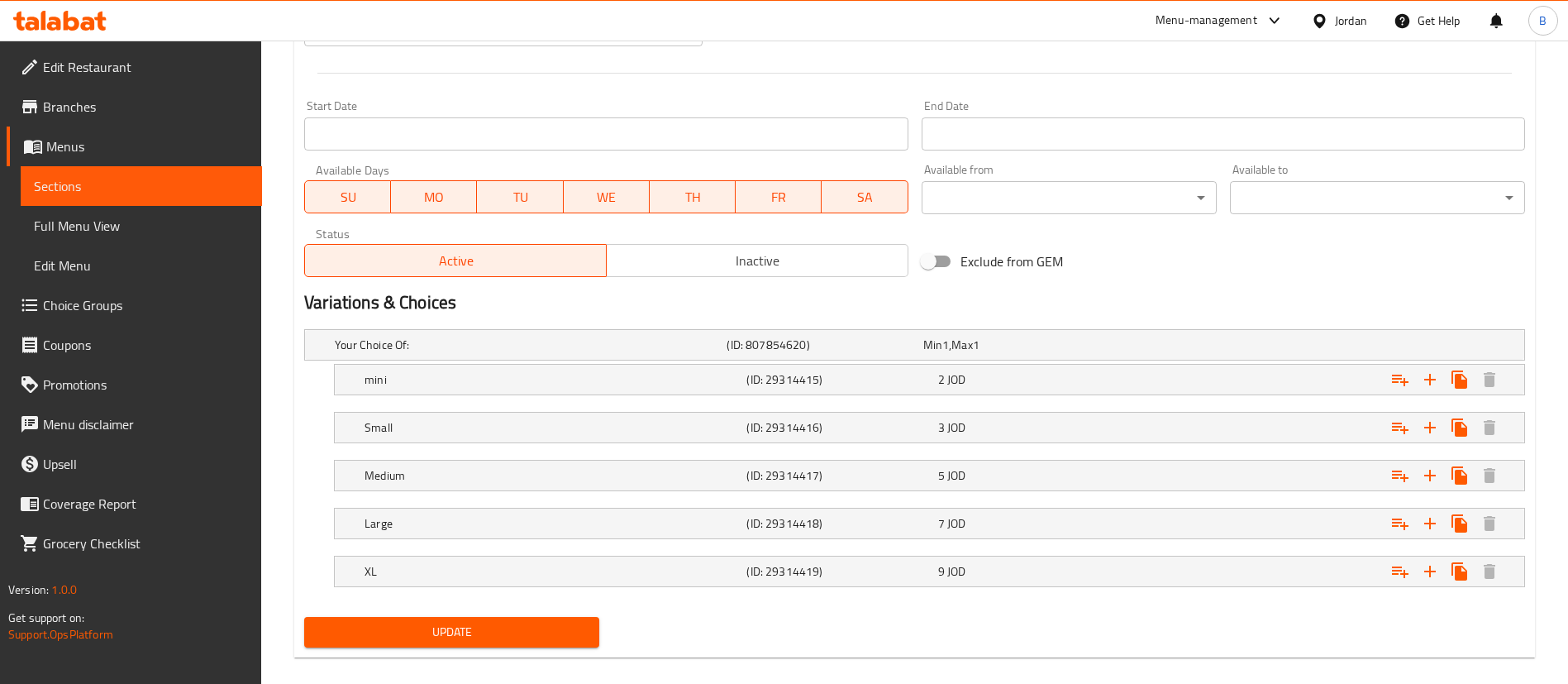
scroll to position [666, 0]
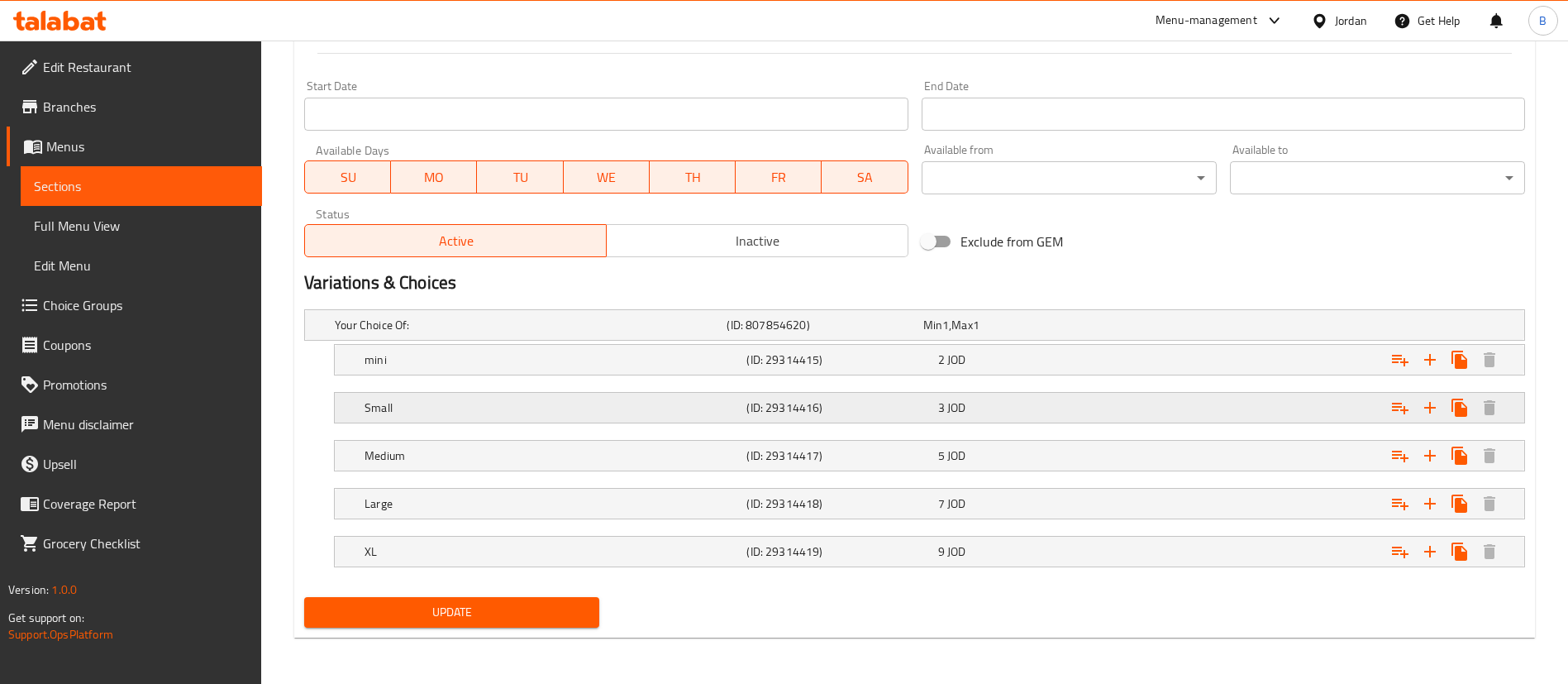
click at [873, 333] on h5 "(ID: 29314416)" at bounding box center [822, 326] width 189 height 17
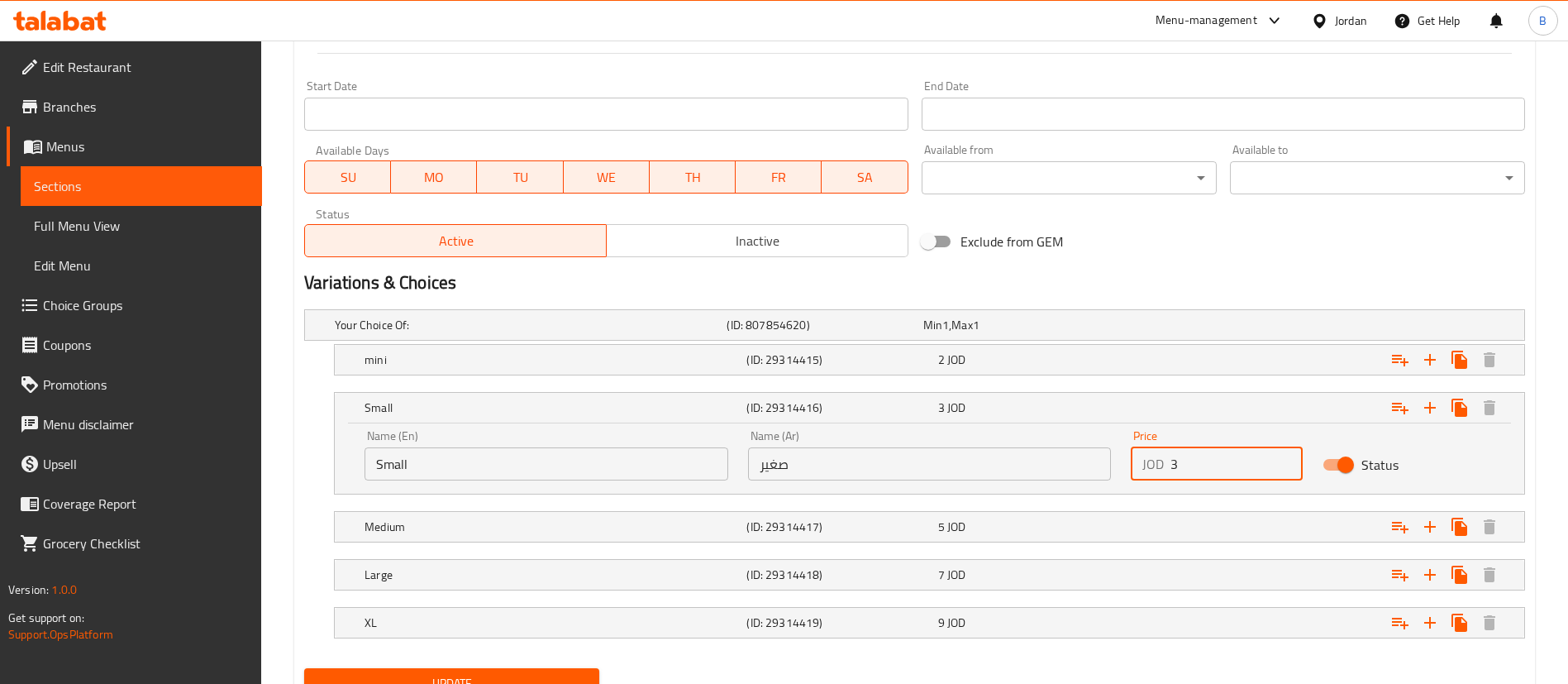
drag, startPoint x: 1212, startPoint y: 471, endPoint x: 961, endPoint y: 440, distance: 252.9
click at [1110, 464] on div "Name (En) Small Name (En) Name (Ar) صغير Name (Ar) Price JOD 3 Price Status" at bounding box center [929, 455] width 1150 height 70
type input "4.50"
click at [1063, 333] on div "5 JOD" at bounding box center [1018, 326] width 189 height 17
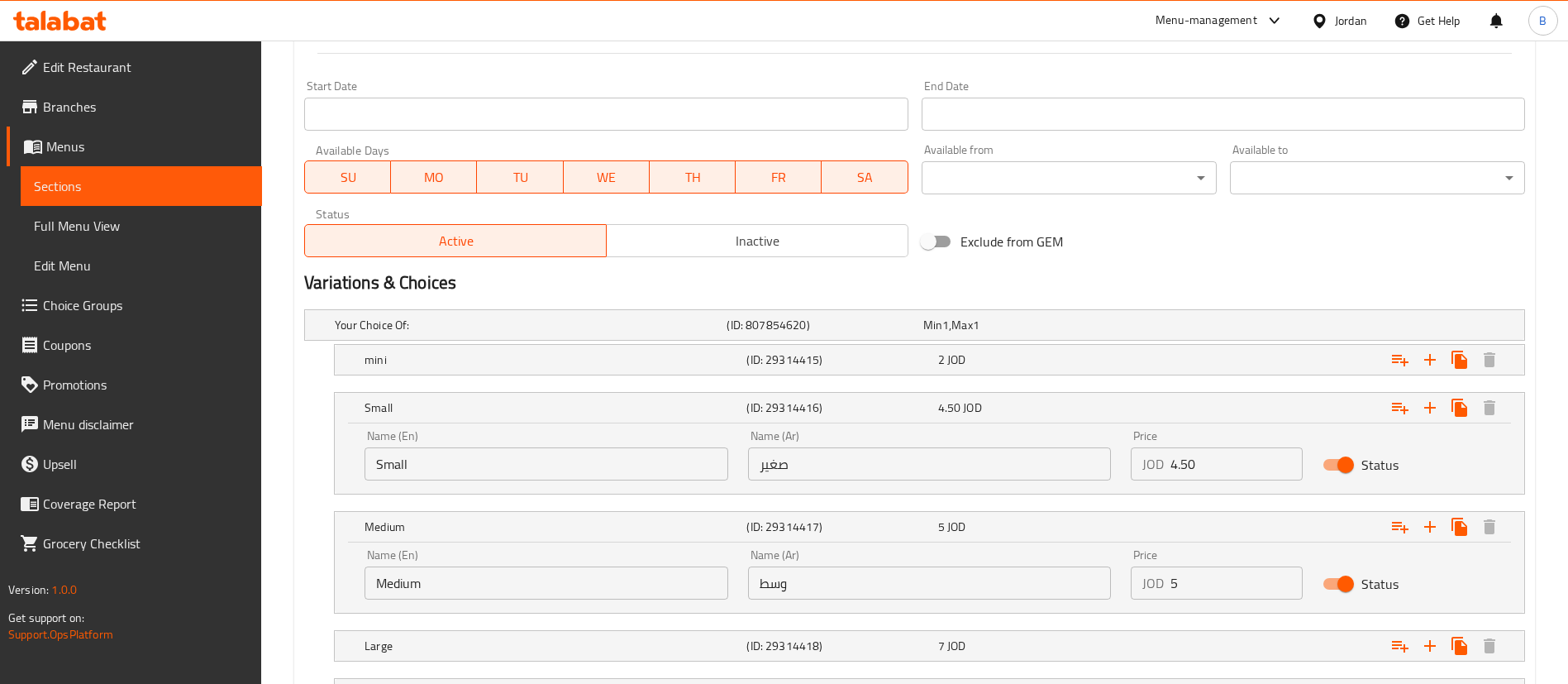
drag, startPoint x: 1244, startPoint y: 588, endPoint x: 992, endPoint y: 580, distance: 252.1
click at [1052, 580] on div "Name (En) Medium Name (En) Name (Ar) وسط Name (Ar) Price JOD 5 Price Status" at bounding box center [929, 574] width 1150 height 70
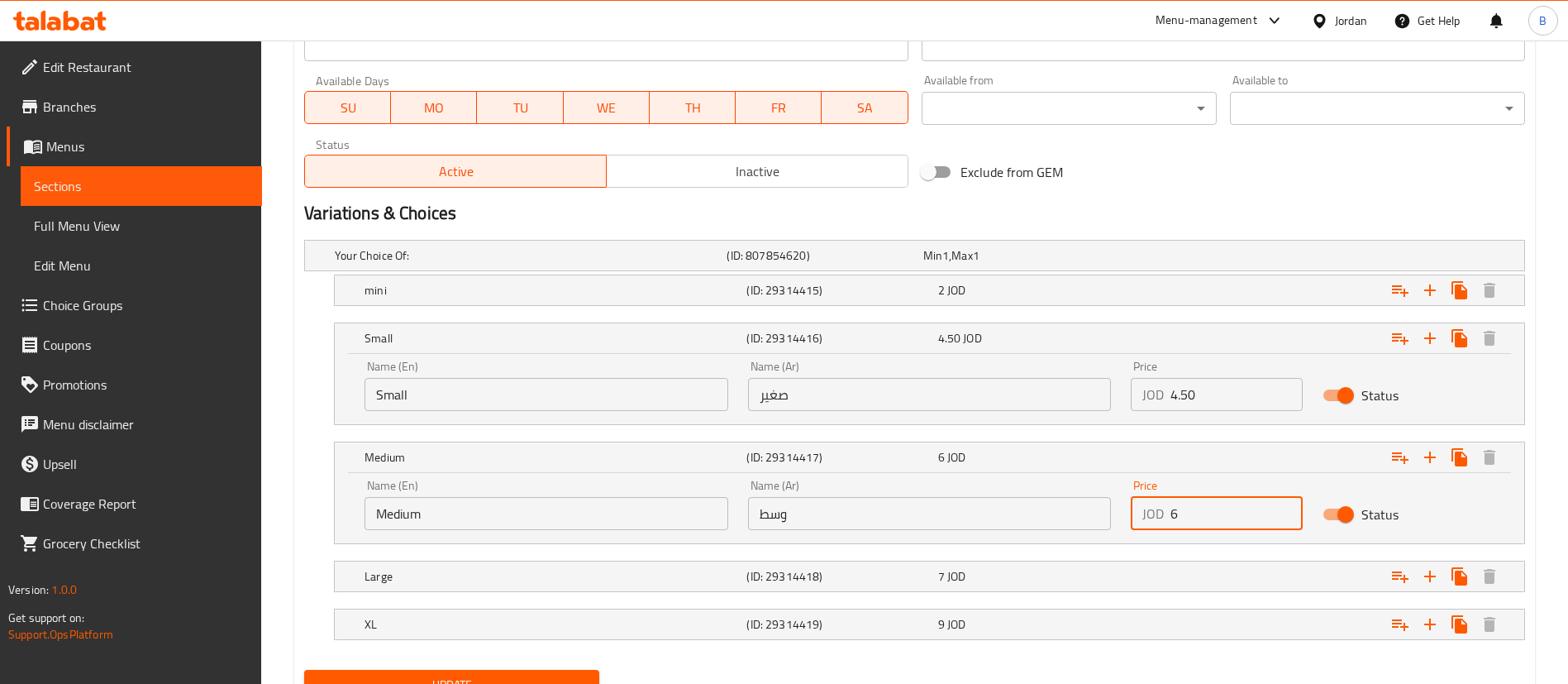
scroll to position [790, 0]
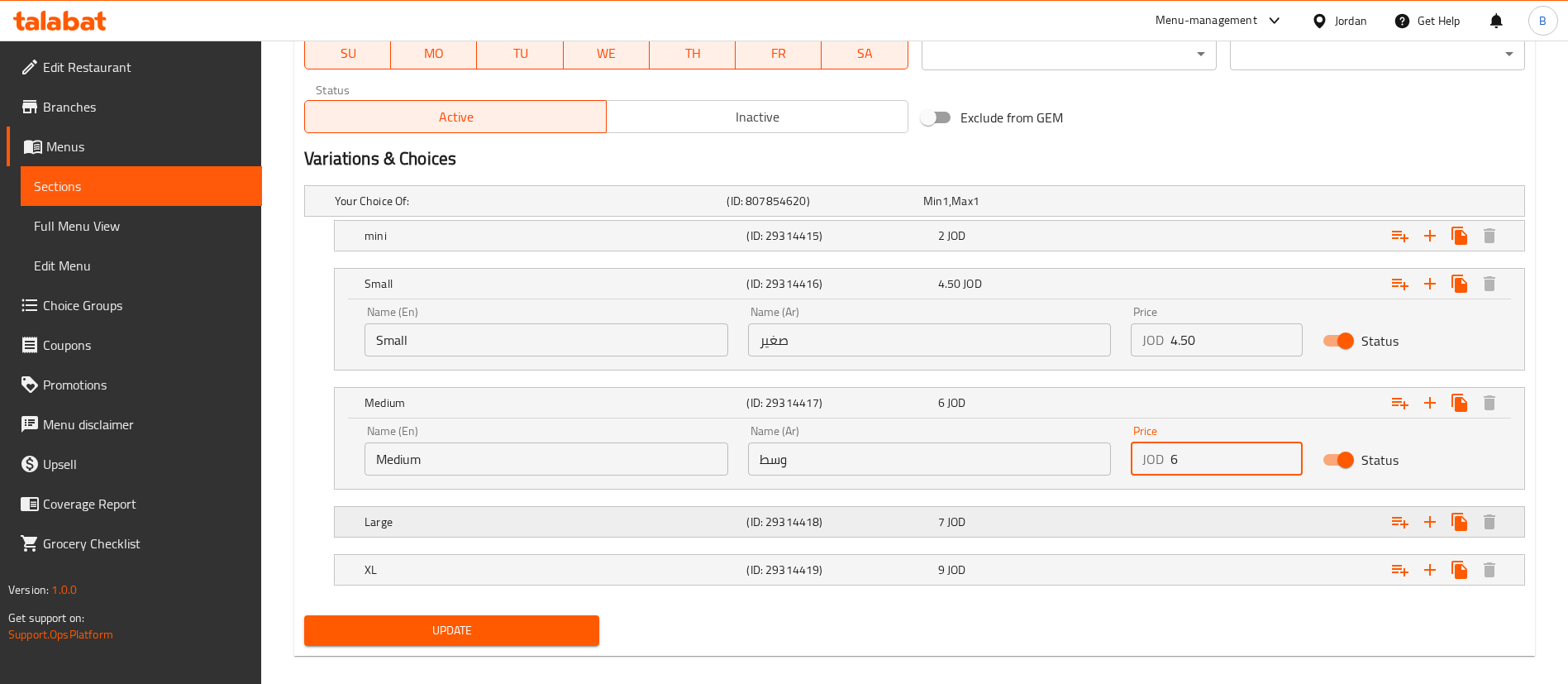
type input "6"
click at [972, 209] on div "7 JOD" at bounding box center [1018, 201] width 189 height 17
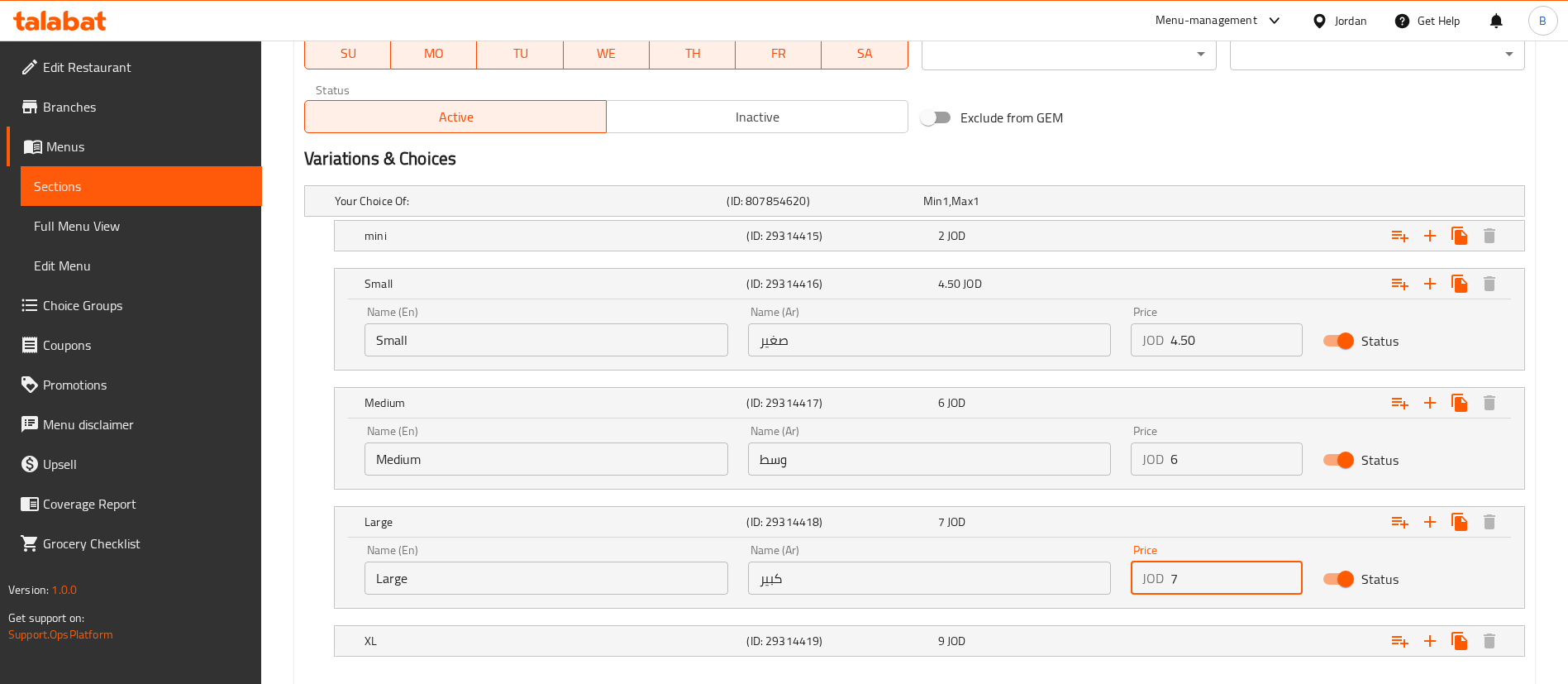
drag, startPoint x: 1218, startPoint y: 579, endPoint x: 977, endPoint y: 579, distance: 241.0
click at [996, 579] on div "Name (En) Large Name (En) Name (Ar) كبير Name (Ar) Price JOD 7 Price Status" at bounding box center [929, 570] width 1150 height 70
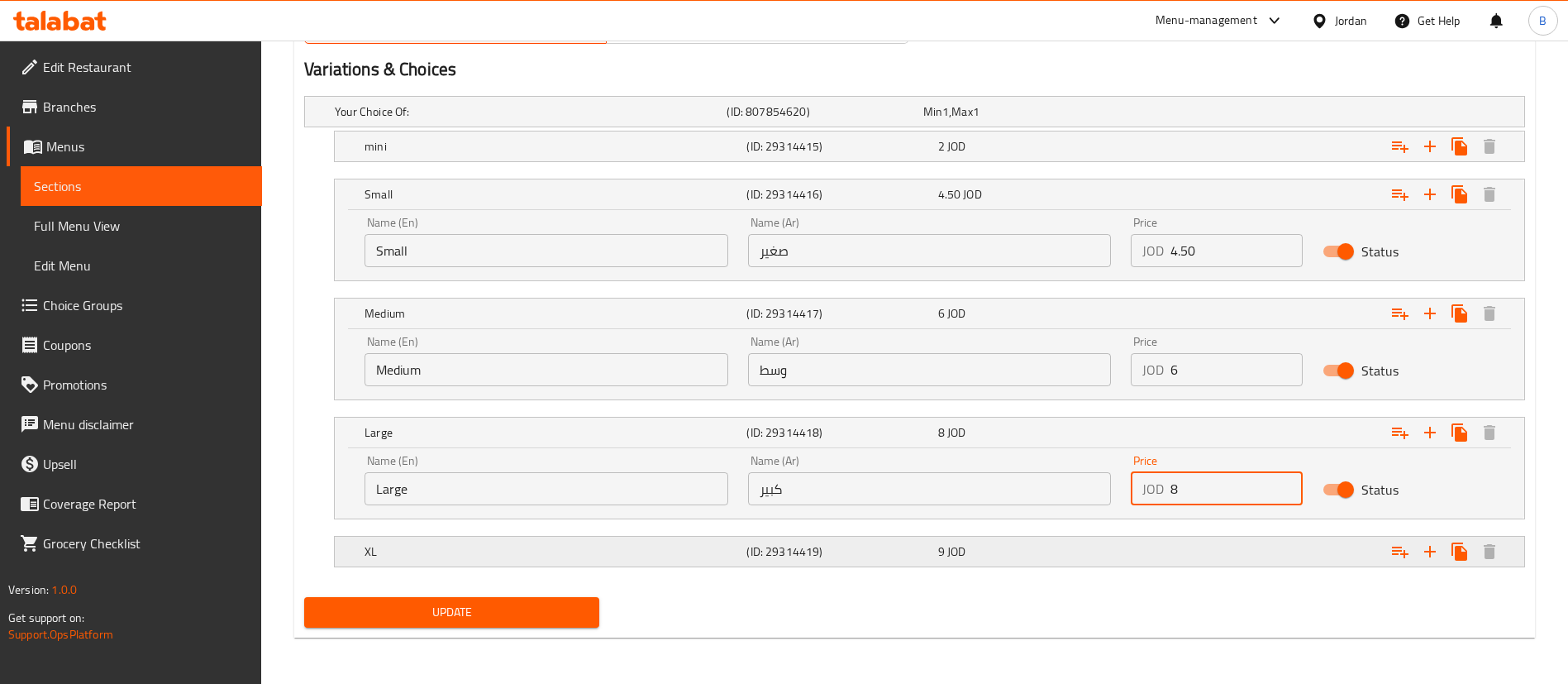
type input "8"
click at [970, 120] on div "9 JOD" at bounding box center [1018, 112] width 189 height 17
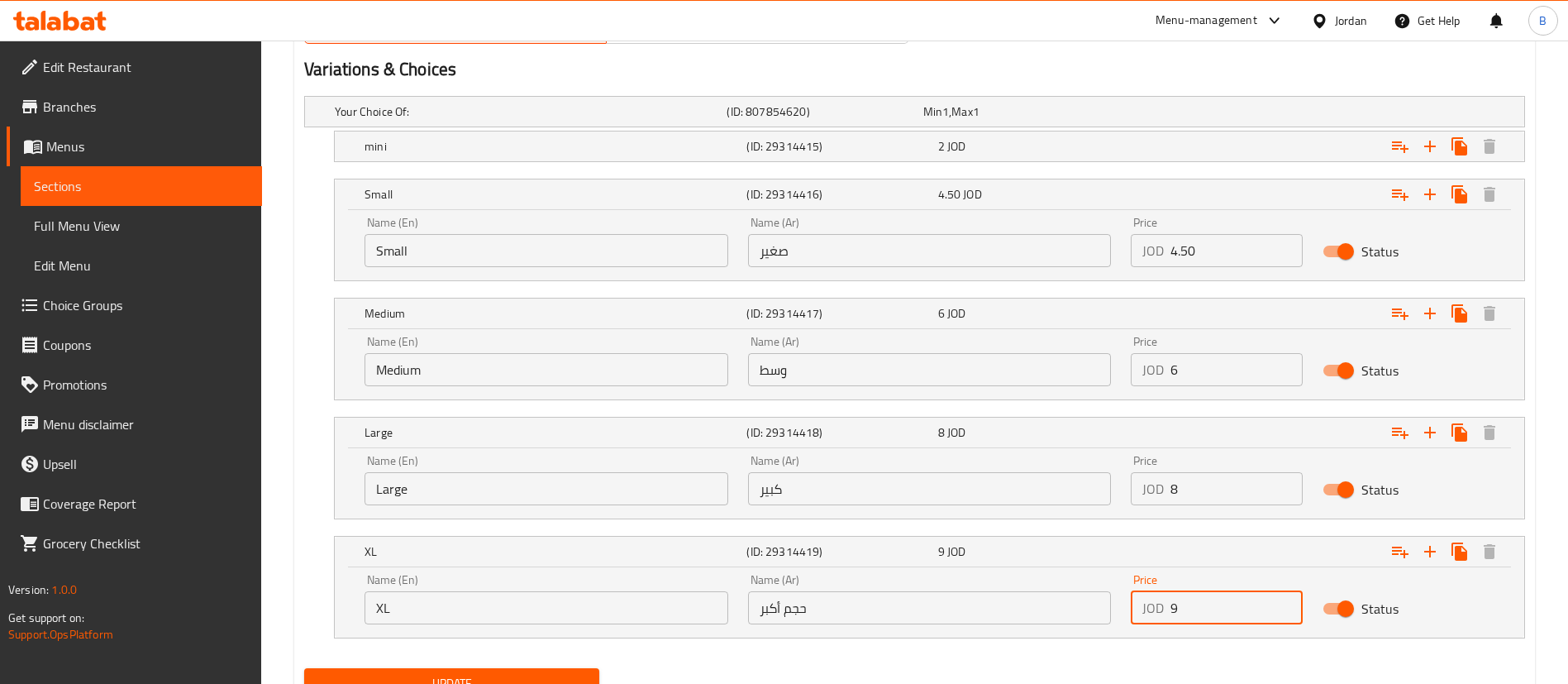
drag, startPoint x: 1190, startPoint y: 610, endPoint x: 1034, endPoint y: 598, distance: 156.5
click at [1051, 598] on div "Name (En) XL Name (En) Name (Ar) حجم أكبر Name (Ar) Price JOD 9 Price Status" at bounding box center [929, 599] width 1150 height 70
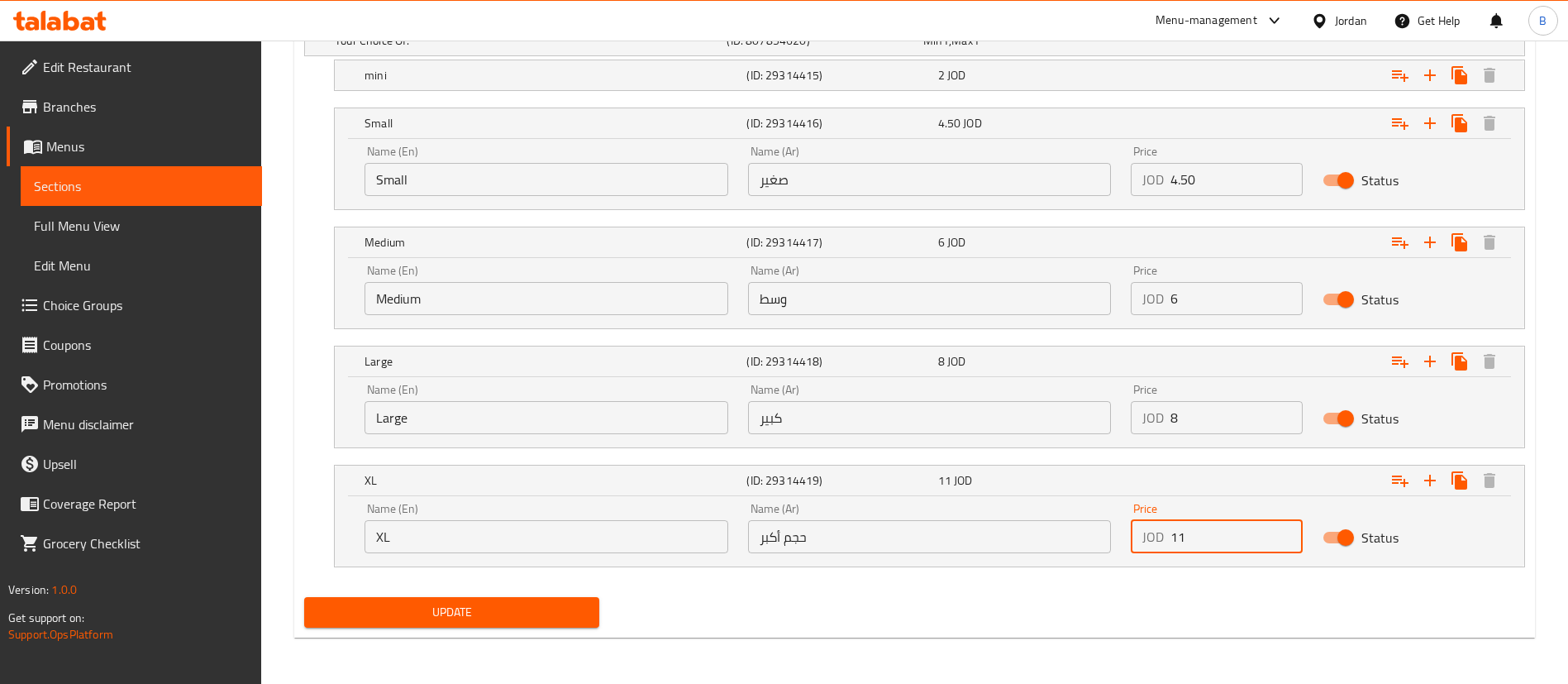
type input "11"
click at [536, 602] on span "Update" at bounding box center [452, 613] width 269 height 21
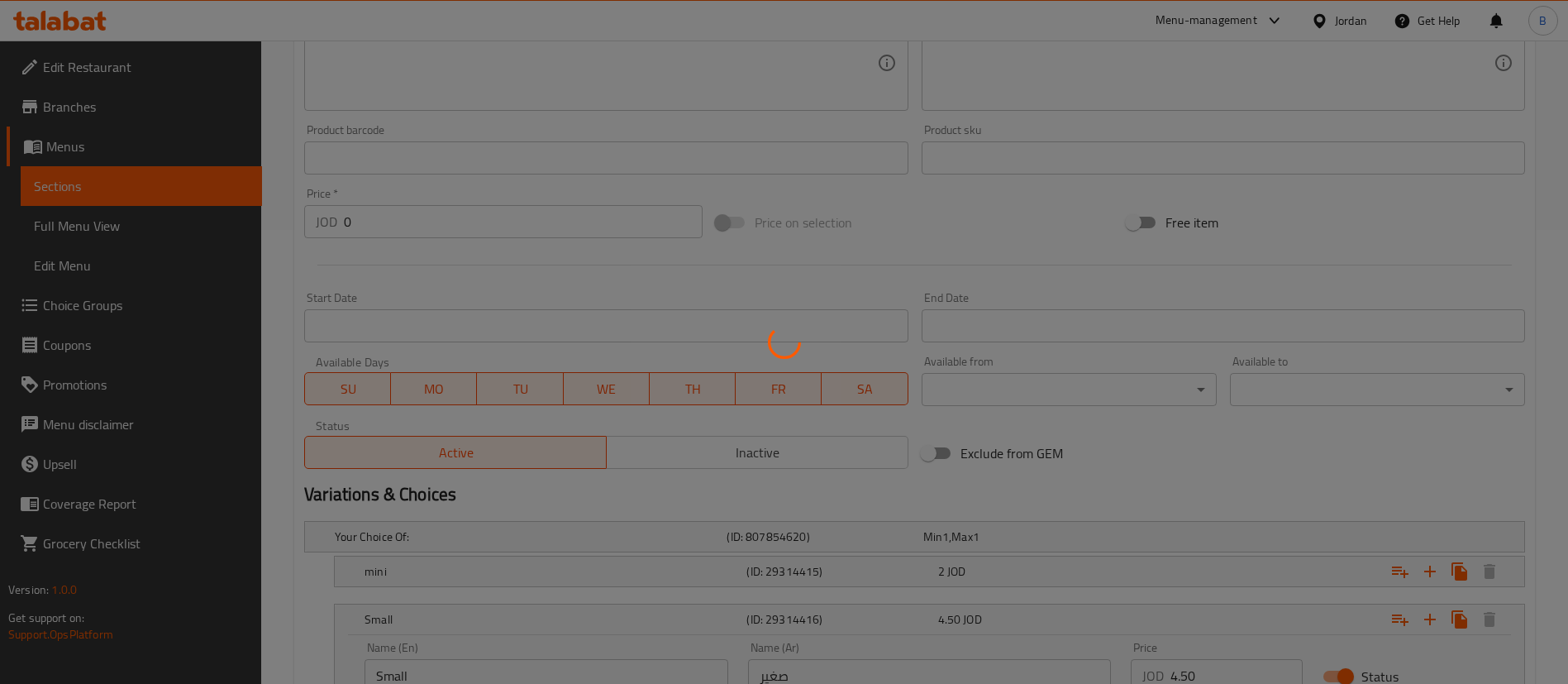
scroll to position [0, 0]
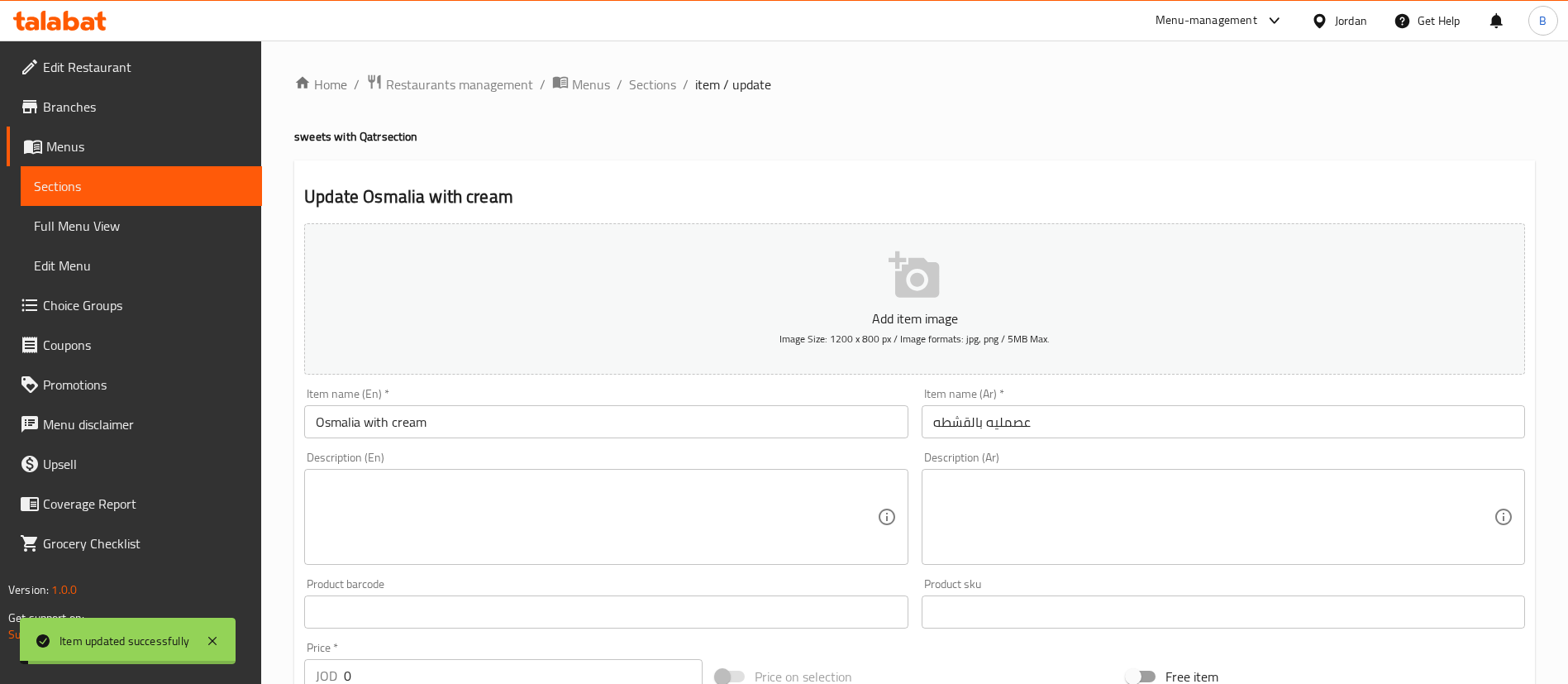
click at [655, 81] on span "Sections" at bounding box center [653, 84] width 47 height 20
